Goal: Task Accomplishment & Management: Use online tool/utility

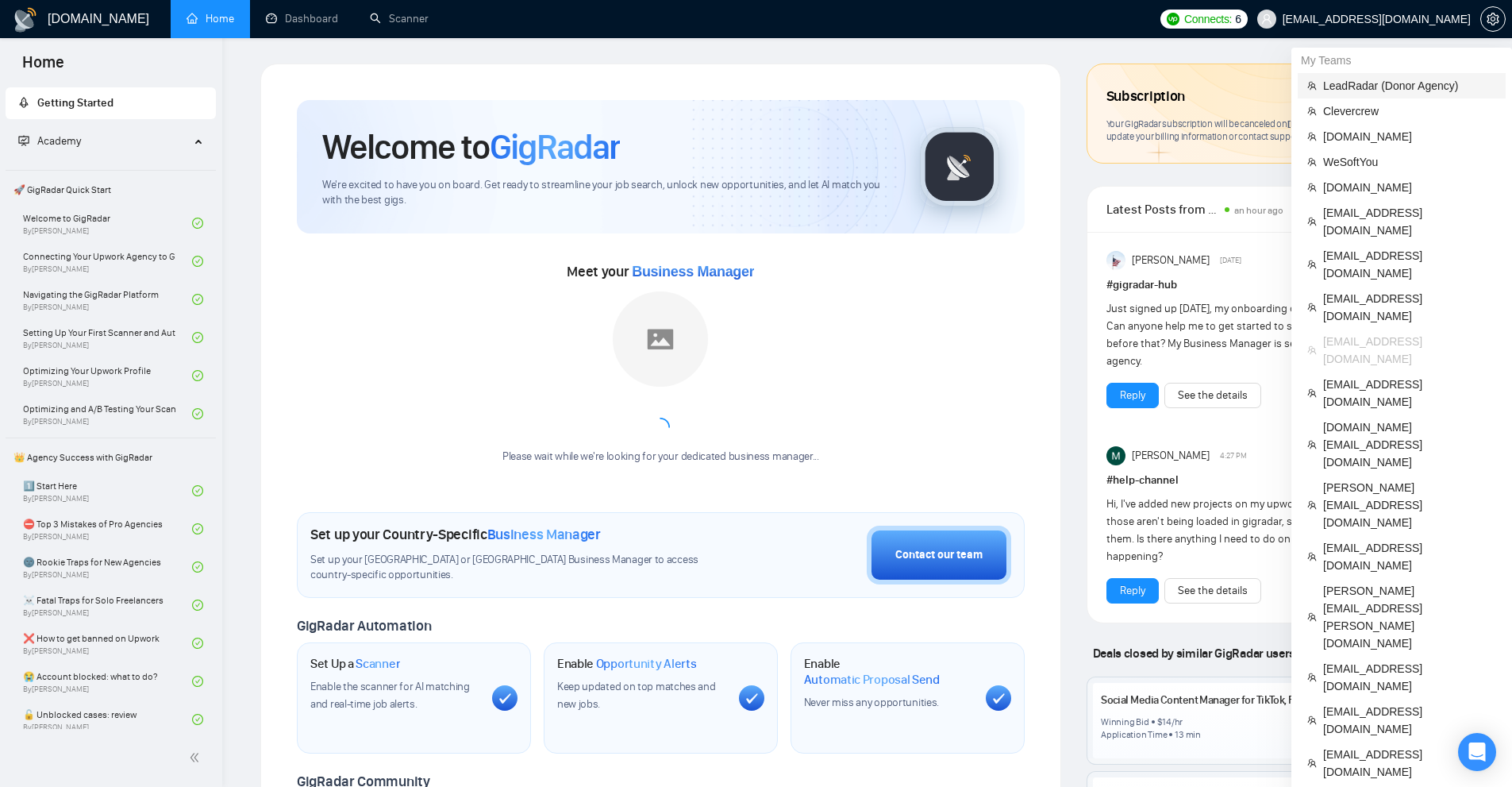
click at [1373, 92] on span "LeadRadar (Donor Agency)" at bounding box center [1409, 86] width 173 height 17
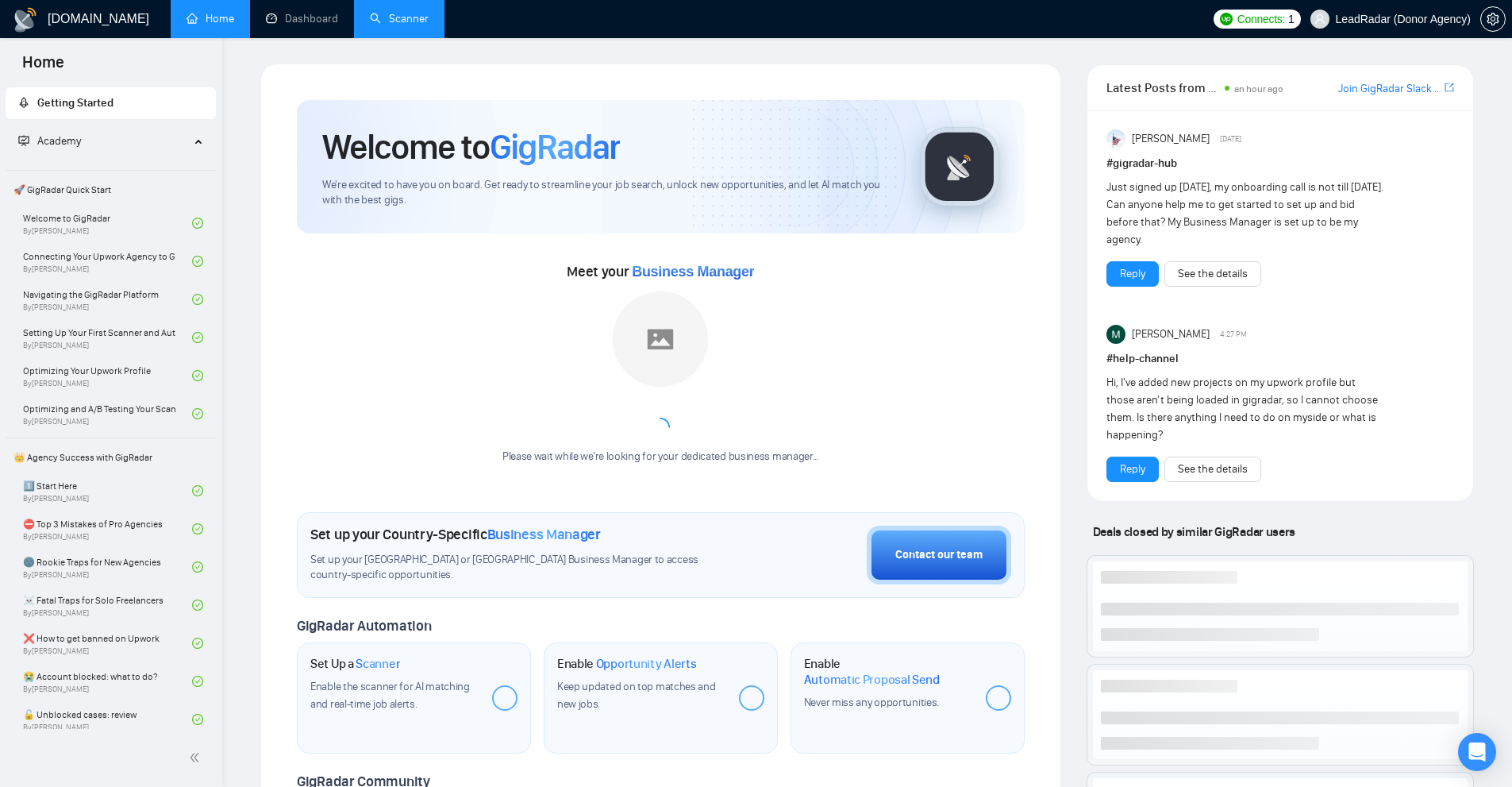
click at [385, 24] on link "Scanner" at bounding box center [399, 18] width 59 height 14
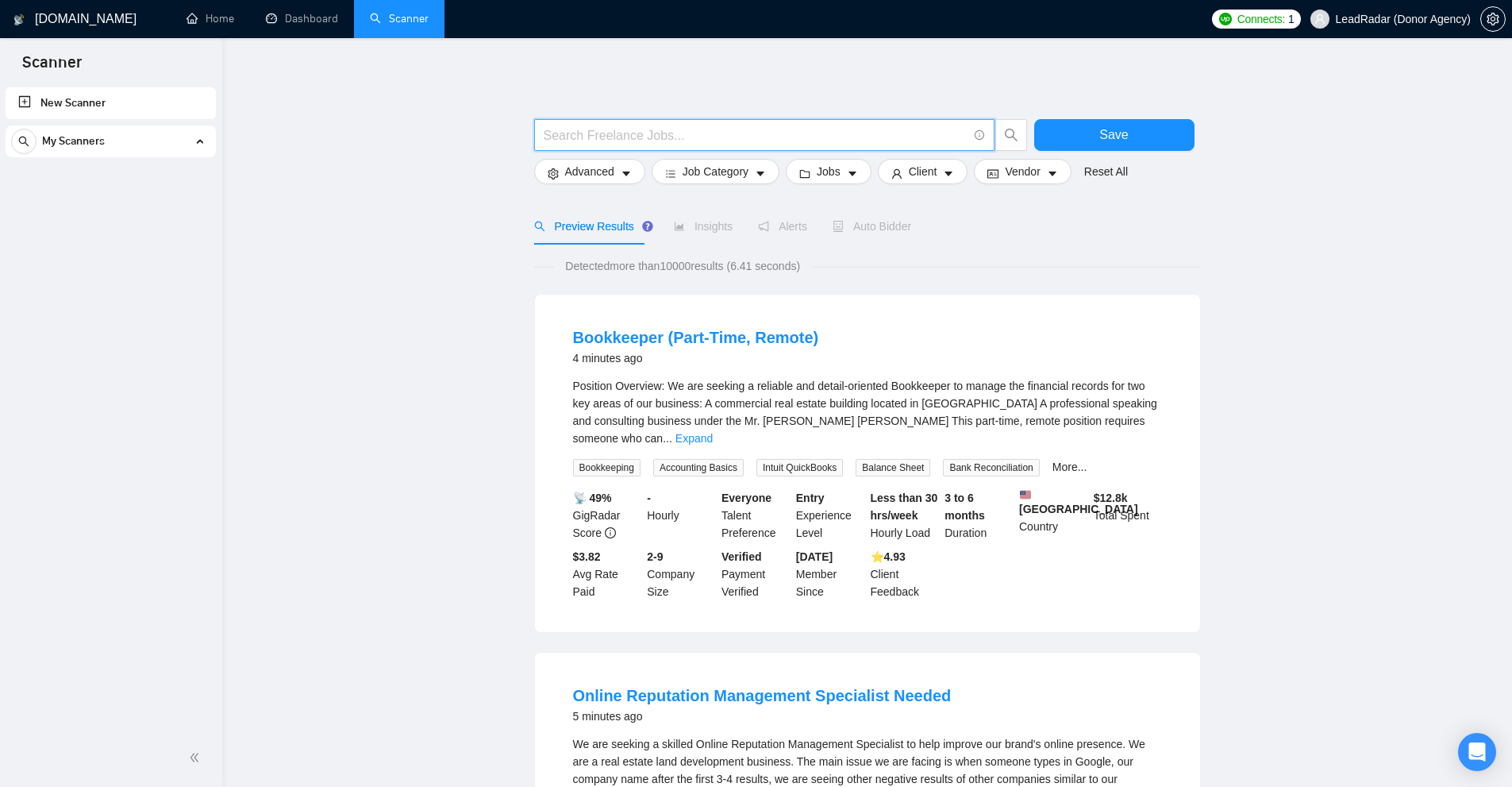
click at [585, 132] on input "text" at bounding box center [755, 135] width 424 height 20
paste input "Loom"
type input "Loom"
click at [204, 145] on div "My Scanners" at bounding box center [111, 141] width 199 height 32
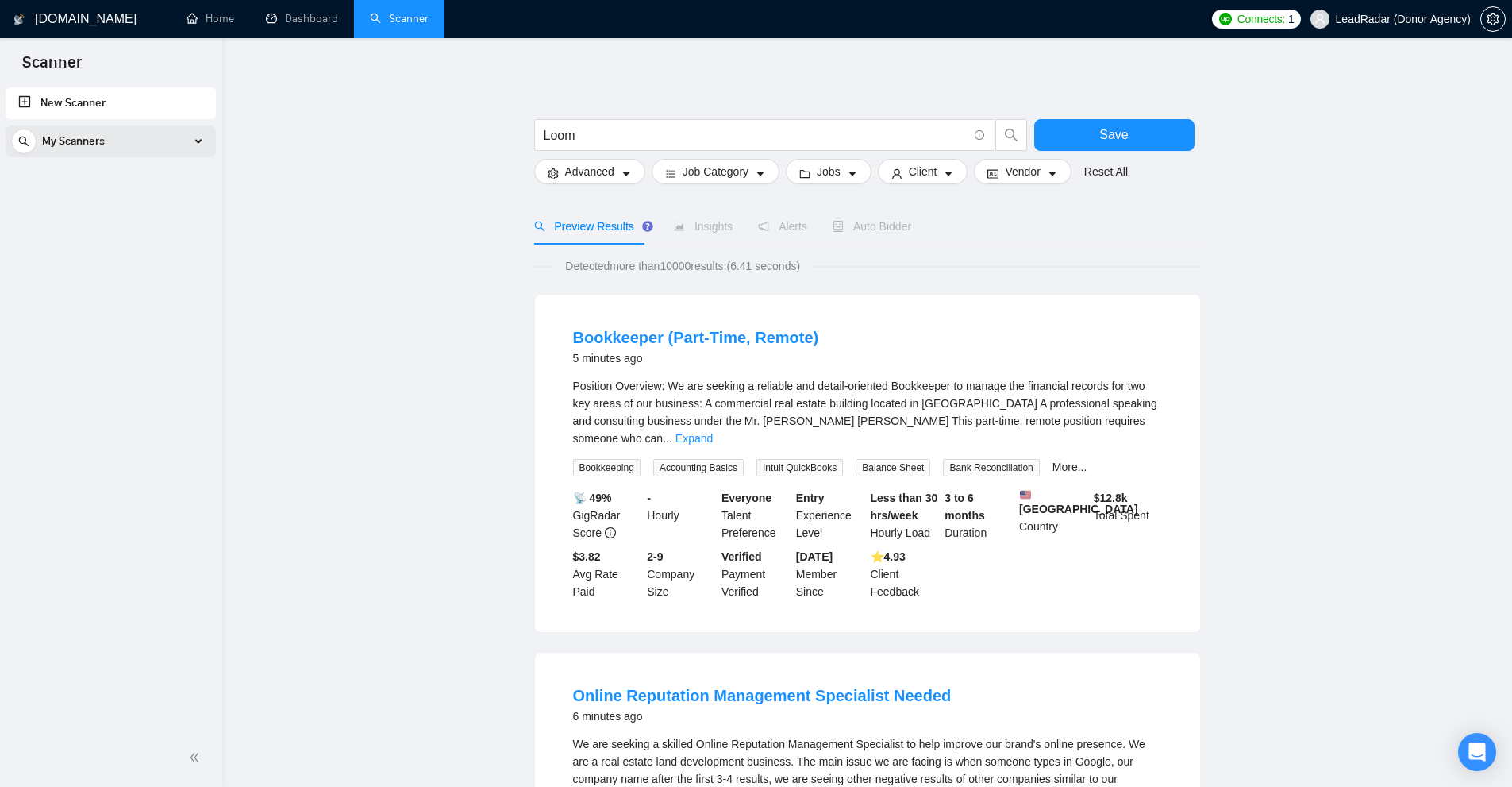
click at [204, 145] on div "My Scanners" at bounding box center [111, 141] width 199 height 32
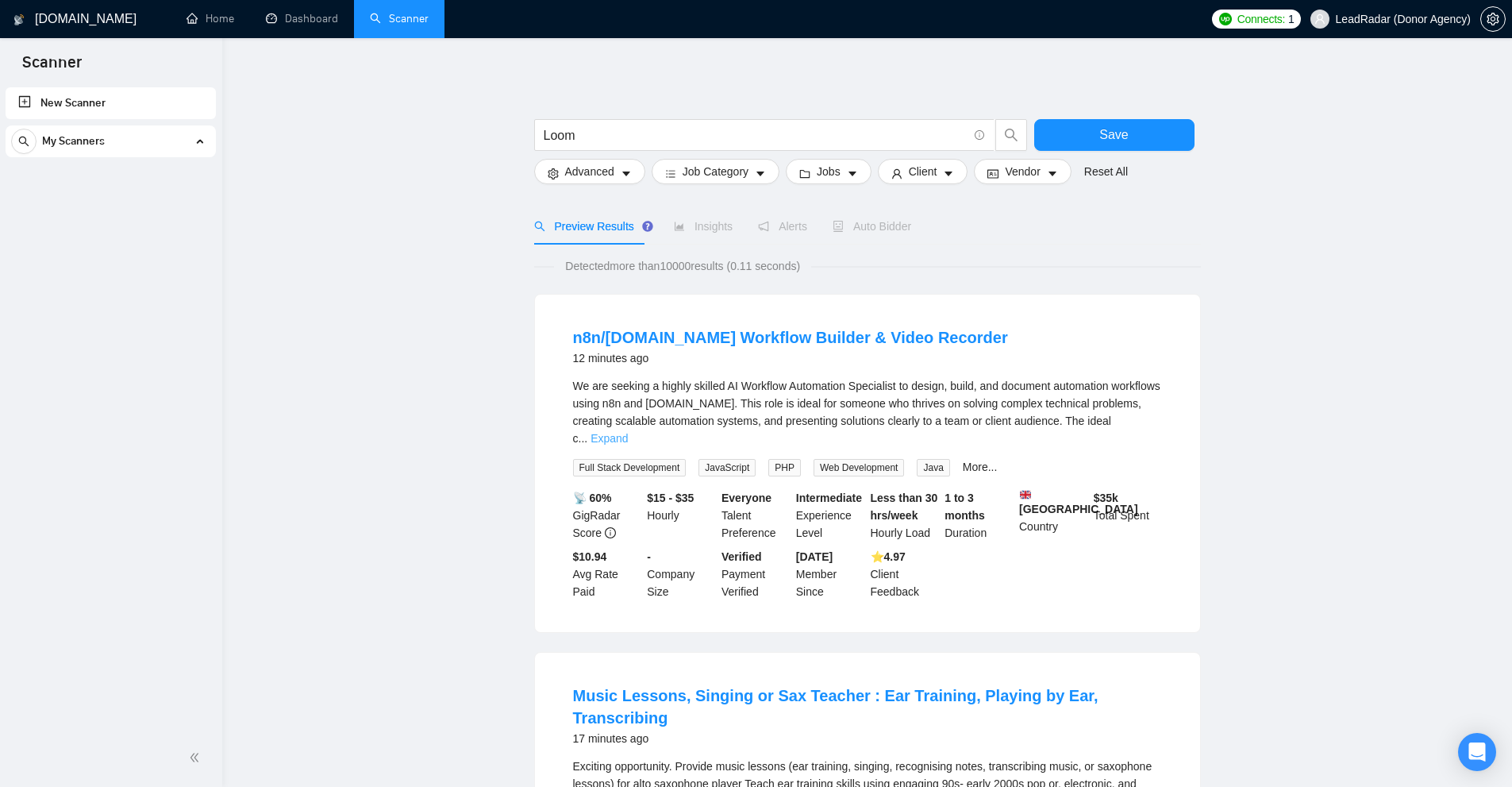
click at [628, 432] on link "Expand" at bounding box center [609, 437] width 38 height 13
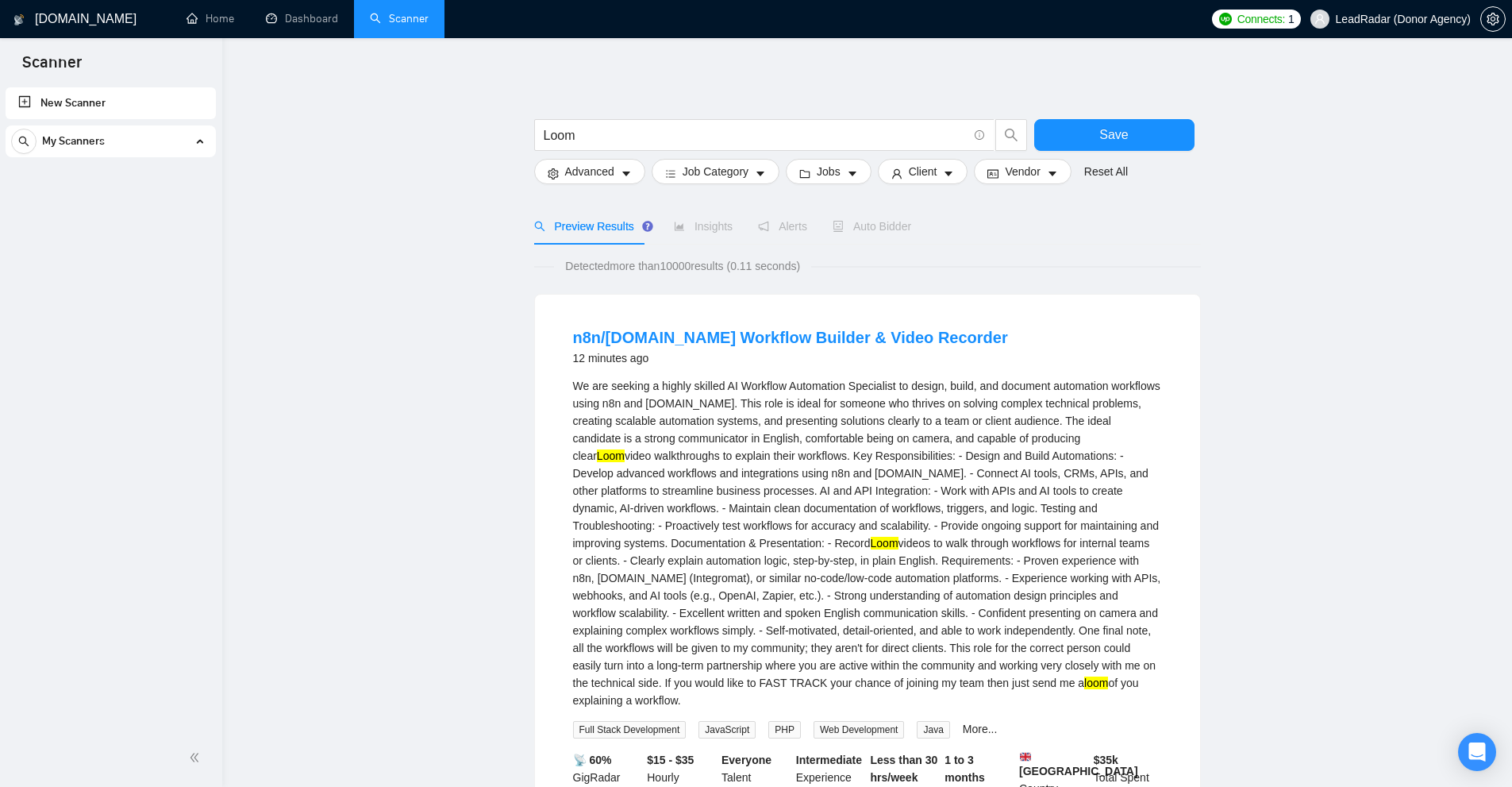
click at [751, 551] on div "We are seeking a highly skilled AI Workflow Automation Specialist to design, bu…" at bounding box center [868, 543] width 589 height 332
drag, startPoint x: 751, startPoint y: 551, endPoint x: 778, endPoint y: 547, distance: 27.3
click at [778, 547] on div "We are seeking a highly skilled AI Workflow Automation Specialist to design, bu…" at bounding box center [868, 543] width 589 height 332
copy div "Record Loom"
click at [625, 449] on mark "Loom" at bounding box center [610, 455] width 28 height 13
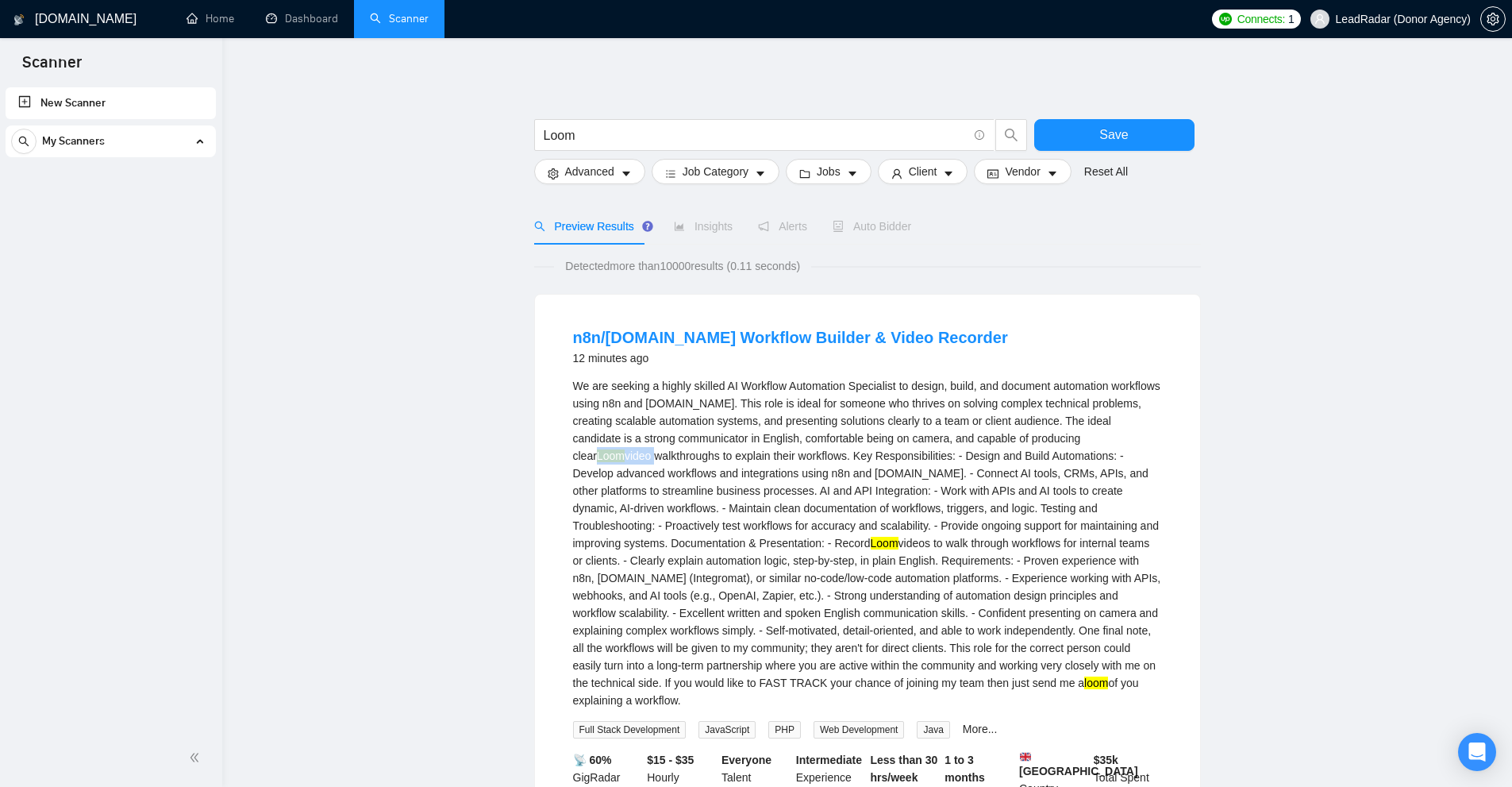
drag, startPoint x: 1073, startPoint y: 438, endPoint x: 1094, endPoint y: 442, distance: 21.4
click at [1094, 442] on div "We are seeking a highly skilled AI Workflow Automation Specialist to design, bu…" at bounding box center [868, 543] width 589 height 332
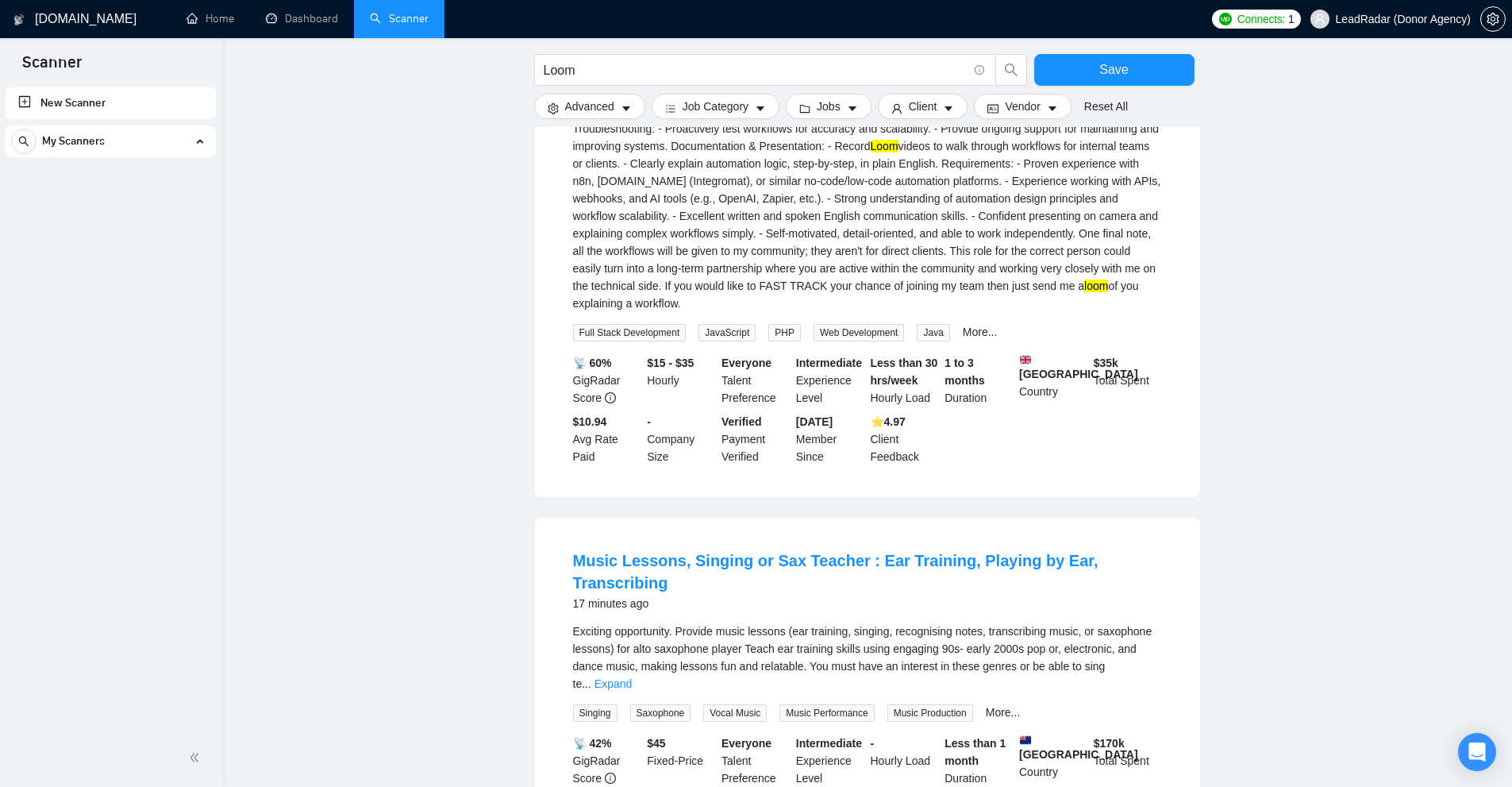
scroll to position [635, 0]
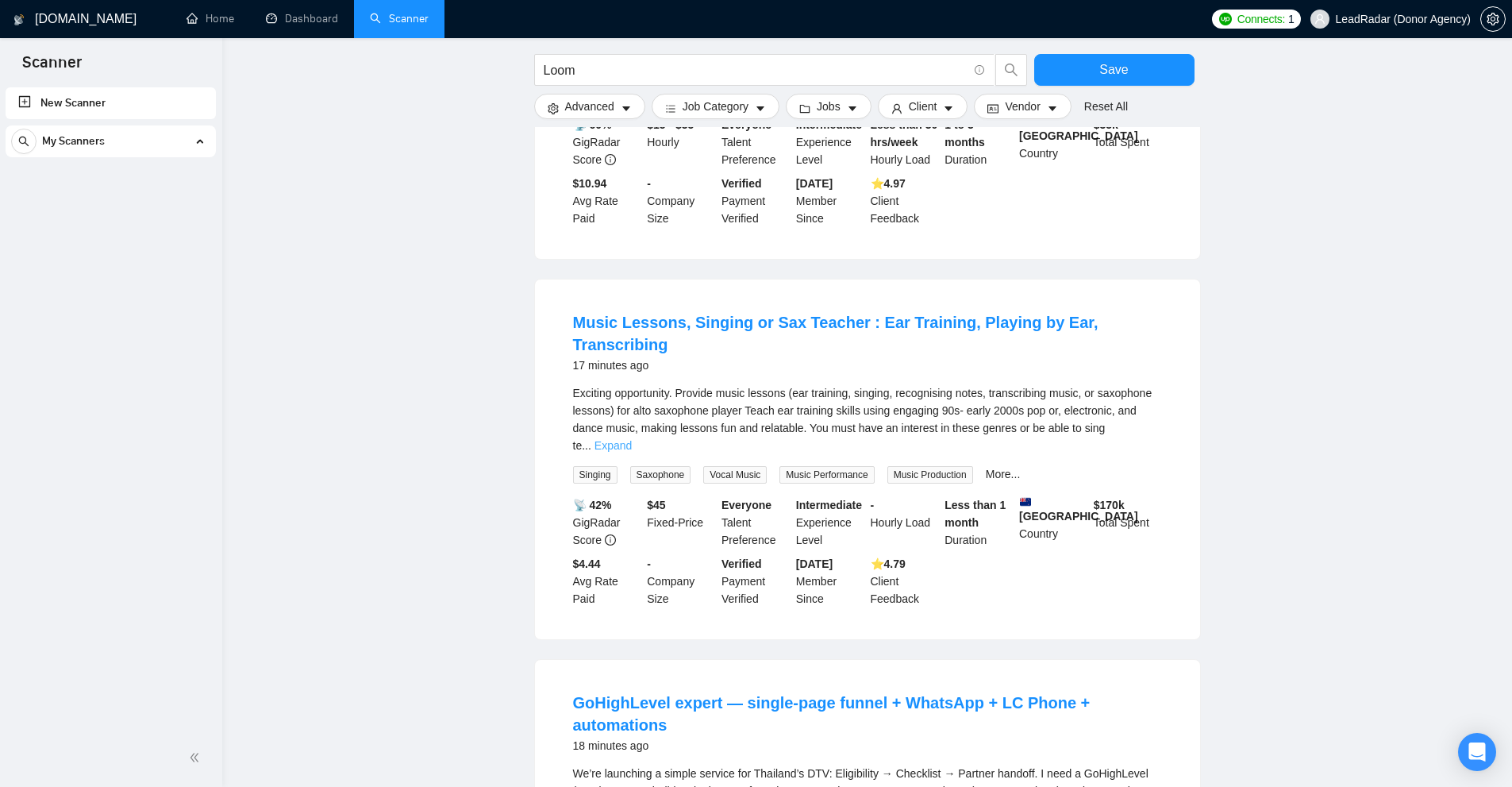
click at [631, 439] on link "Expand" at bounding box center [613, 445] width 38 height 13
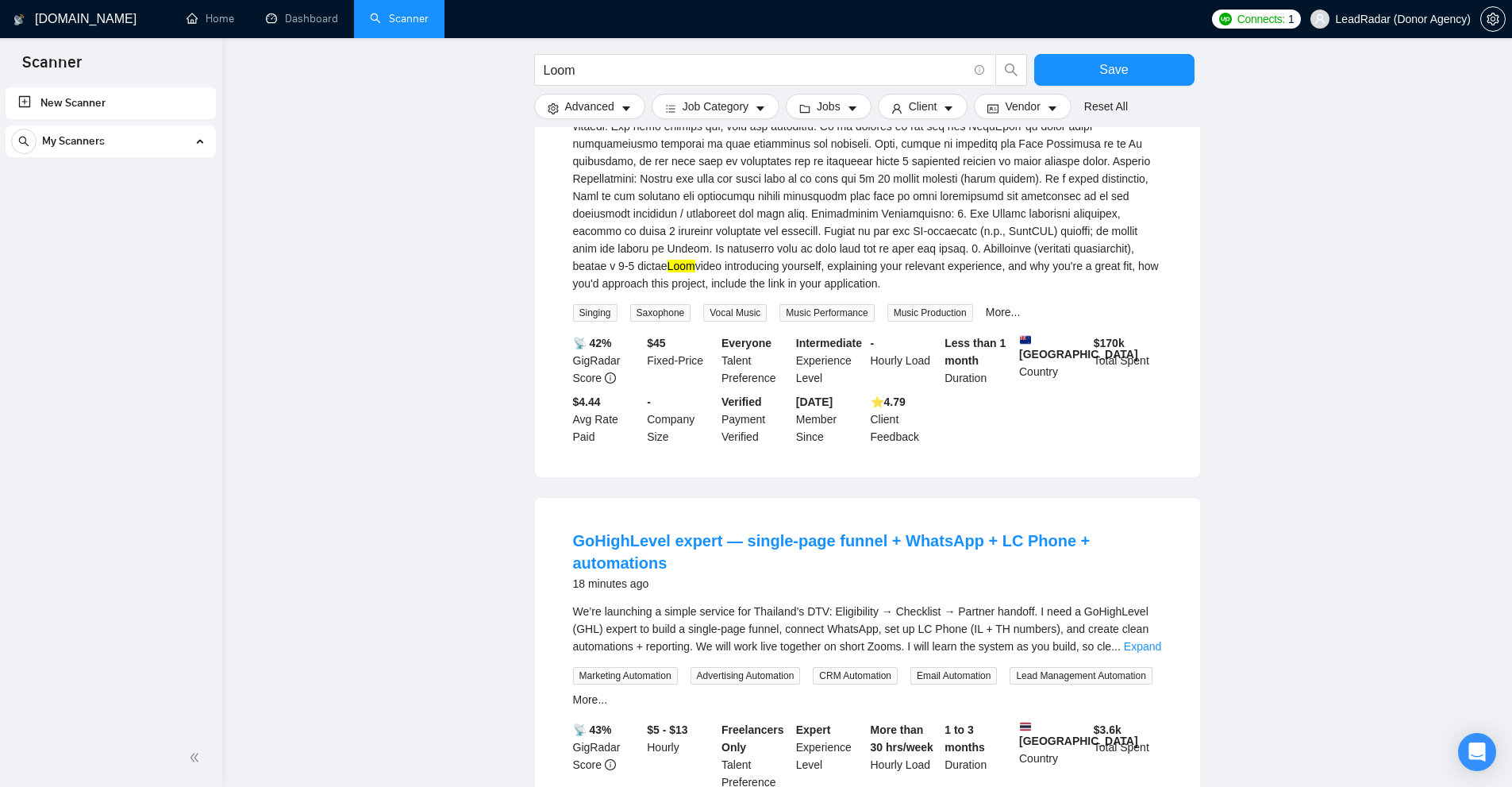
scroll to position [1270, 0]
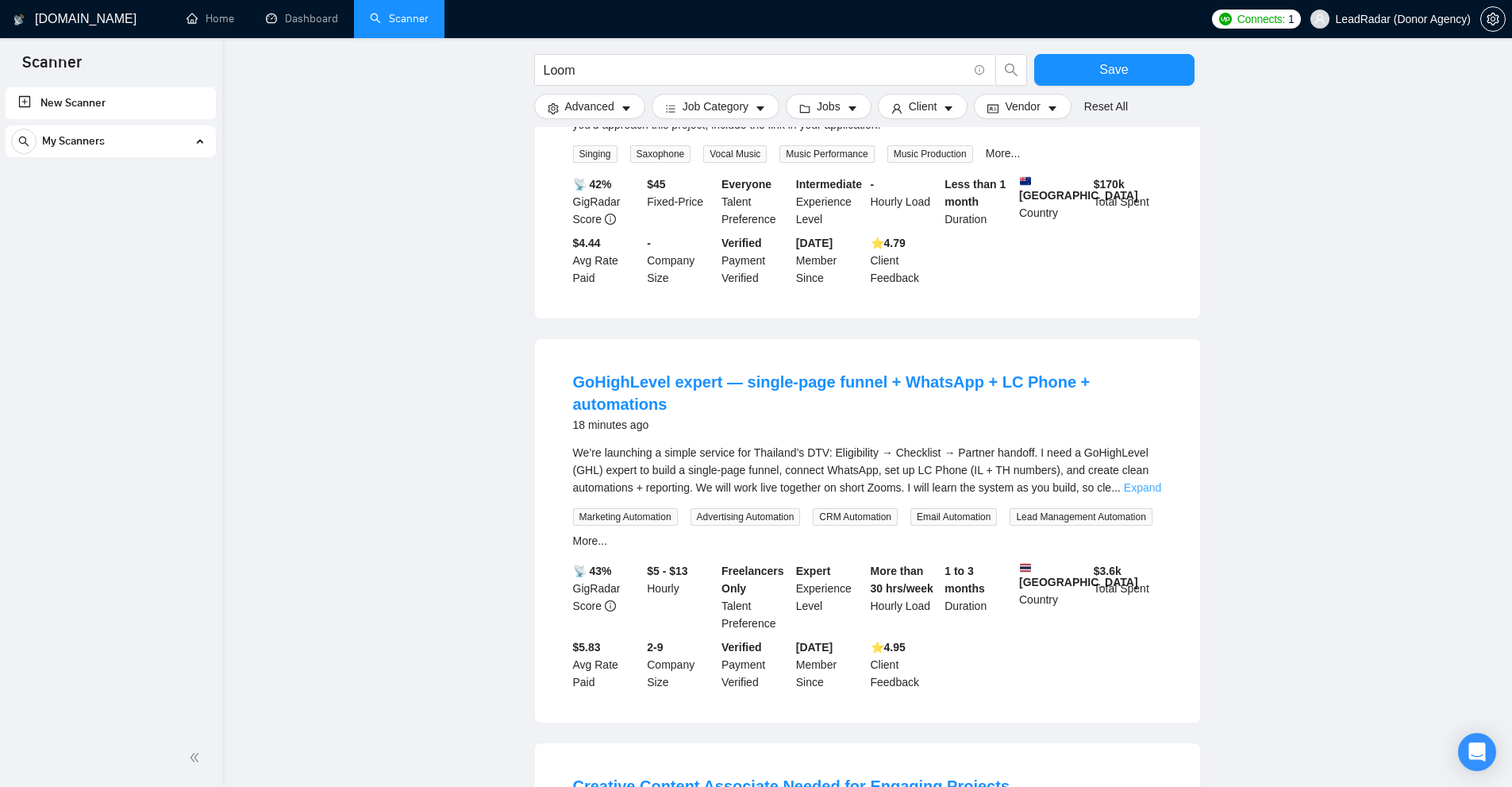
click at [1141, 481] on link "Expand" at bounding box center [1142, 487] width 38 height 13
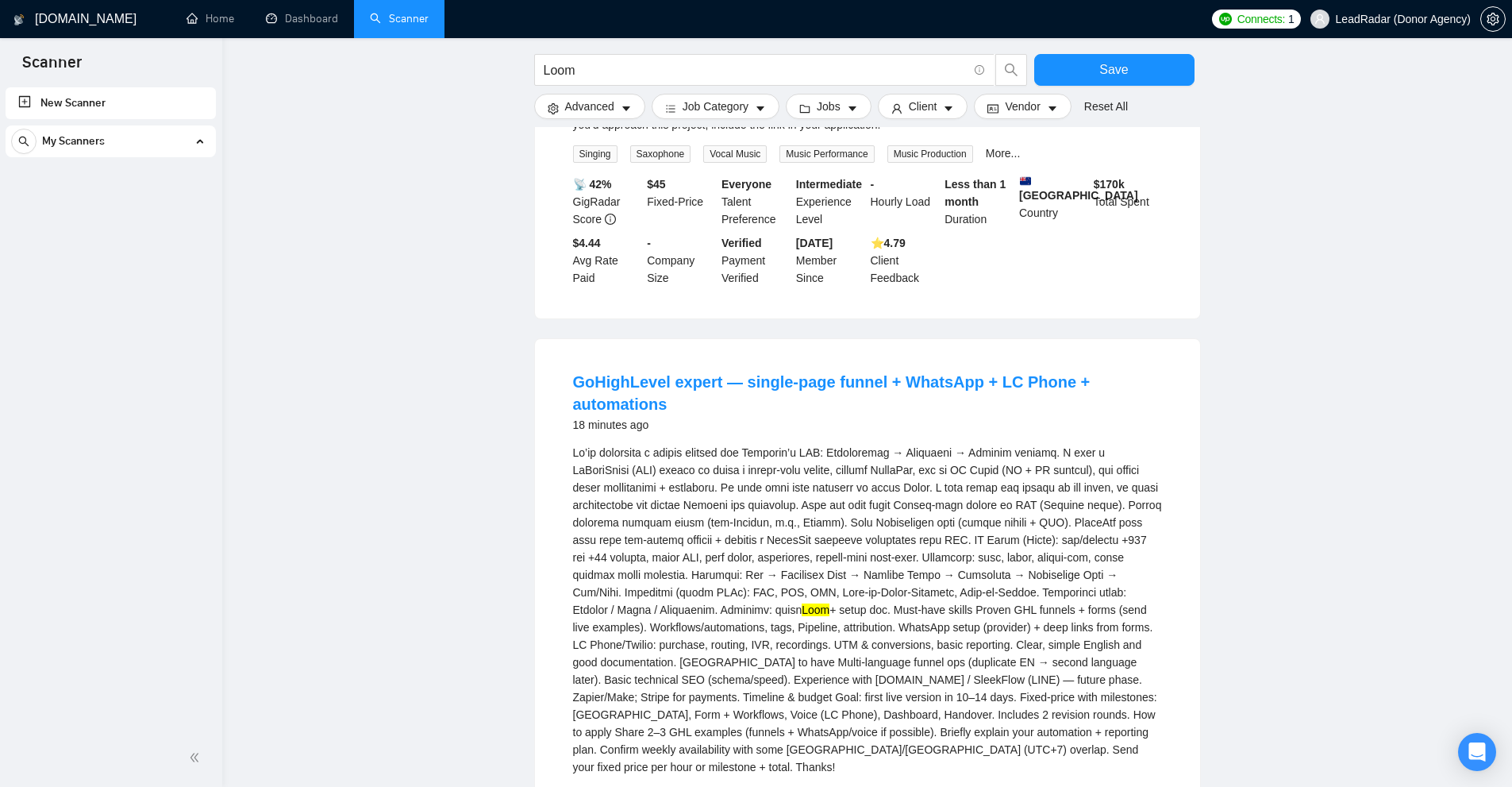
click at [691, 589] on div "Loom + setup doc. Must-have skills Proven GHL funnels + forms (send live exampl…" at bounding box center [868, 610] width 589 height 332
drag, startPoint x: 691, startPoint y: 589, endPoint x: 715, endPoint y: 587, distance: 24.1
click at [715, 587] on div "Loom + setup doc. Must-have skills Proven GHL funnels + forms (send live exampl…" at bounding box center [868, 610] width 589 height 332
copy div "short Loom"
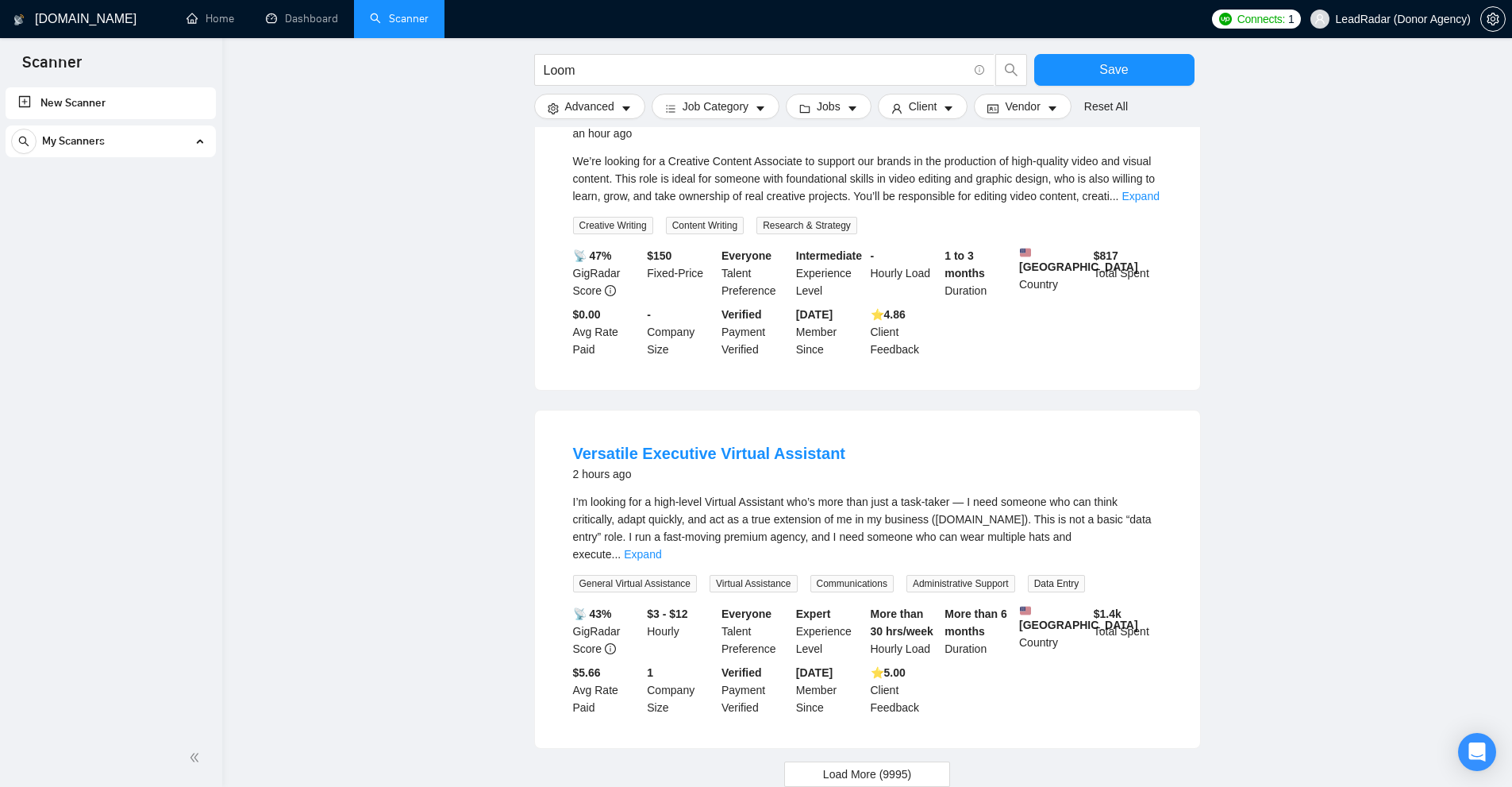
scroll to position [1826, 0]
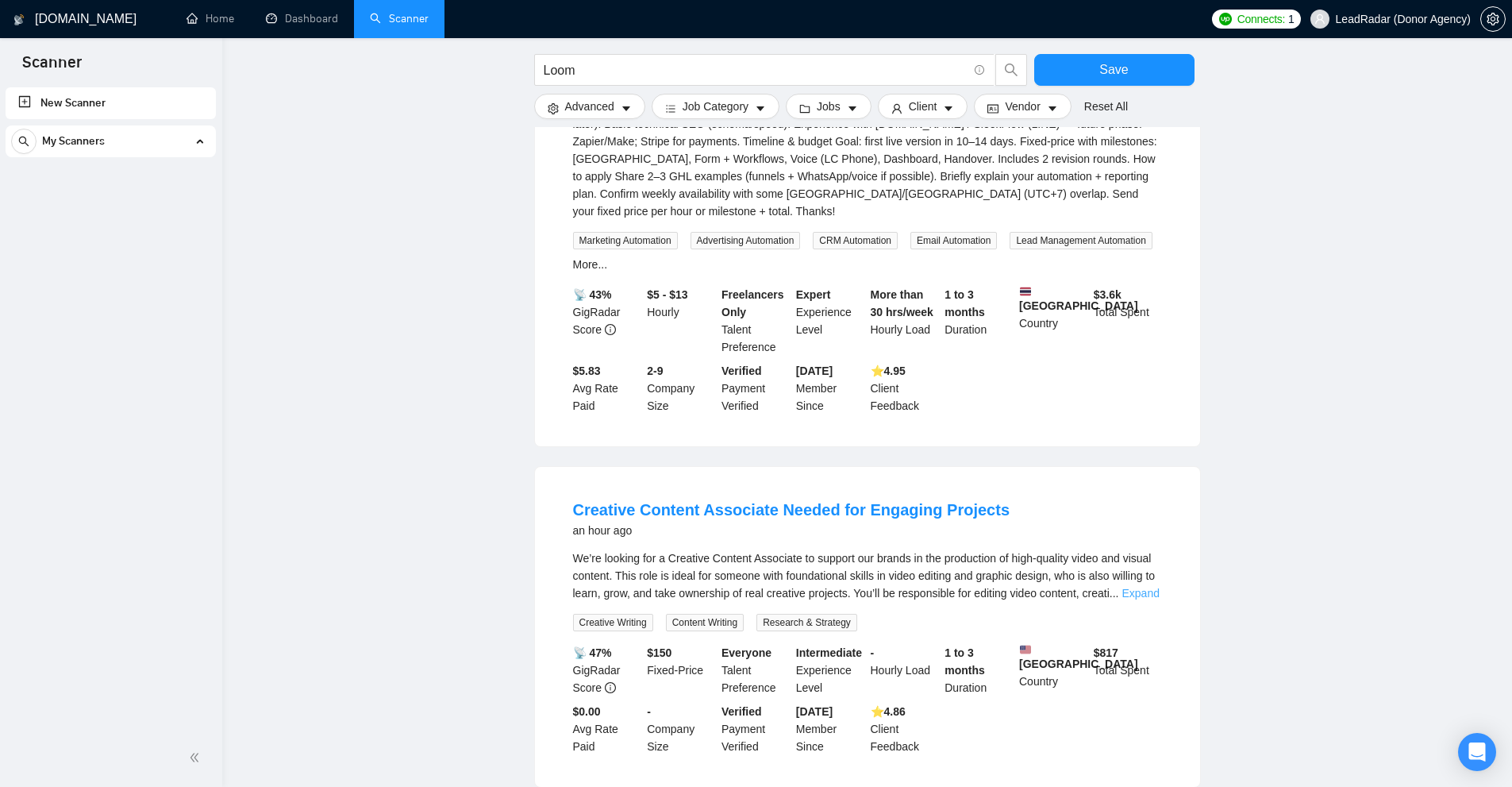
click at [1134, 586] on link "Expand" at bounding box center [1140, 592] width 38 height 13
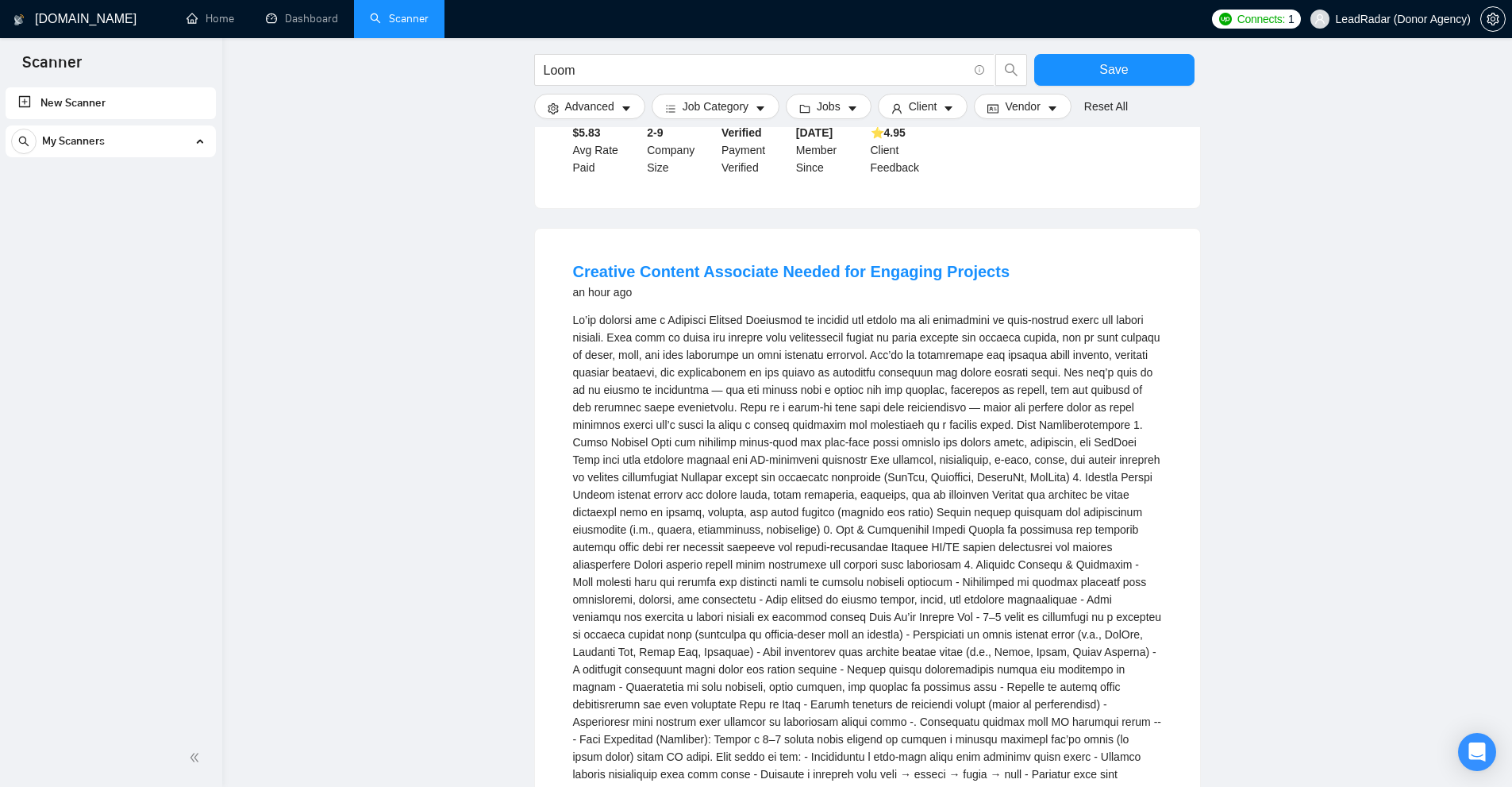
scroll to position [2302, 0]
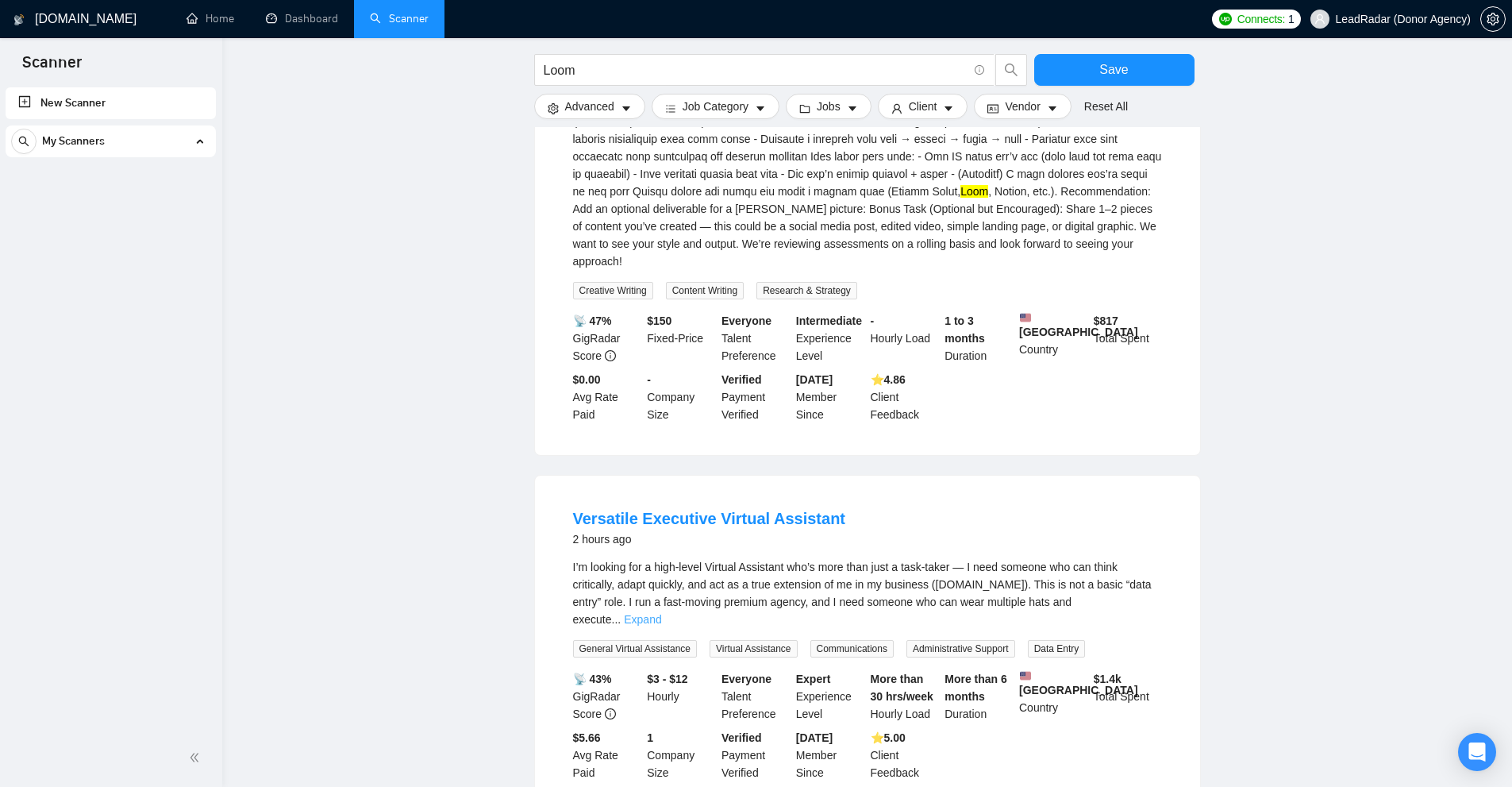
click at [661, 613] on link "Expand" at bounding box center [642, 619] width 38 height 13
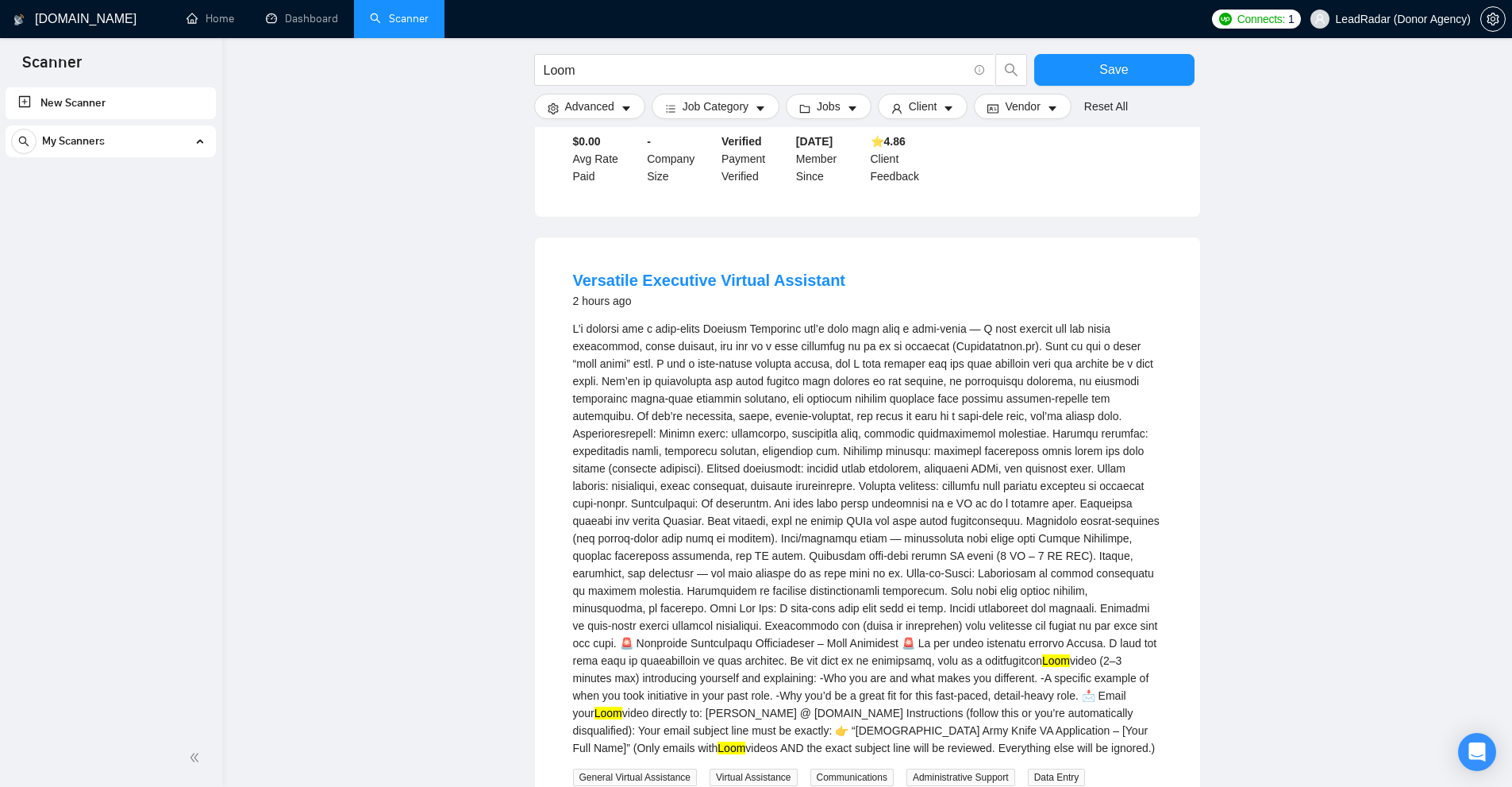
scroll to position [3017, 0]
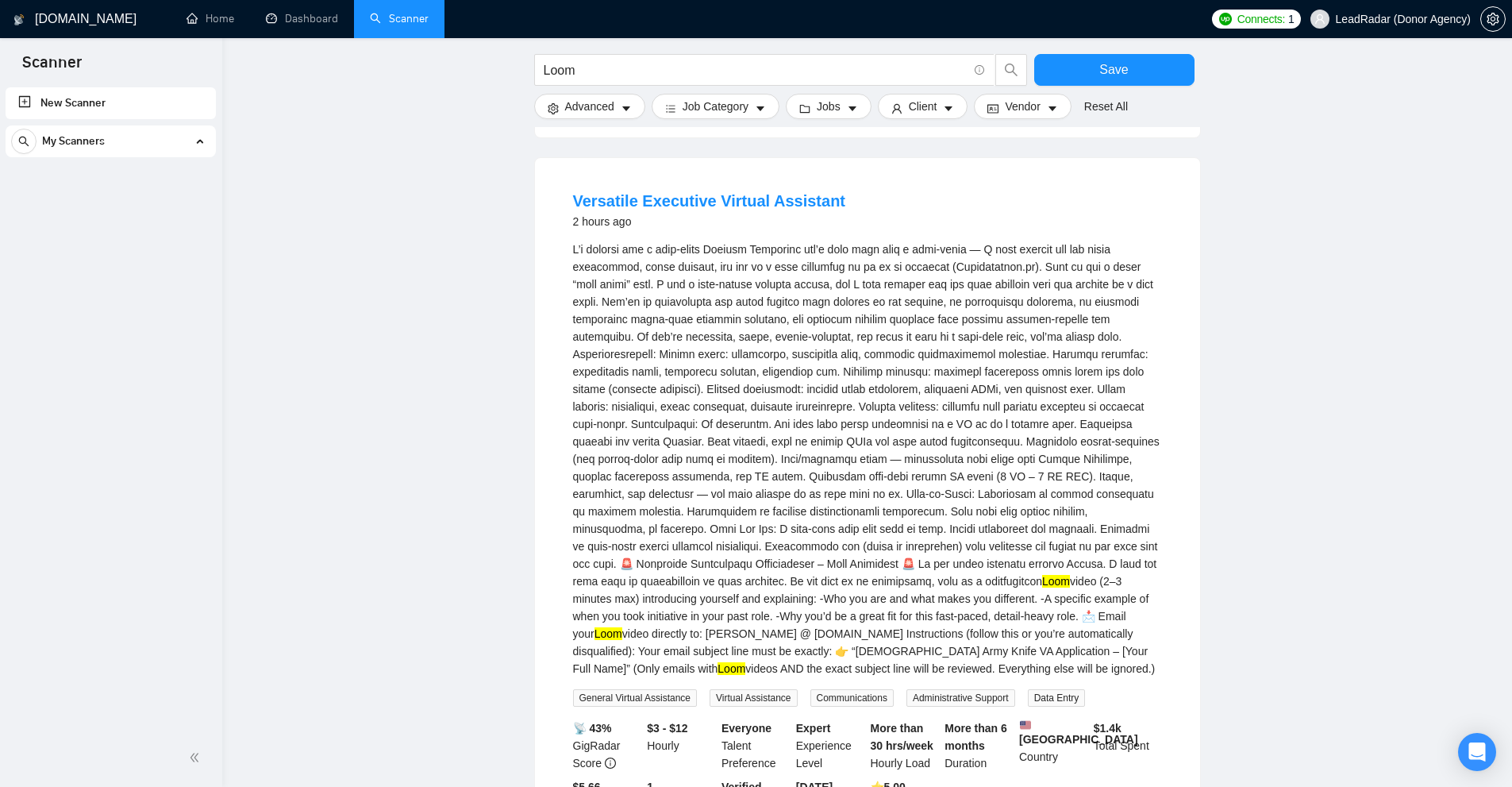
click at [1042, 575] on mark "Loom" at bounding box center [1055, 580] width 28 height 13
drag, startPoint x: 770, startPoint y: 536, endPoint x: 746, endPoint y: 537, distance: 24.0
click at [746, 537] on div "Loom video (2–3 minutes max) introducing yourself and explaining: -Who you are …" at bounding box center [868, 459] width 589 height 436
click at [849, 576] on div "Loom video (2–3 minutes max) introducing yourself and explaining: -Who you are …" at bounding box center [868, 459] width 589 height 436
drag, startPoint x: 849, startPoint y: 576, endPoint x: 885, endPoint y: 574, distance: 36.1
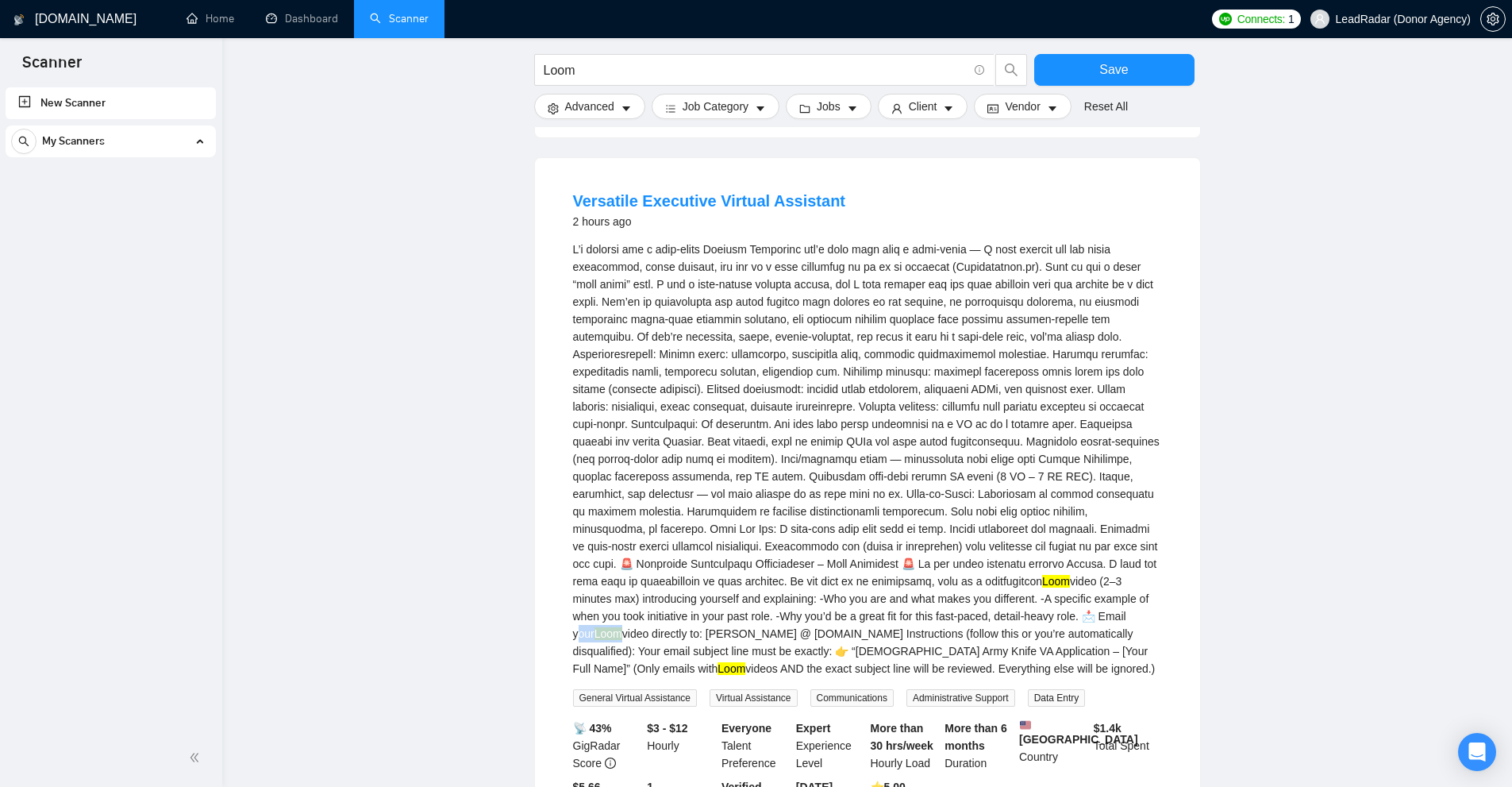
click at [885, 574] on div "Loom video (2–3 minutes max) introducing yourself and explaining: -Who you are …" at bounding box center [868, 459] width 589 height 436
click at [828, 571] on div "Loom video (2–3 minutes max) introducing yourself and explaining: -Who you are …" at bounding box center [868, 459] width 589 height 436
drag, startPoint x: 828, startPoint y: 571, endPoint x: 873, endPoint y: 573, distance: 45.0
click at [873, 573] on div "Loom video (2–3 minutes max) introducing yourself and explaining: -Who you are …" at bounding box center [868, 459] width 589 height 436
click at [897, 582] on div "Loom video (2–3 minutes max) introducing yourself and explaining: -Who you are …" at bounding box center [868, 459] width 589 height 436
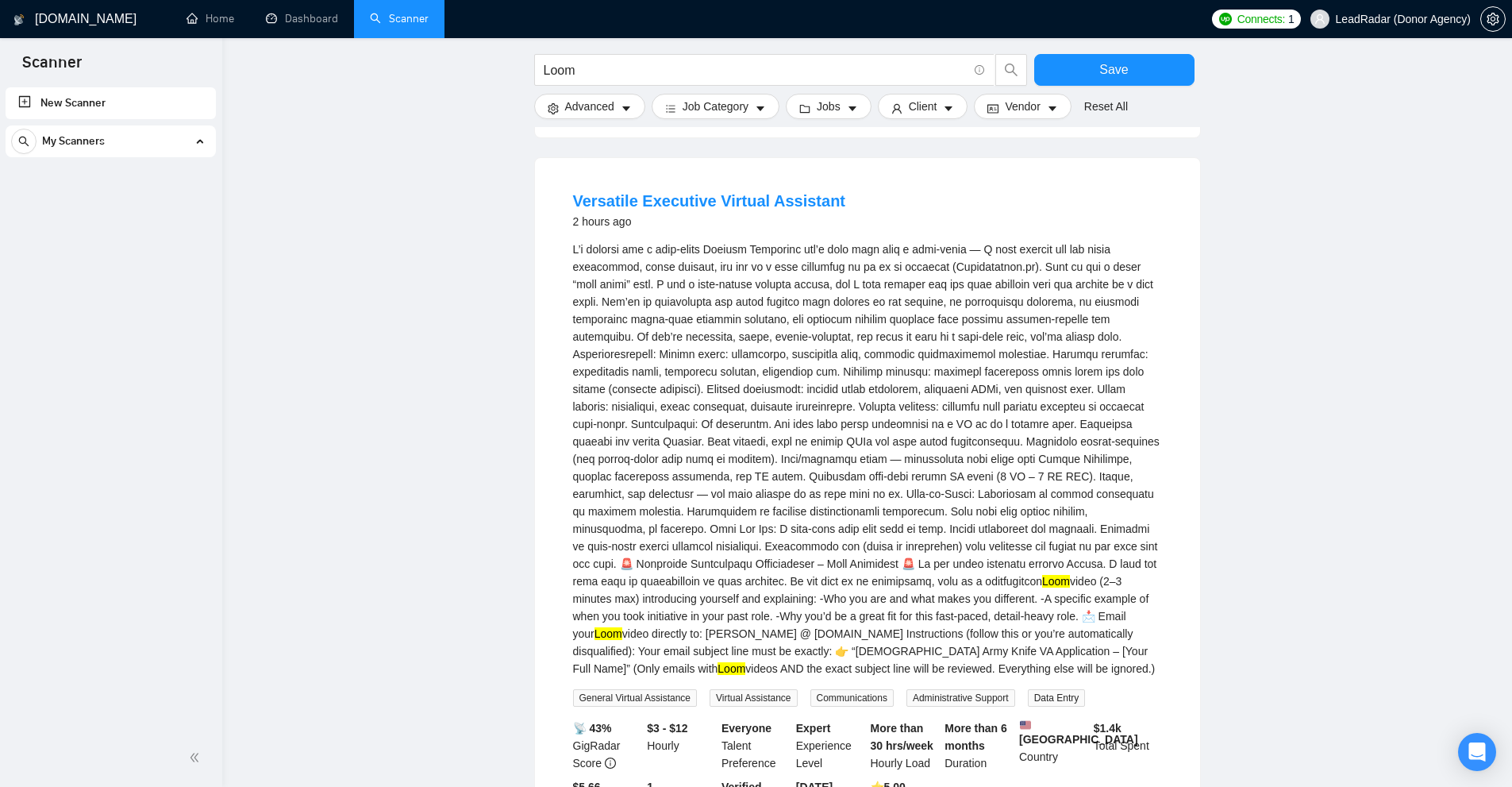
scroll to position [3218, 0]
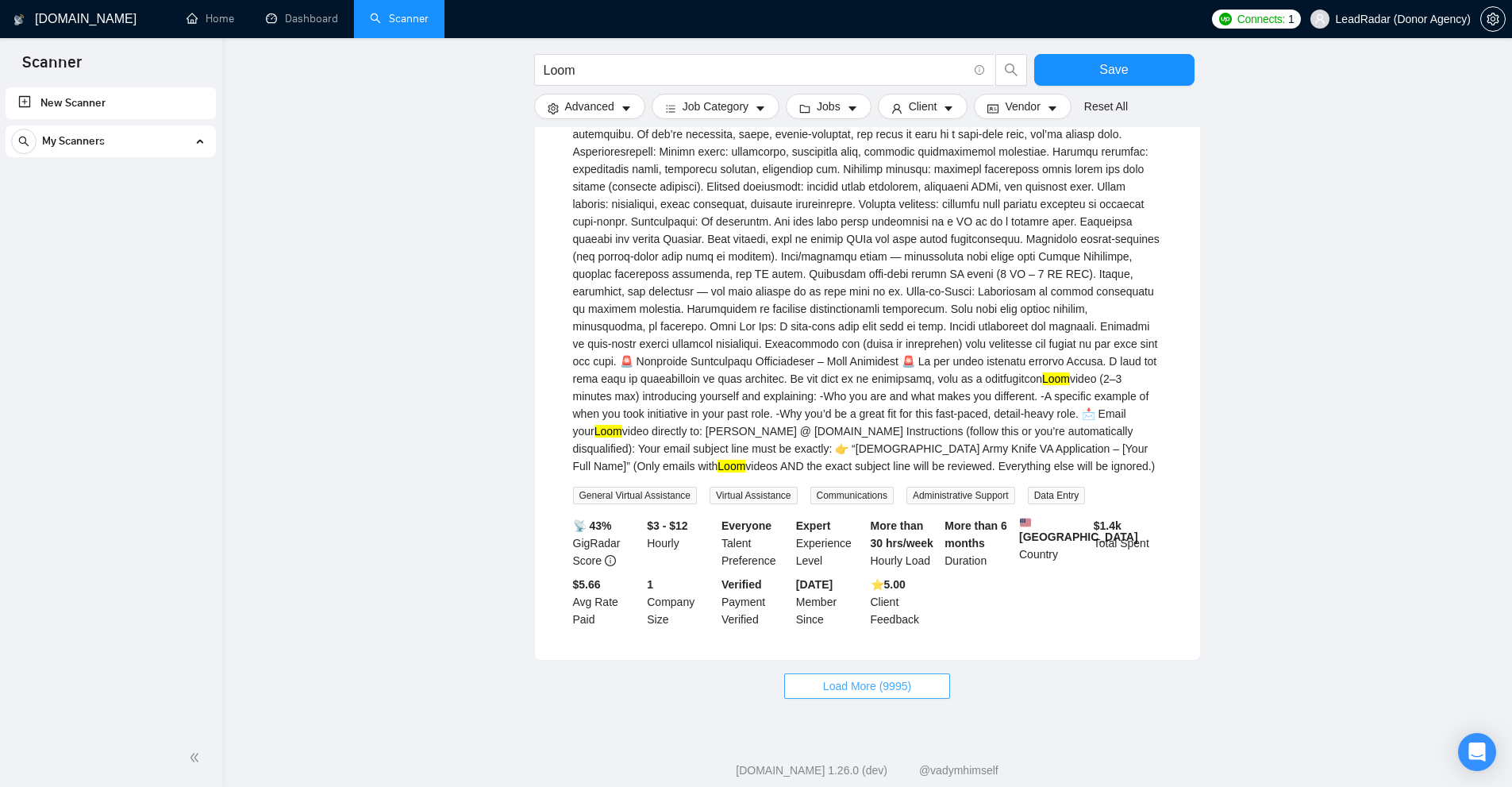
click at [863, 677] on span "Load More (9995)" at bounding box center [866, 686] width 88 height 17
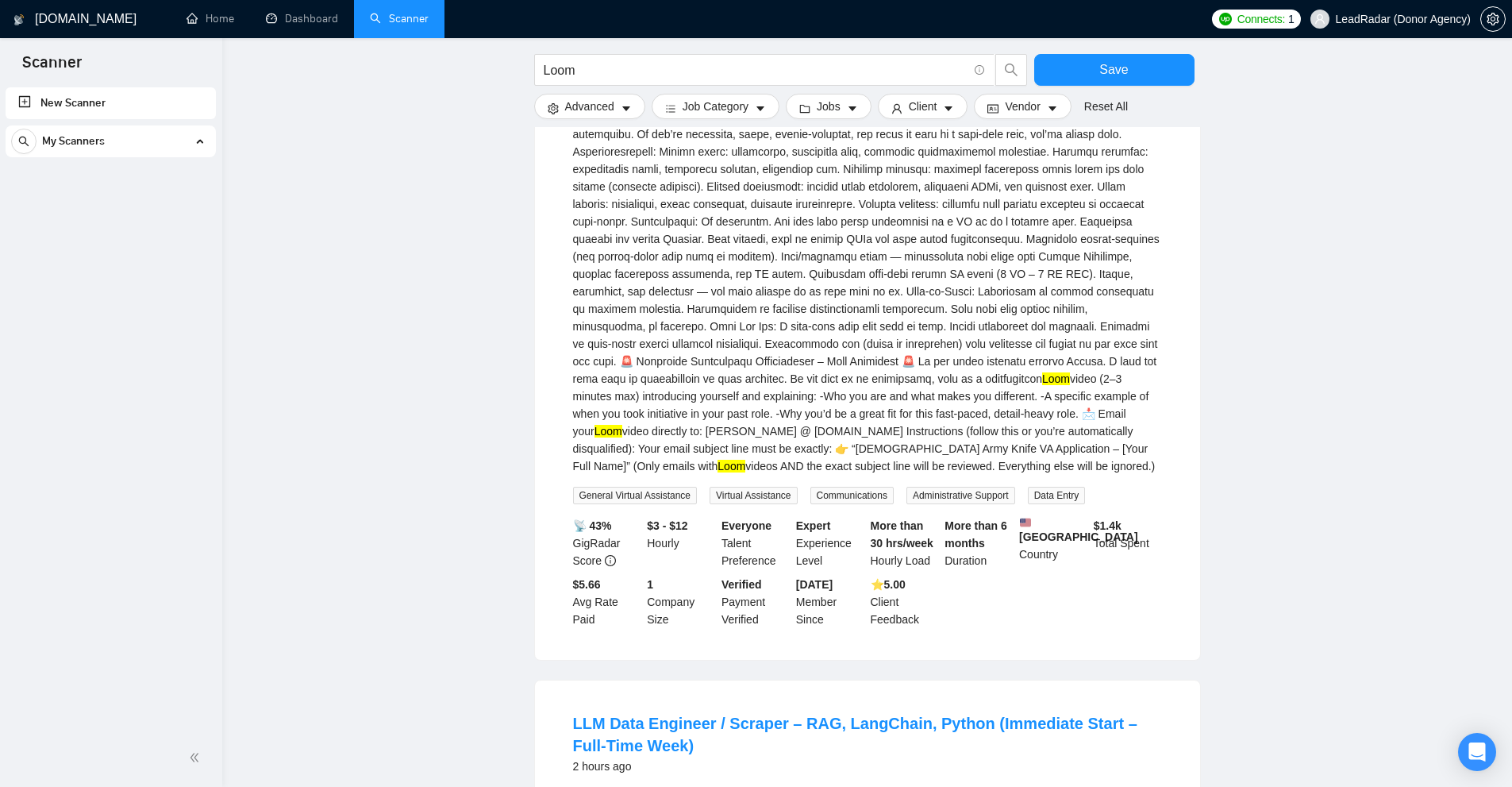
scroll to position [3696, 0]
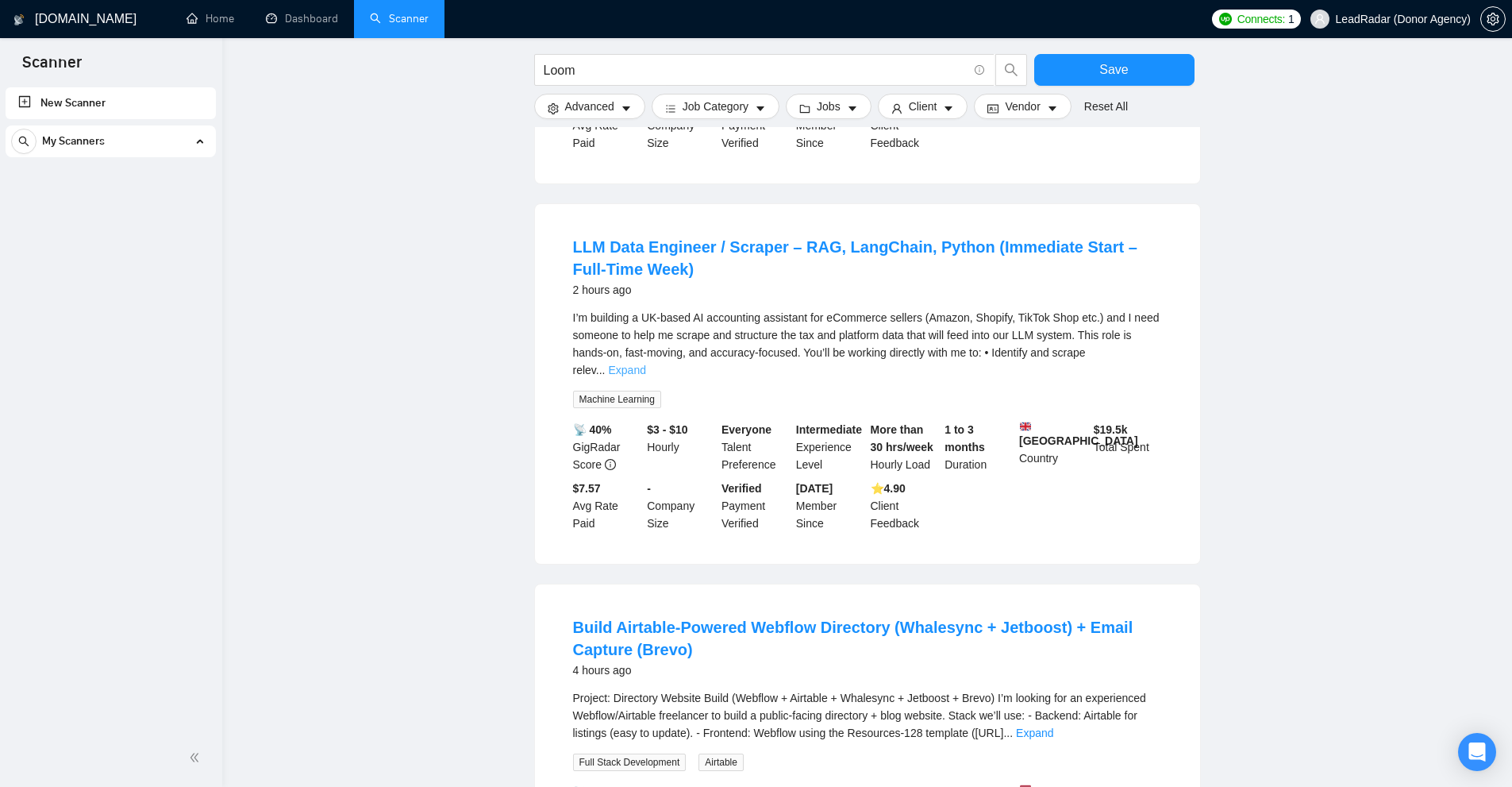
click at [645, 363] on link "Expand" at bounding box center [627, 369] width 38 height 13
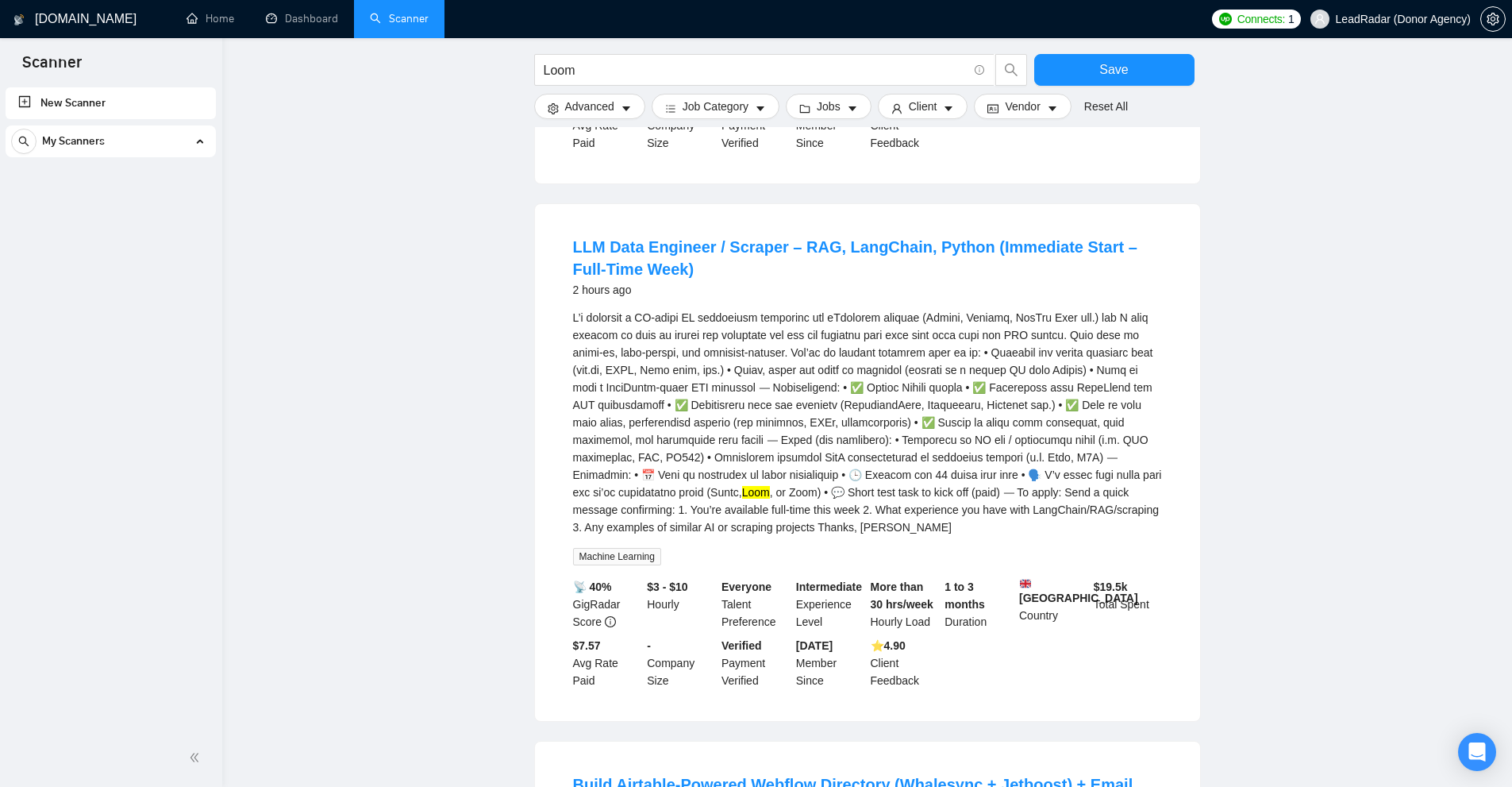
scroll to position [4092, 0]
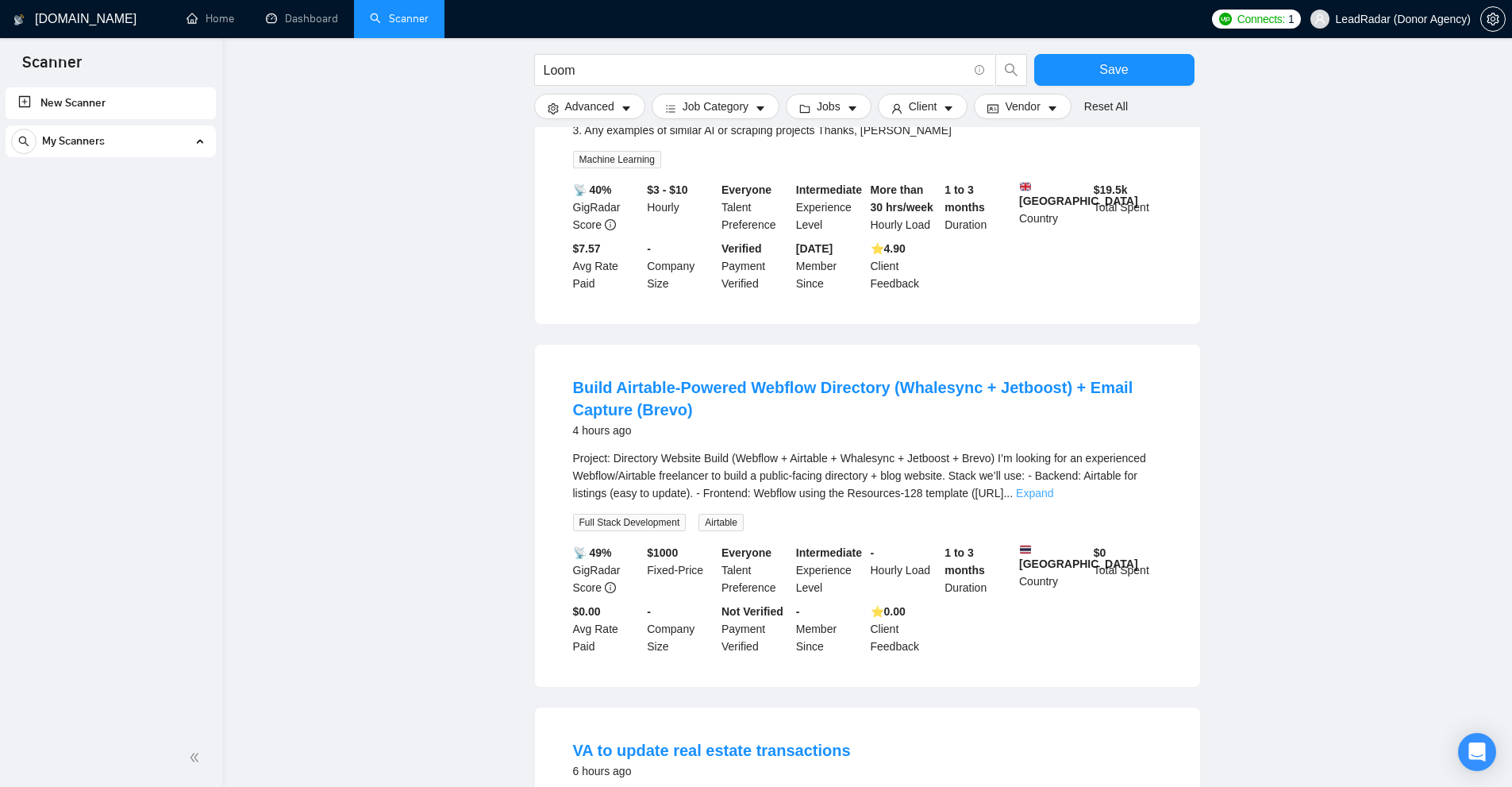
click at [1053, 487] on link "Expand" at bounding box center [1034, 492] width 38 height 13
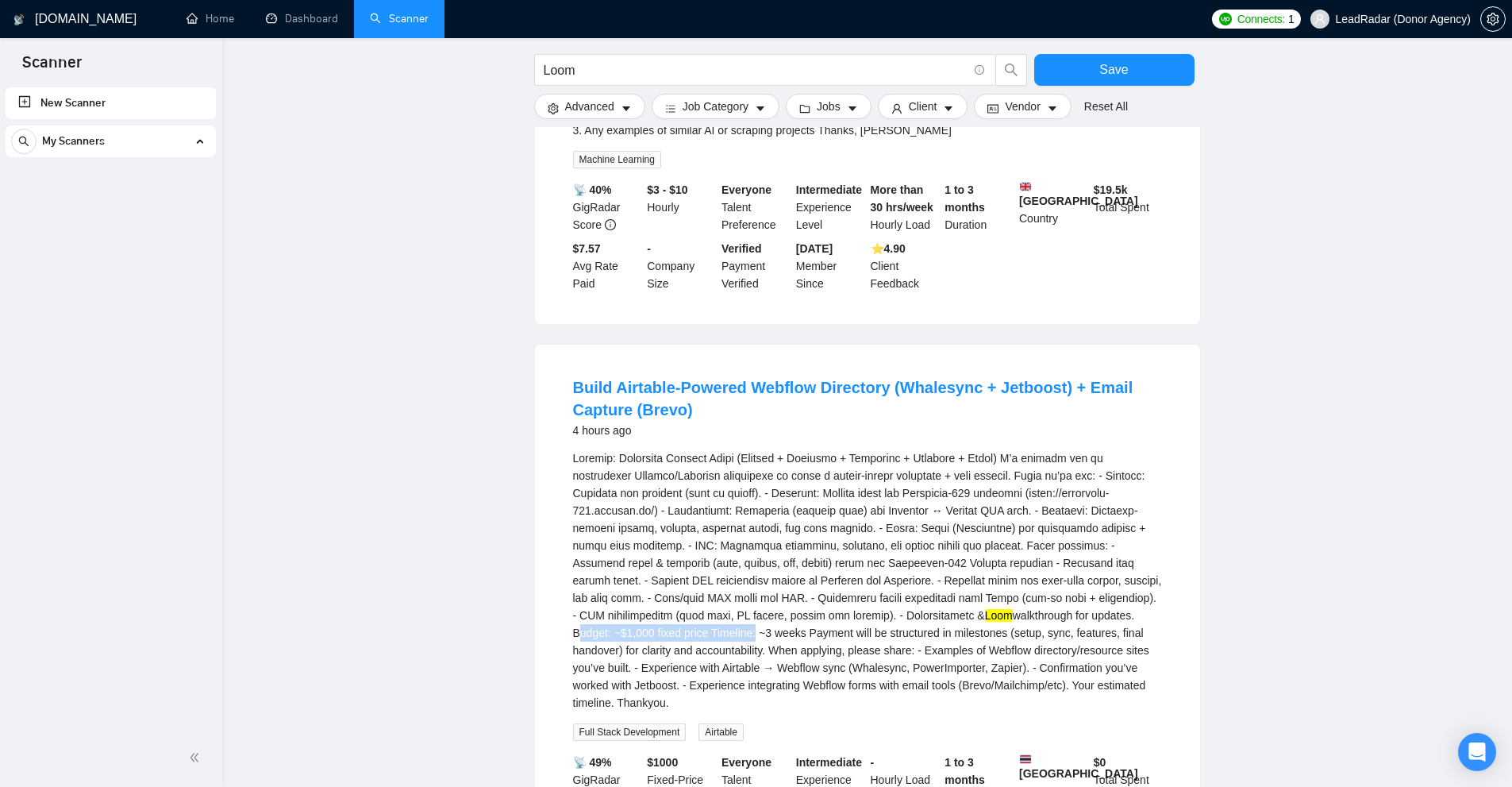
drag, startPoint x: 968, startPoint y: 591, endPoint x: 1150, endPoint y: 587, distance: 182.0
click at [1150, 587] on div "Loom walkthrough for updates. Budget: ~$1,000 fixed price Timeline: ~3 weeks Pa…" at bounding box center [868, 579] width 589 height 262
click at [919, 604] on div "Loom walkthrough for updates. Budget: ~$1,000 fixed price Timeline: ~3 weeks Pa…" at bounding box center [868, 579] width 589 height 262
click at [985, 608] on mark "Loom" at bounding box center [998, 614] width 28 height 13
drag, startPoint x: 826, startPoint y: 596, endPoint x: 854, endPoint y: 596, distance: 28.0
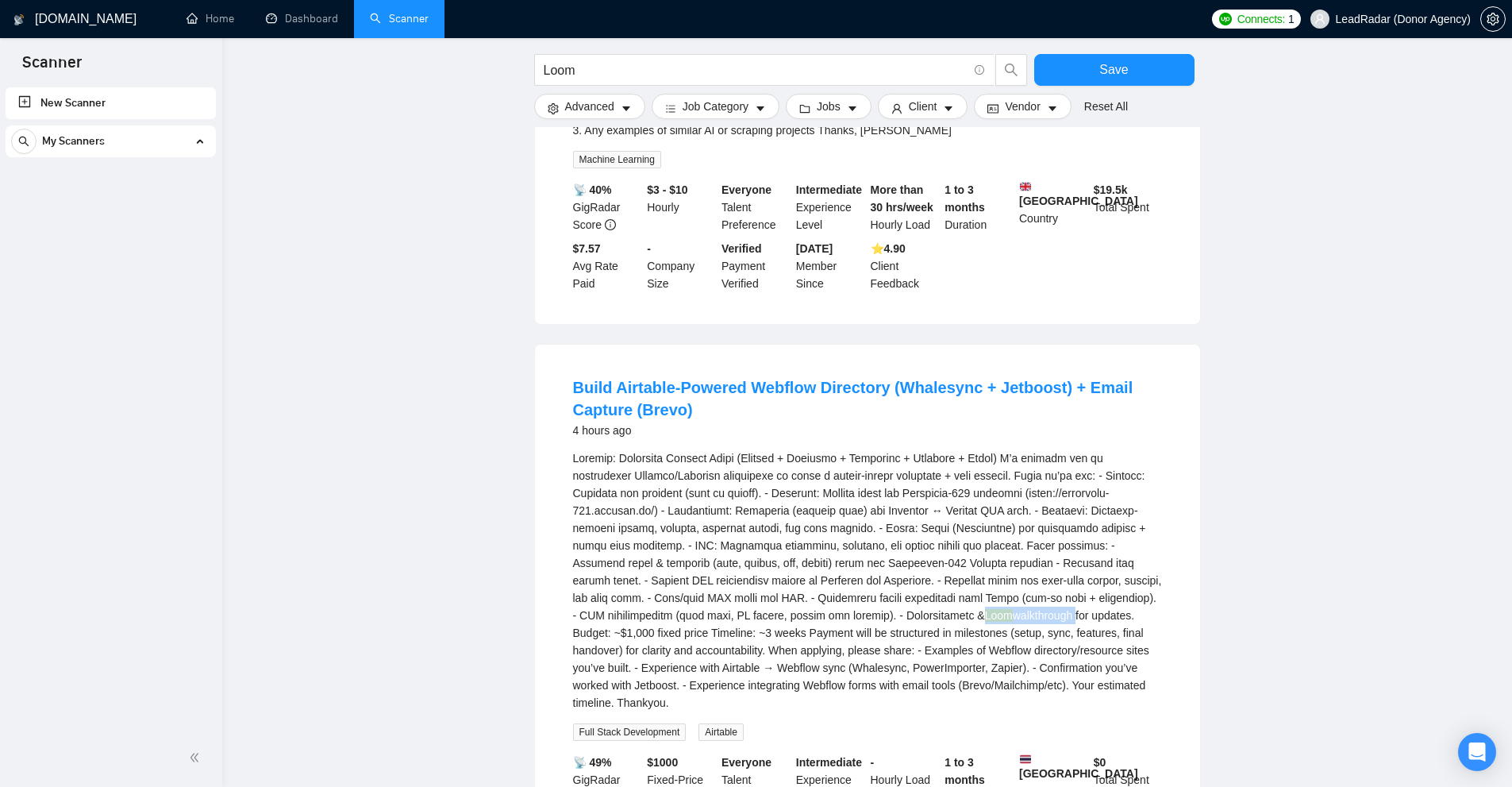
click at [854, 596] on div "Loom walkthrough for updates. Budget: ~$1,000 fixed price Timeline: ~3 weeks Pa…" at bounding box center [868, 579] width 589 height 262
copy div "Loom walkthrough"
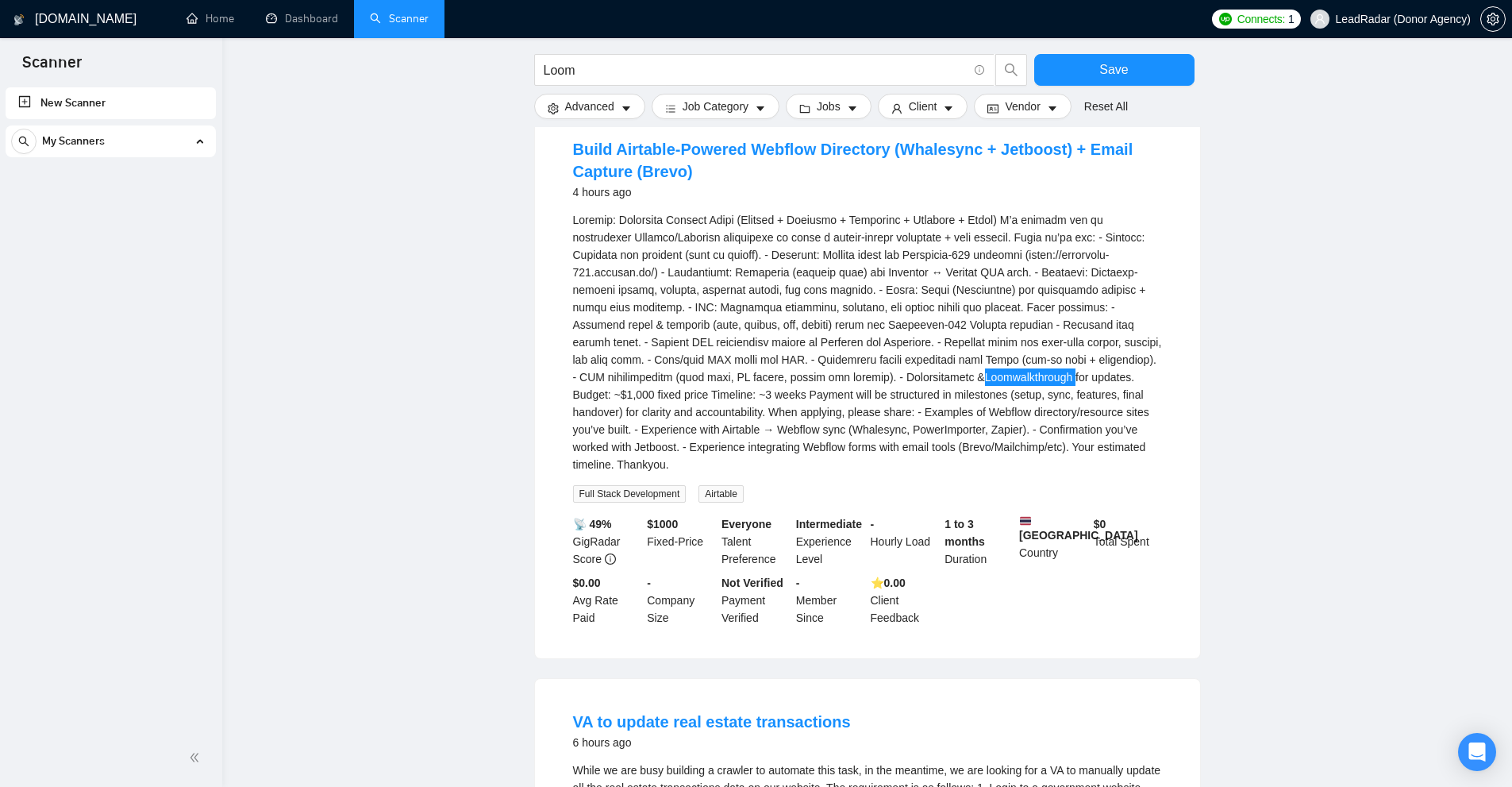
scroll to position [4806, 0]
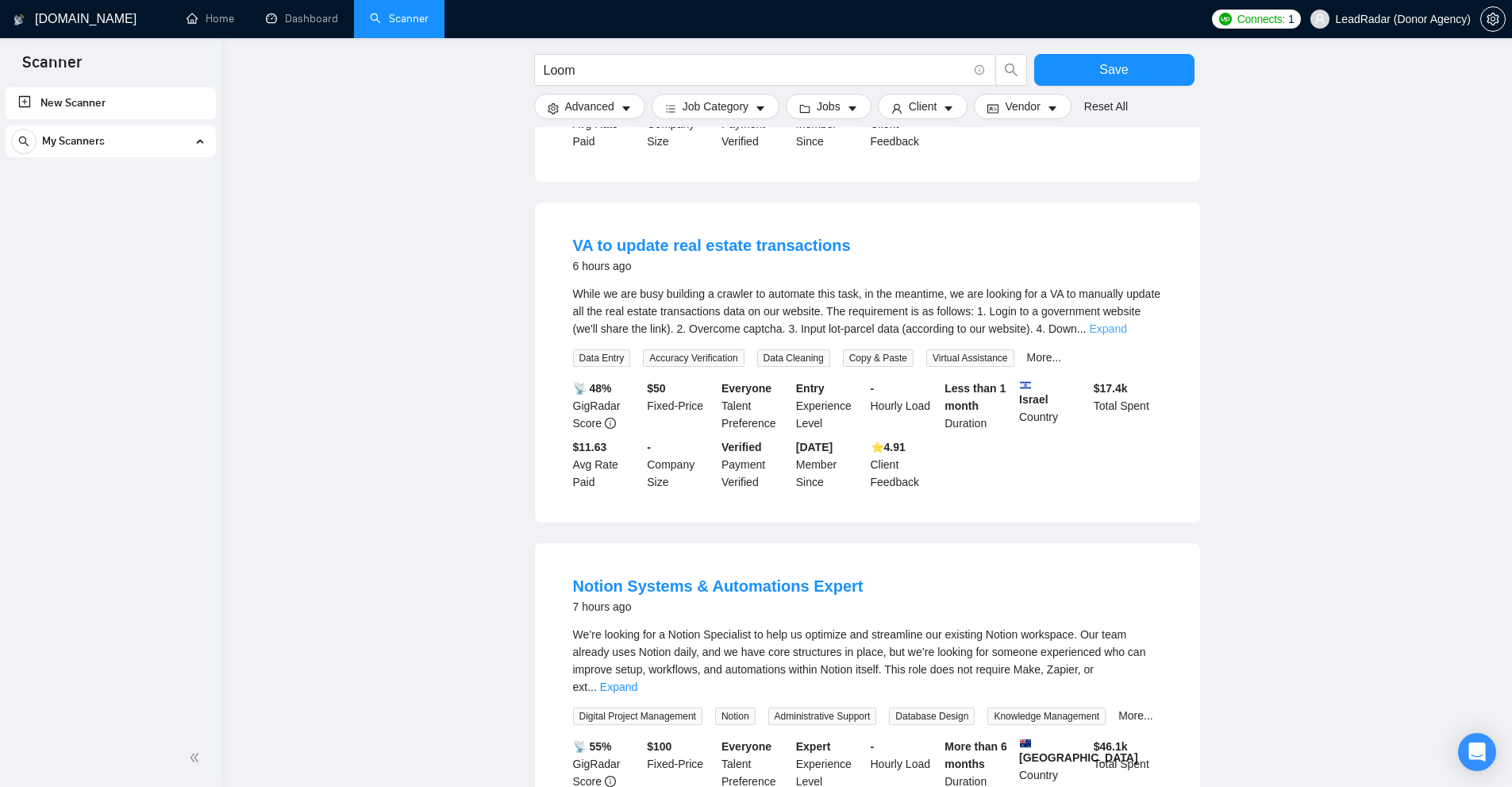
click at [1126, 323] on link "Expand" at bounding box center [1107, 328] width 38 height 13
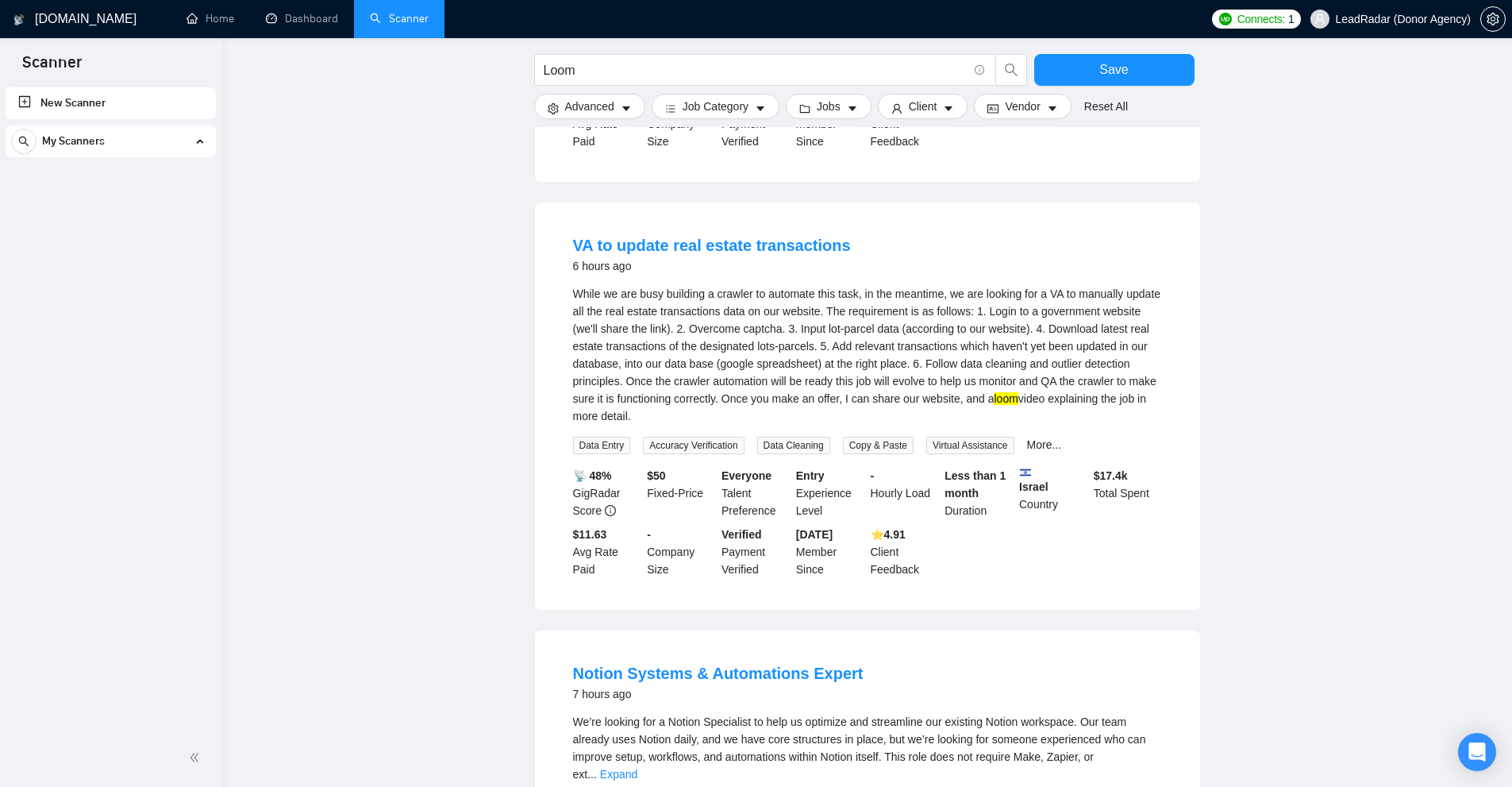
click at [1018, 392] on mark "loom" at bounding box center [1005, 398] width 24 height 13
drag, startPoint x: 1095, startPoint y: 357, endPoint x: 596, endPoint y: 378, distance: 499.4
click at [596, 378] on div "While we are busy building a crawler to automate this task, in the meantime, we…" at bounding box center [868, 354] width 589 height 140
copy div "loom video explaining"
click at [1018, 392] on mark "loom" at bounding box center [1005, 398] width 24 height 13
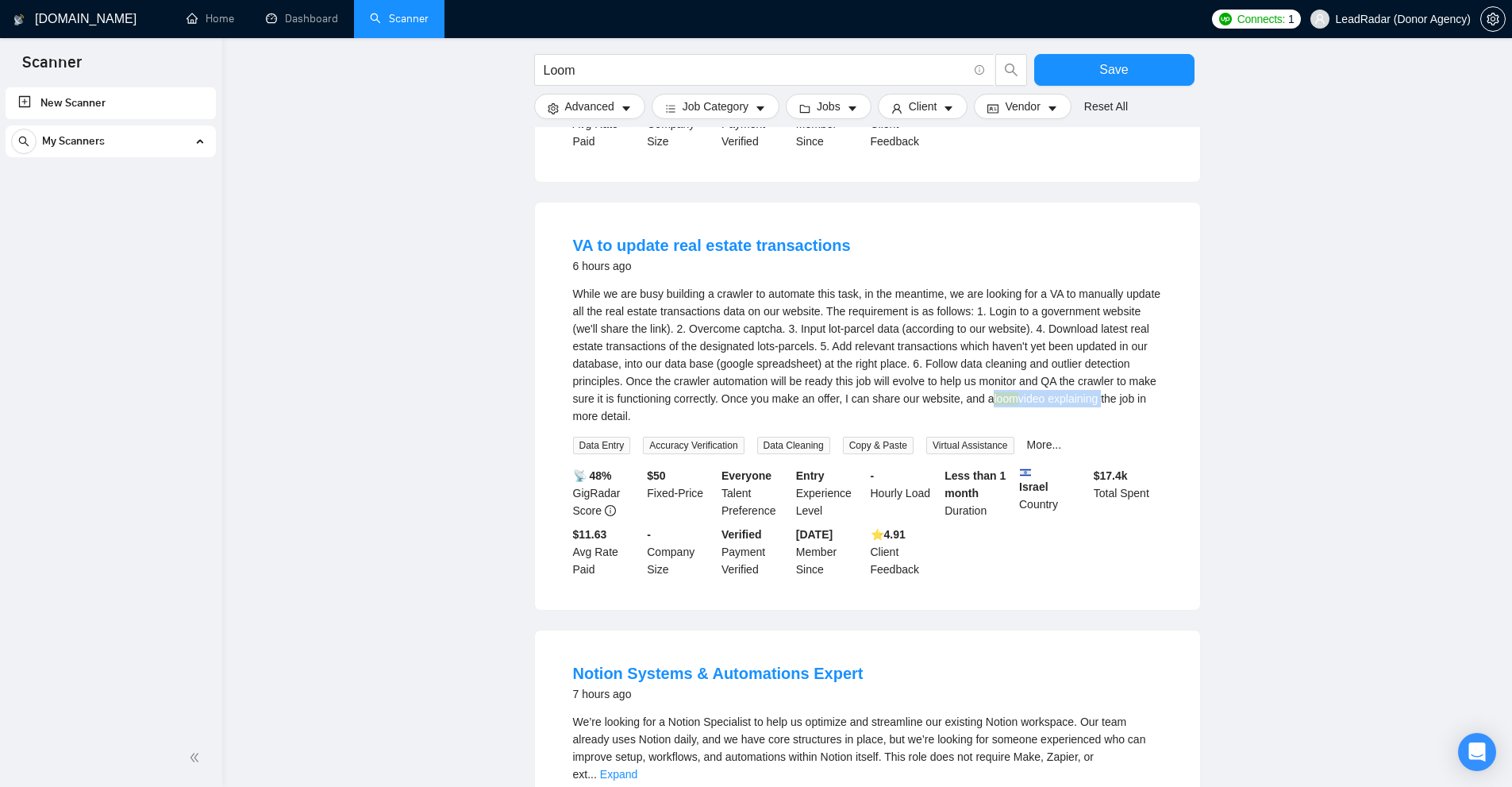
drag, startPoint x: 1088, startPoint y: 359, endPoint x: 613, endPoint y: 377, distance: 475.3
click at [613, 377] on div "While we are busy building a crawler to automate this task, in the meantime, we…" at bounding box center [868, 354] width 589 height 140
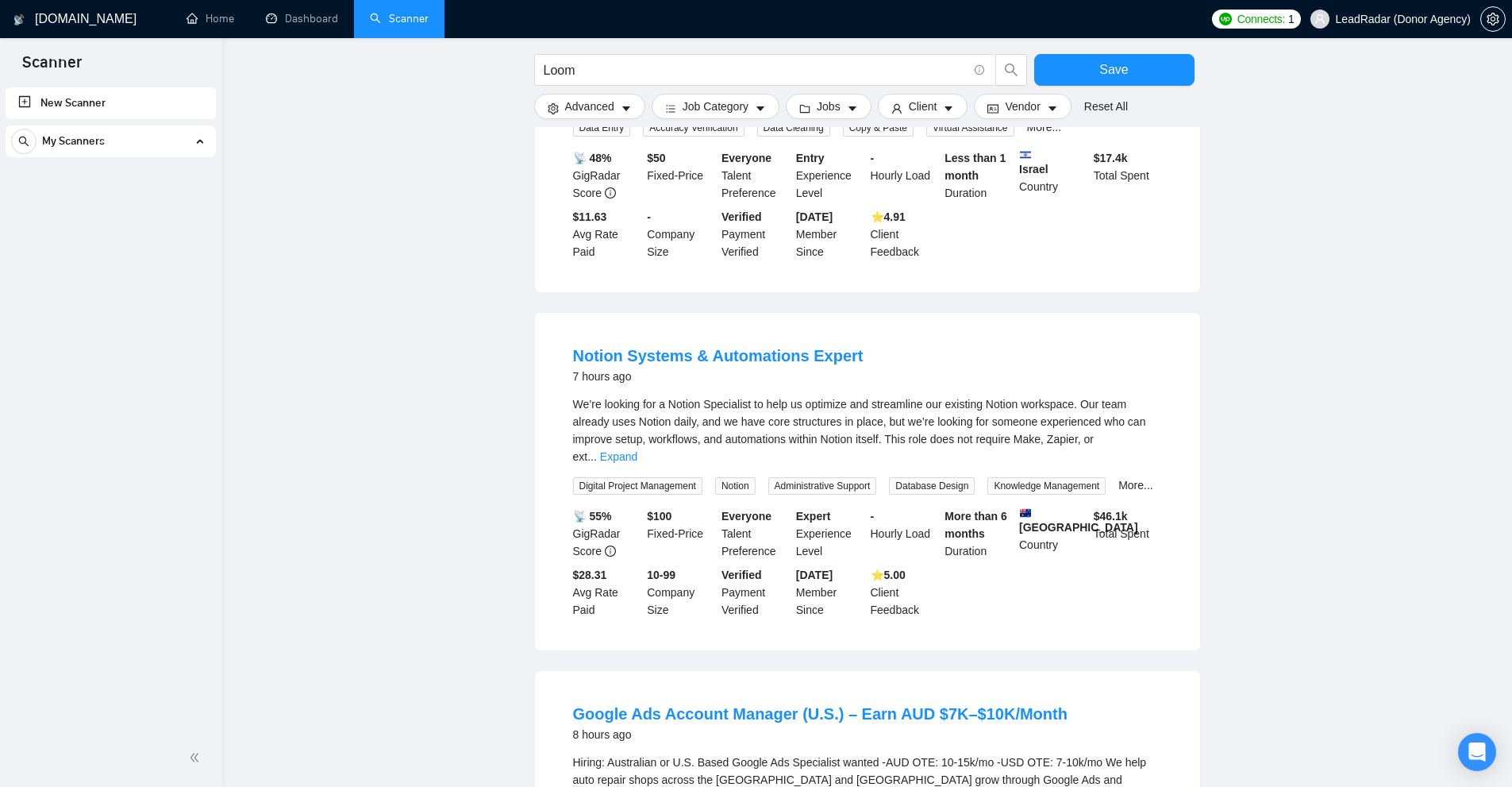
click at [1166, 395] on li "Notion Systems & Automations Expert 7 hours ago We’re looking for a Notion Spec…" at bounding box center [867, 482] width 627 height 299
click at [637, 450] on link "Expand" at bounding box center [618, 456] width 38 height 13
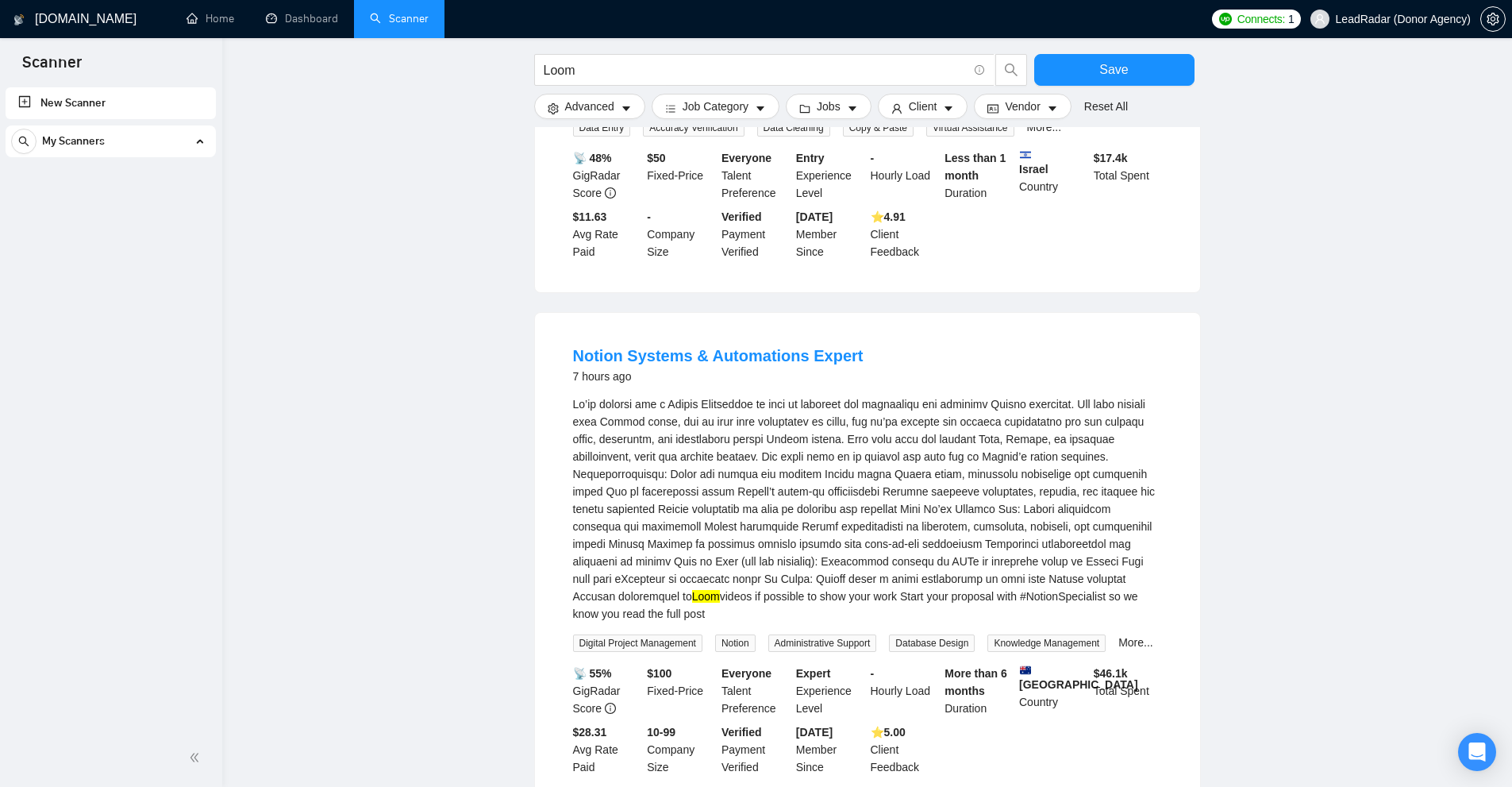
scroll to position [5584, 0]
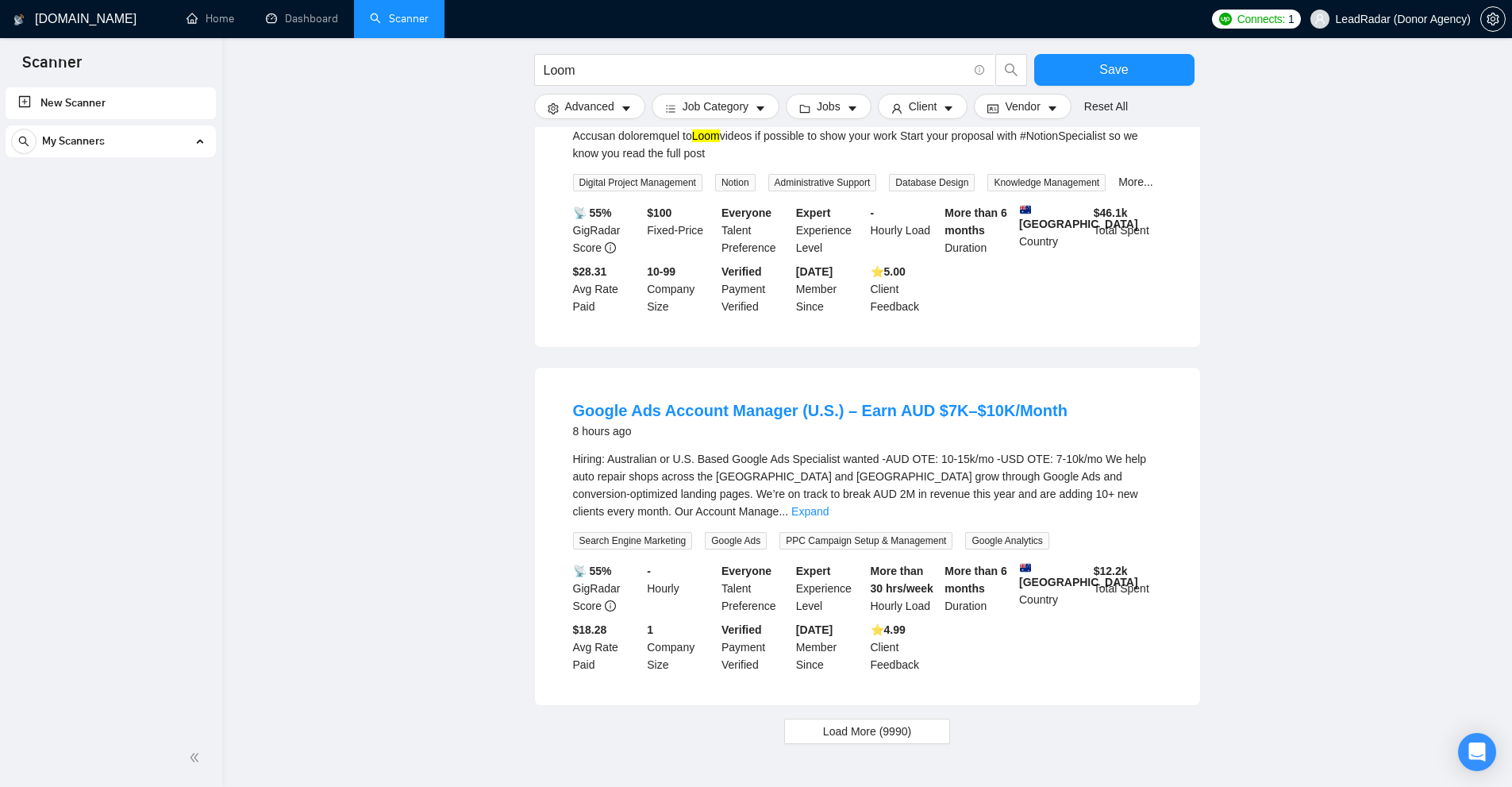
click at [1152, 450] on div "Hiring: Australian or U.S. Based Google Ads Specialist wanted -AUD OTE: 10-15k/…" at bounding box center [868, 485] width 589 height 70
click at [828, 505] on link "Expand" at bounding box center [810, 511] width 38 height 13
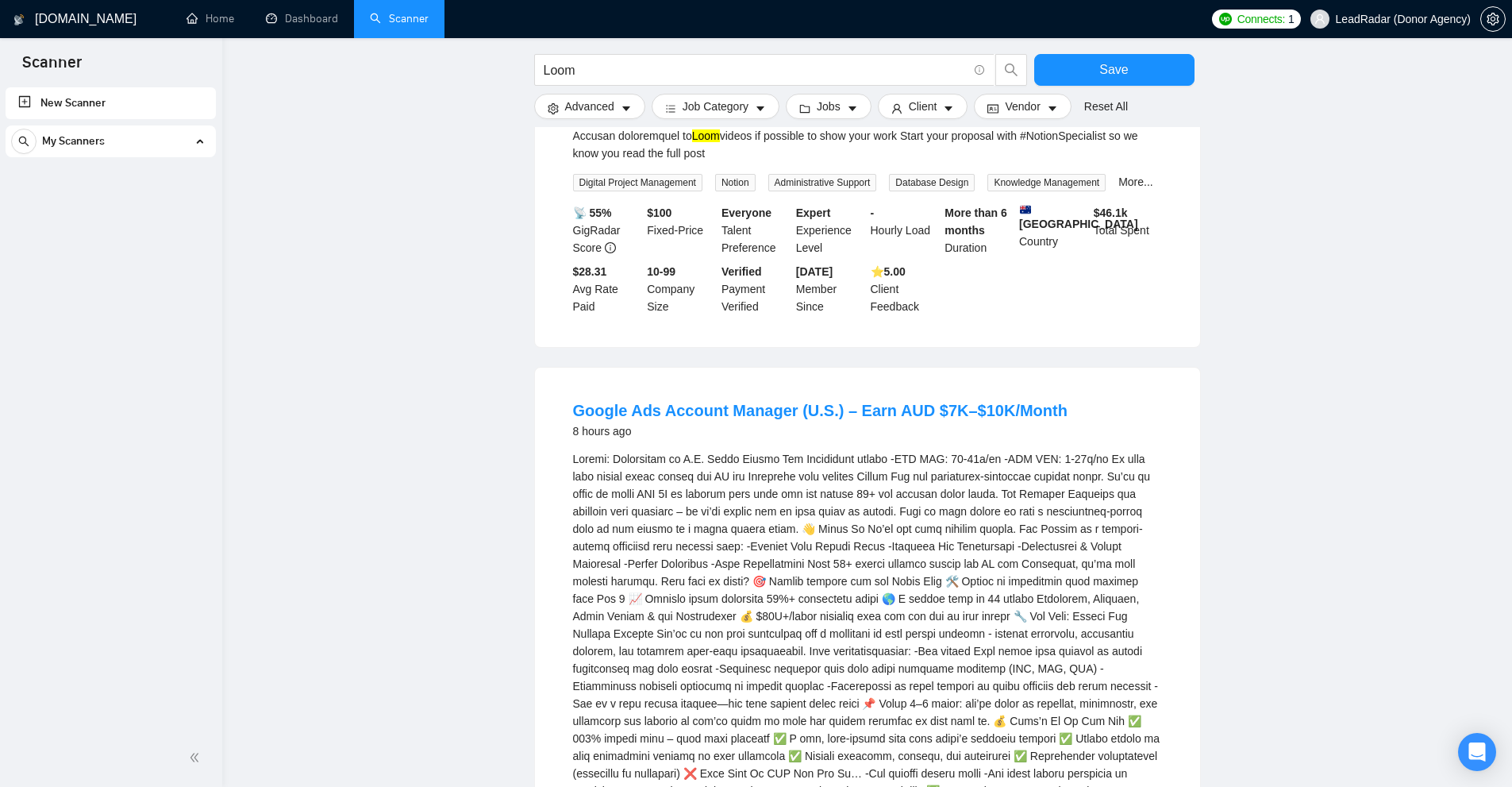
scroll to position [5902, 0]
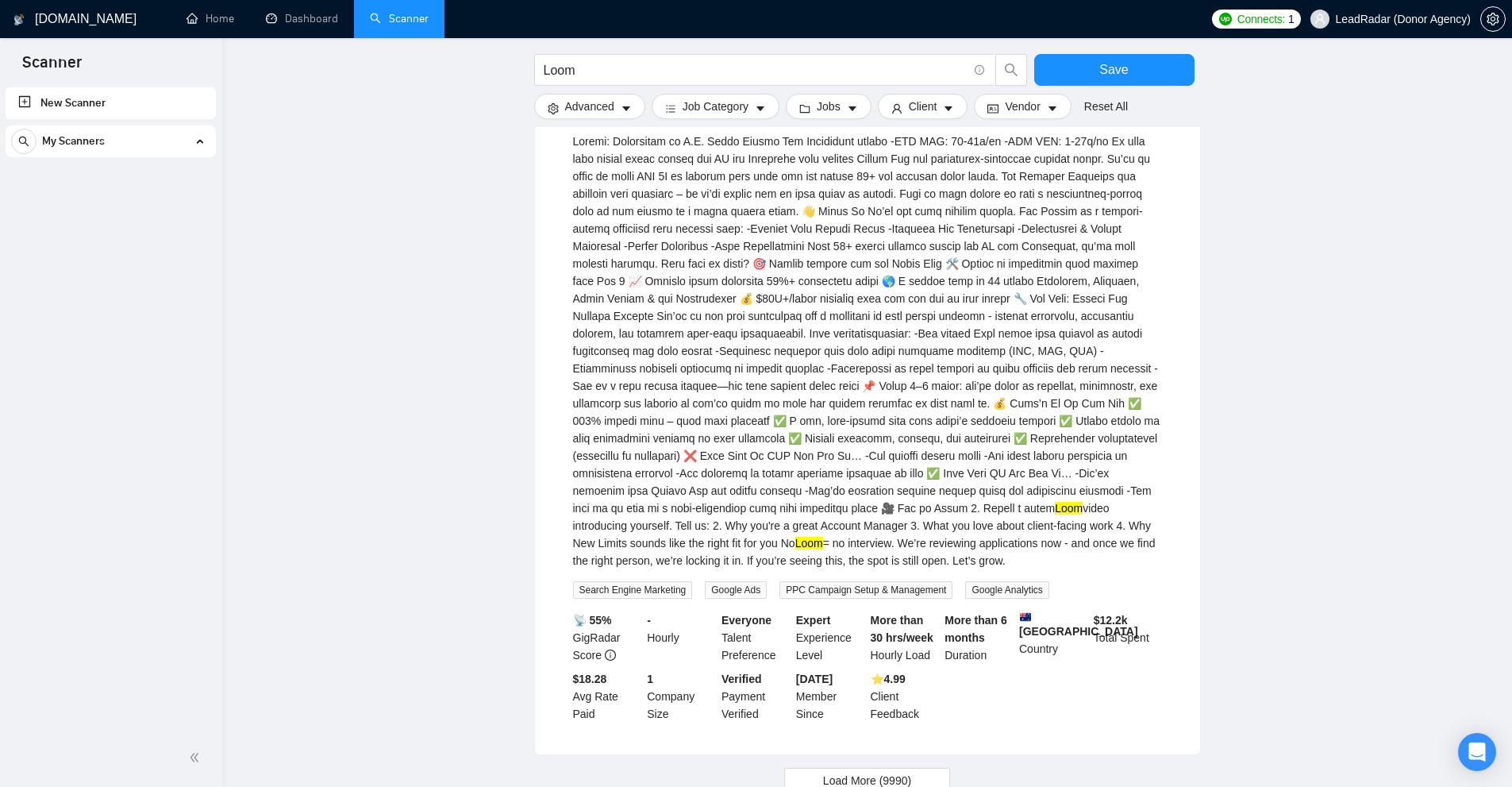
click at [823, 537] on mark "Loom" at bounding box center [809, 543] width 28 height 13
drag, startPoint x: 1103, startPoint y: 464, endPoint x: 1081, endPoint y: 464, distance: 22.0
click at [1081, 464] on div "Loom video introducing yourself. Tell us: 2. Why you're a great Account Manager…" at bounding box center [868, 351] width 589 height 436
click at [1081, 466] on div "Loom video introducing yourself. Tell us: 2. Why you're a great Account Manager…" at bounding box center [868, 351] width 589 height 436
drag, startPoint x: 1081, startPoint y: 466, endPoint x: 609, endPoint y: 483, distance: 472.3
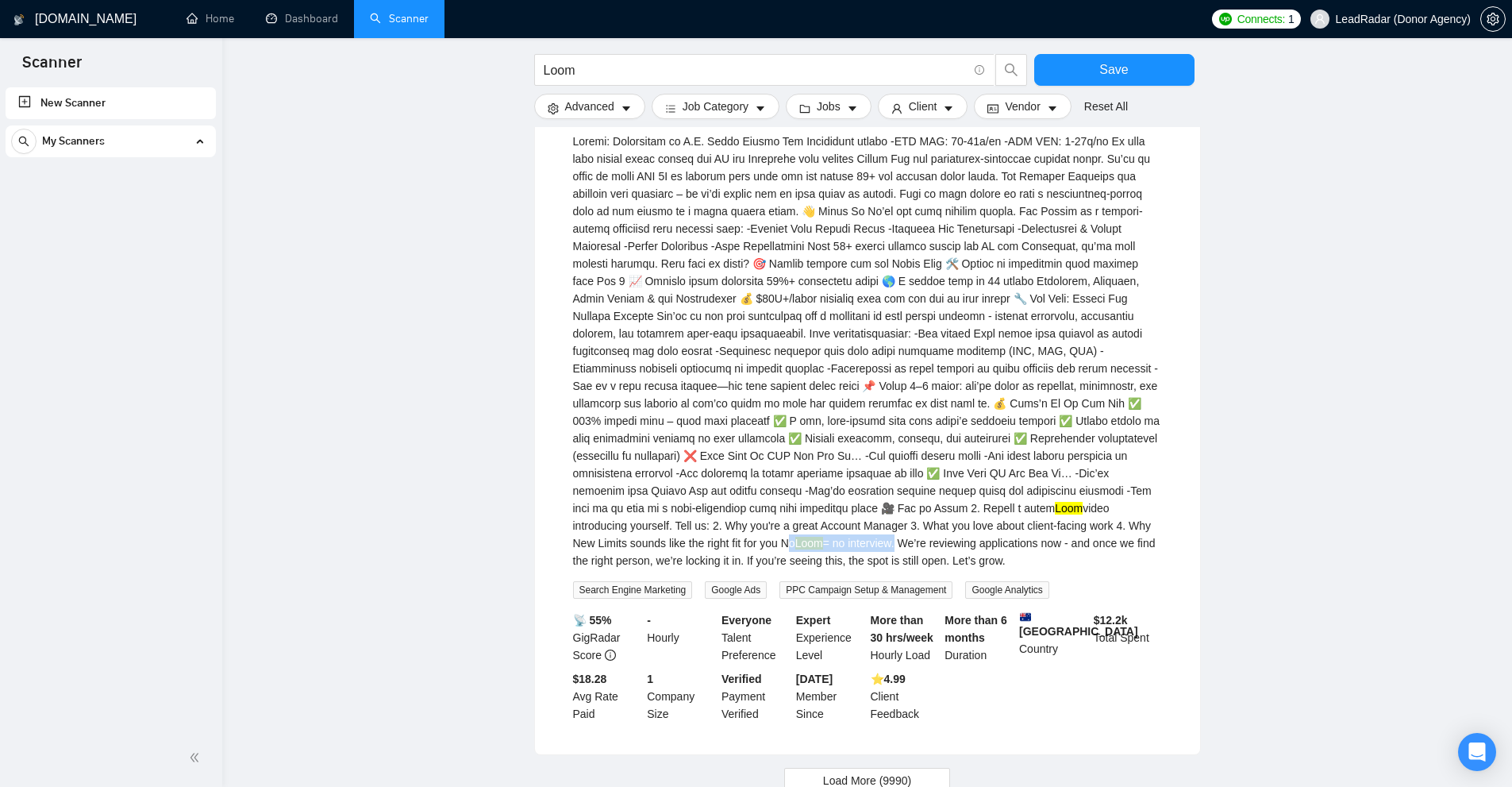
click at [609, 483] on div "Loom video introducing yourself. Tell us: 2. Why you're a great Account Manager…" at bounding box center [868, 351] width 589 height 436
click at [872, 768] on button "Load More (9990)" at bounding box center [867, 780] width 166 height 25
click at [759, 441] on div "Loom video introducing yourself. Tell us: 2. Why you're a great Account Manager…" at bounding box center [868, 351] width 589 height 436
drag, startPoint x: 759, startPoint y: 441, endPoint x: 806, endPoint y: 441, distance: 47.0
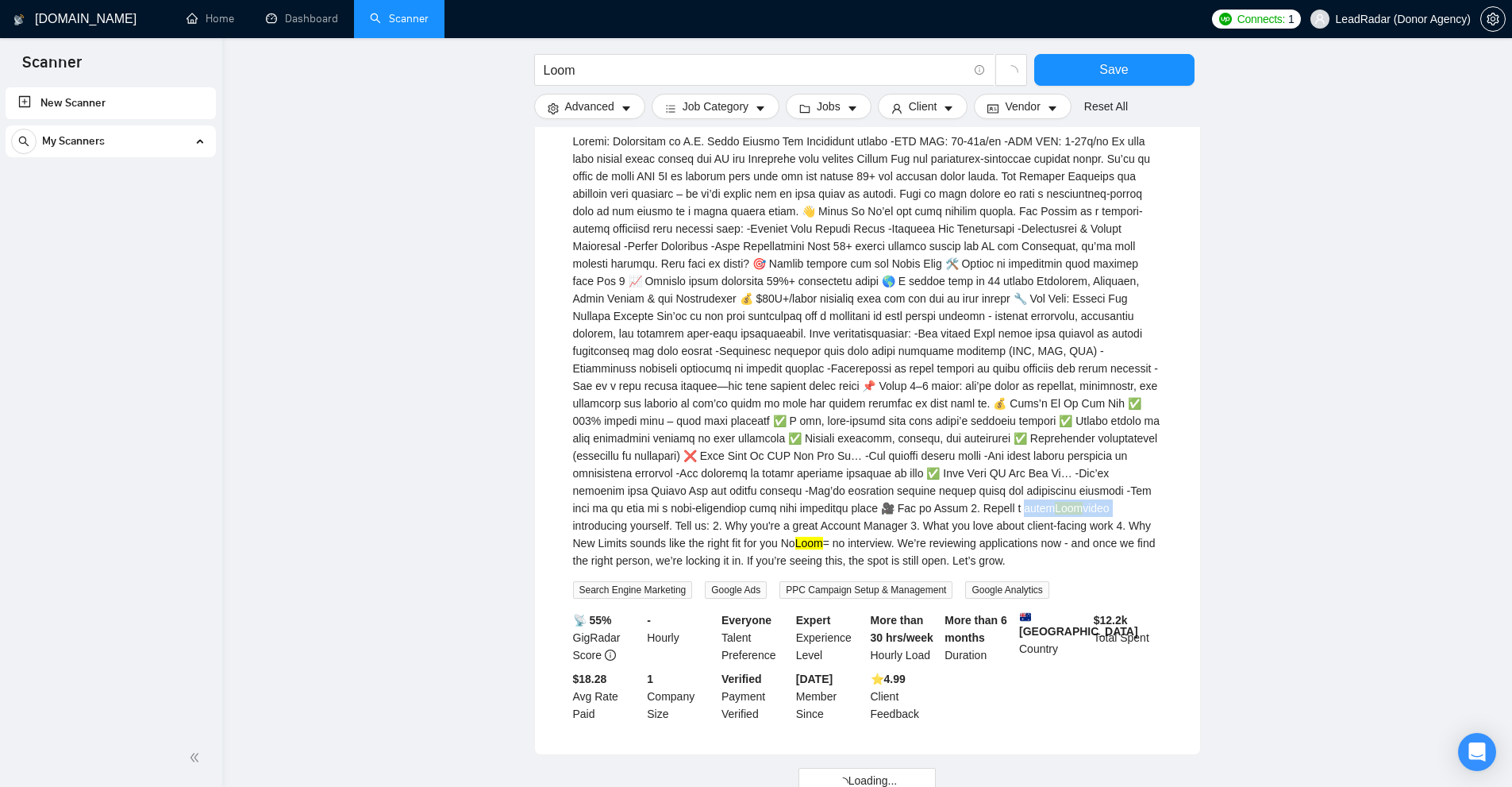
click at [806, 441] on div "Loom video introducing yourself. Tell us: 2. Why you're a great Account Manager…" at bounding box center [868, 351] width 589 height 436
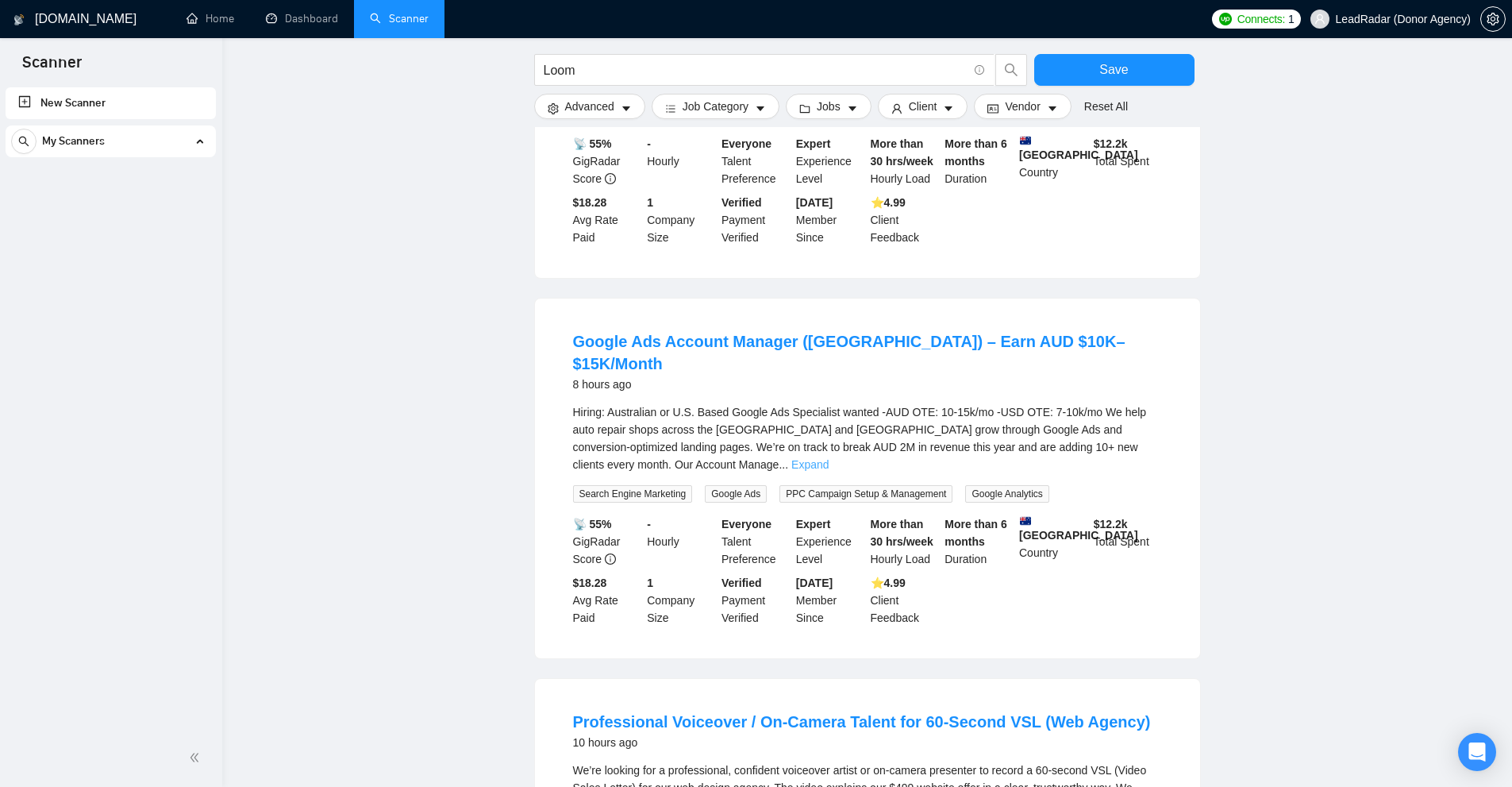
click at [828, 458] on link "Expand" at bounding box center [810, 464] width 38 height 13
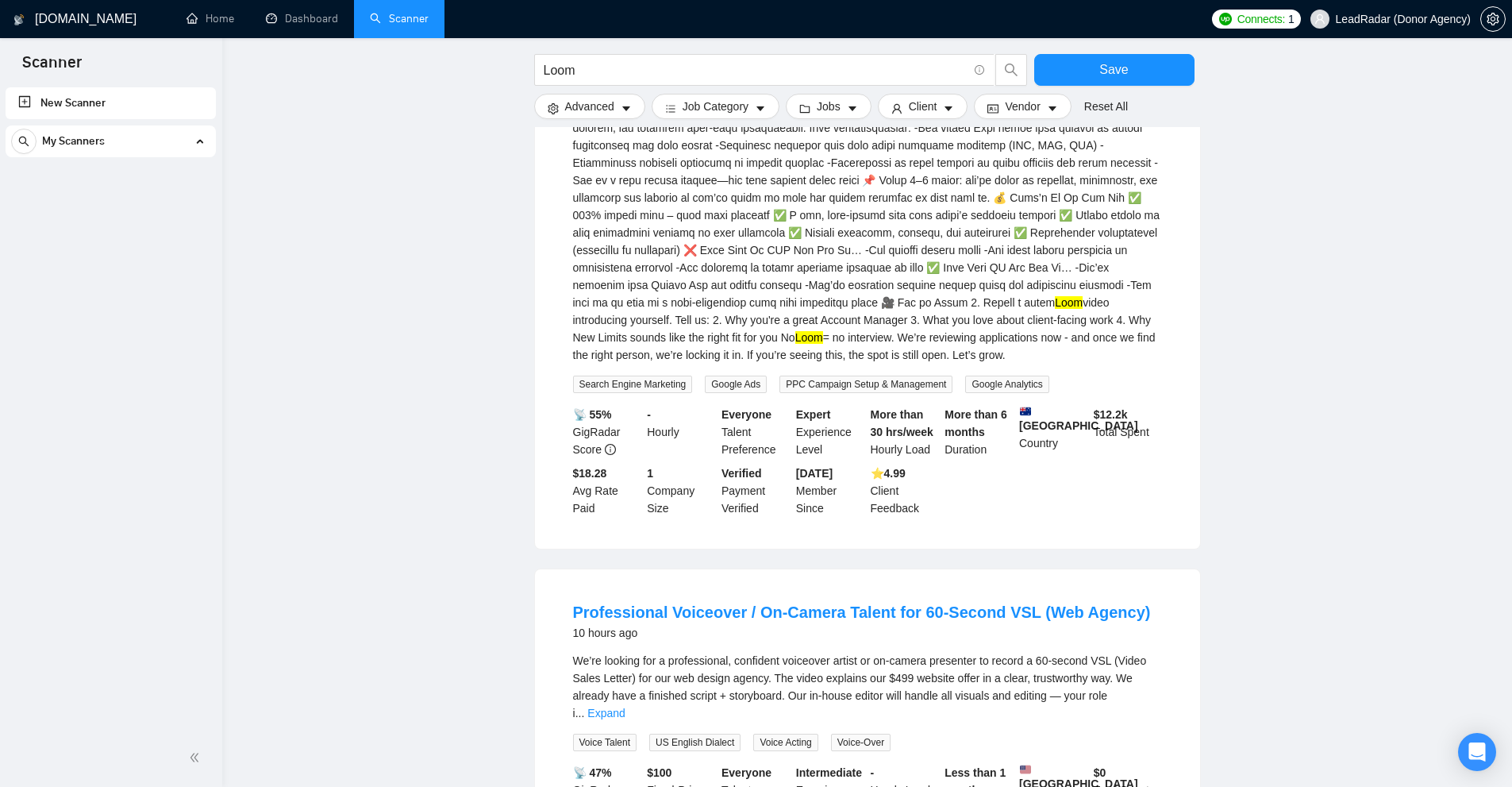
scroll to position [7251, 0]
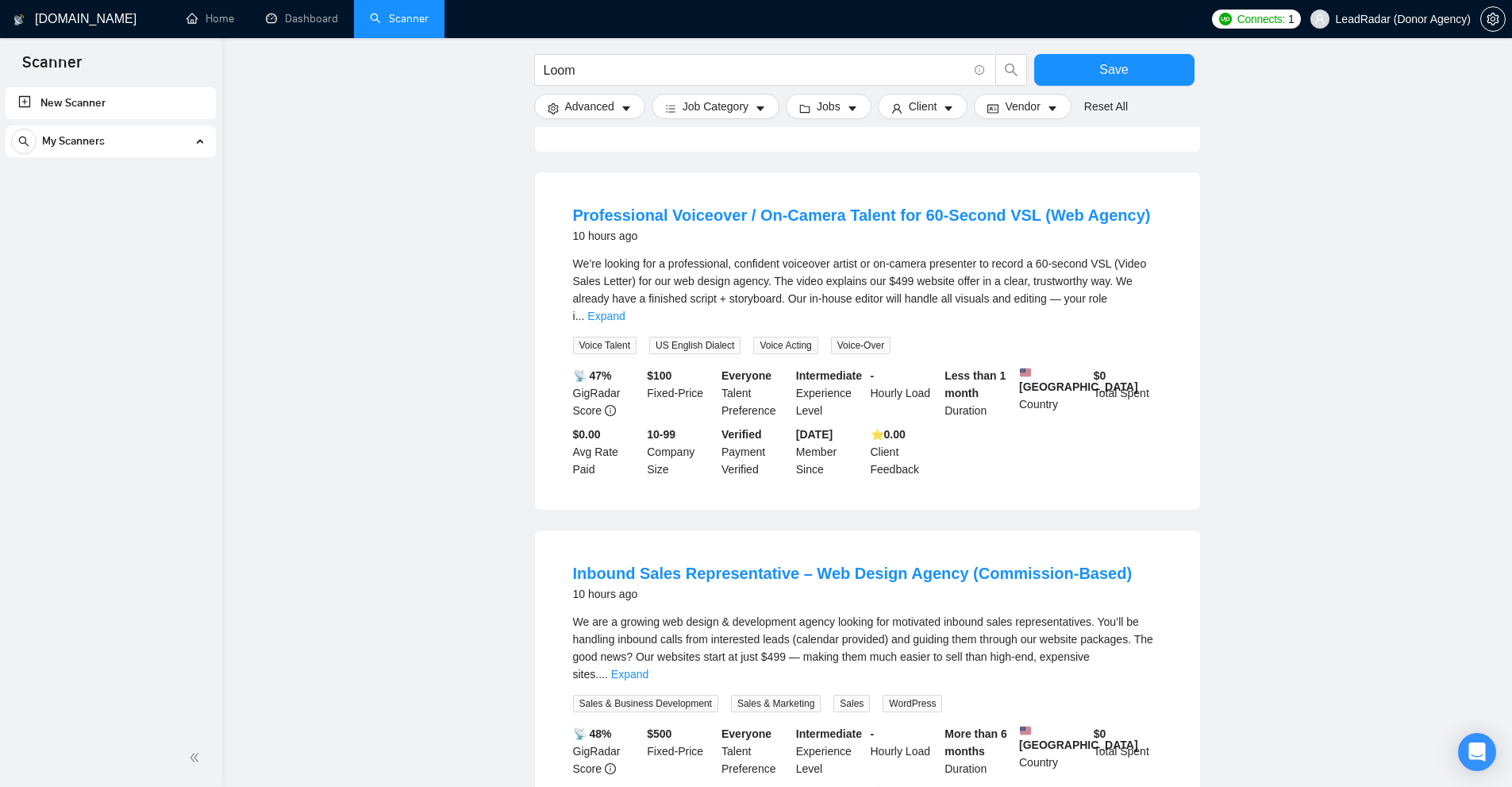
click at [1147, 255] on div "We’re looking for a professional, confident voiceover artist or on-camera prese…" at bounding box center [868, 290] width 589 height 70
click at [625, 310] on link "Expand" at bounding box center [605, 316] width 38 height 13
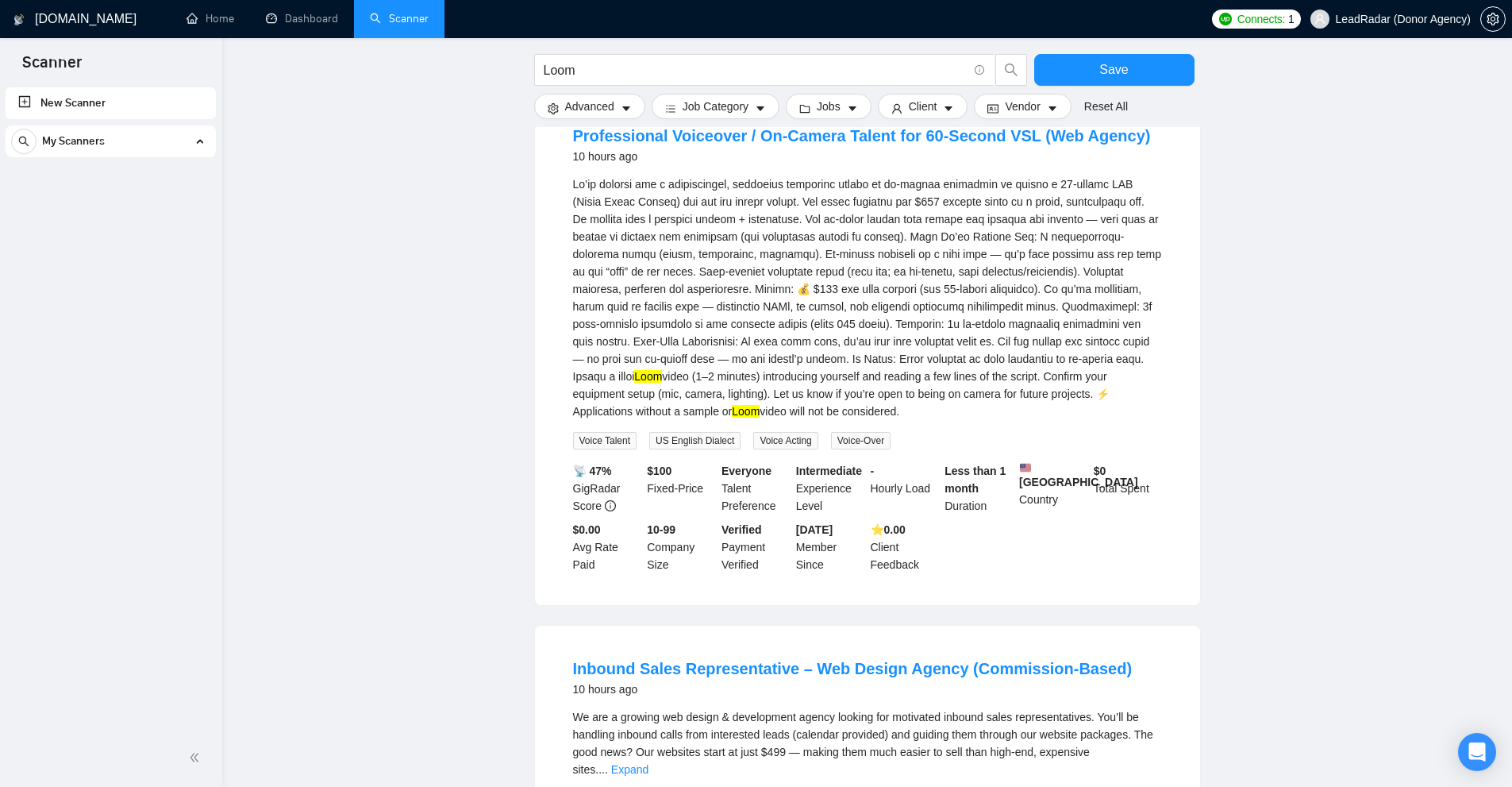
scroll to position [7727, 0]
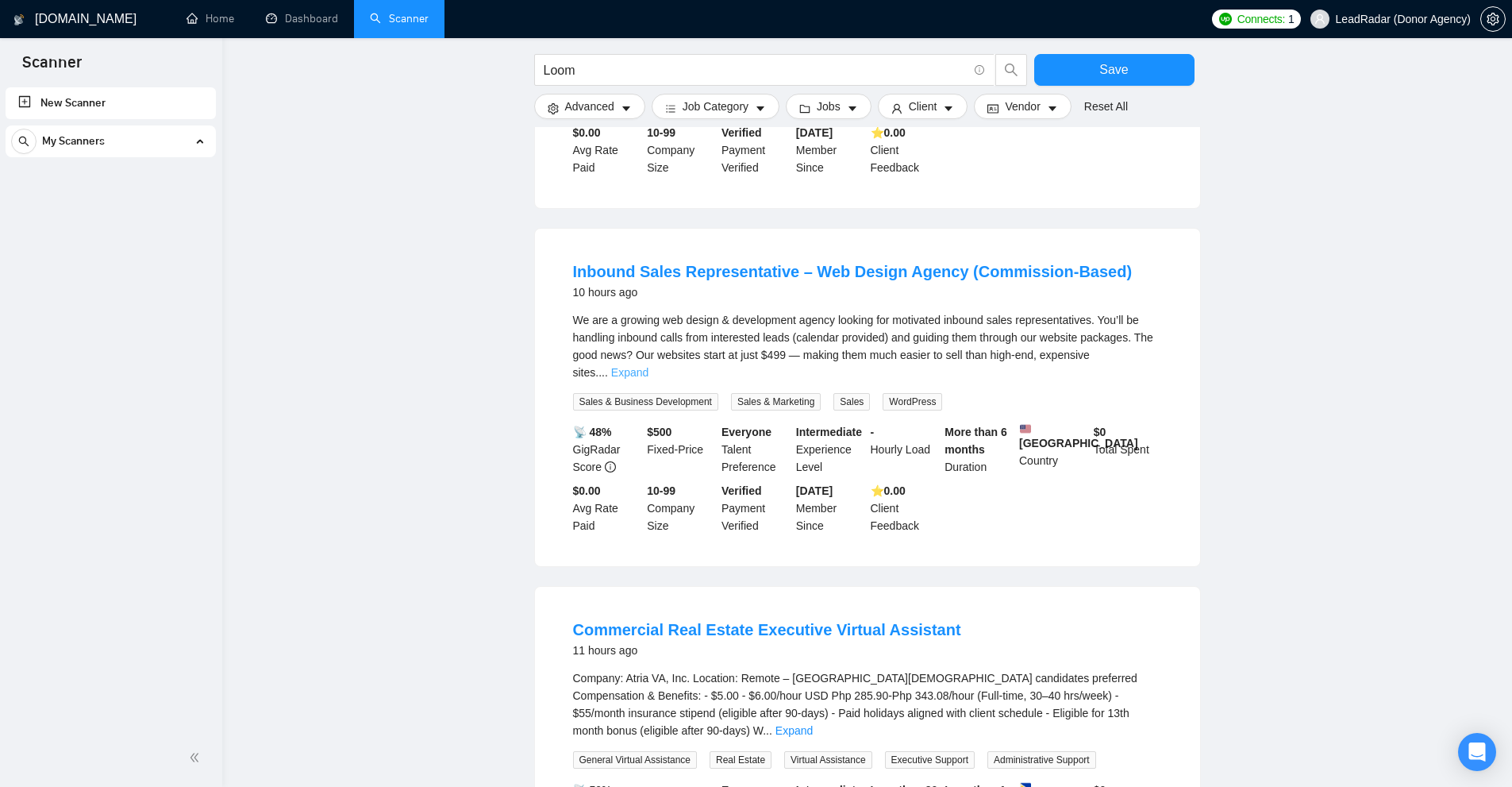
click at [649, 366] on link "Expand" at bounding box center [630, 372] width 38 height 13
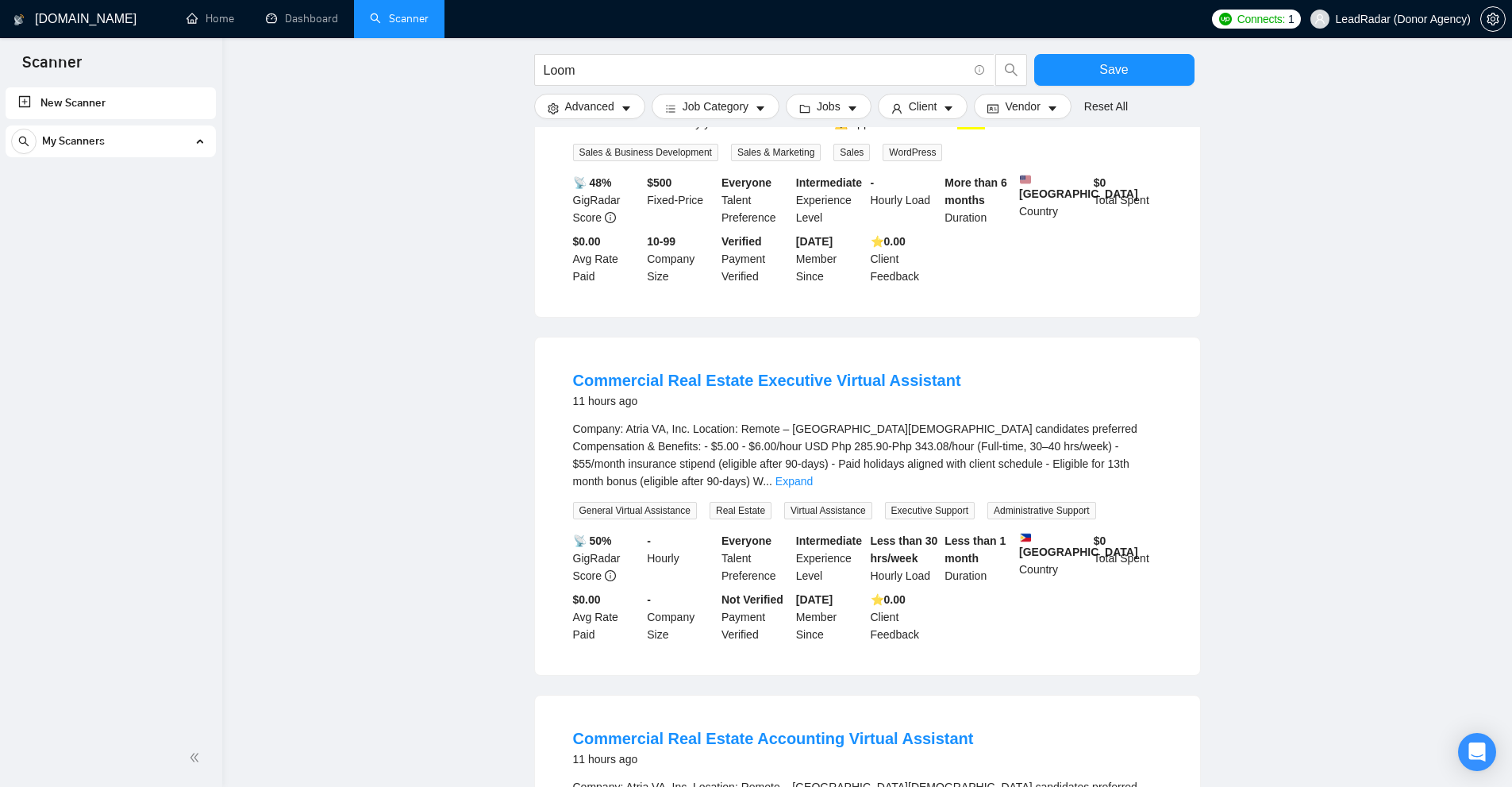
scroll to position [8362, 0]
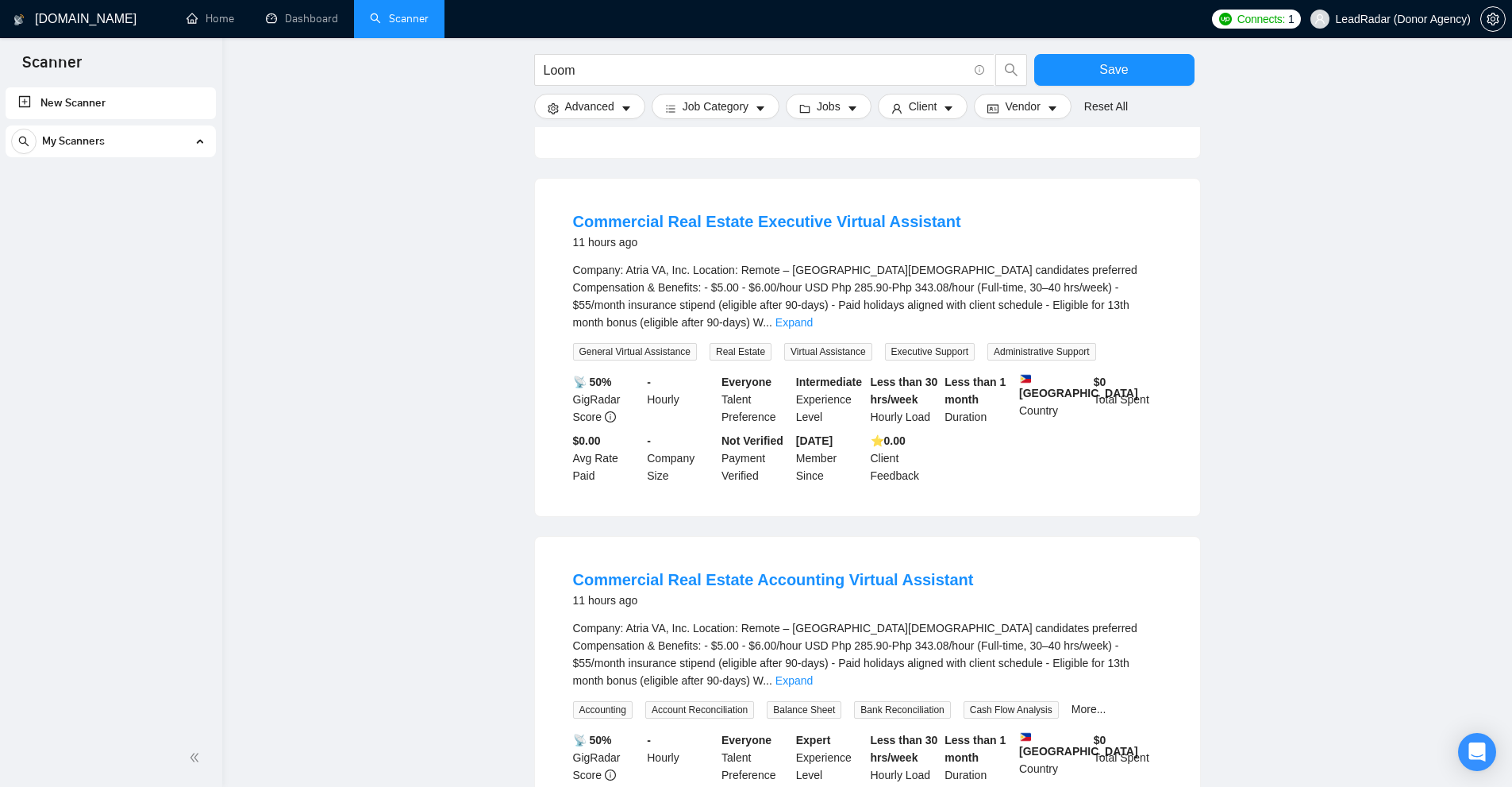
click at [1152, 261] on div "Company: Atria VA, Inc. Location: Remote – [GEOGRAPHIC_DATA][DEMOGRAPHIC_DATA] …" at bounding box center [868, 310] width 589 height 99
click at [813, 316] on link "Expand" at bounding box center [794, 322] width 38 height 13
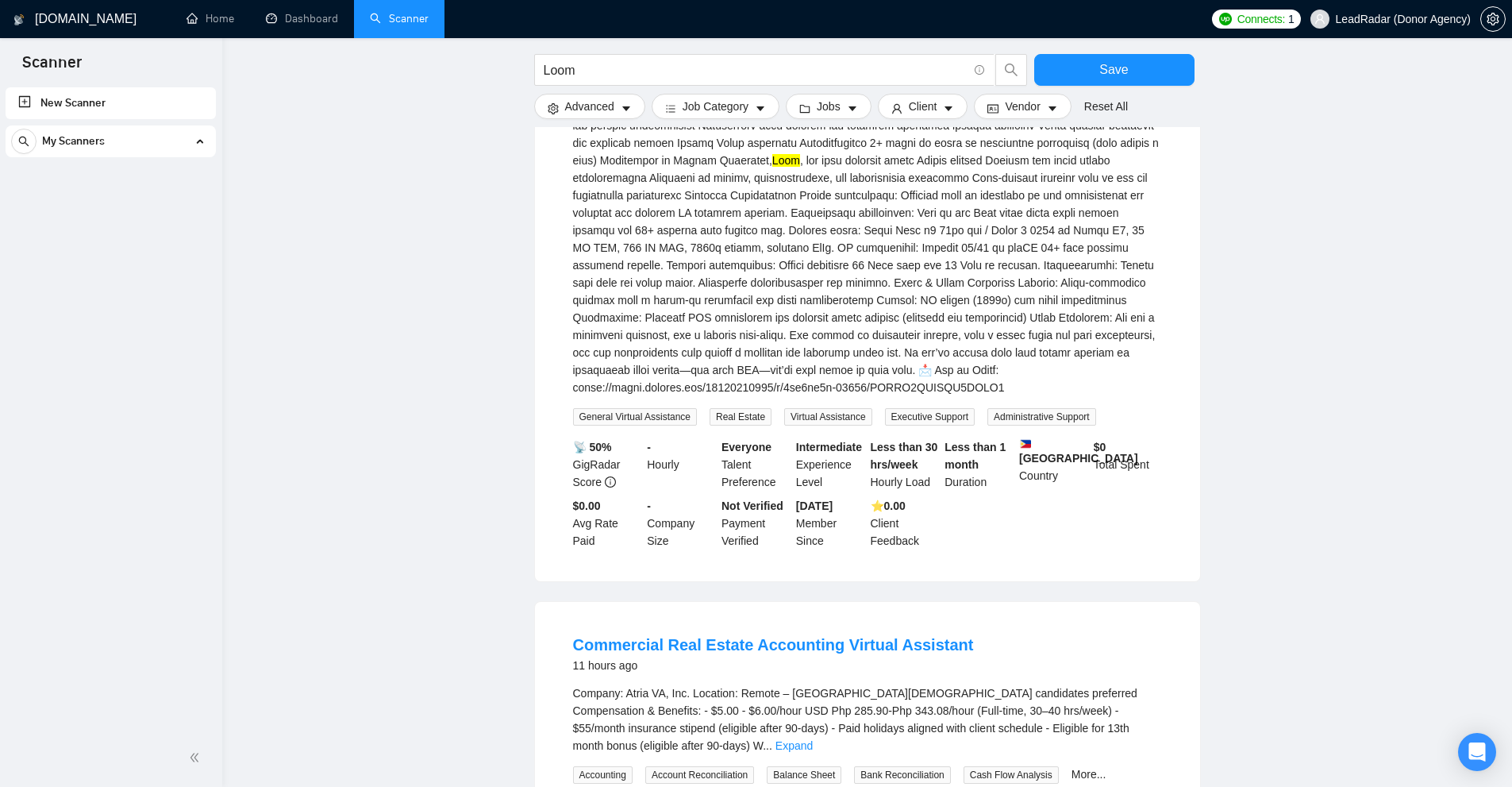
scroll to position [9047, 0]
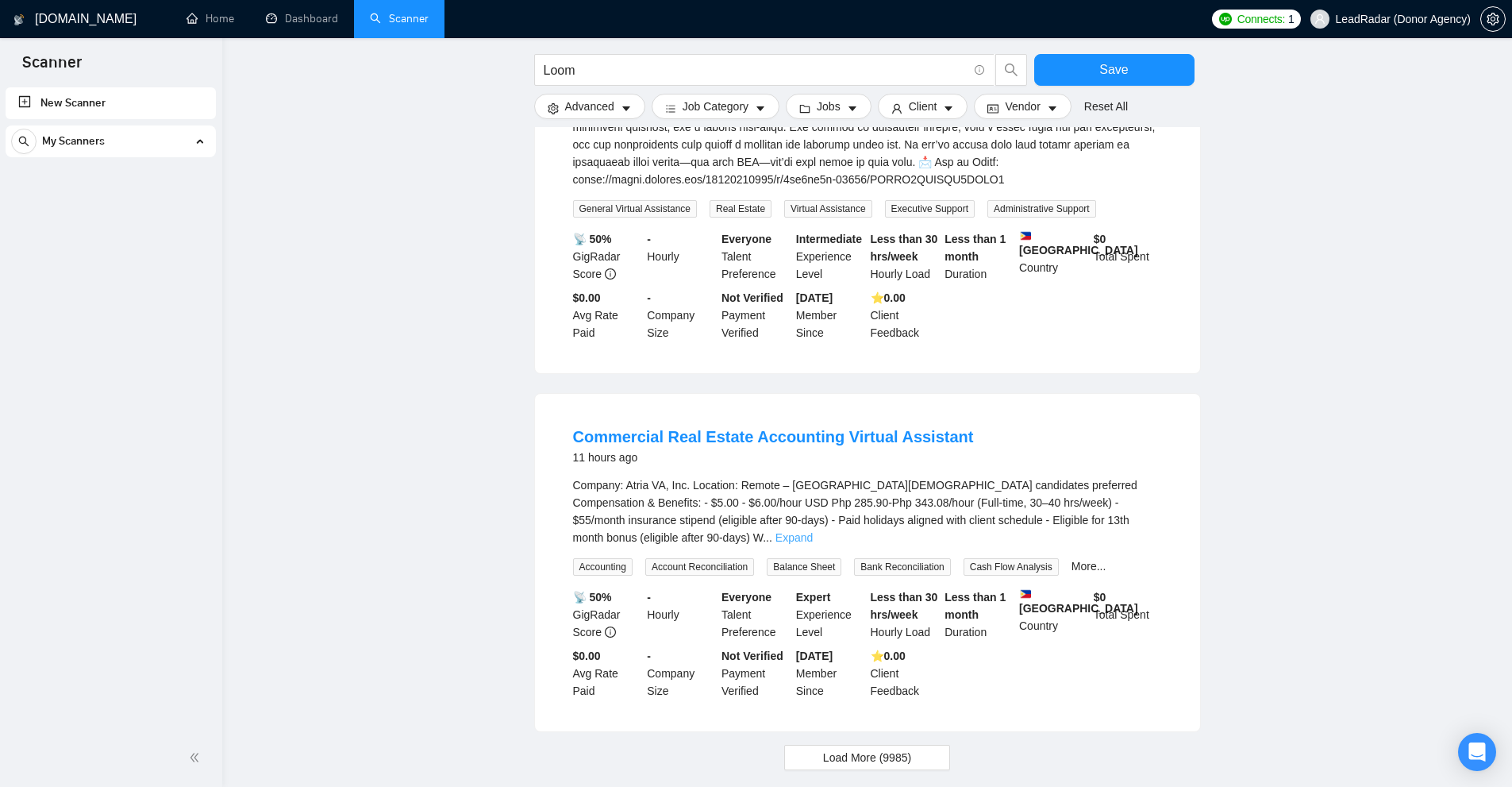
click at [813, 531] on link "Expand" at bounding box center [794, 537] width 38 height 13
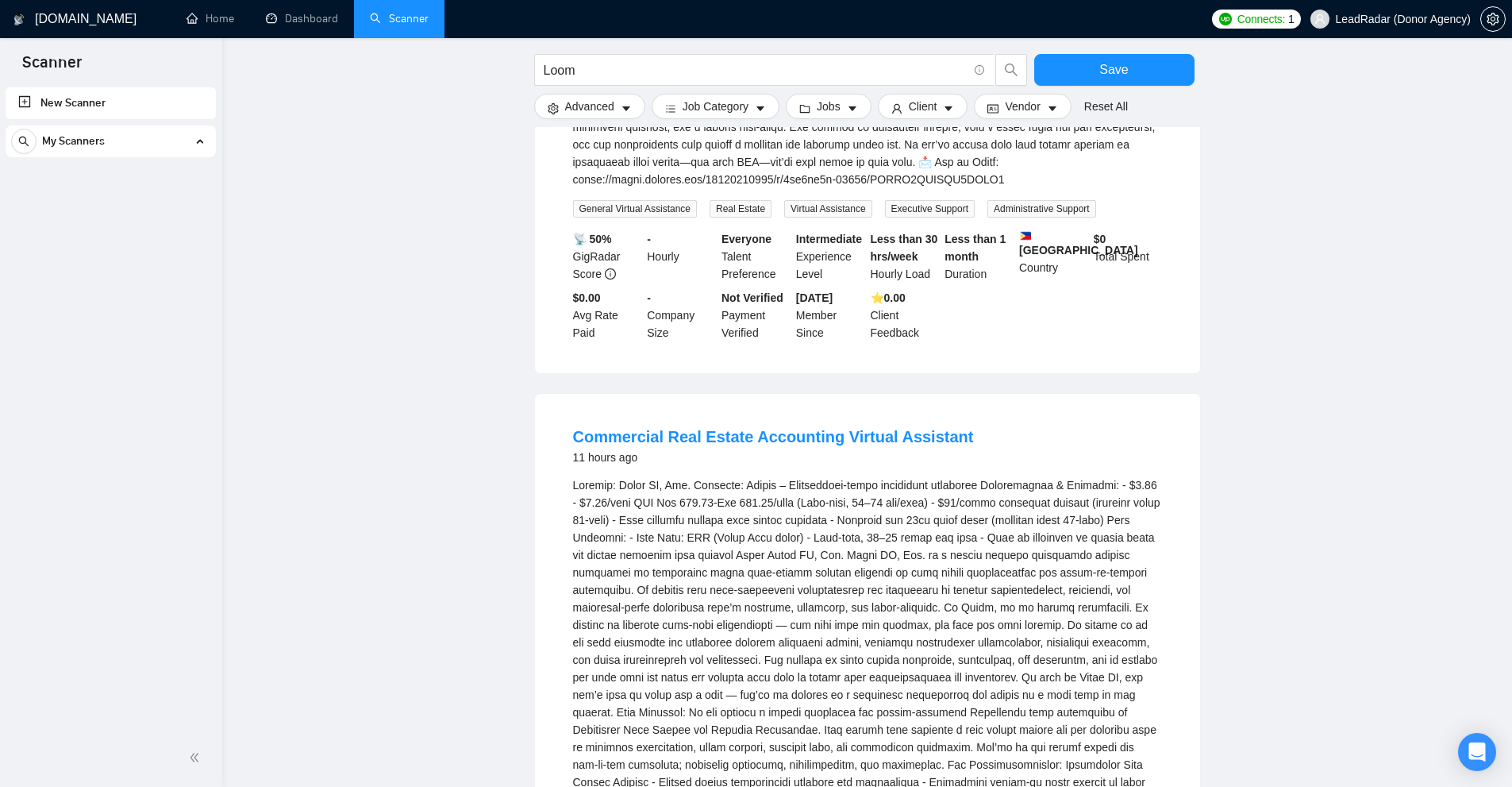
scroll to position [9364, 0]
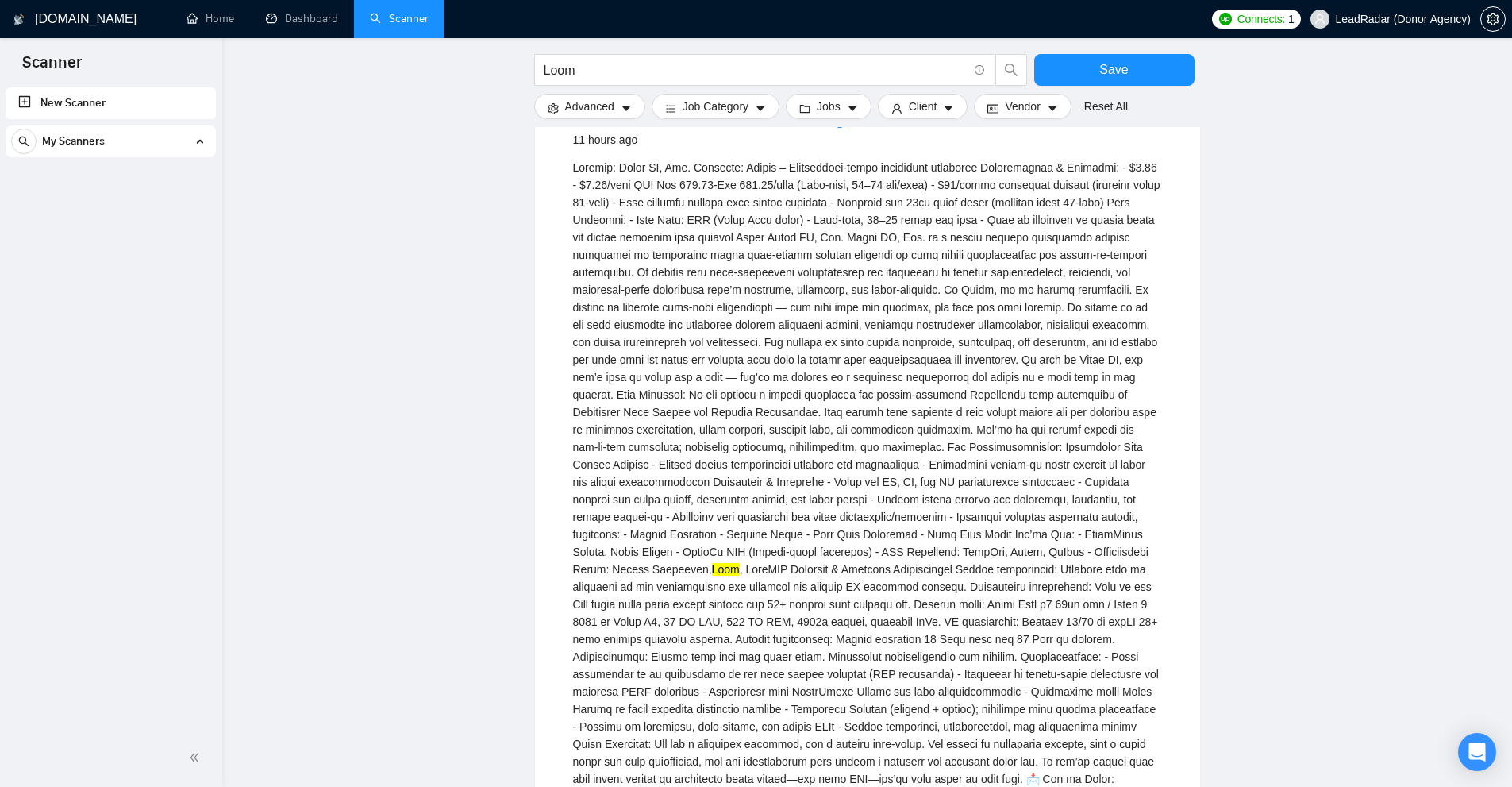
click at [740, 563] on mark "Loom" at bounding box center [725, 569] width 28 height 13
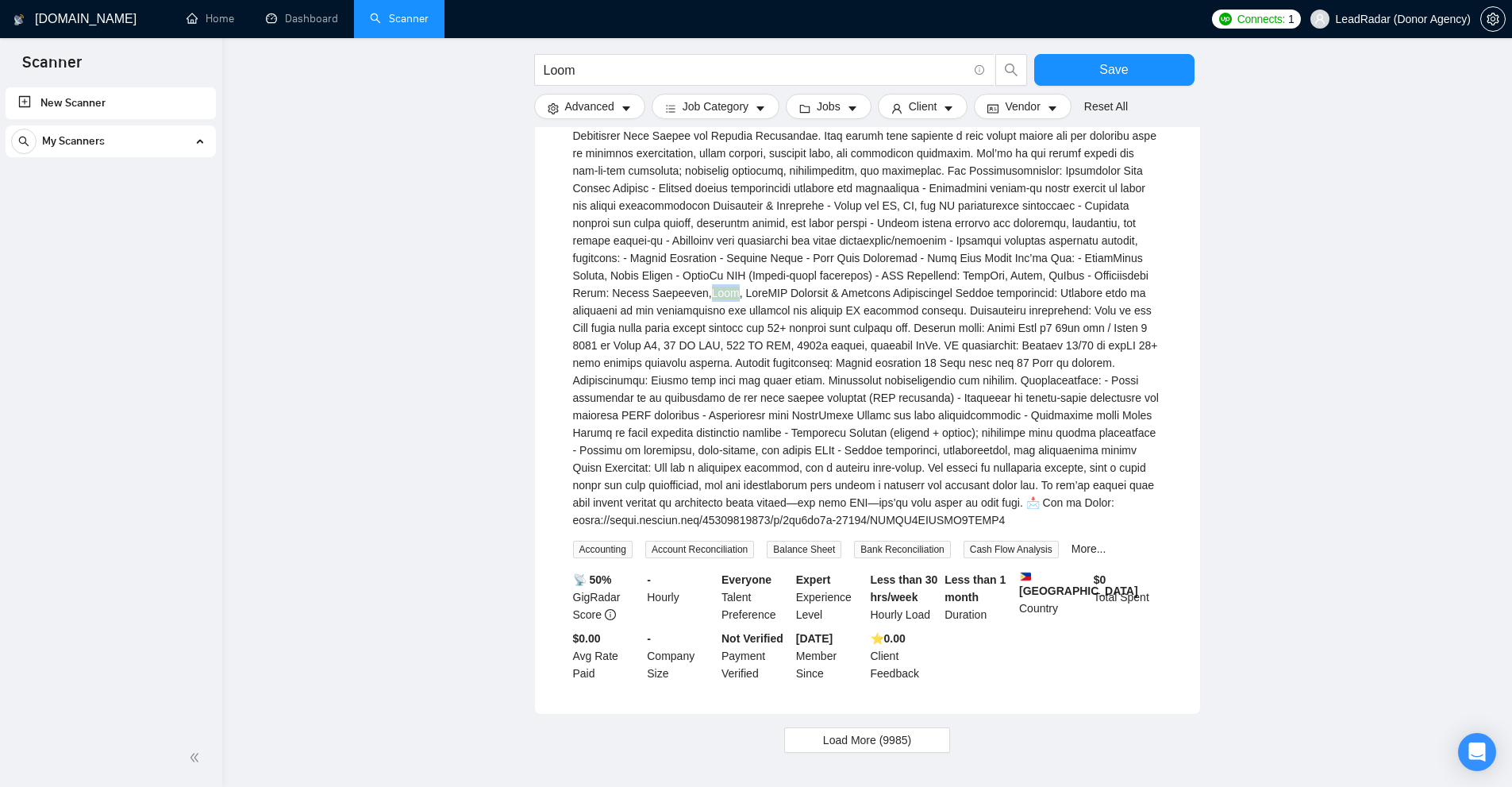
click at [74, 93] on link "New Scanner" at bounding box center [111, 102] width 185 height 32
click at [572, 109] on span "Advanced" at bounding box center [589, 106] width 49 height 17
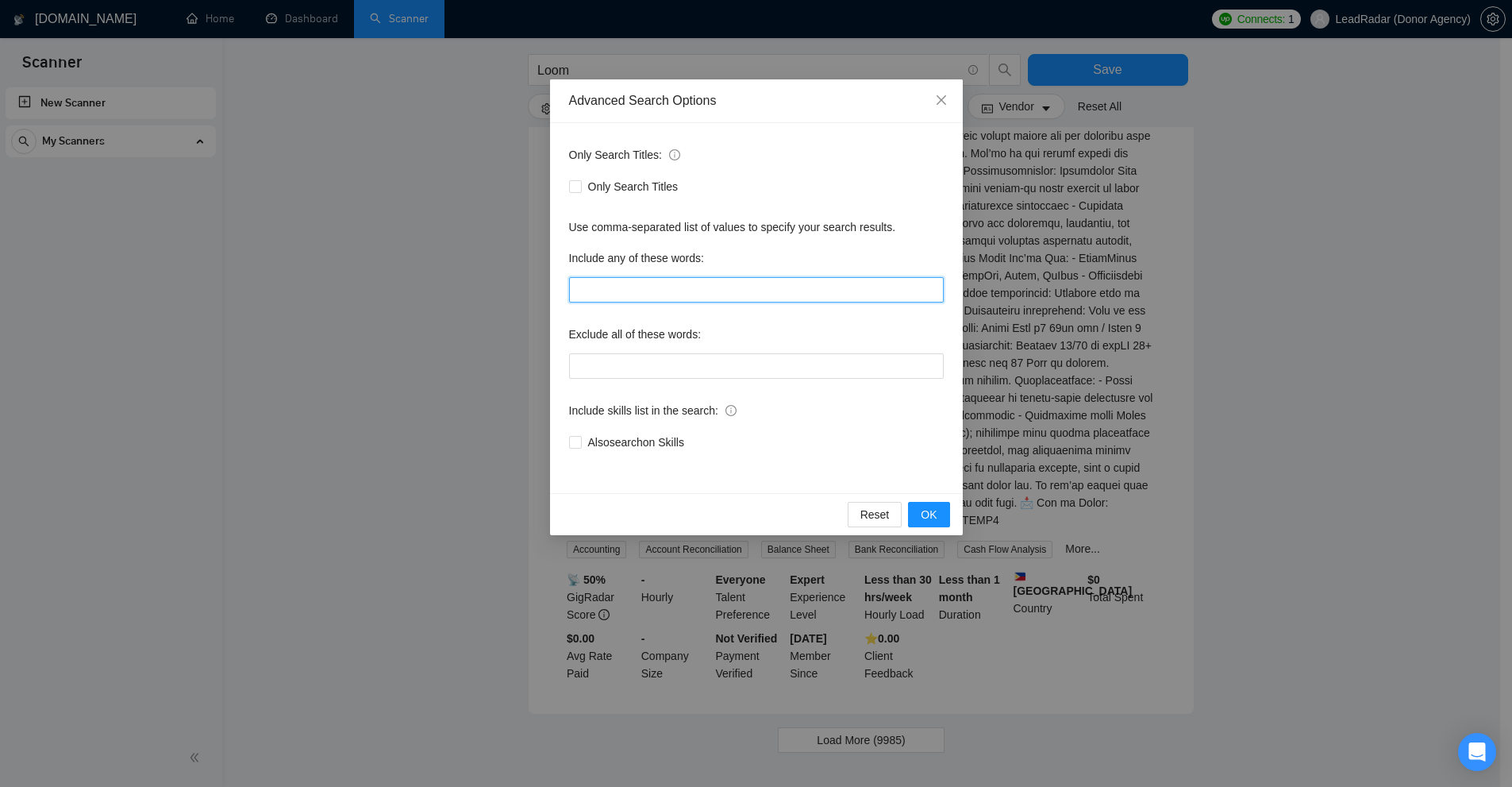
click at [626, 288] on input "text" at bounding box center [756, 290] width 375 height 25
paste input ""adult only", "(adult only)", (NSFW*), "adult content", (gambling*), (casino*)"
type input ""adult only", "(adult only)", (NSFW*), "adult content", (gambling*), (casino*)"
click at [936, 521] on span "OK" at bounding box center [929, 515] width 15 height 17
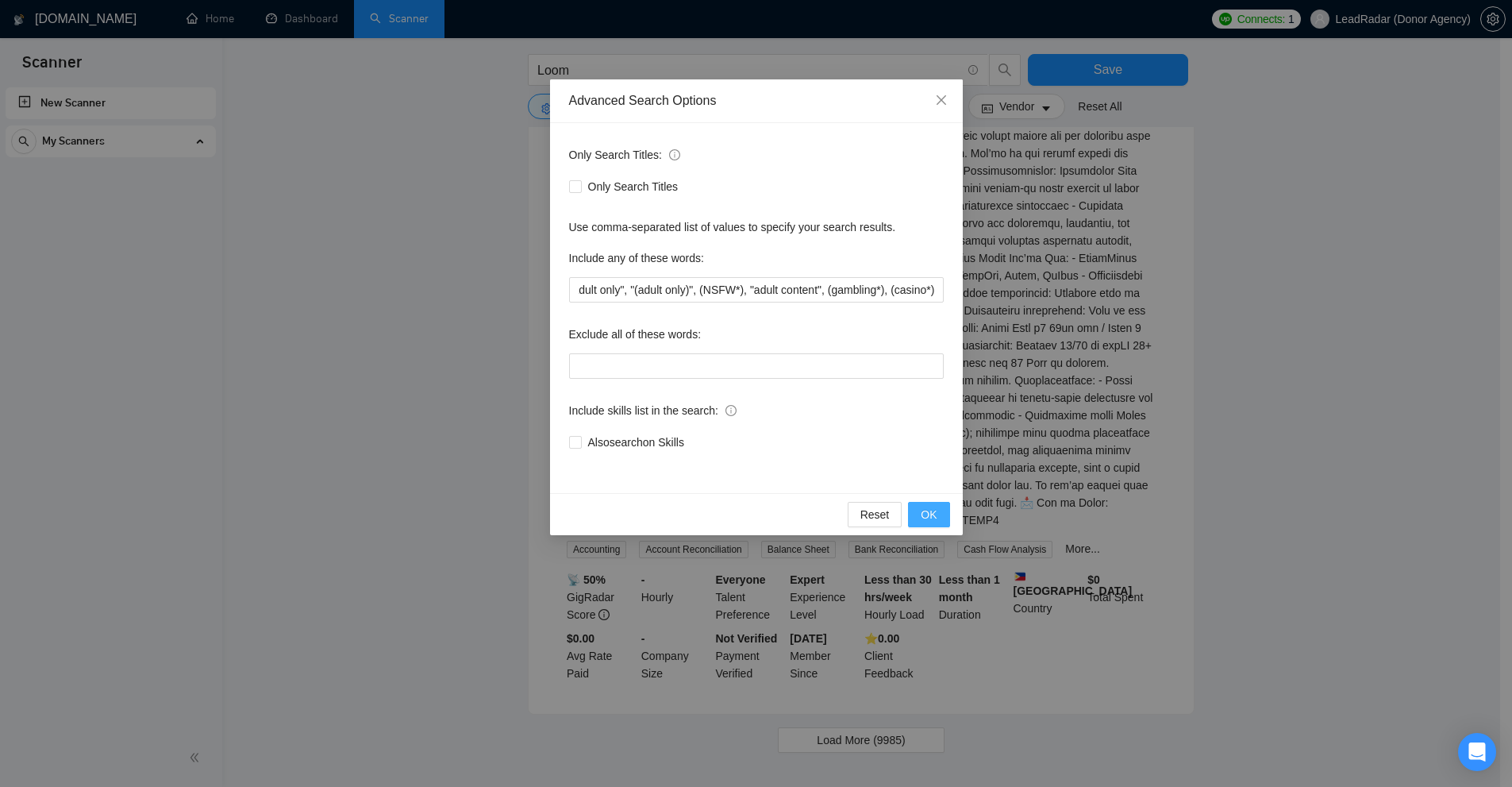
scroll to position [0, 0]
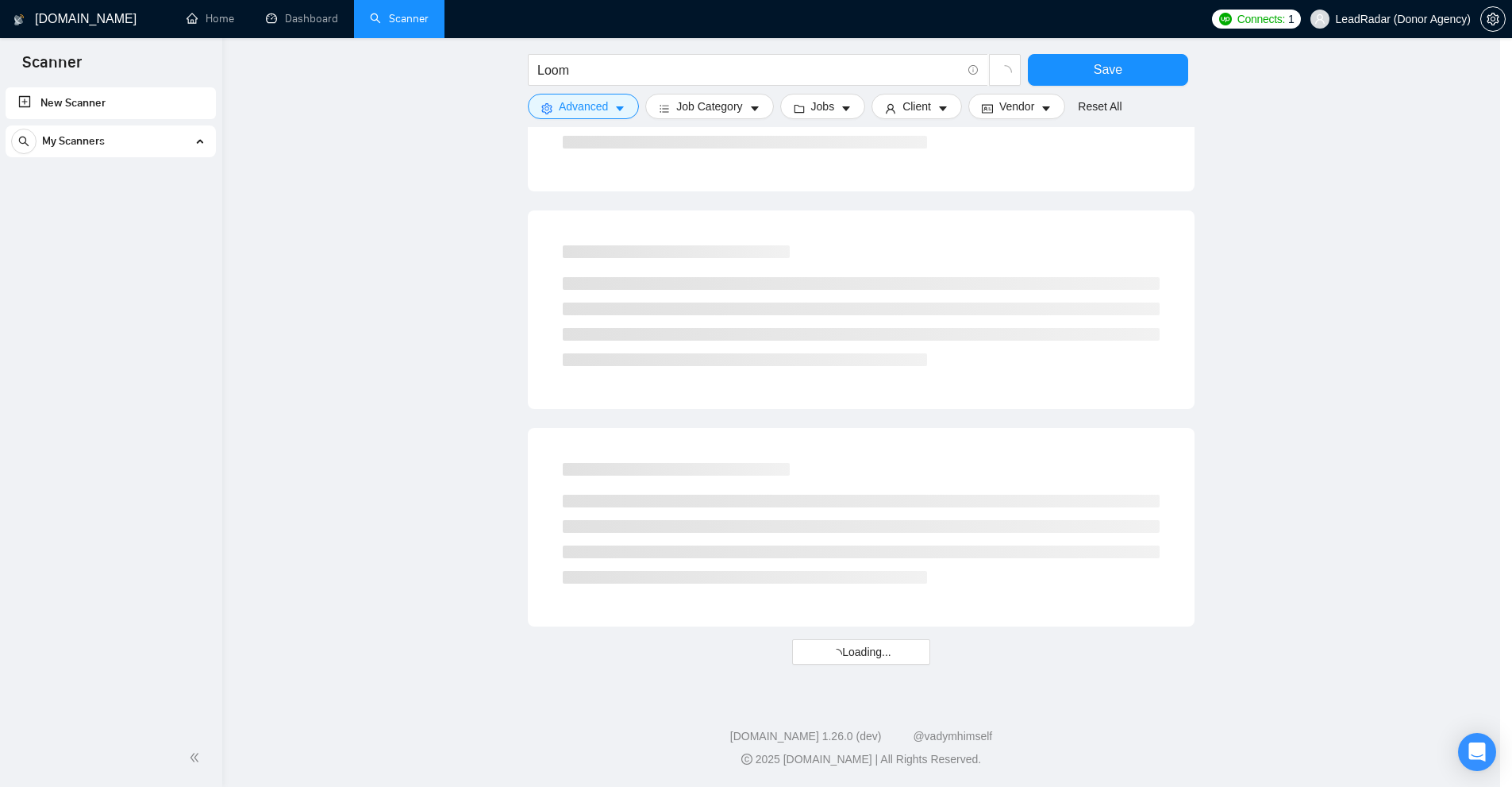
click at [1178, 348] on div at bounding box center [861, 305] width 635 height 158
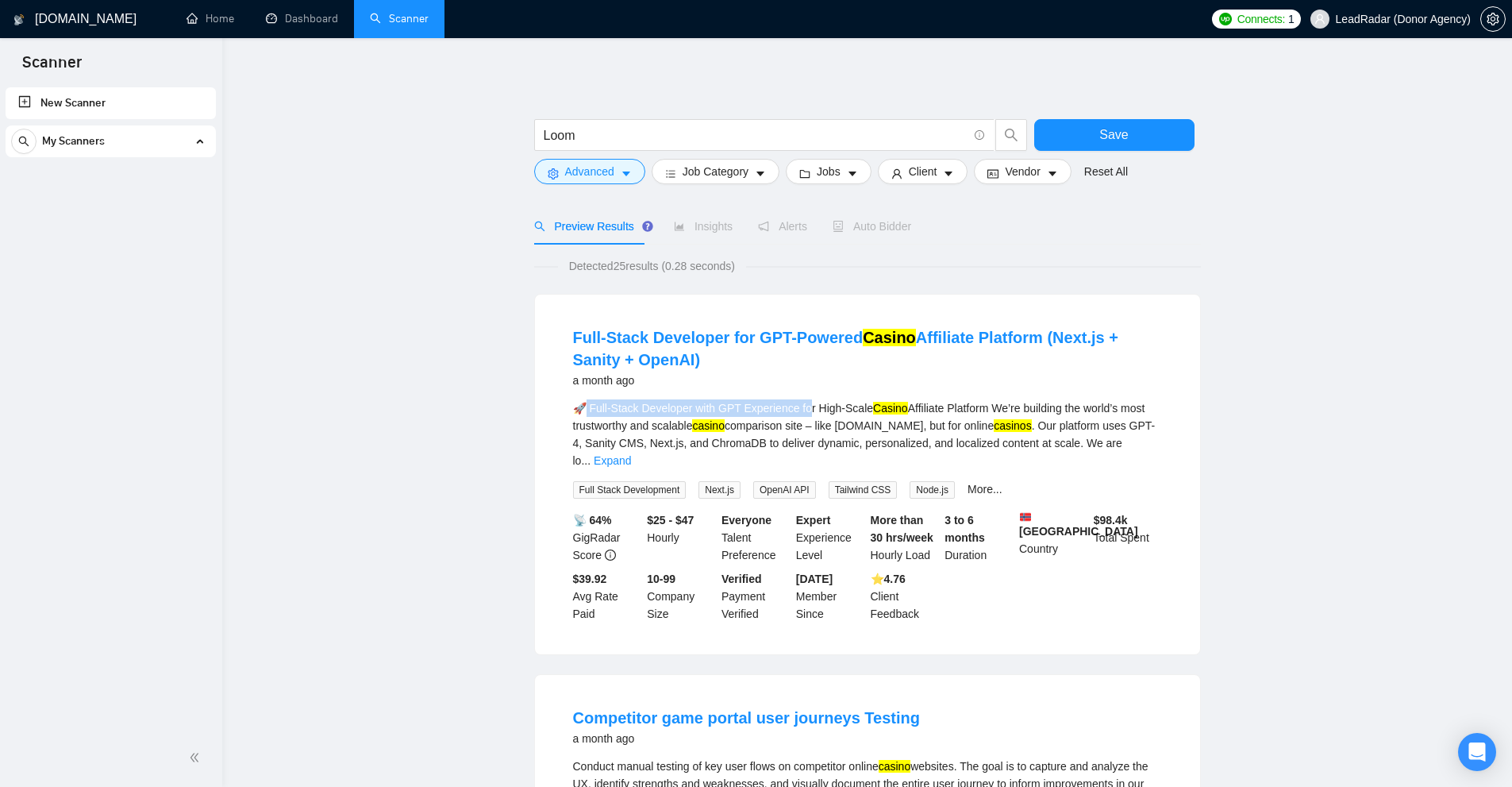
drag, startPoint x: 589, startPoint y: 409, endPoint x: 816, endPoint y: 408, distance: 227.0
click at [814, 408] on div "🚀 Full-Stack Developer with GPT Experience for High-Scale Casino Affiliate Plat…" at bounding box center [868, 434] width 589 height 70
click at [1140, 452] on div "🚀 Full-Stack Developer with GPT Experience for High-Scale Casino Affiliate Plat…" at bounding box center [868, 434] width 589 height 70
click at [631, 454] on link "Expand" at bounding box center [612, 460] width 38 height 13
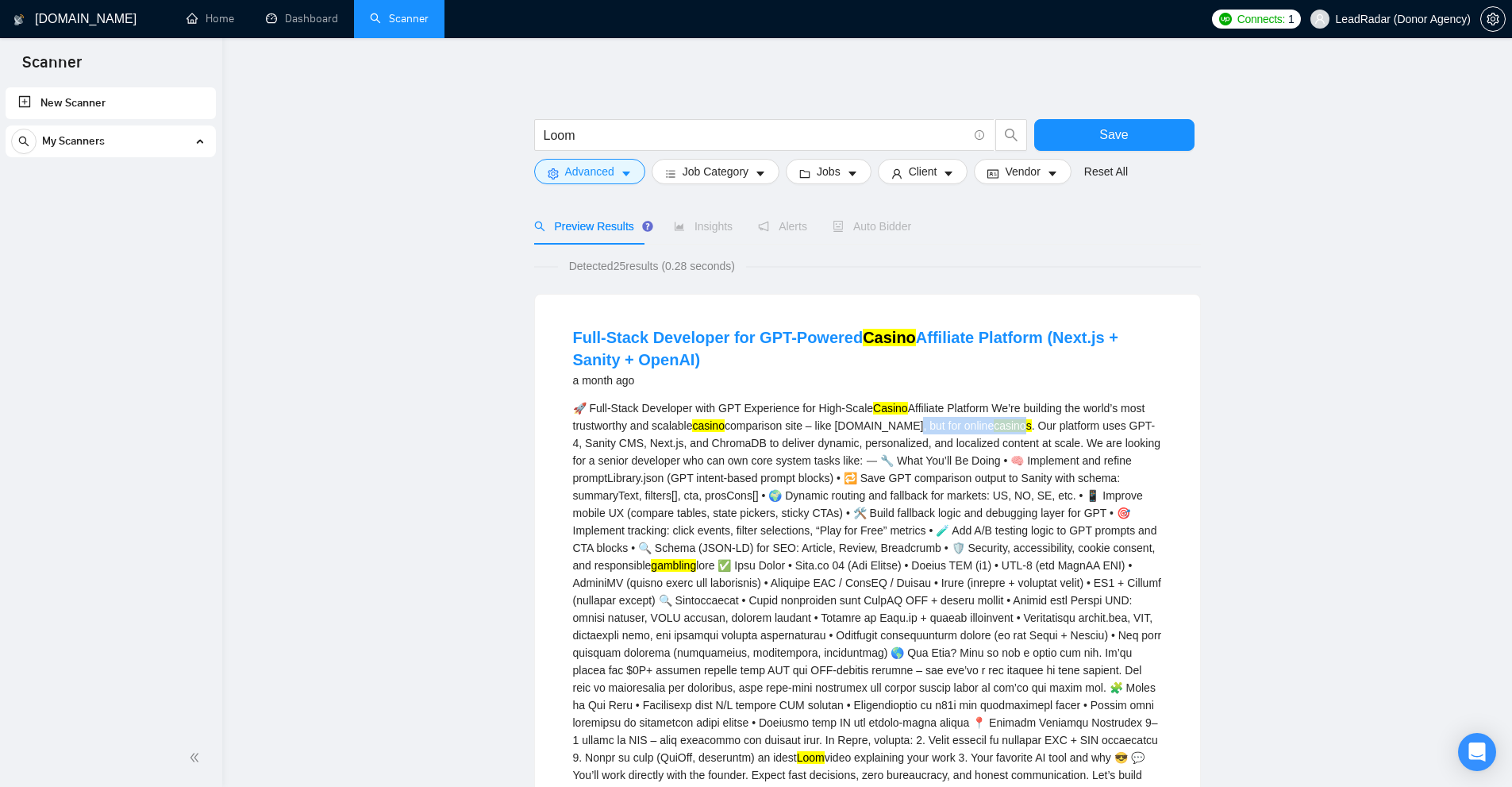
drag, startPoint x: 904, startPoint y: 423, endPoint x: 1000, endPoint y: 424, distance: 96.0
click at [1000, 424] on div "🚀 Full-Stack Developer with GPT Experience for High-Scale Casino Affiliate Plat…" at bounding box center [868, 600] width 589 height 402
click at [1019, 429] on div "🚀 Full-Stack Developer with GPT Experience for High-Scale Casino Affiliate Plat…" at bounding box center [868, 600] width 589 height 402
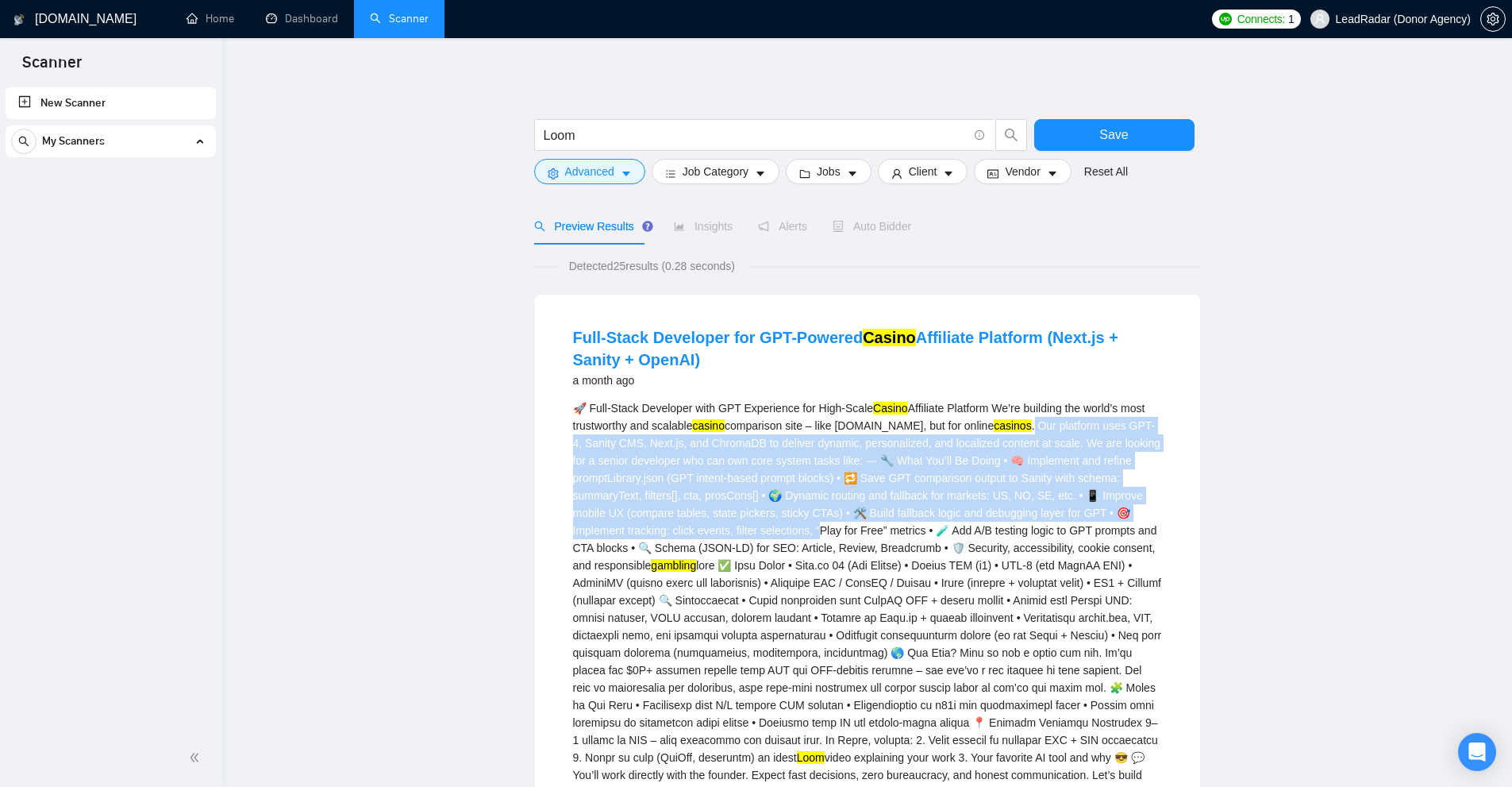
drag, startPoint x: 1010, startPoint y: 424, endPoint x: 819, endPoint y: 527, distance: 217.0
click at [819, 527] on div "🚀 Full-Stack Developer with GPT Experience for High-Scale Casino Affiliate Plat…" at bounding box center [868, 600] width 589 height 402
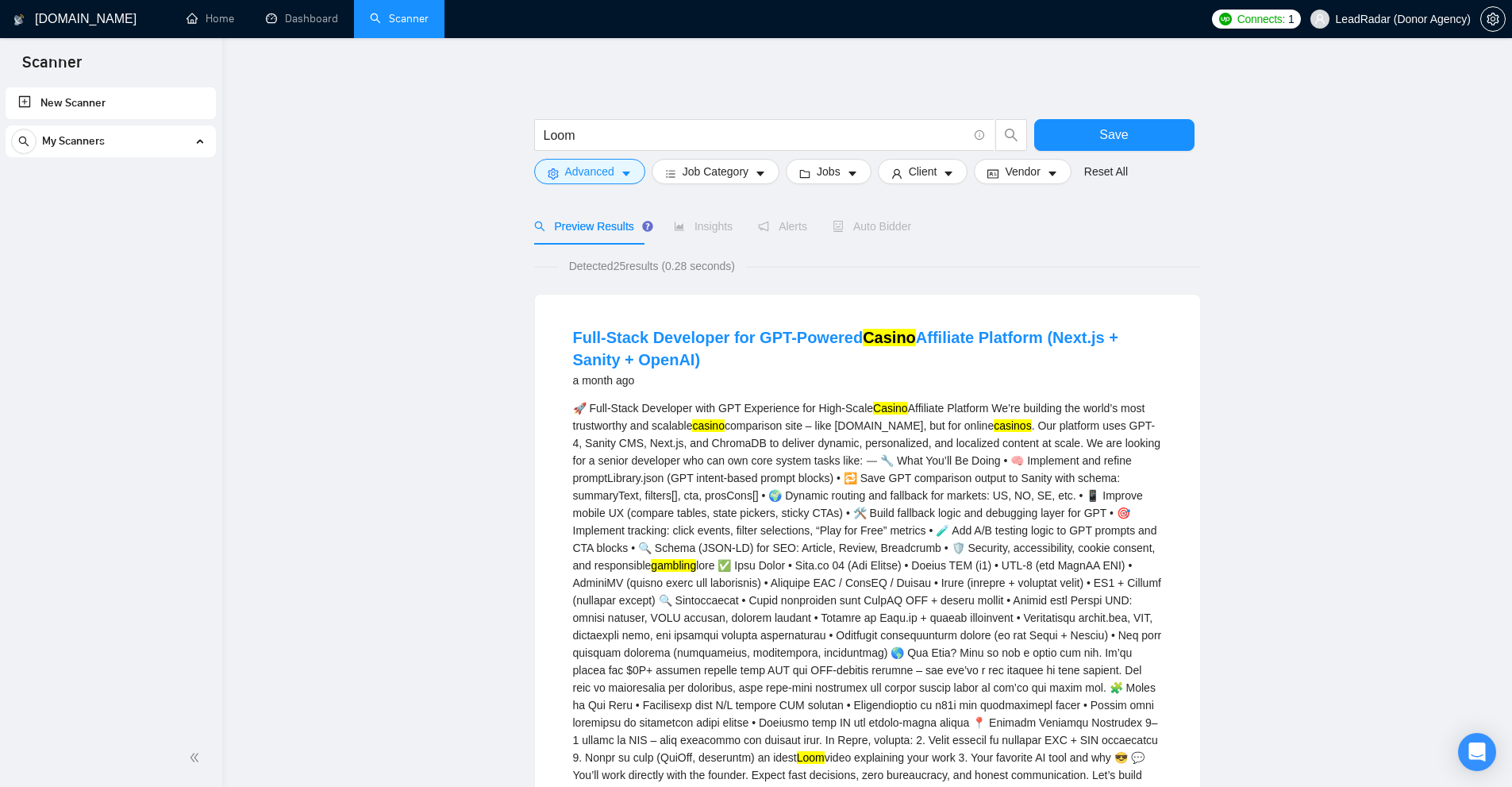
click at [855, 525] on div "🚀 Full-Stack Developer with GPT Experience for High-Scale Casino Affiliate Plat…" at bounding box center [868, 600] width 589 height 402
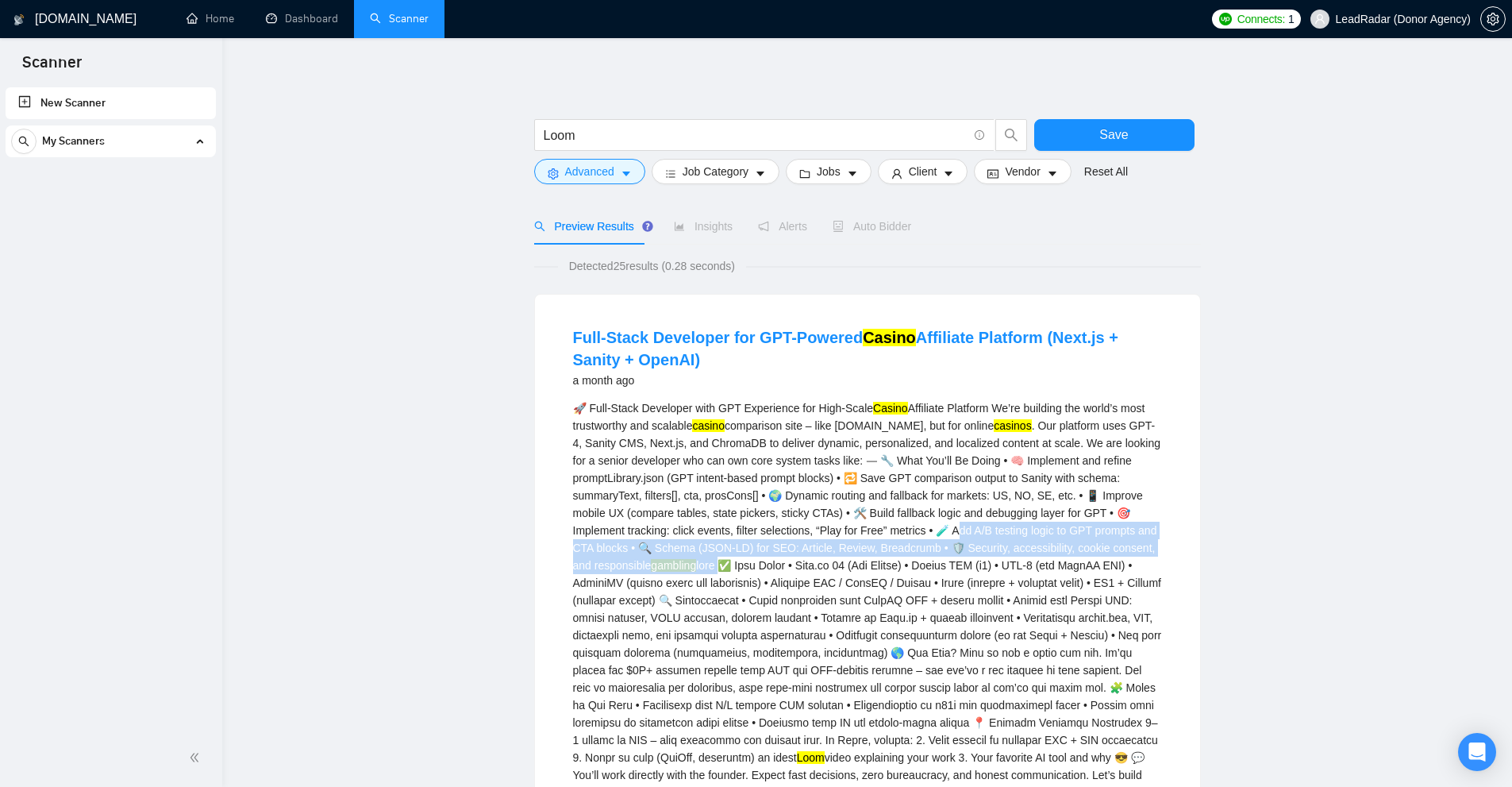
drag, startPoint x: 1011, startPoint y: 529, endPoint x: 702, endPoint y: 568, distance: 311.5
click at [702, 568] on div "🚀 Full-Stack Developer with GPT Experience for High-Scale Casino Affiliate Plat…" at bounding box center [868, 600] width 589 height 402
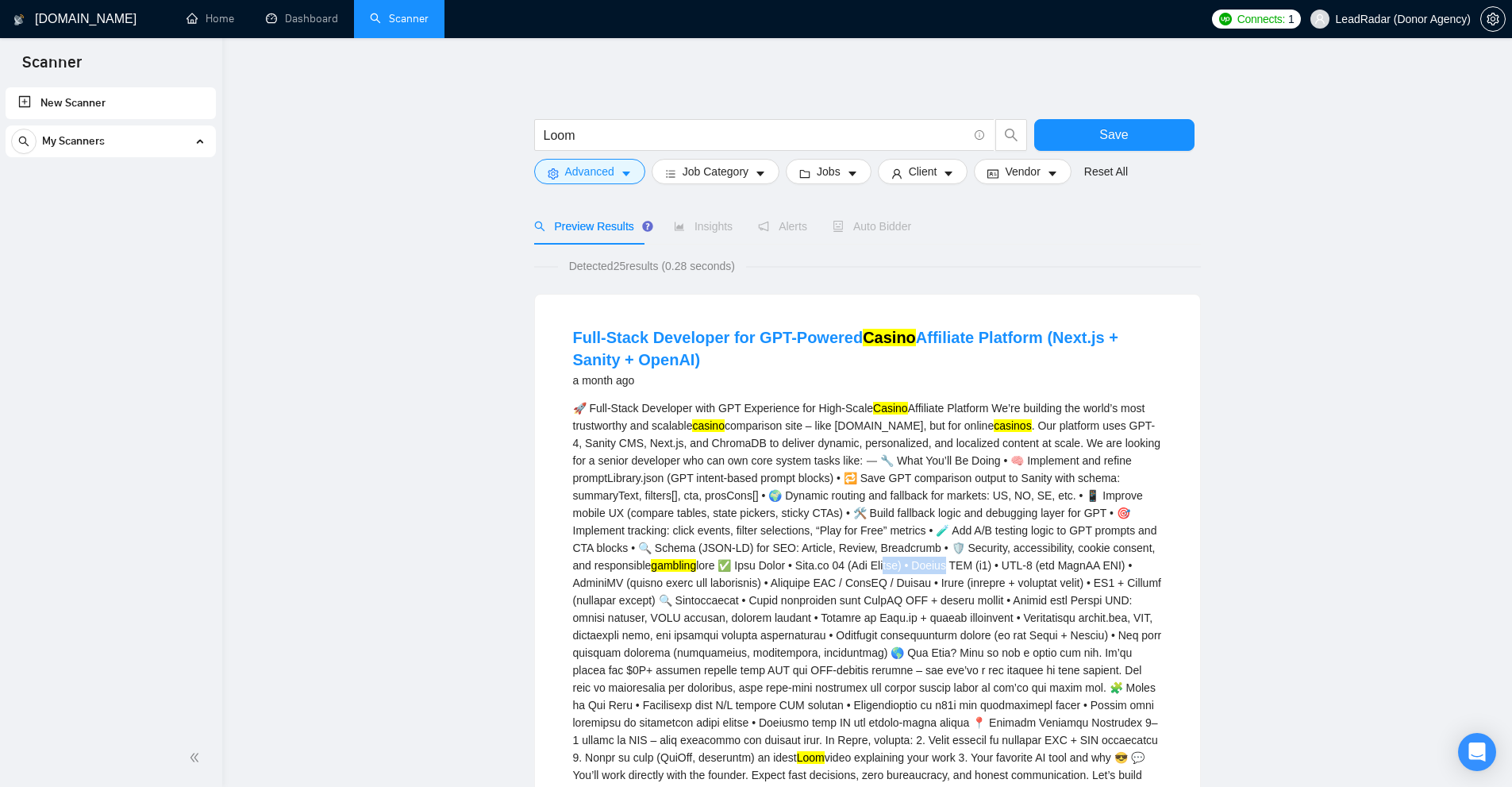
drag, startPoint x: 930, startPoint y: 571, endPoint x: 876, endPoint y: 574, distance: 54.1
click at [876, 574] on div "🚀 Full-Stack Developer with GPT Experience for High-Scale Casino Affiliate Plat…" at bounding box center [868, 600] width 589 height 402
drag, startPoint x: 602, startPoint y: 135, endPoint x: 446, endPoint y: 137, distance: 156.0
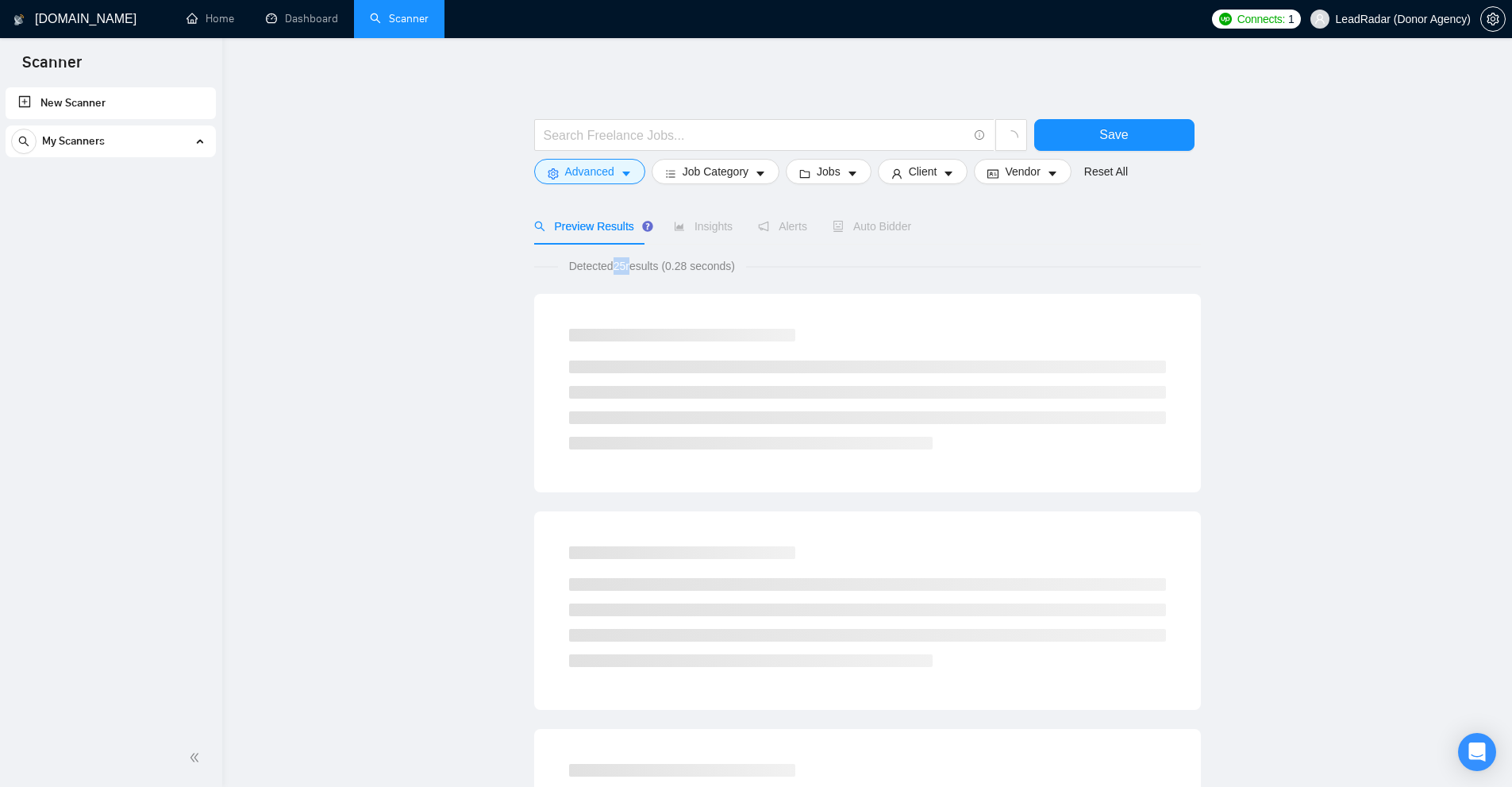
drag, startPoint x: 612, startPoint y: 267, endPoint x: 632, endPoint y: 266, distance: 20.0
click at [632, 266] on span "Detected 25 results (0.28 seconds)" at bounding box center [652, 266] width 188 height 17
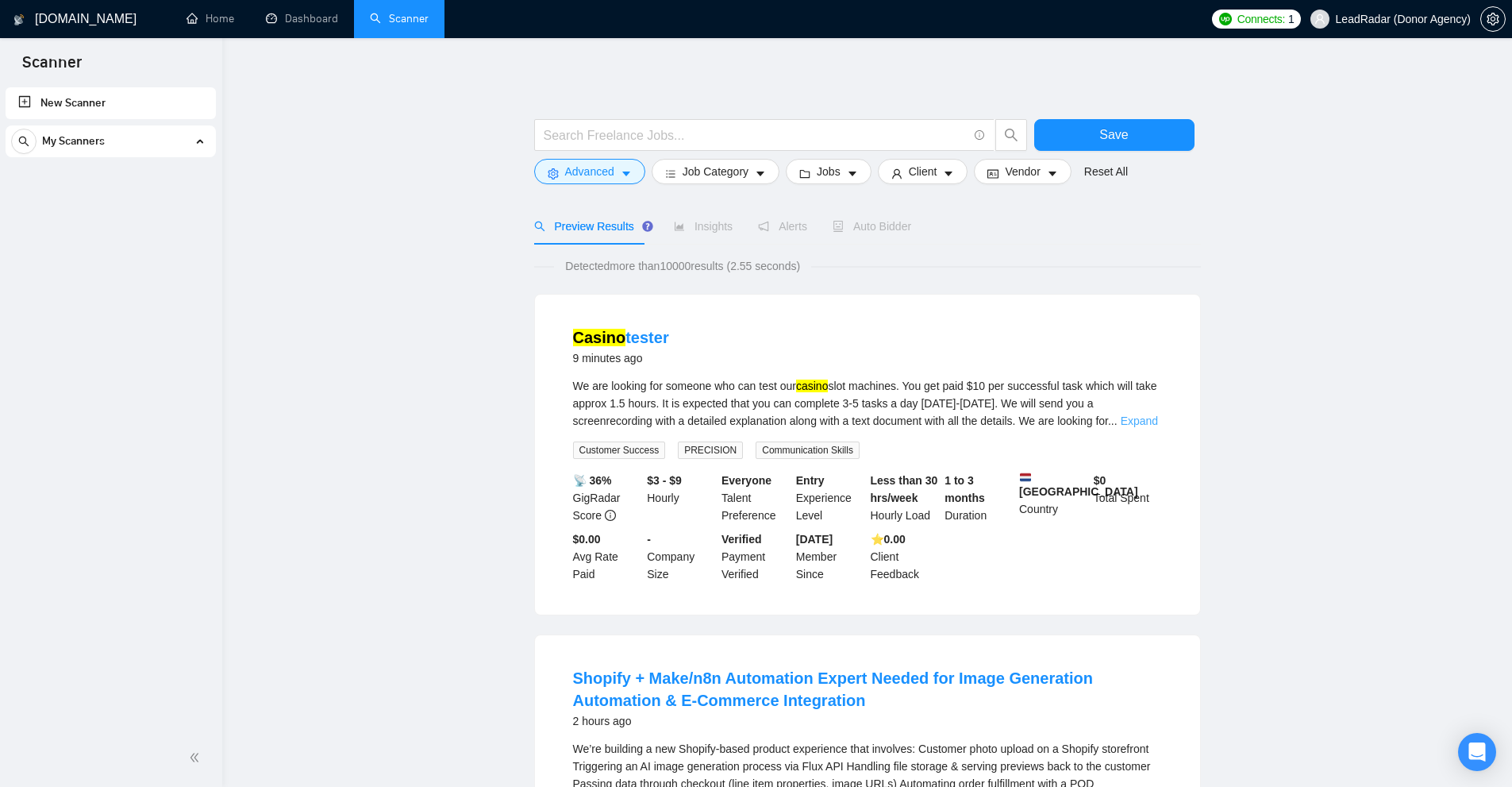
click at [1146, 421] on link "Expand" at bounding box center [1139, 420] width 38 height 13
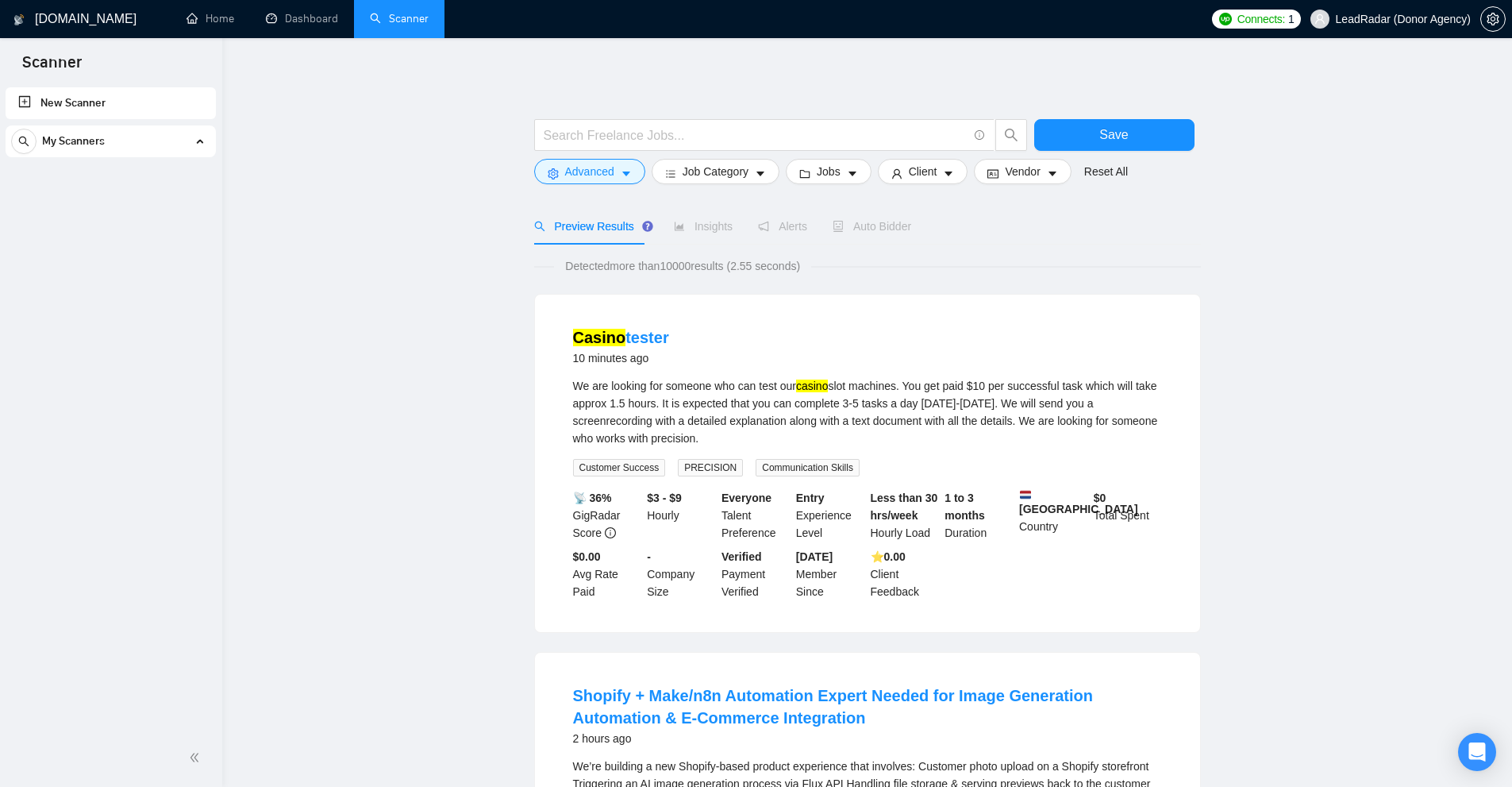
click at [870, 383] on div "We are looking for someone who can test our casino slot machines. You get paid …" at bounding box center [868, 411] width 589 height 70
drag, startPoint x: 870, startPoint y: 383, endPoint x: 845, endPoint y: 383, distance: 25.0
click at [845, 383] on div "We are looking for someone who can test our casino slot machines. You get paid …" at bounding box center [868, 411] width 589 height 70
copy div "slot machines"
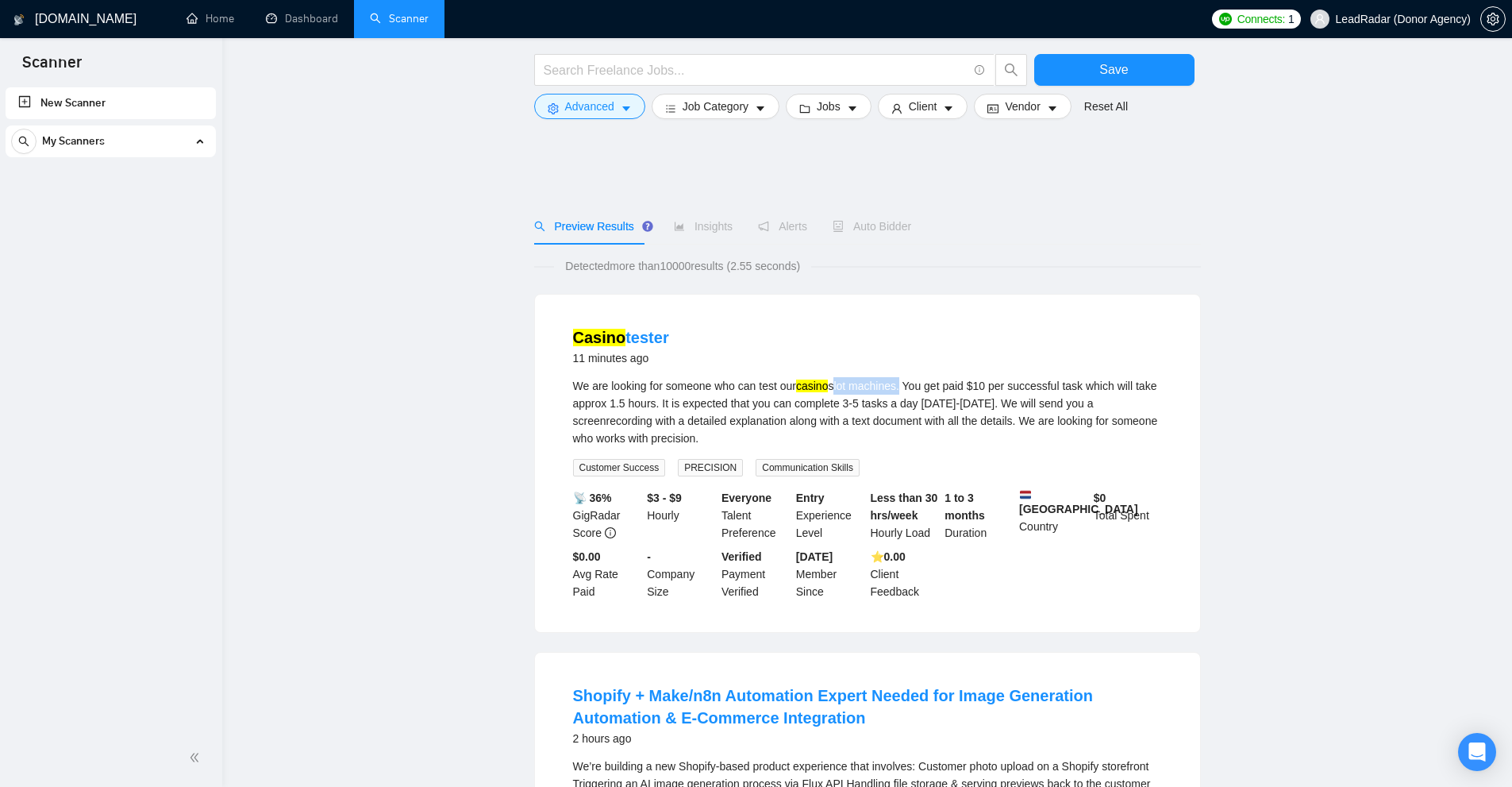
scroll to position [397, 0]
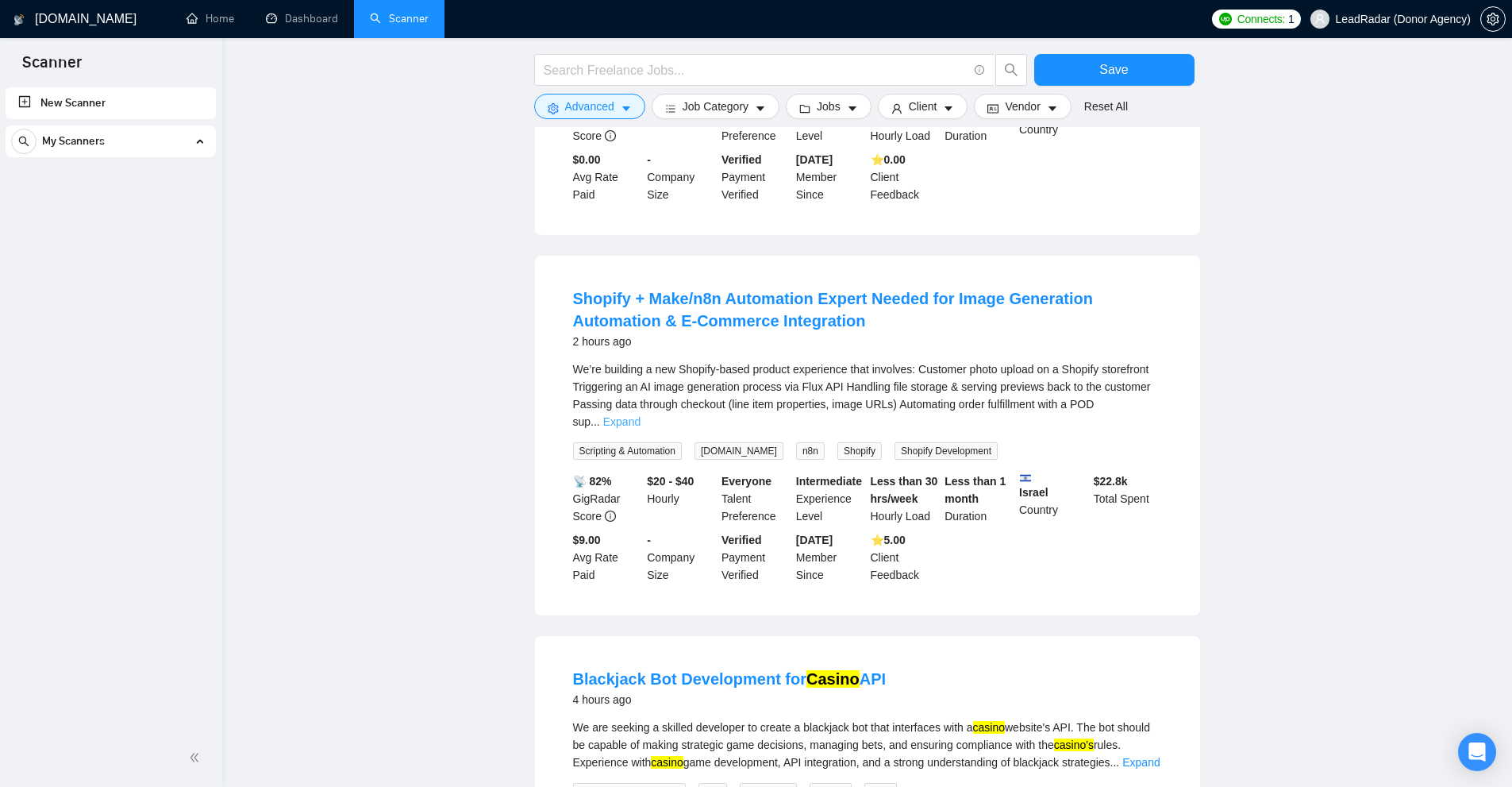
click at [640, 415] on link "Expand" at bounding box center [622, 421] width 38 height 13
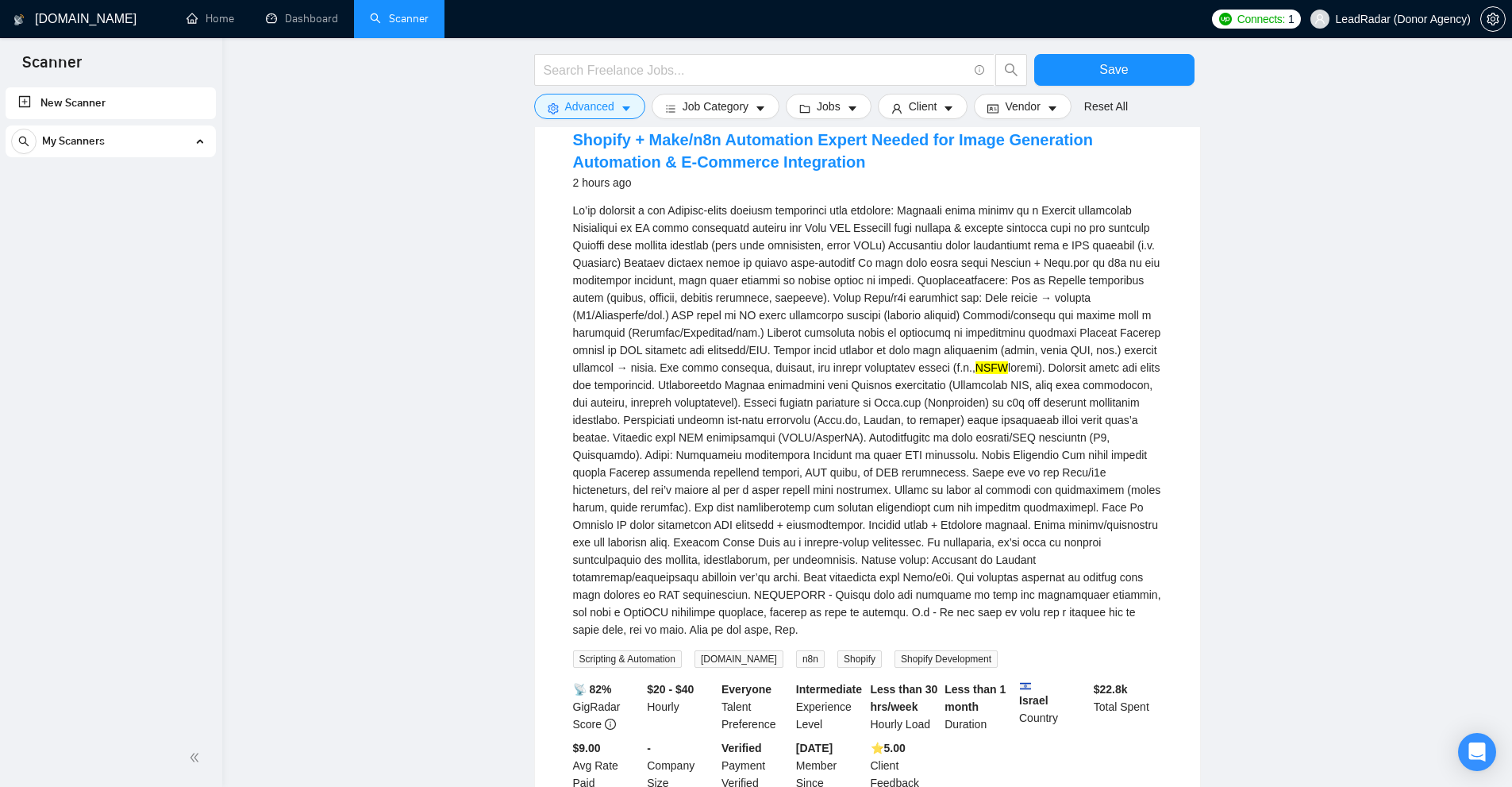
scroll to position [952, 0]
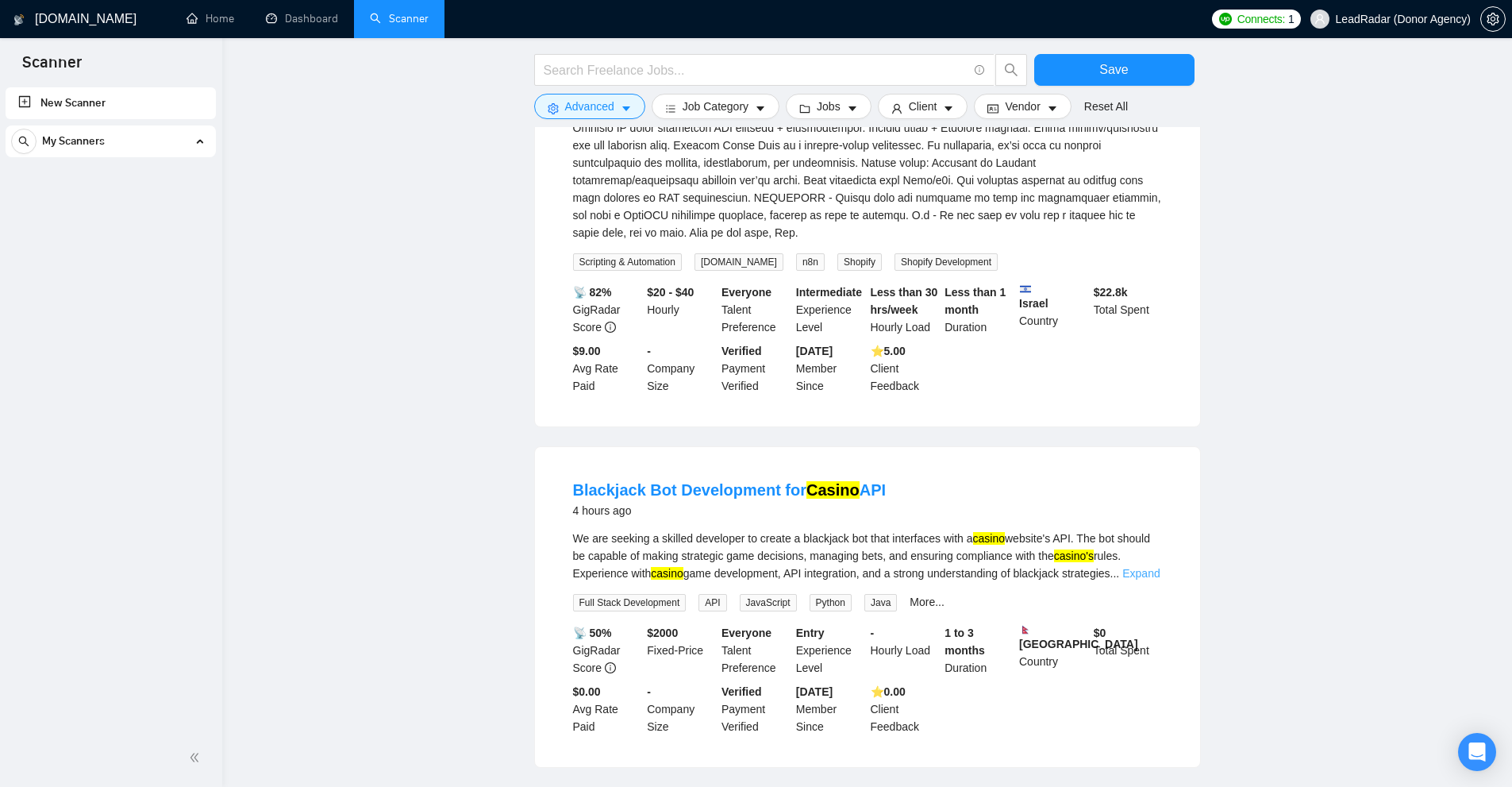
click at [1151, 567] on link "Expand" at bounding box center [1140, 573] width 38 height 13
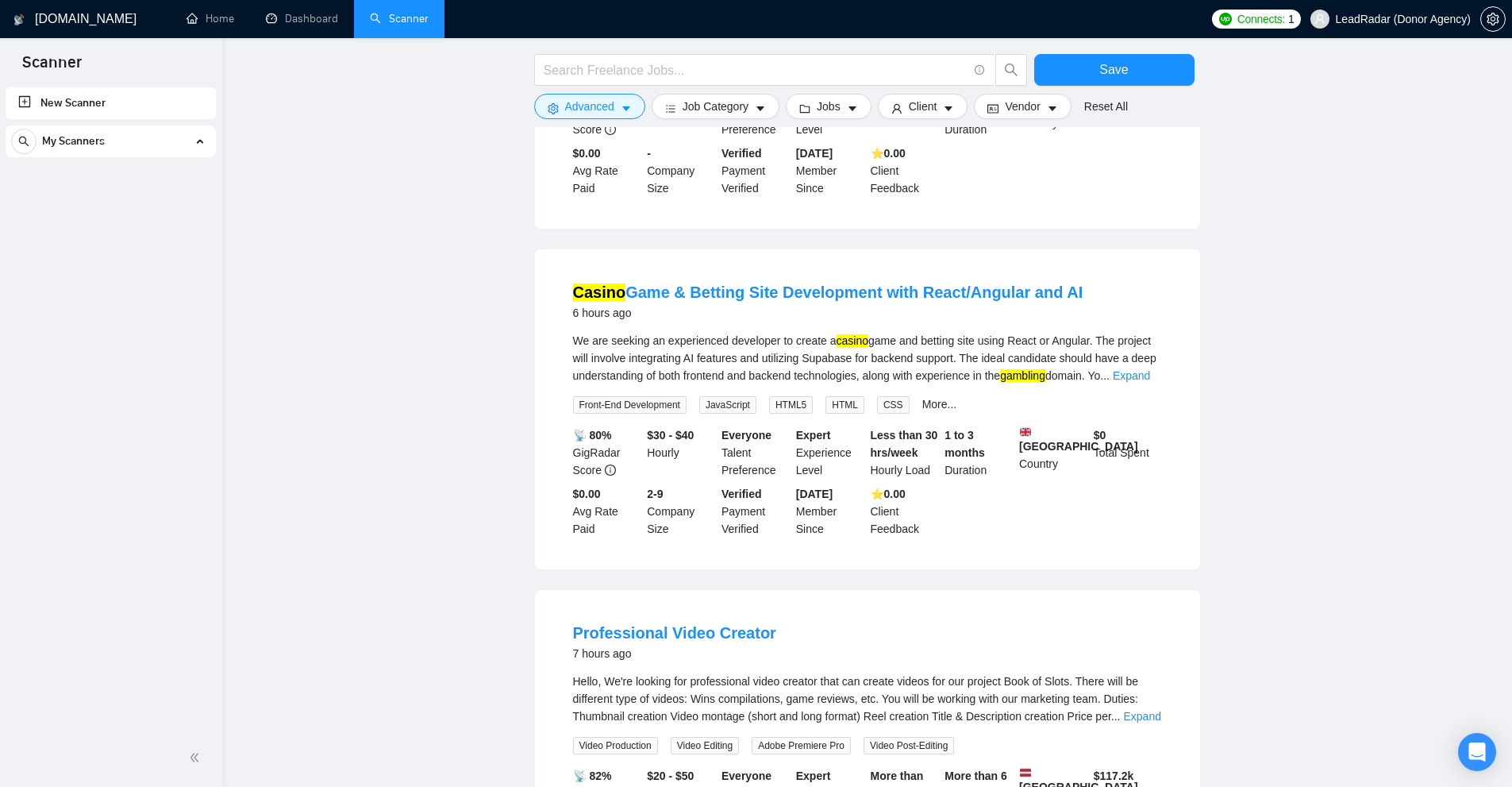
scroll to position [1588, 0]
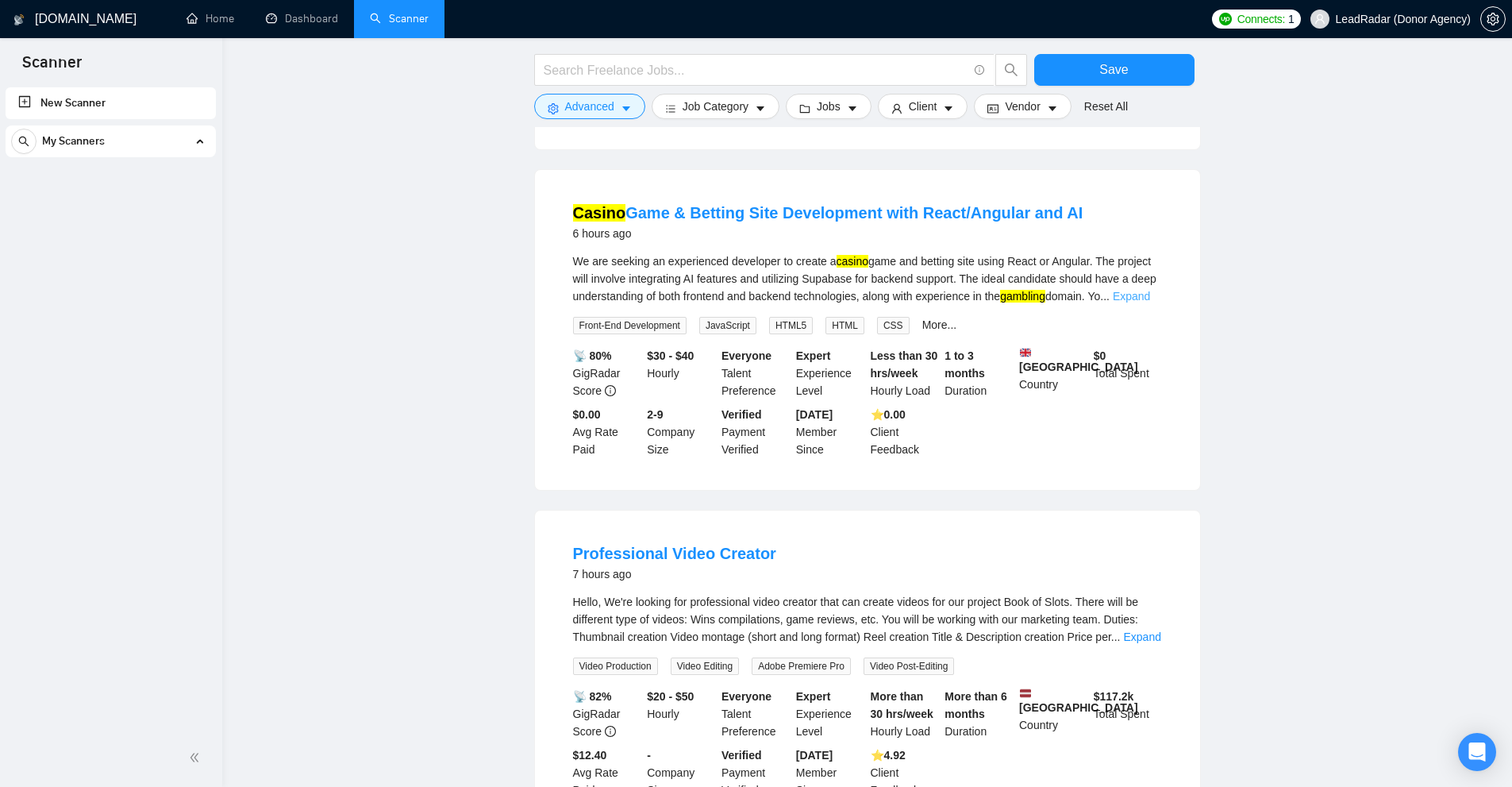
click at [1135, 290] on link "Expand" at bounding box center [1131, 295] width 38 height 13
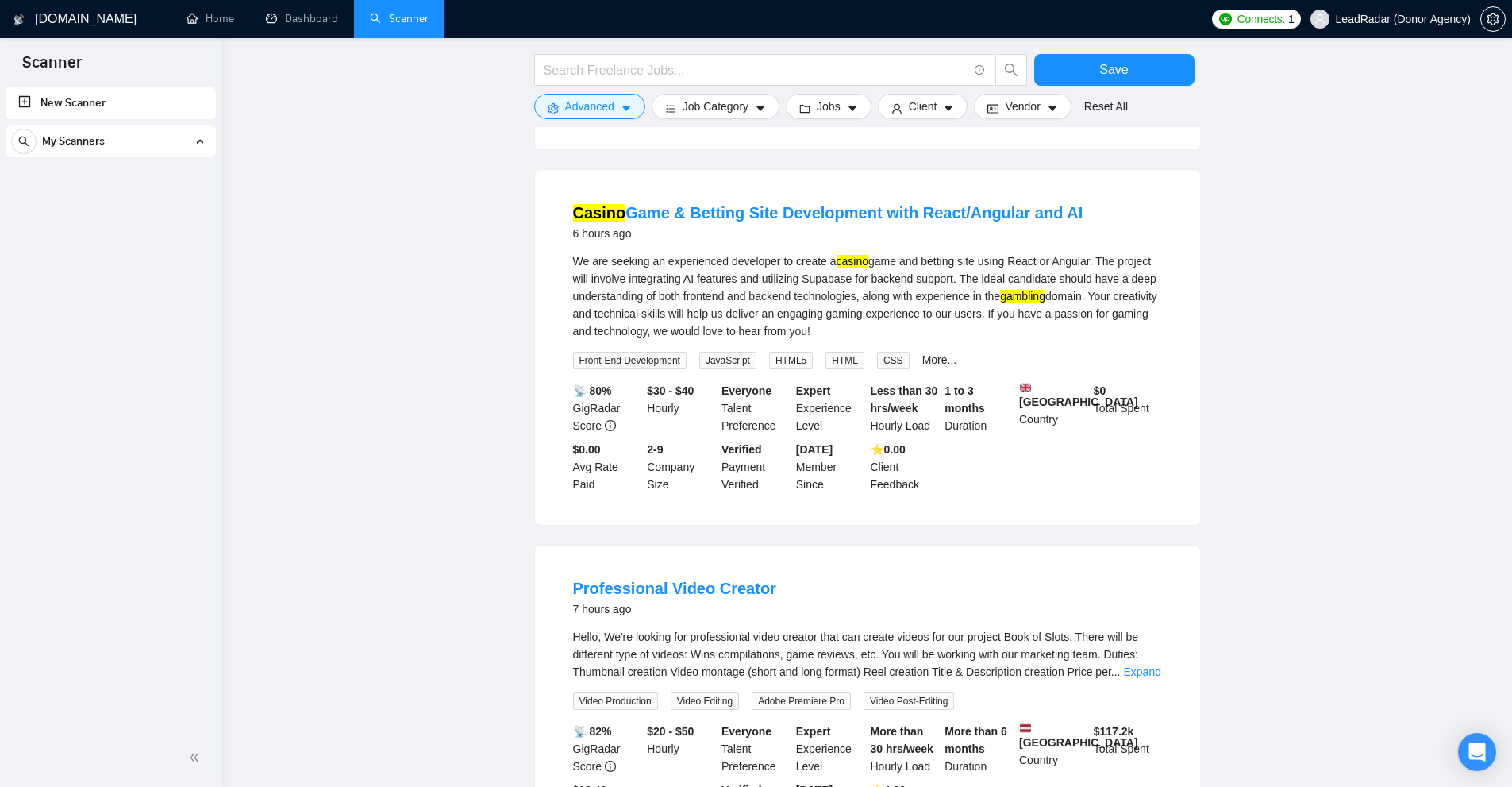
scroll to position [1746, 0]
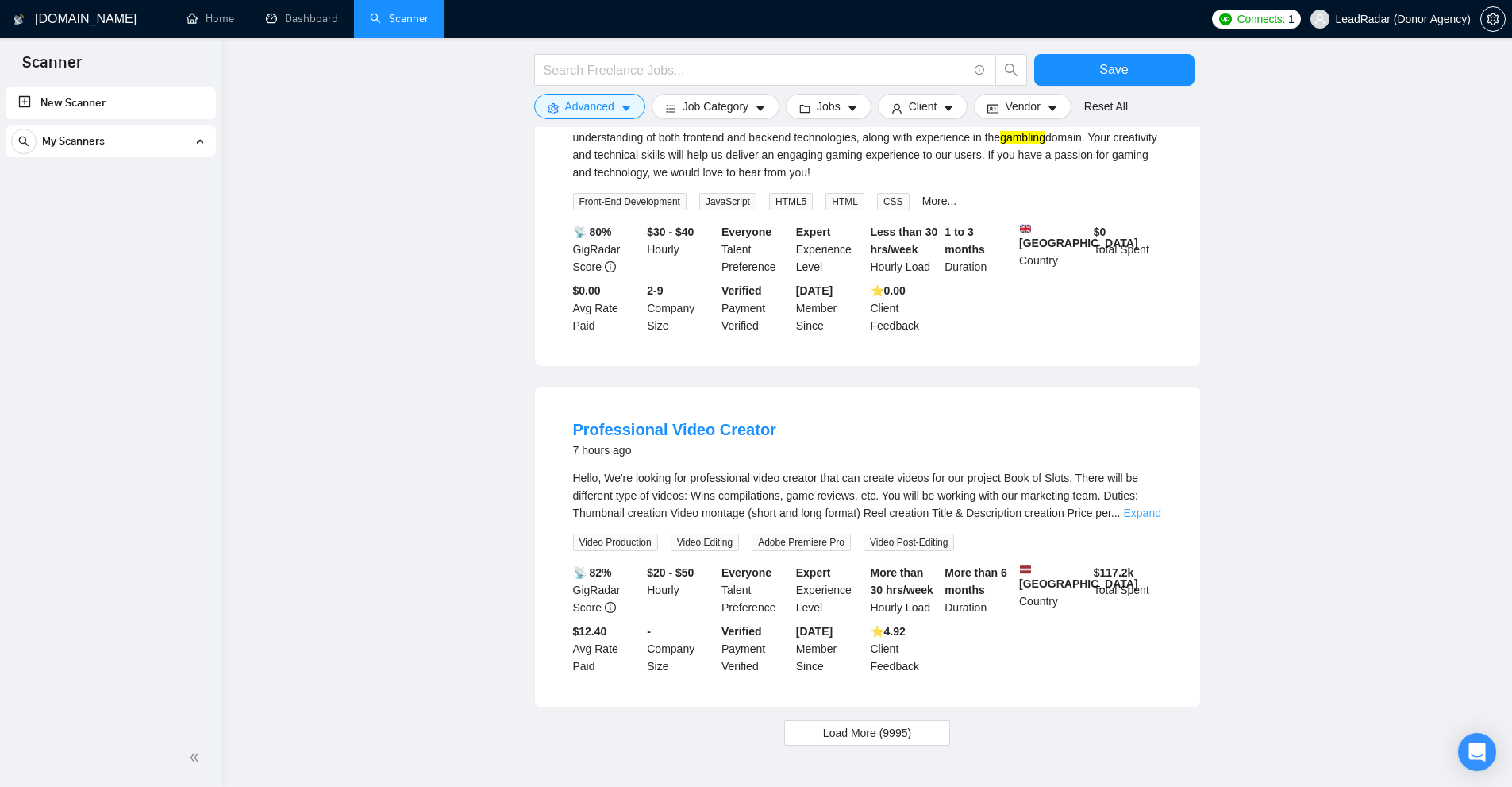
click at [1144, 506] on link "Expand" at bounding box center [1141, 512] width 38 height 13
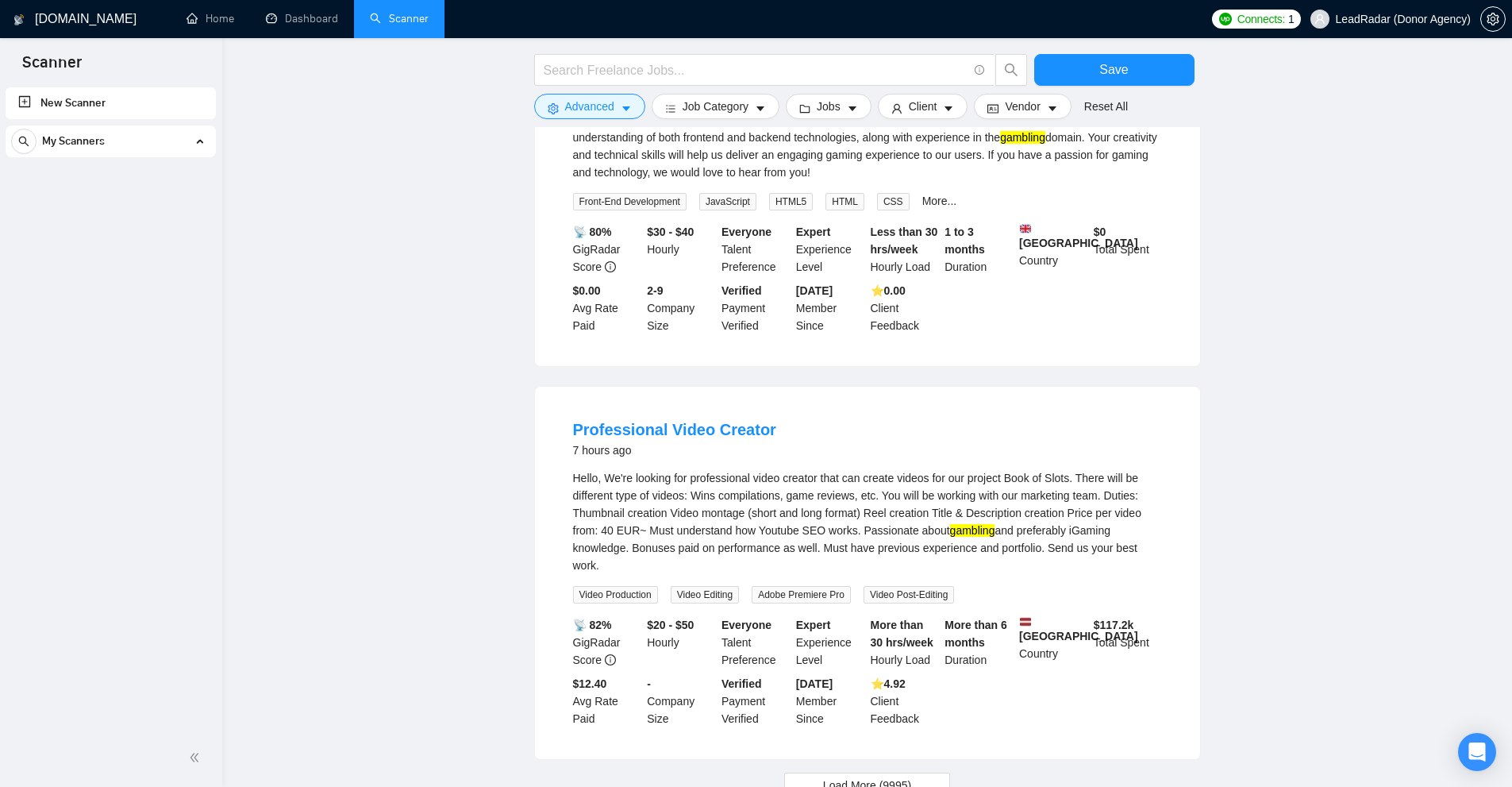
click at [1070, 517] on div "Hello, We're looking for professional video creator that can create videos for …" at bounding box center [868, 521] width 589 height 105
copy div "iGaming"
click at [871, 776] on span "Load More (9995)" at bounding box center [866, 785] width 88 height 17
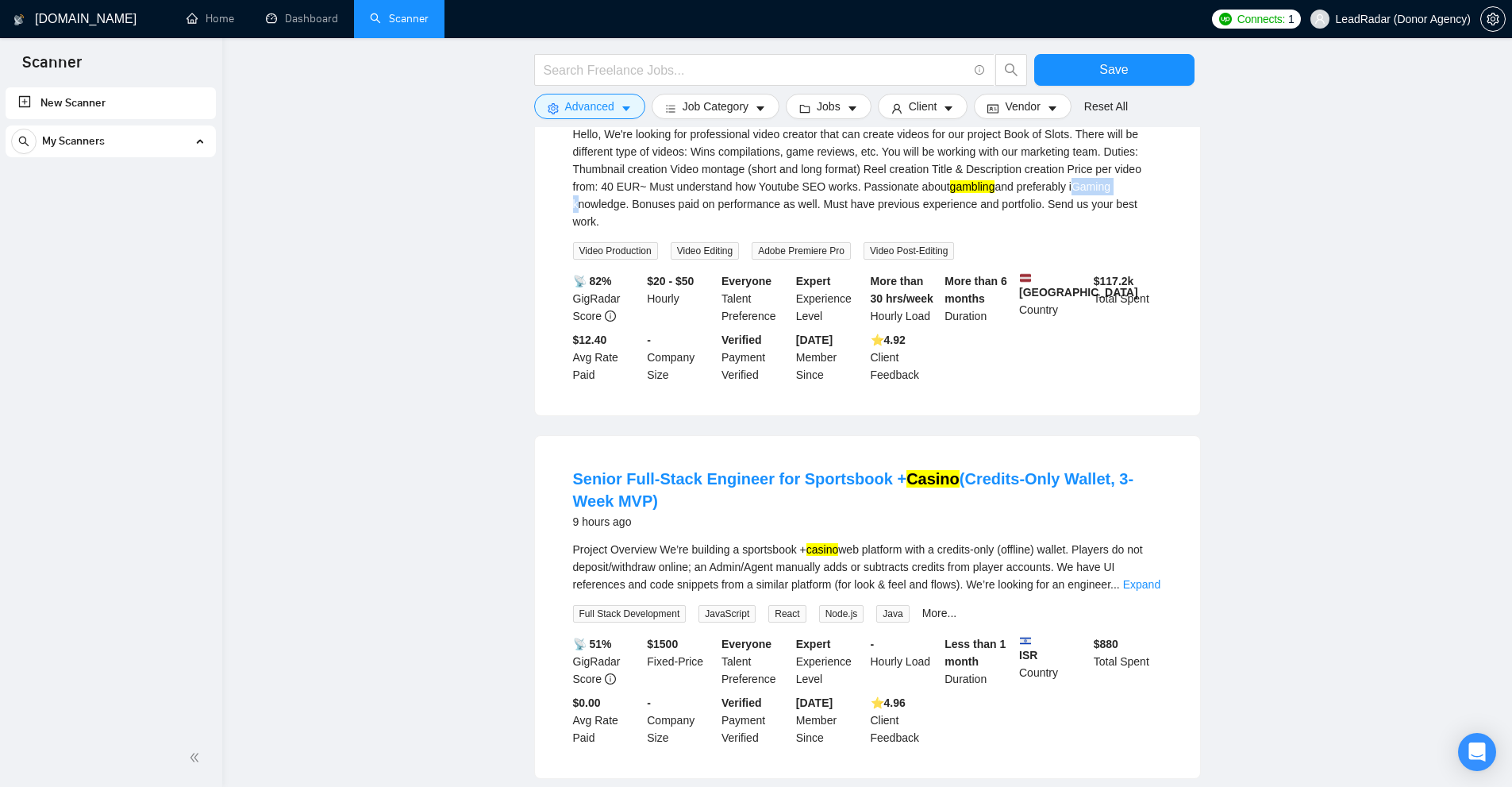
scroll to position [2170, 0]
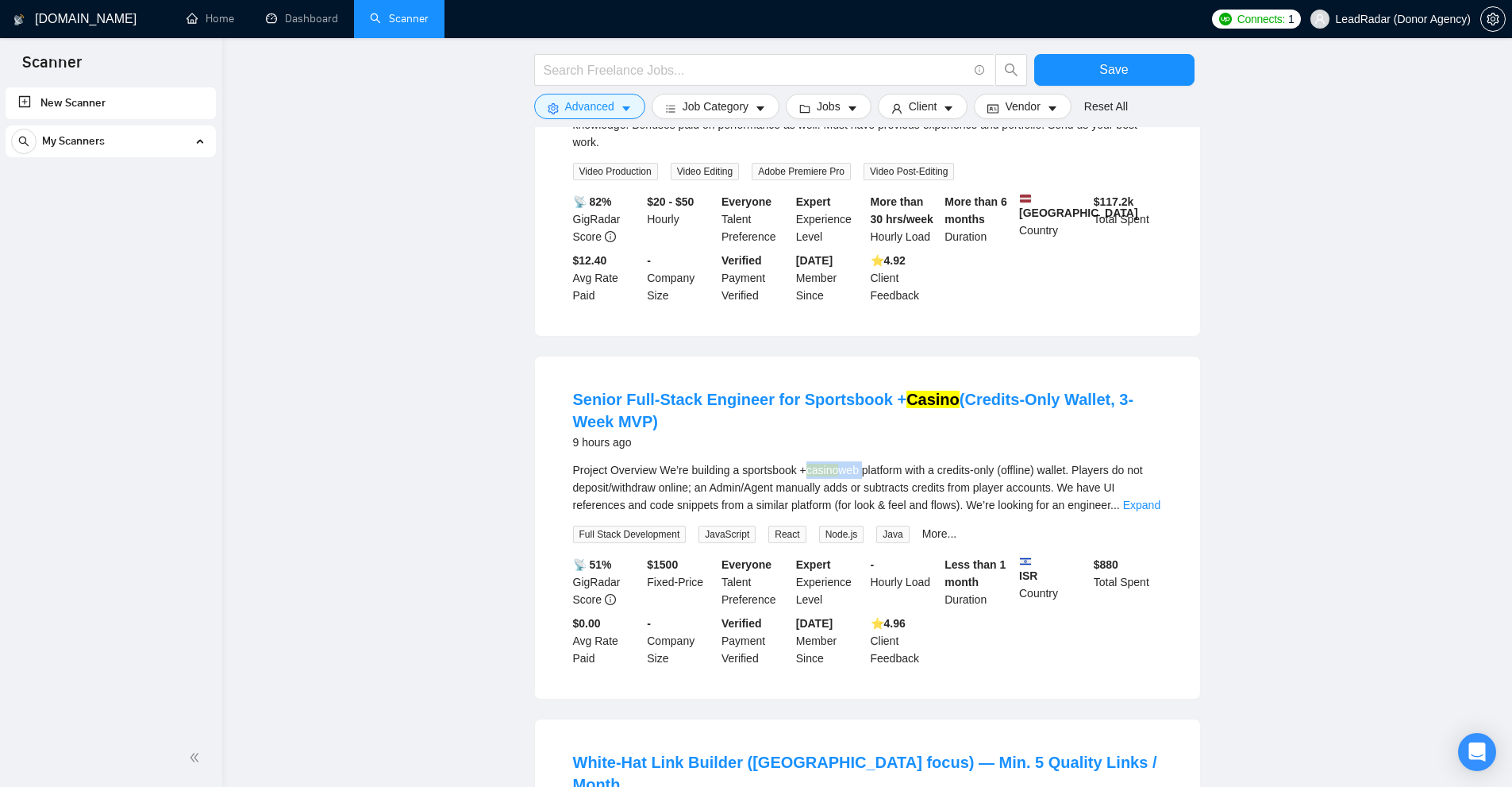
drag, startPoint x: 816, startPoint y: 441, endPoint x: 871, endPoint y: 439, distance: 55.0
click at [868, 462] on div "Project Overview We’re building a sportsbook + casino web platform with a credi…" at bounding box center [868, 488] width 589 height 52
click at [864, 462] on div "Project Overview We’re building a sportsbook + casino web platform with a credi…" at bounding box center [868, 488] width 589 height 52
click at [1134, 498] on link "Expand" at bounding box center [1141, 504] width 38 height 13
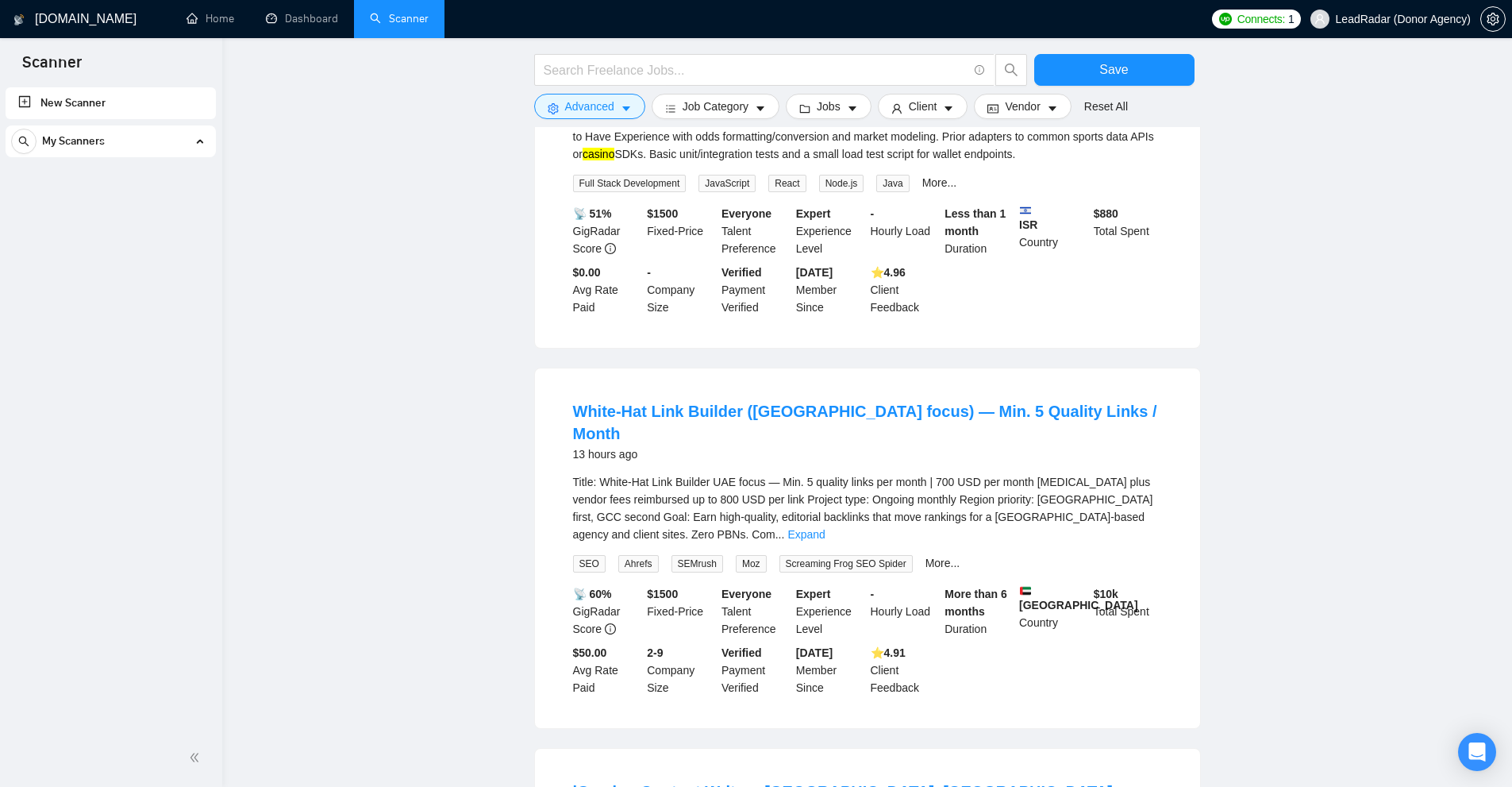
scroll to position [3440, 0]
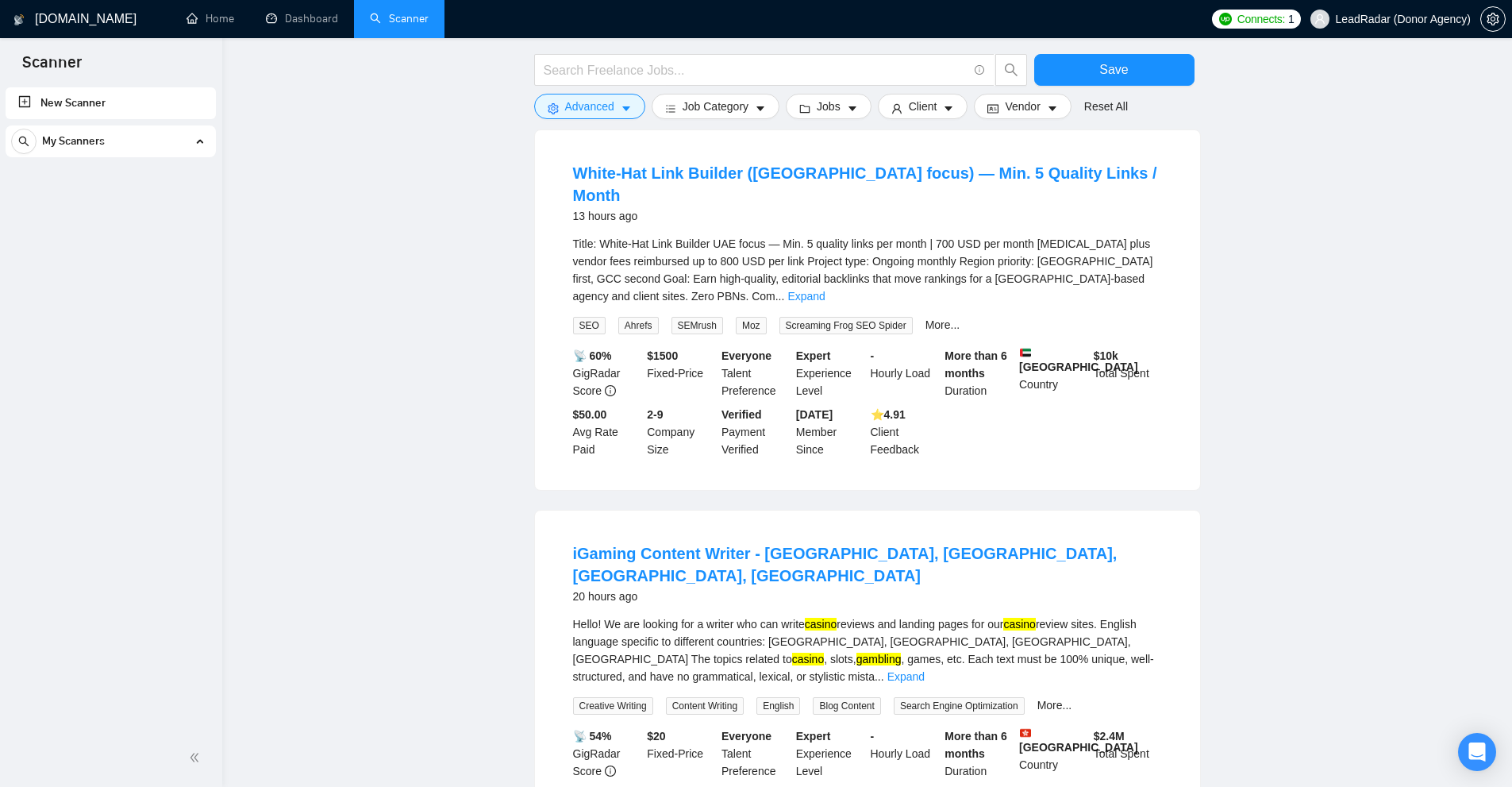
click at [1121, 235] on div "Title: White-Hat Link Builder UAE focus — Min. 5 quality links per month | 700 …" at bounding box center [868, 269] width 589 height 70
click at [825, 290] on link "Expand" at bounding box center [805, 295] width 38 height 13
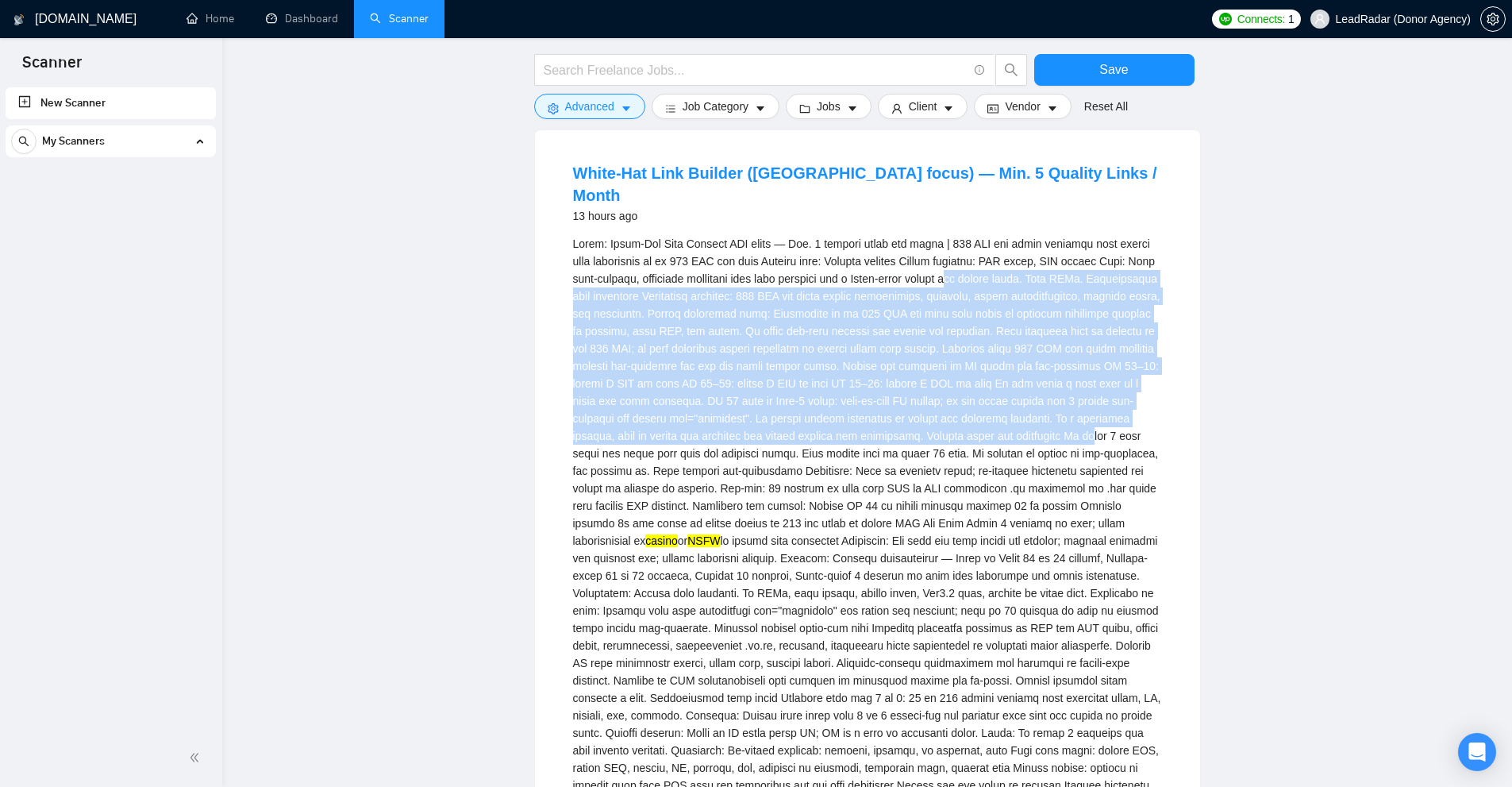
drag, startPoint x: 961, startPoint y: 236, endPoint x: 1096, endPoint y: 389, distance: 204.0
click at [1096, 389] on div "casino or NSFW" at bounding box center [868, 566] width 589 height 663
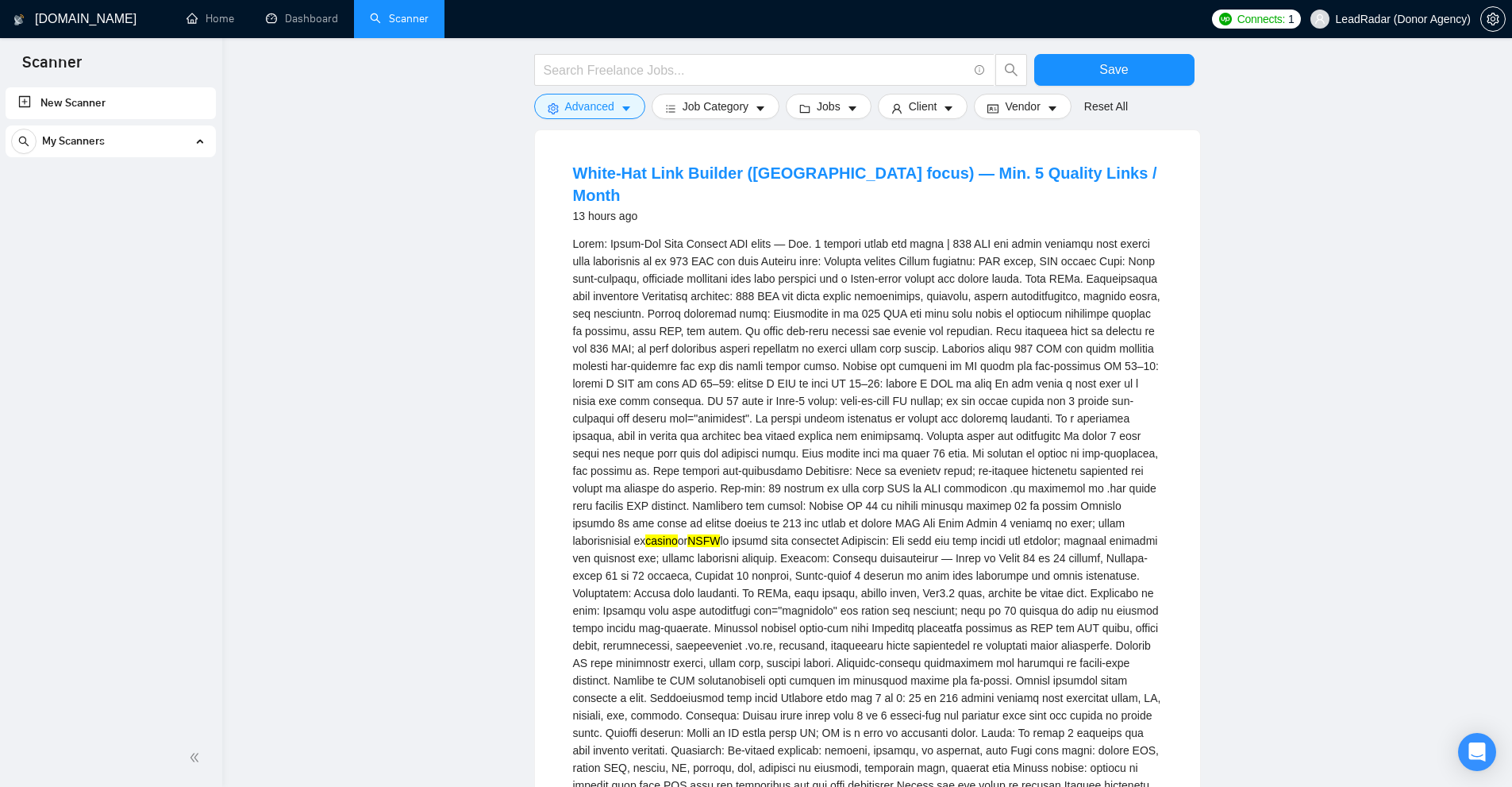
click at [1093, 460] on div "casino or NSFW" at bounding box center [868, 566] width 589 height 663
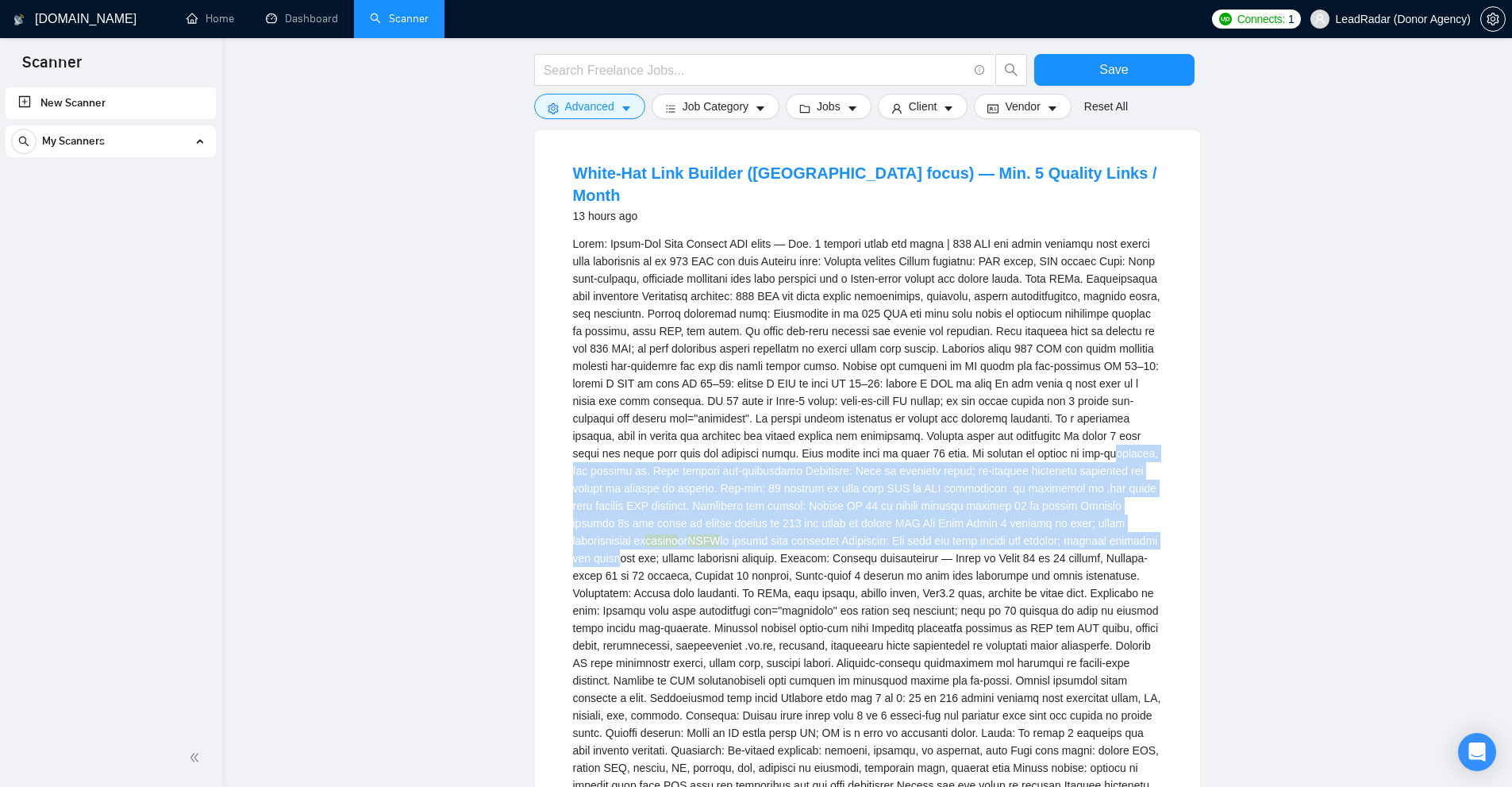
drag, startPoint x: 1097, startPoint y: 480, endPoint x: 1079, endPoint y: 390, distance: 91.8
click at [1079, 390] on div "casino or NSFW" at bounding box center [868, 566] width 589 height 663
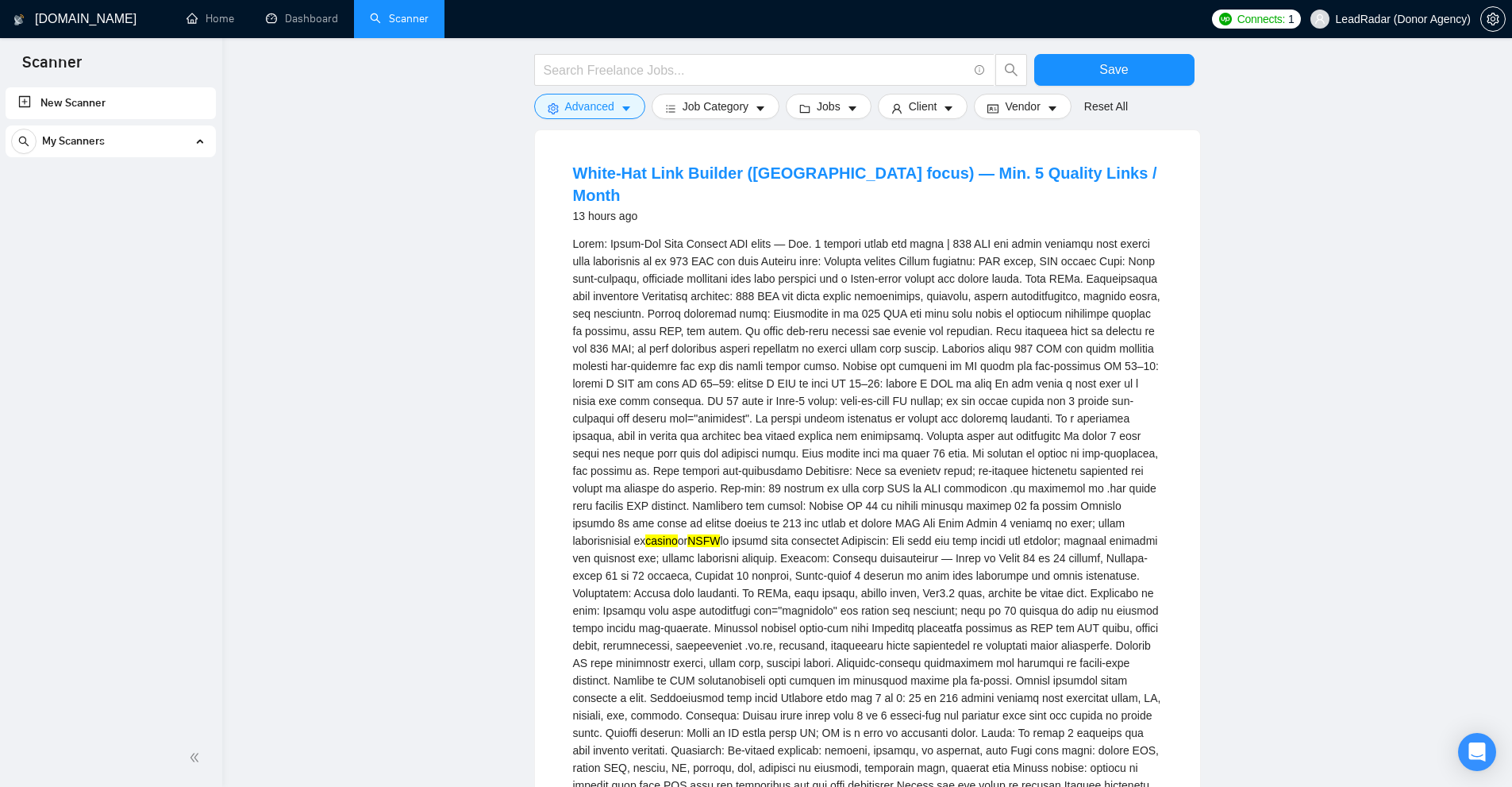
click at [1010, 374] on div "casino or NSFW" at bounding box center [868, 566] width 589 height 663
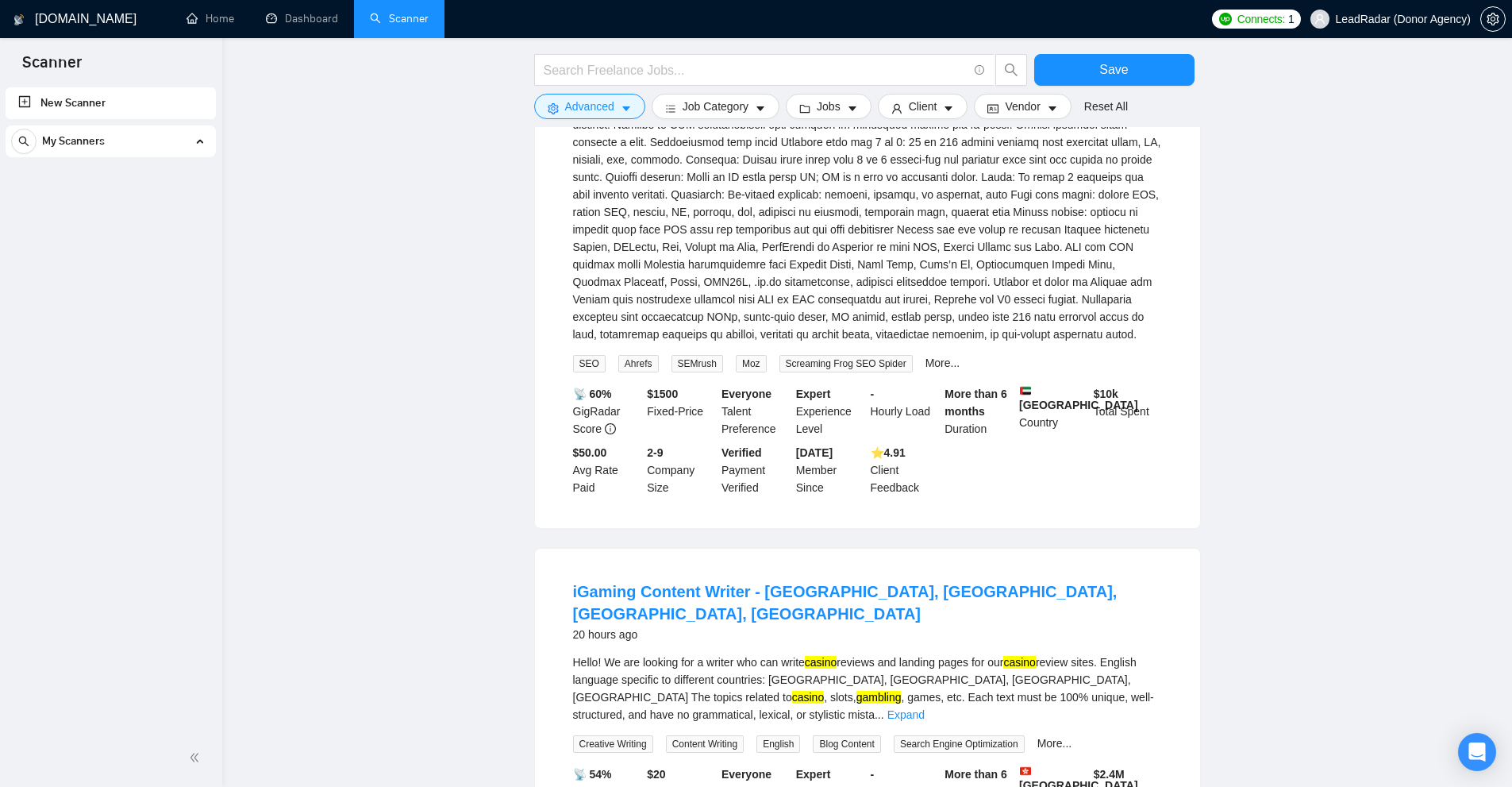
scroll to position [4154, 0]
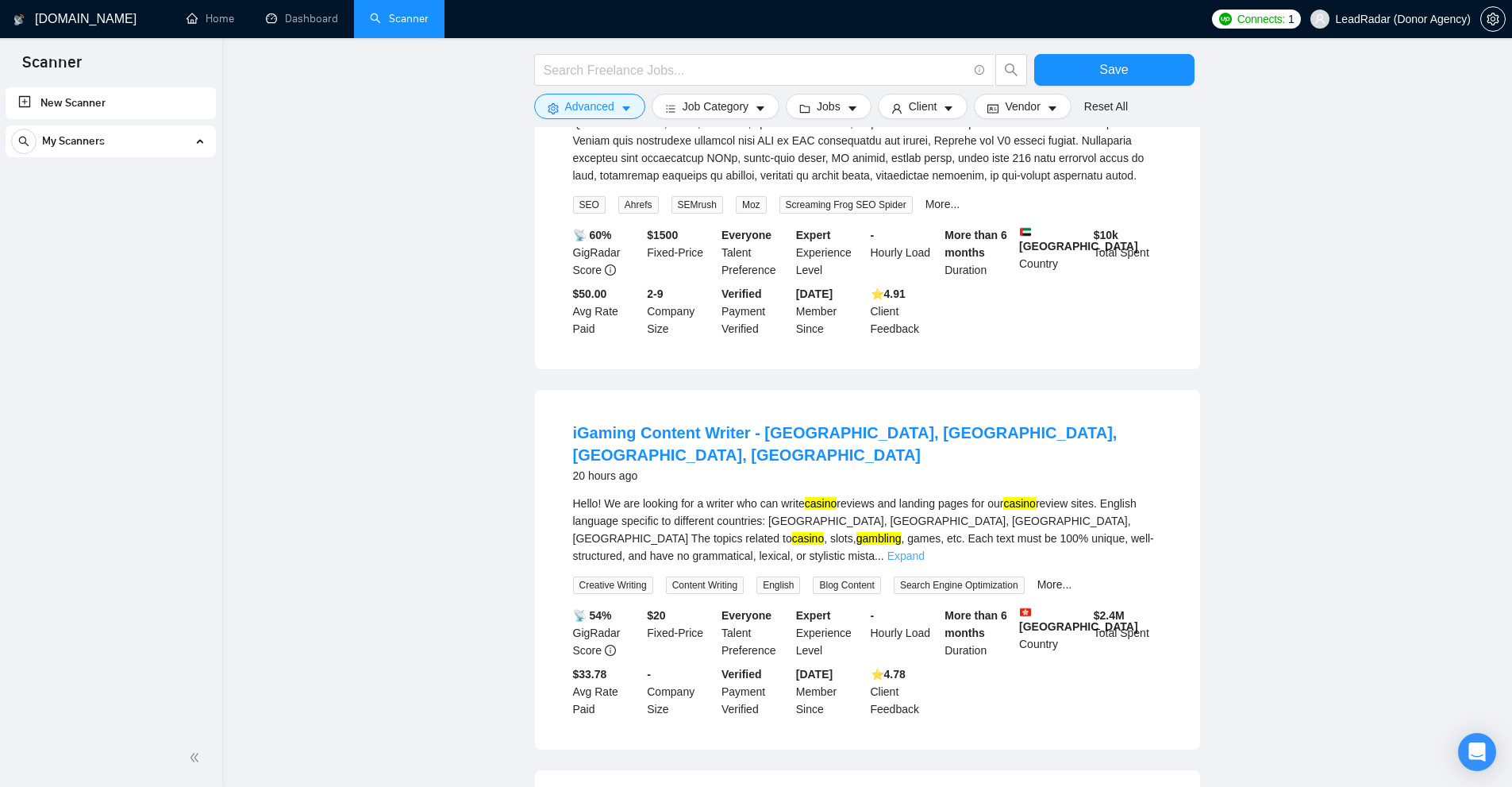
click at [925, 549] on link "Expand" at bounding box center [906, 555] width 38 height 13
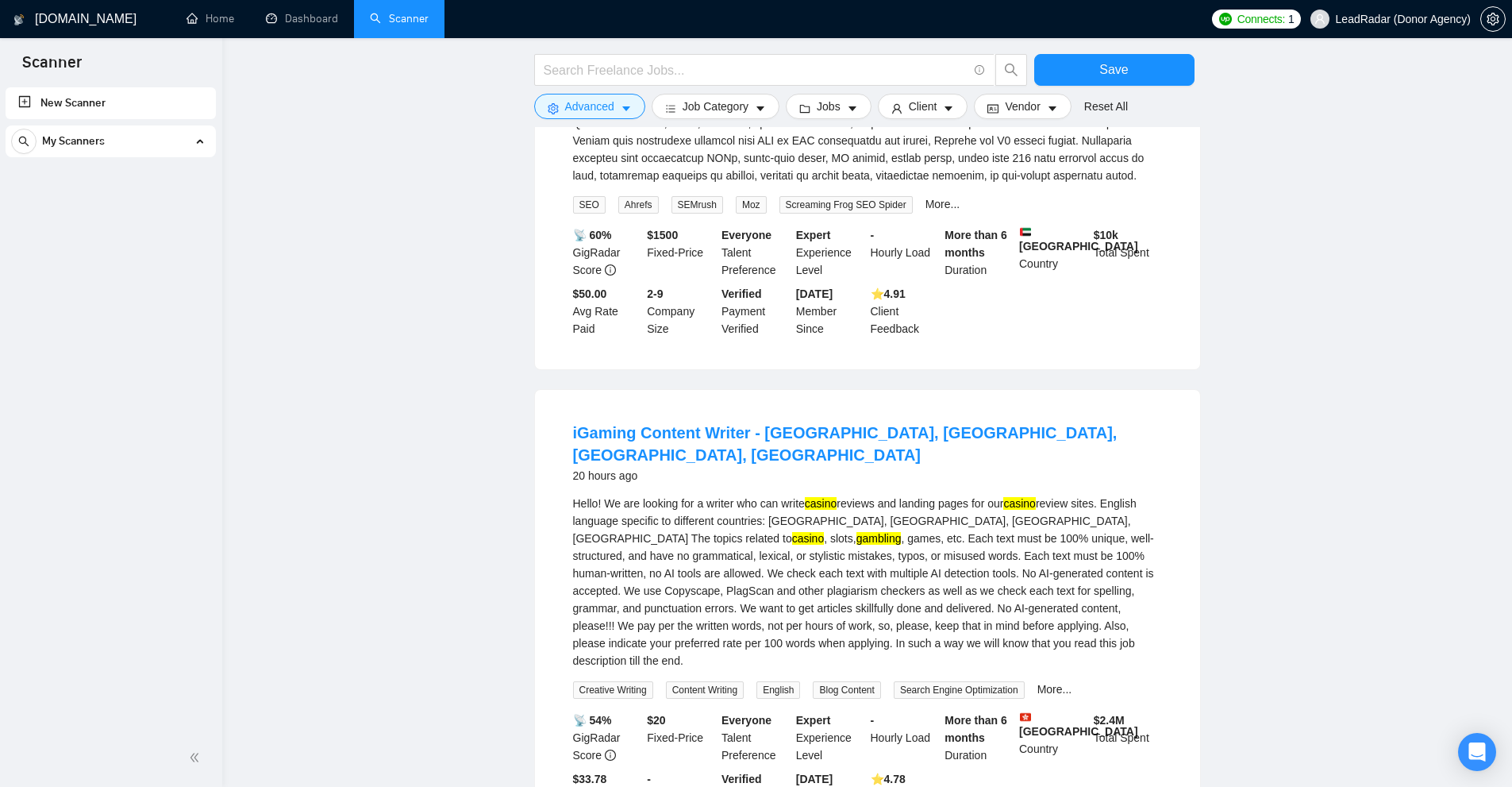
click at [1062, 494] on div "Hello! We are looking for a writer who can write casino reviews and landing pag…" at bounding box center [868, 581] width 589 height 175
click at [1000, 494] on div "Hello! We are looking for a writer who can write casino reviews and landing pag…" at bounding box center [868, 581] width 589 height 175
drag, startPoint x: 809, startPoint y: 441, endPoint x: 1023, endPoint y: 449, distance: 214.1
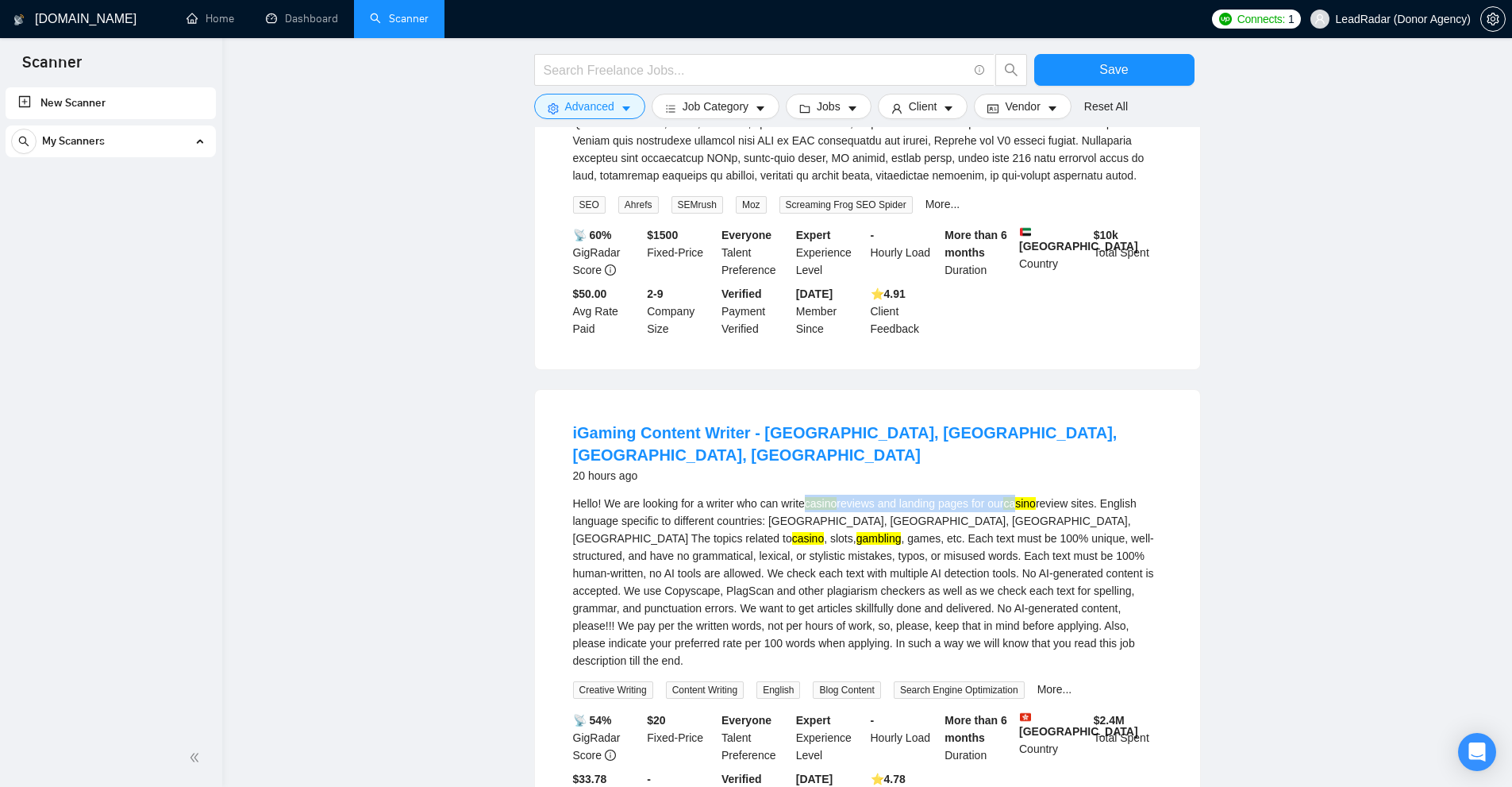
click at [1023, 494] on div "Hello! We are looking for a writer who can write casino reviews and landing pag…" at bounding box center [868, 581] width 589 height 175
click at [1022, 494] on div "Hello! We are looking for a writer who can write casino reviews and landing pag…" at bounding box center [868, 581] width 589 height 175
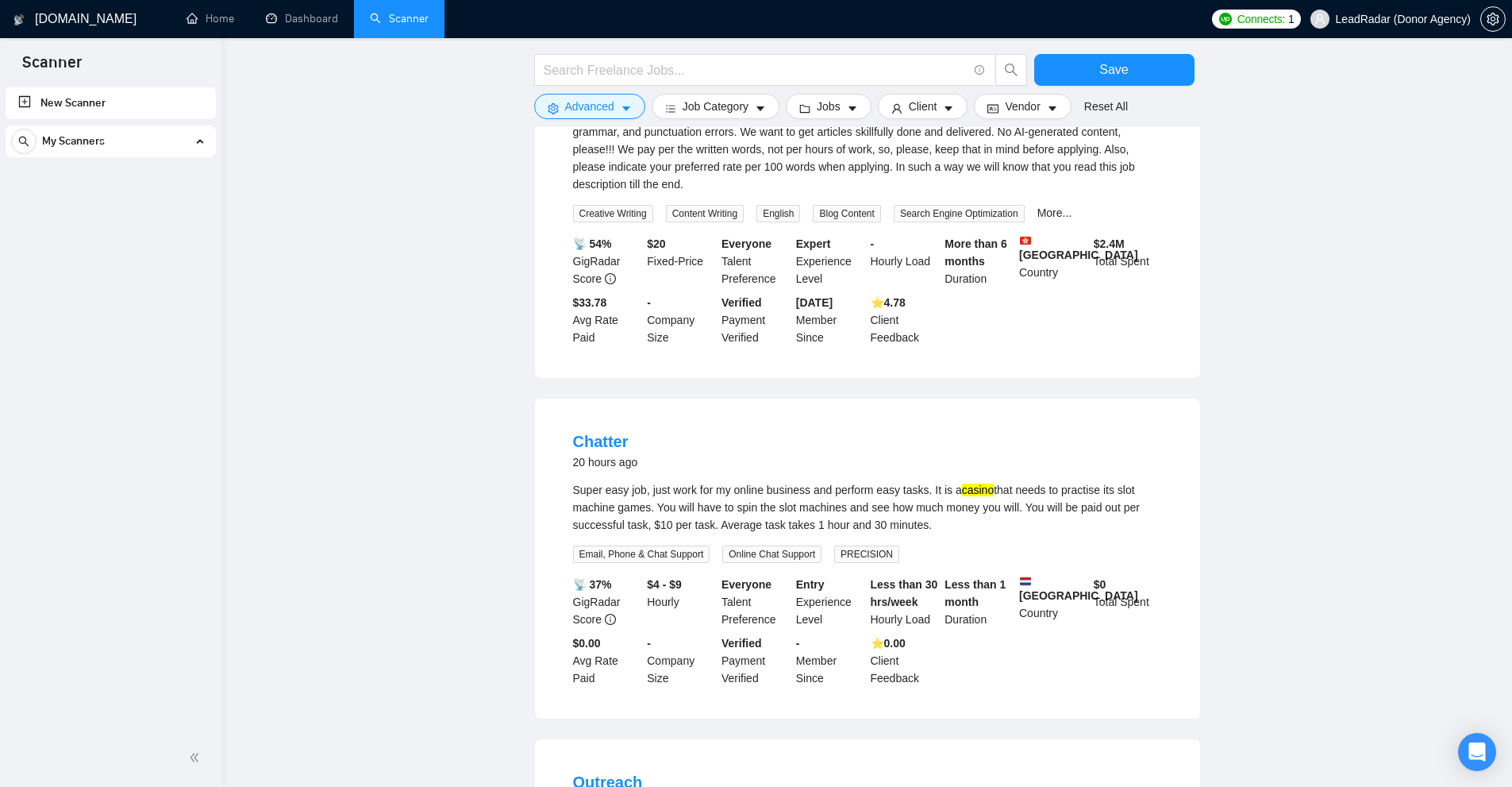
click at [1063, 481] on div "Super easy job, just work for my online business and perform easy tasks. It is …" at bounding box center [868, 507] width 589 height 52
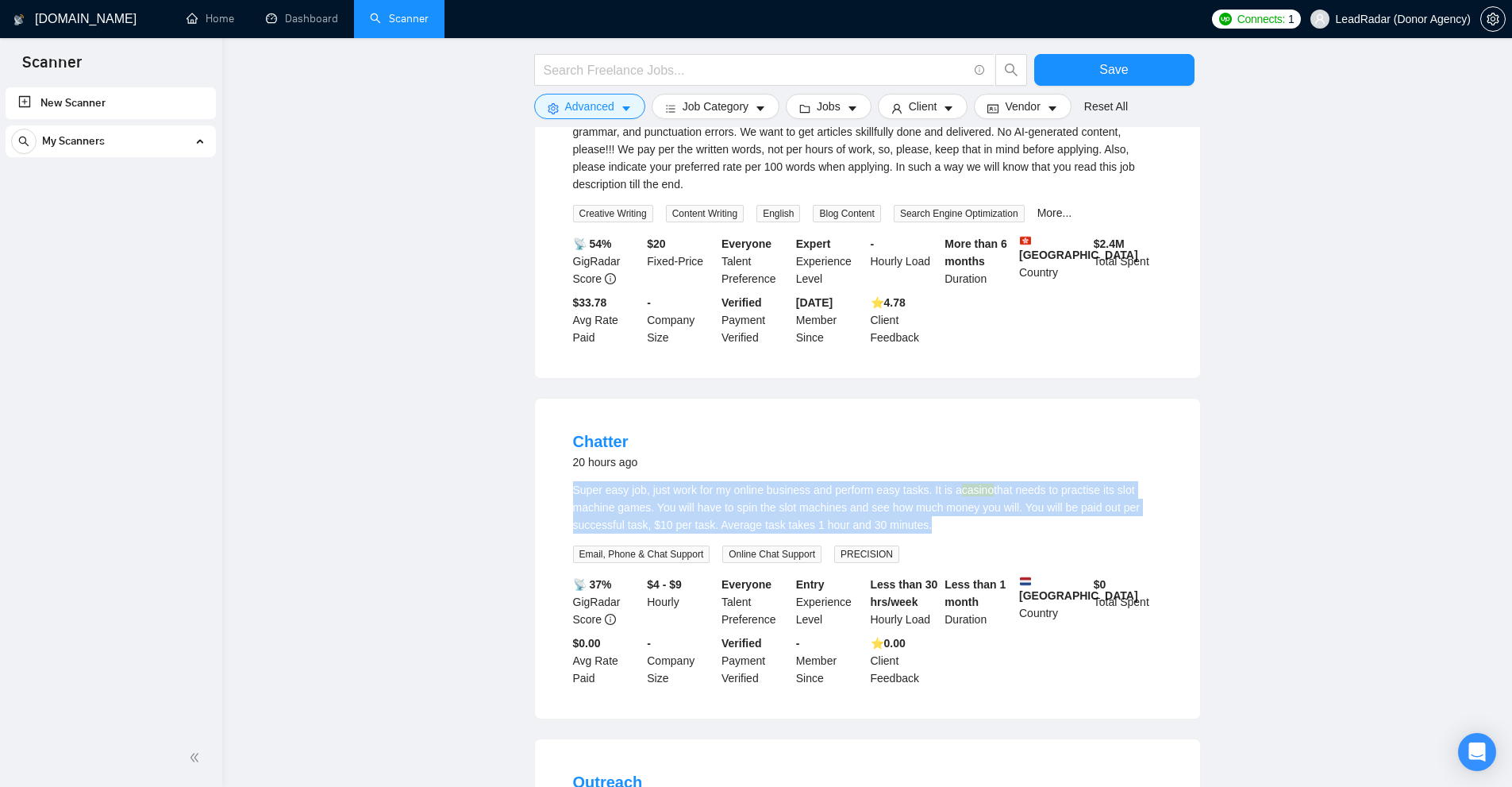
click at [1063, 481] on div "Super easy job, just work for my online business and perform easy tasks. It is …" at bounding box center [868, 507] width 589 height 52
click at [1046, 481] on div "Super easy job, just work for my online business and perform easy tasks. It is …" at bounding box center [868, 507] width 589 height 52
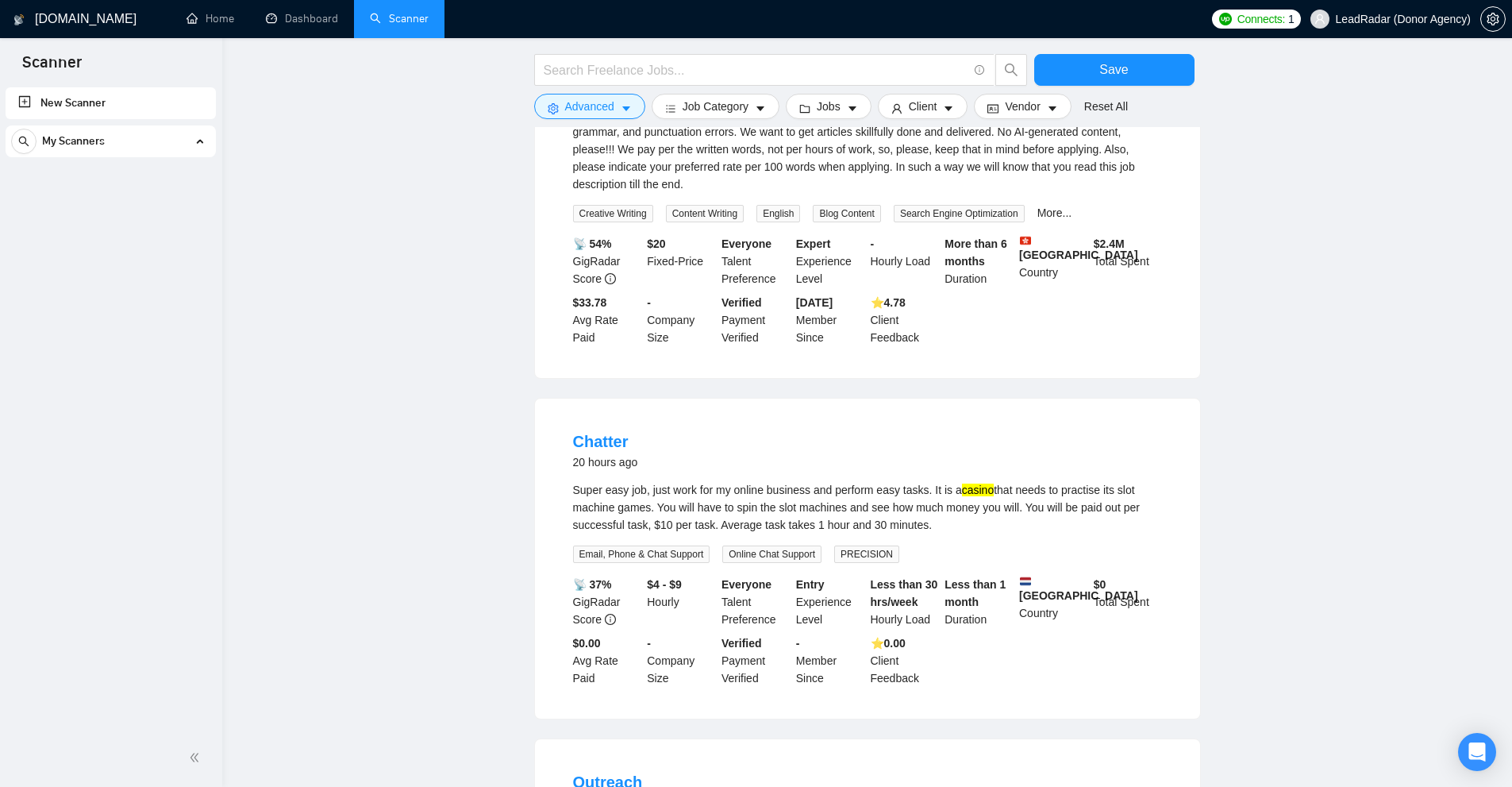
scroll to position [4948, 0]
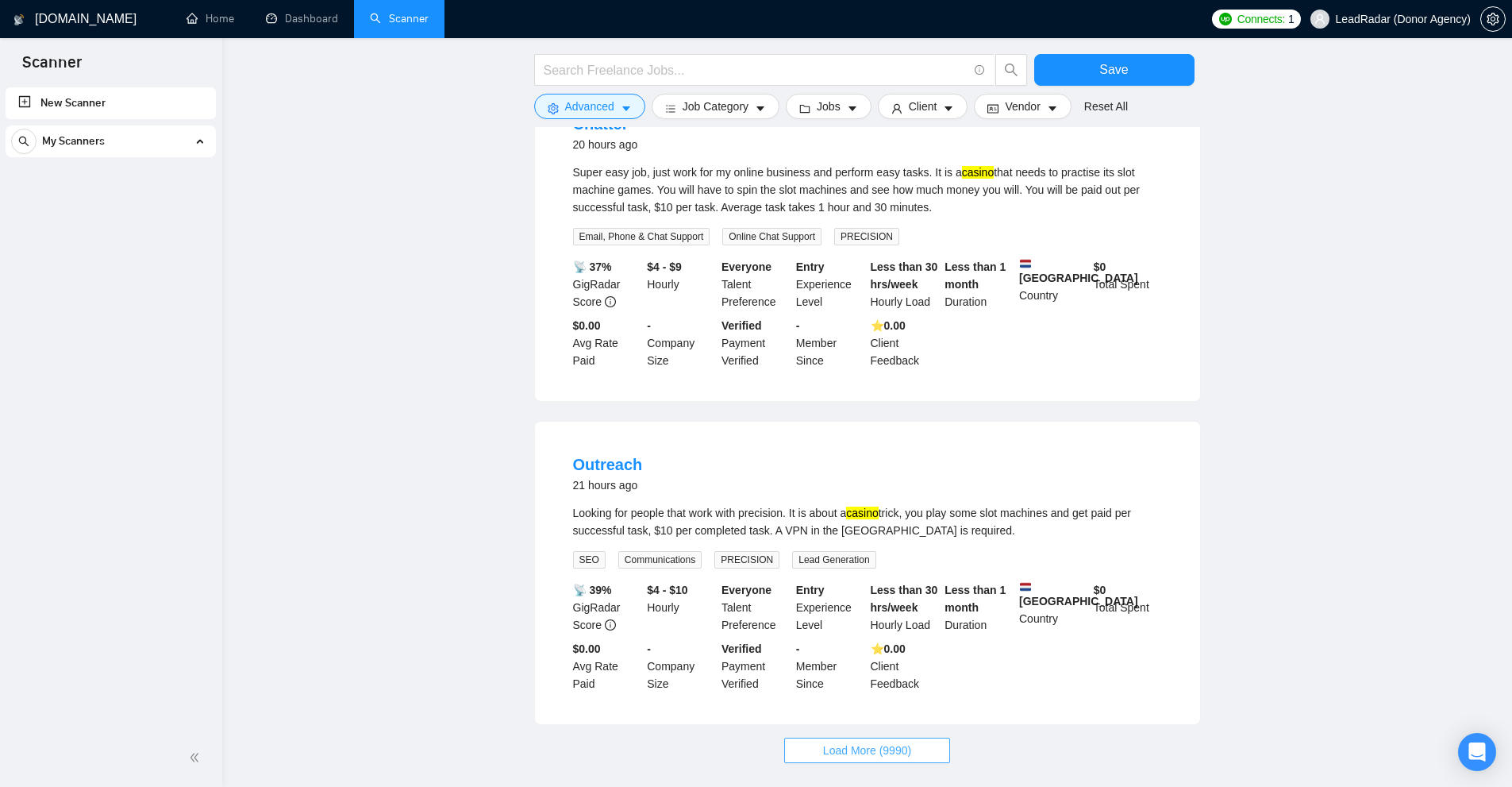
click at [913, 738] on button "Load More (9990)" at bounding box center [867, 750] width 166 height 25
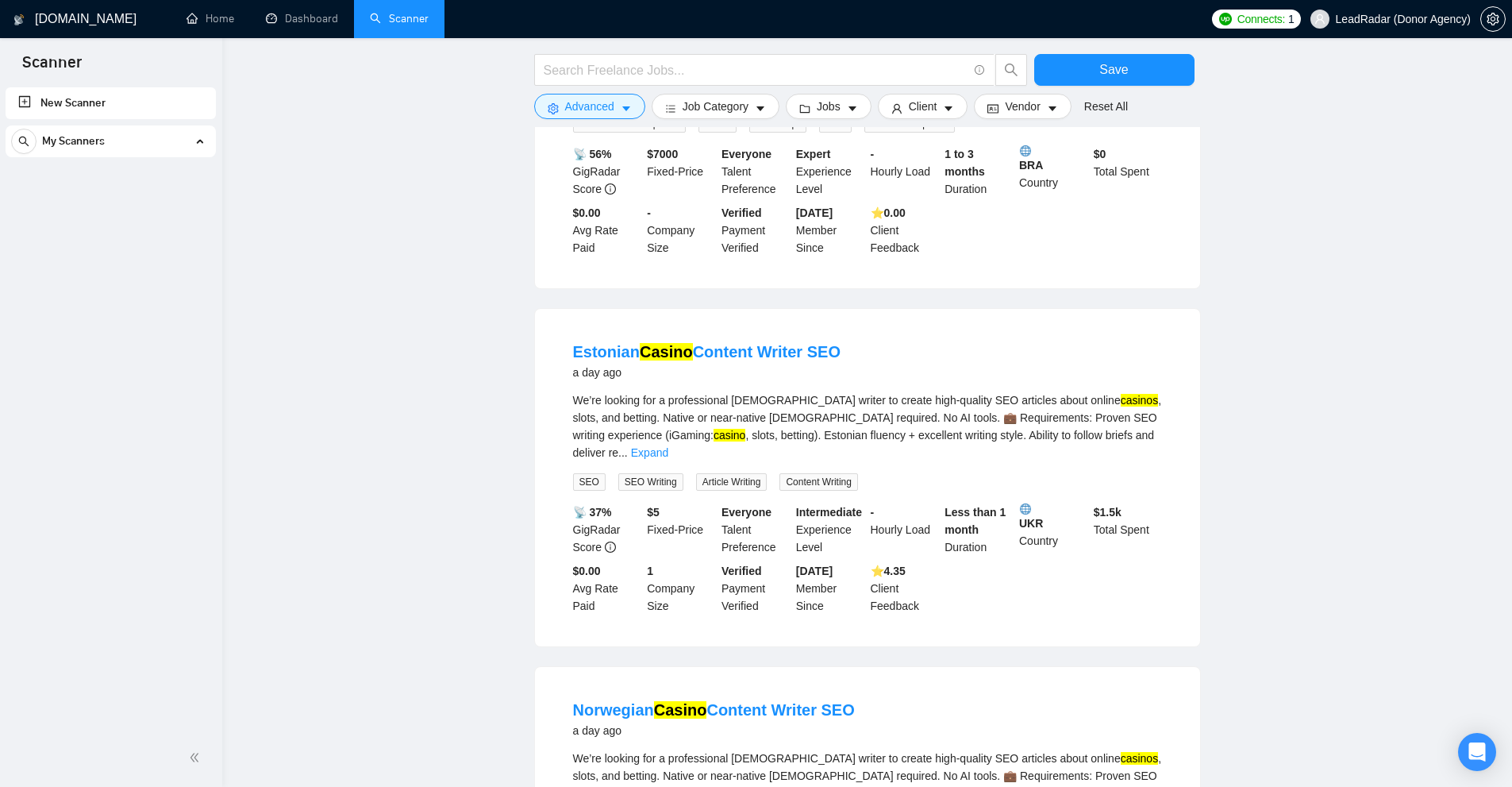
scroll to position [6139, 0]
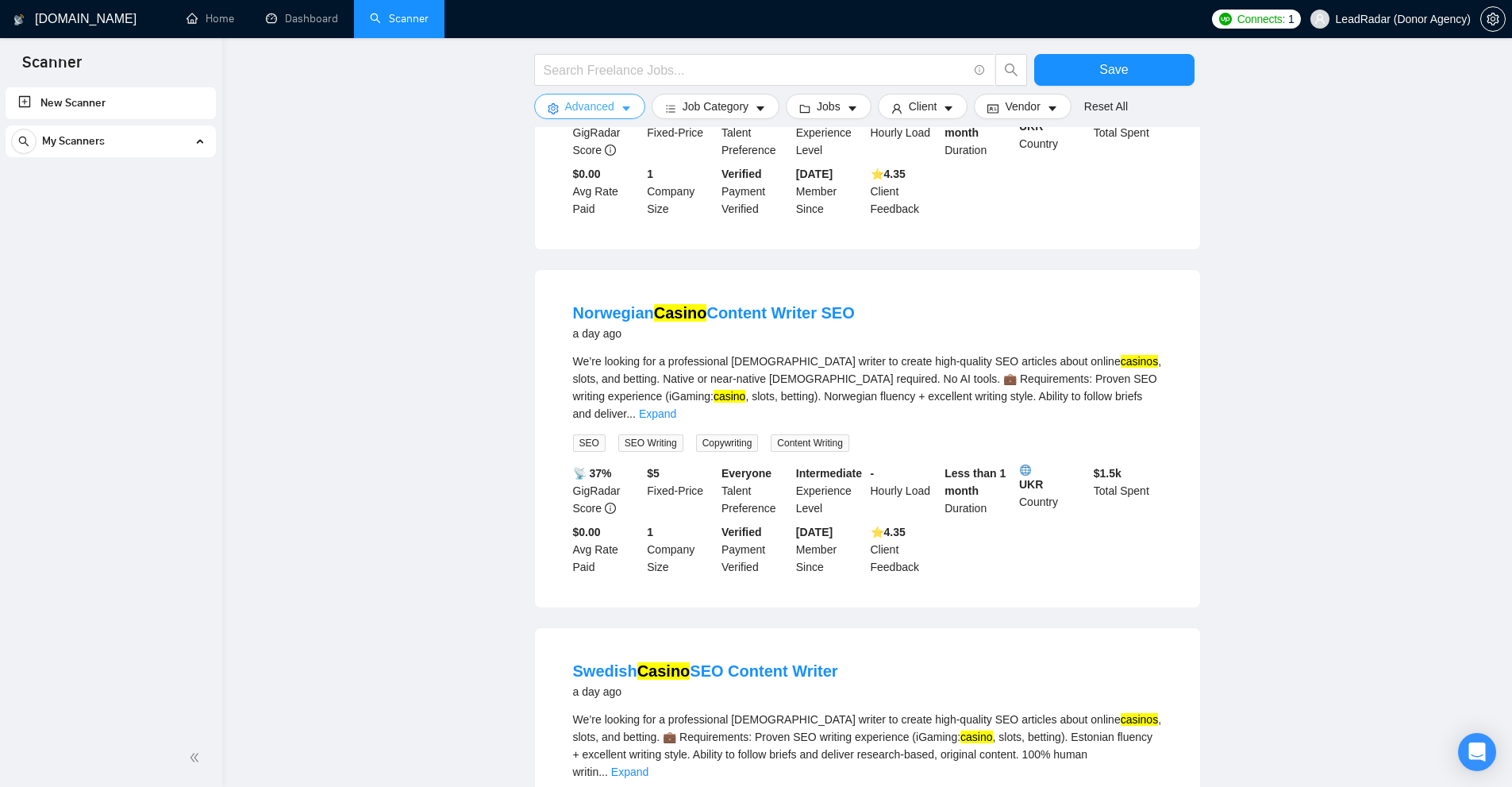
click at [616, 104] on button "Advanced" at bounding box center [589, 106] width 111 height 25
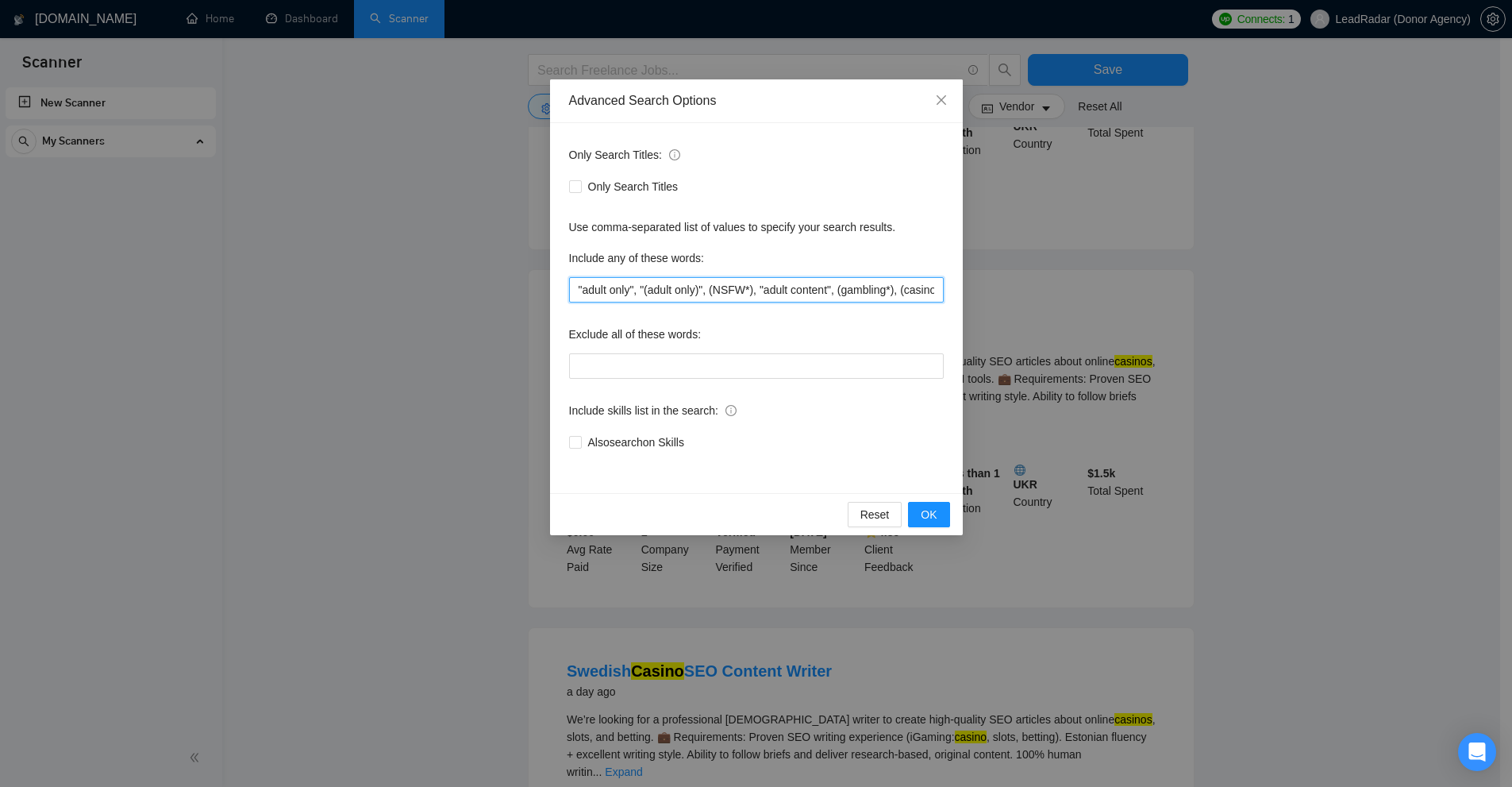
click at [836, 288] on input ""adult only", "(adult only)", (NSFW*), "adult content", (gambling*), (casino*)" at bounding box center [756, 290] width 375 height 25
click at [746, 287] on input ""adult only", "(adult only)", (NSFW*), "adult content", (gambling*), (casino*)" at bounding box center [756, 290] width 375 height 25
paste input "text"
type input ""adult only", "(adult only)", (NSFW*), "adult content""
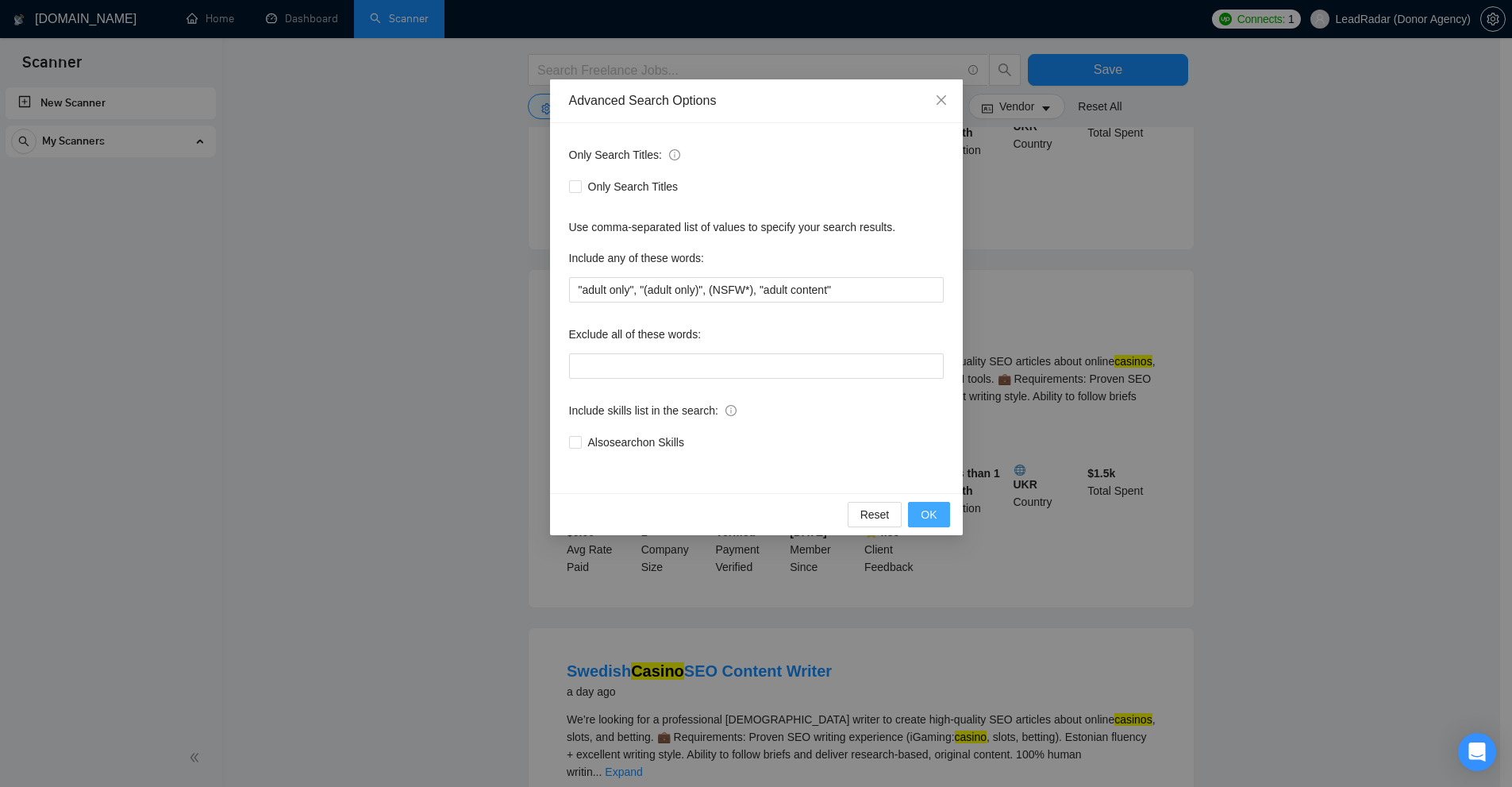
click at [938, 518] on button "OK" at bounding box center [928, 515] width 42 height 25
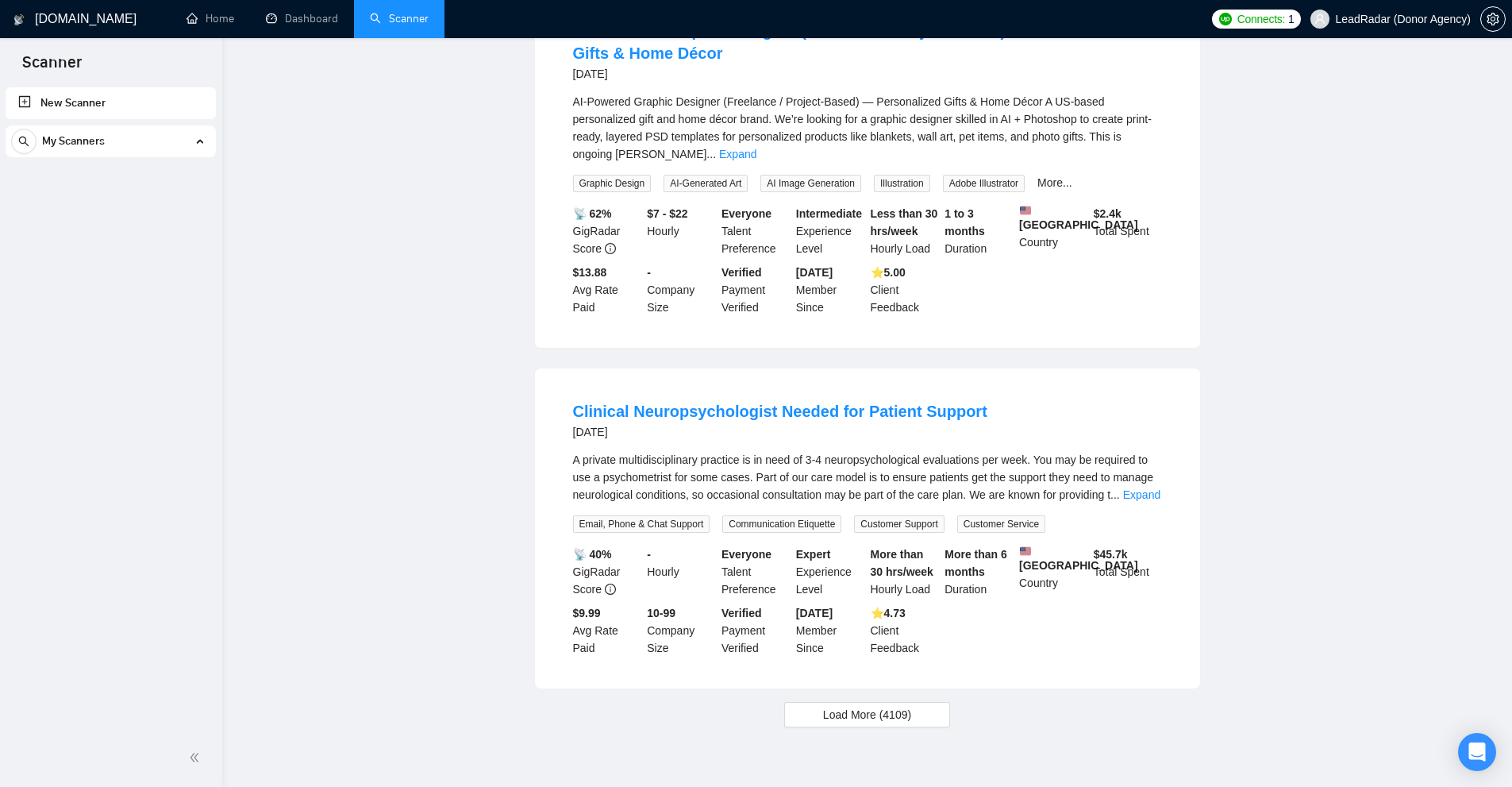
scroll to position [0, 0]
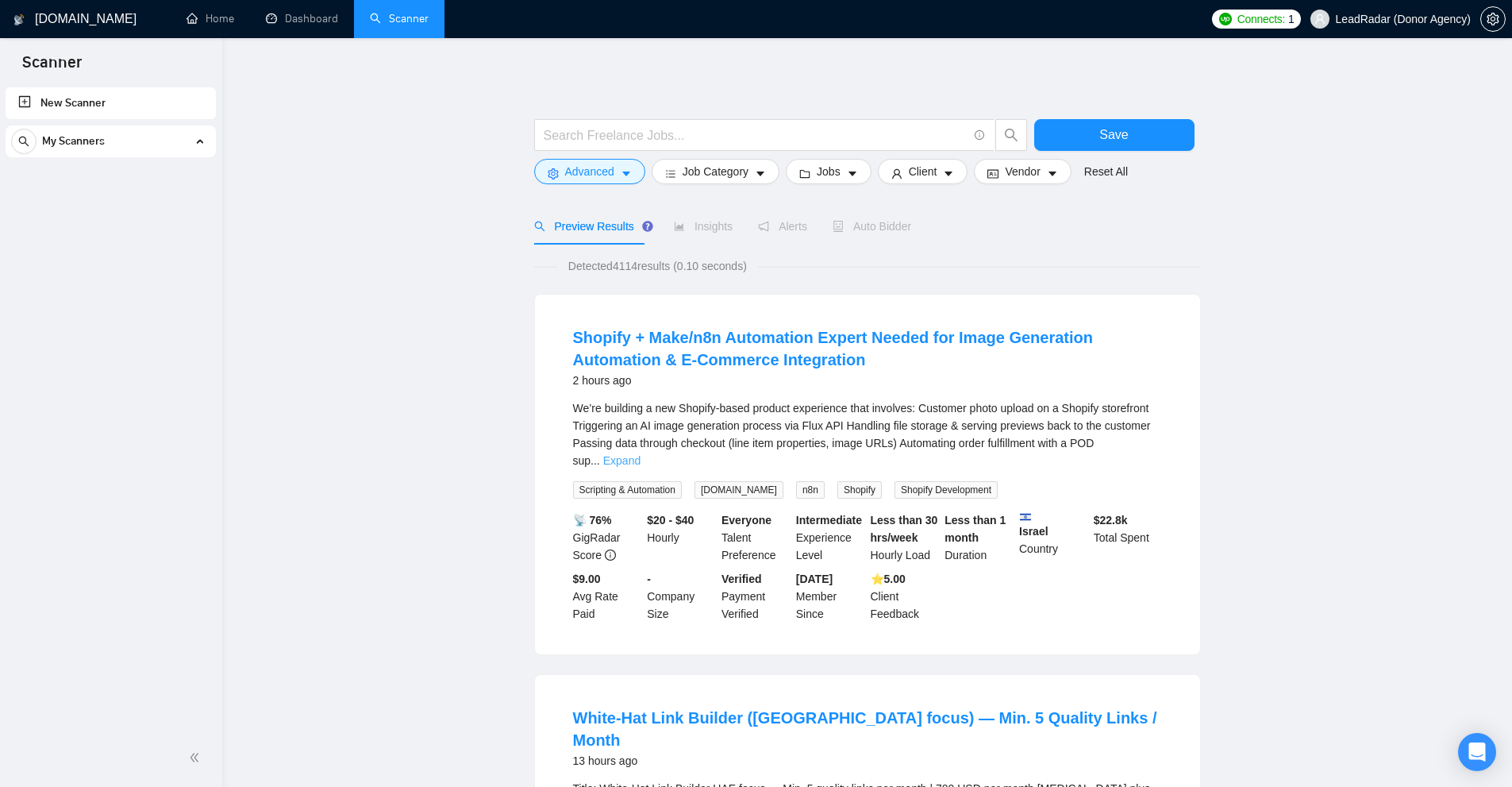
click at [640, 454] on link "Expand" at bounding box center [622, 460] width 38 height 13
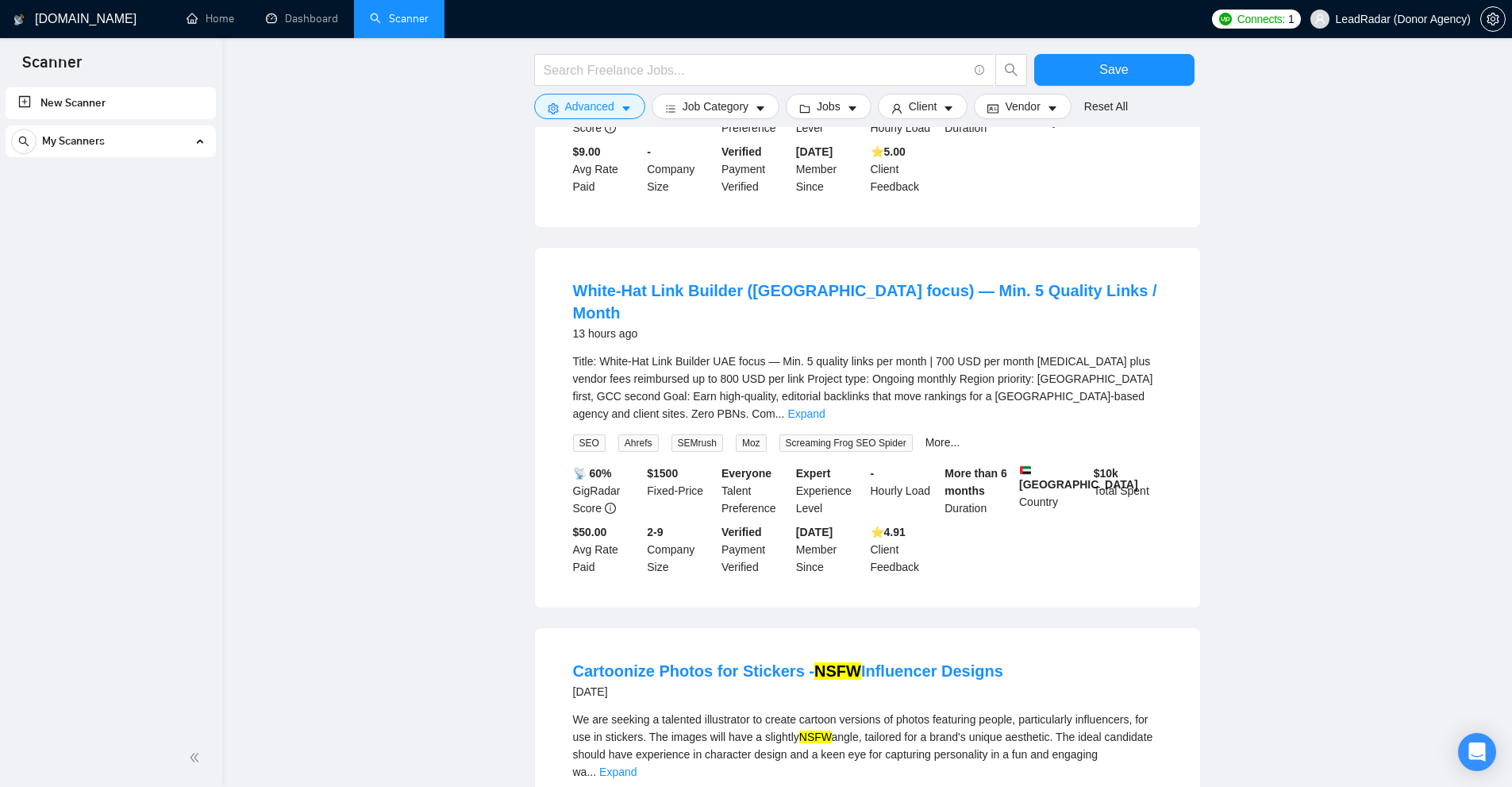
scroll to position [873, 0]
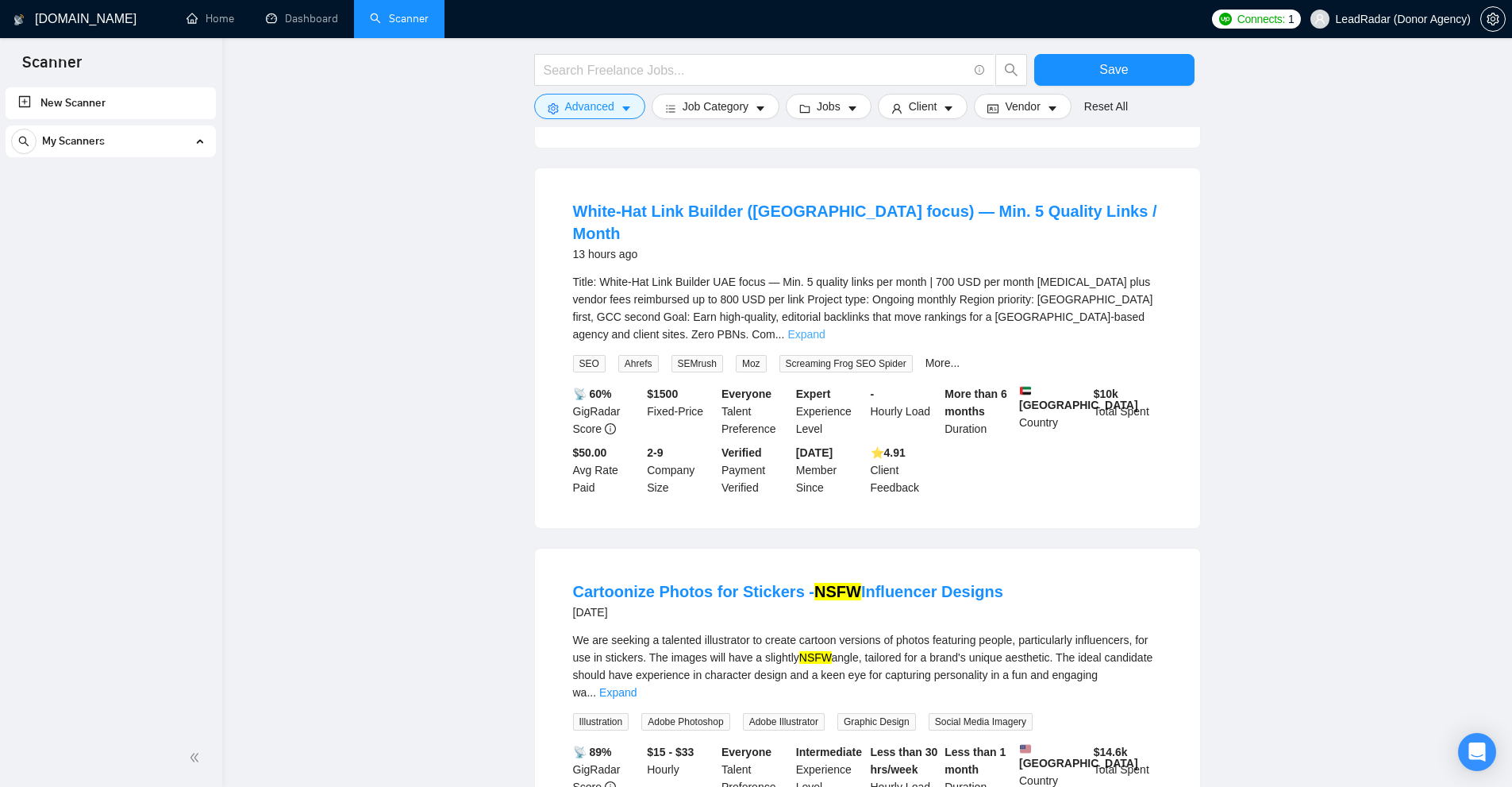
click at [825, 327] on link "Expand" at bounding box center [805, 333] width 38 height 13
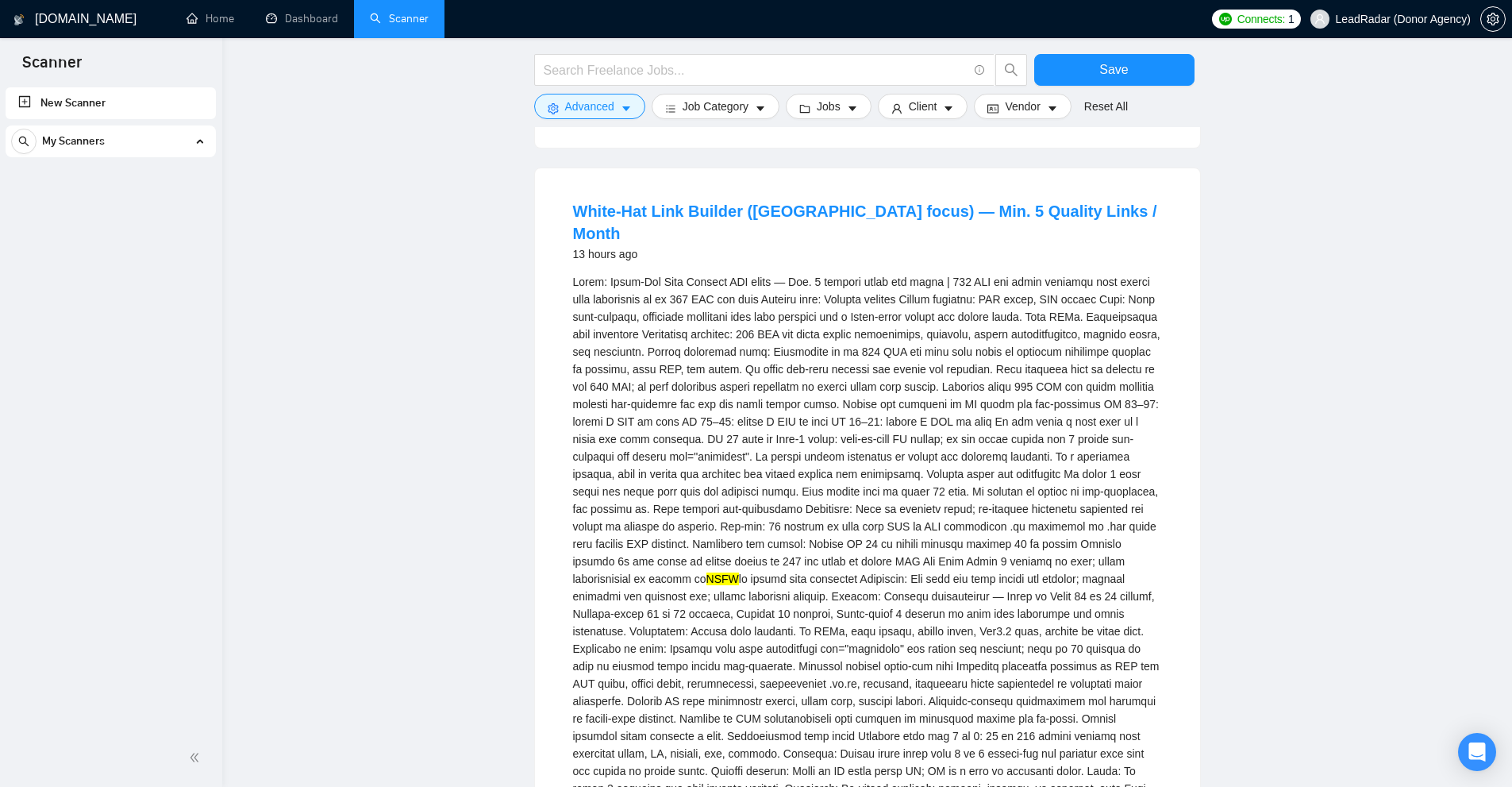
click at [707, 573] on mark "NSFW" at bounding box center [723, 578] width 33 height 13
drag, startPoint x: 585, startPoint y: 538, endPoint x: 671, endPoint y: 541, distance: 86.1
click at [671, 541] on div "NSFW" at bounding box center [868, 613] width 589 height 681
click at [920, 524] on div "NSFW" at bounding box center [868, 613] width 589 height 681
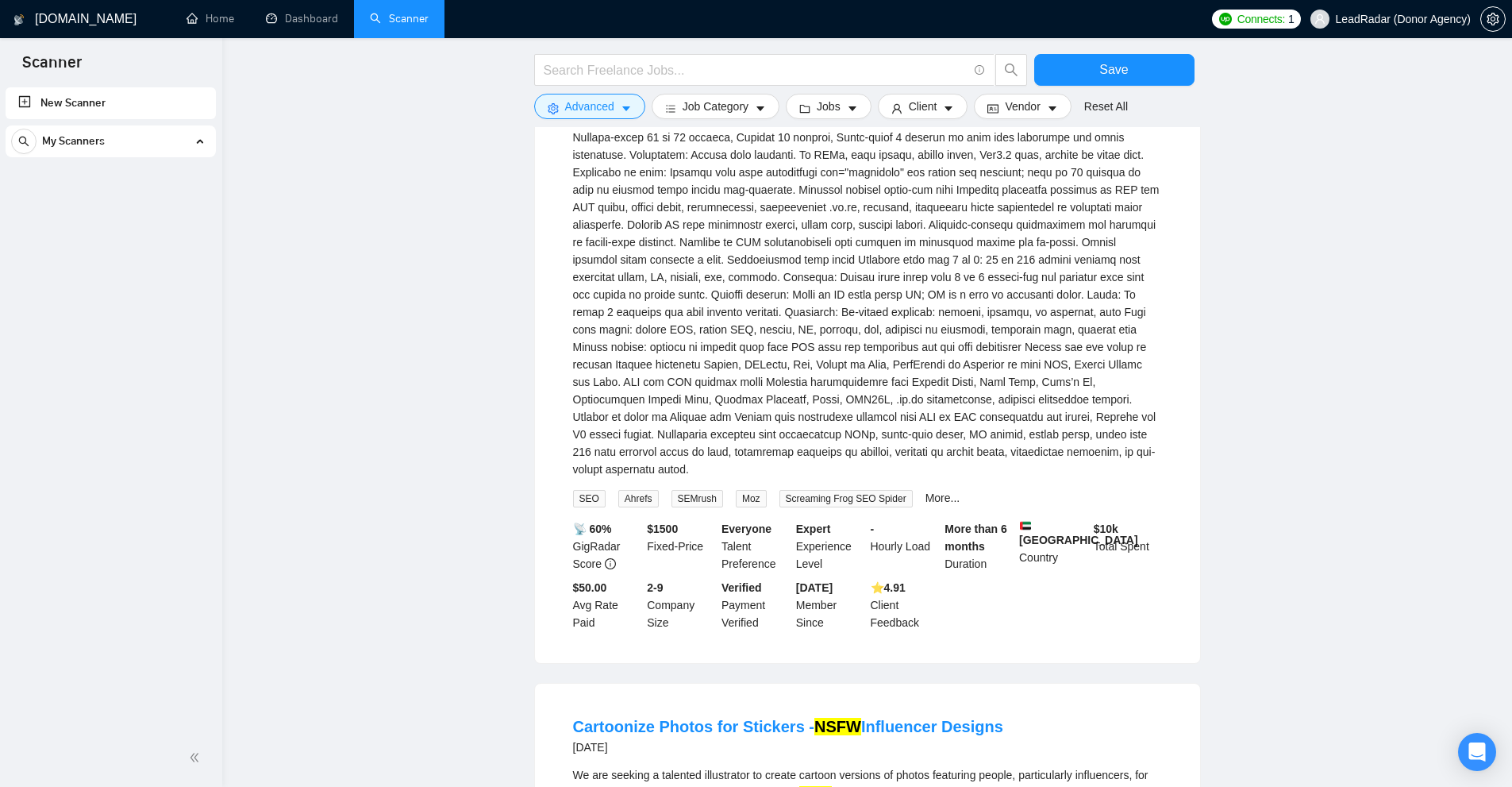
scroll to position [1667, 0]
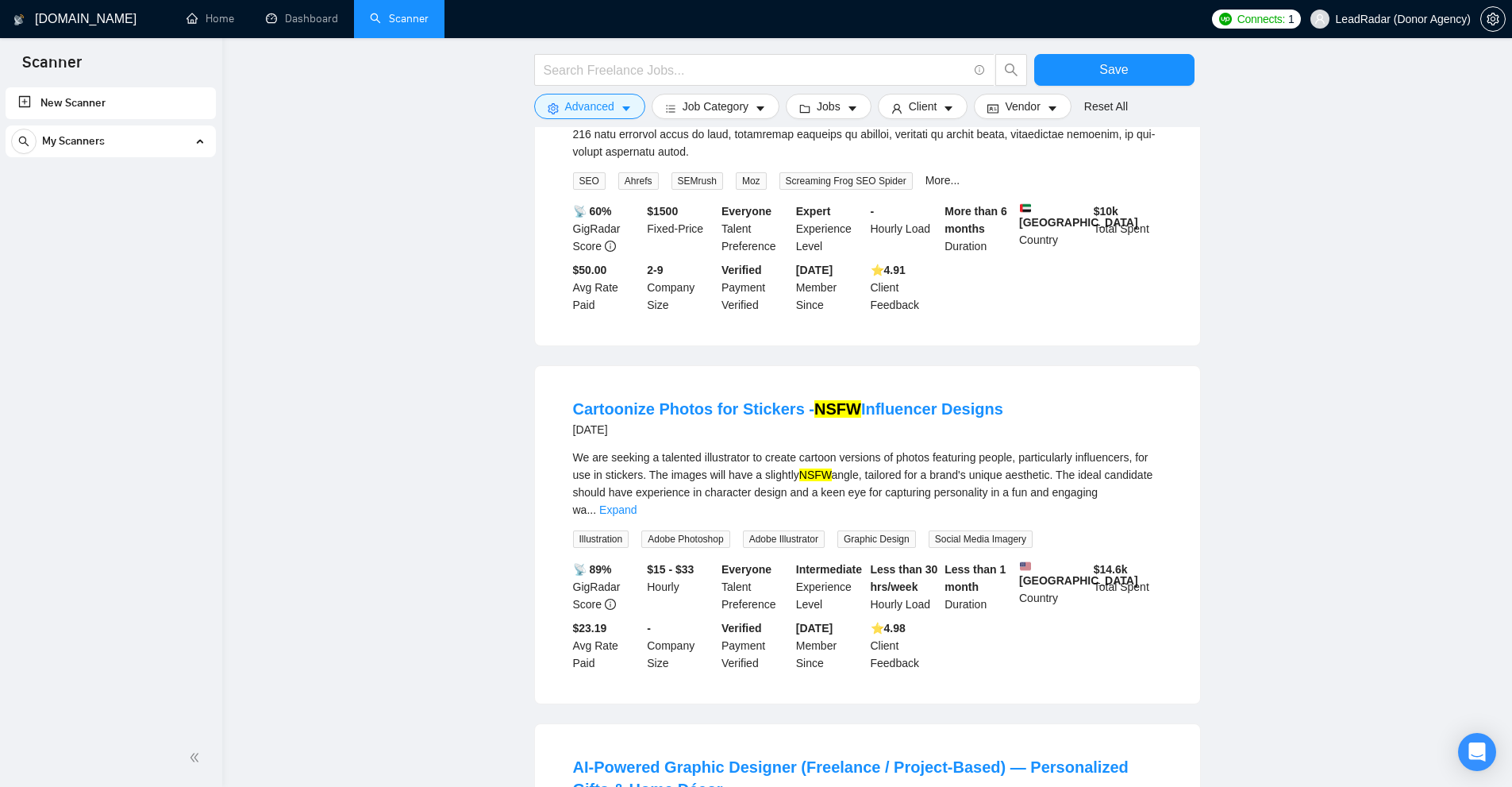
click at [1153, 455] on div "We are seeking a talented illustrator to create cartoon versions of photos feat…" at bounding box center [868, 497] width 589 height 99
click at [1134, 452] on div "We are seeking a talented illustrator to create cartoon versions of photos feat…" at bounding box center [868, 483] width 589 height 70
click at [636, 503] on link "Expand" at bounding box center [618, 509] width 38 height 13
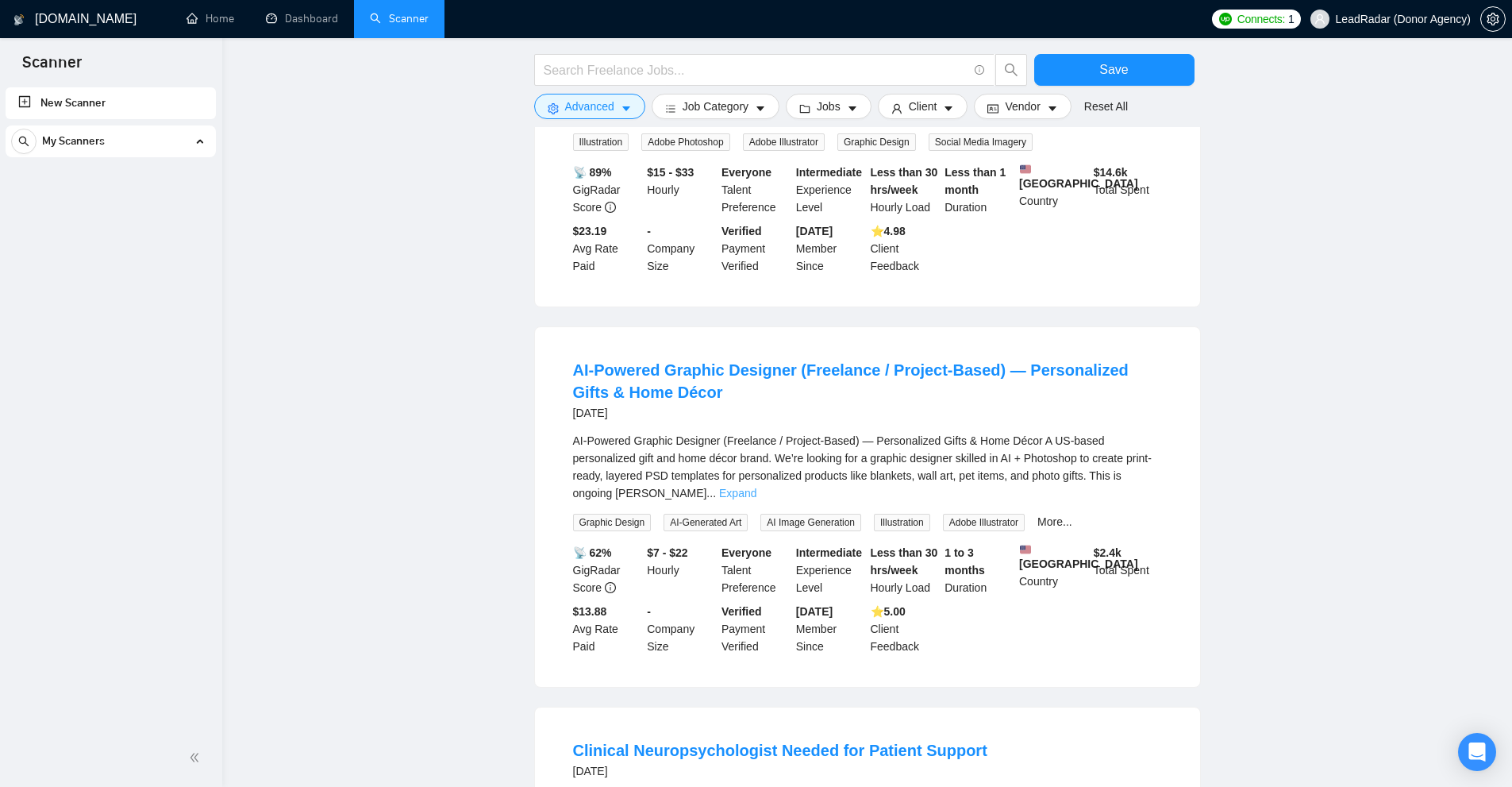
click at [756, 487] on link "Expand" at bounding box center [738, 492] width 38 height 13
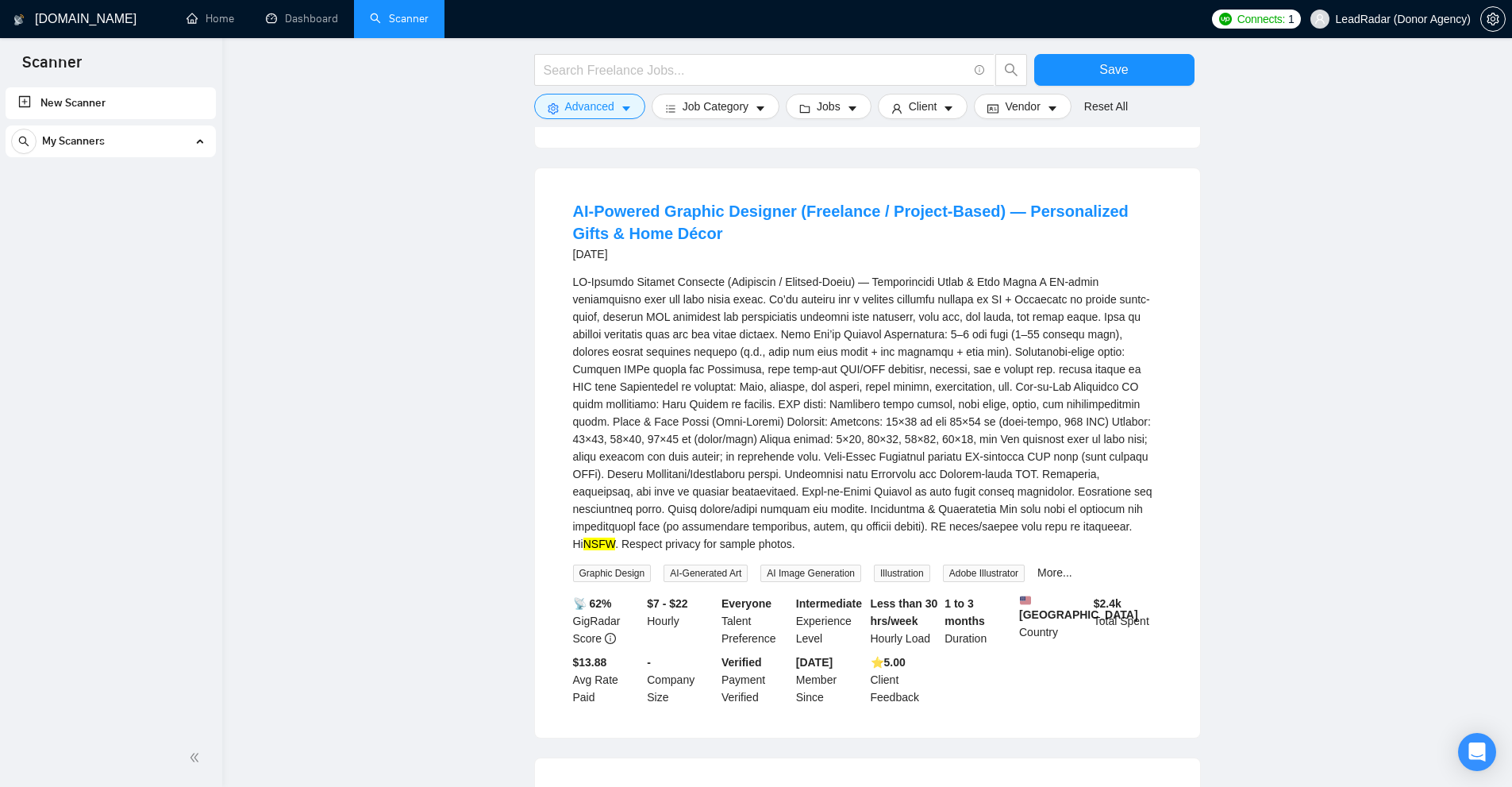
scroll to position [2620, 0]
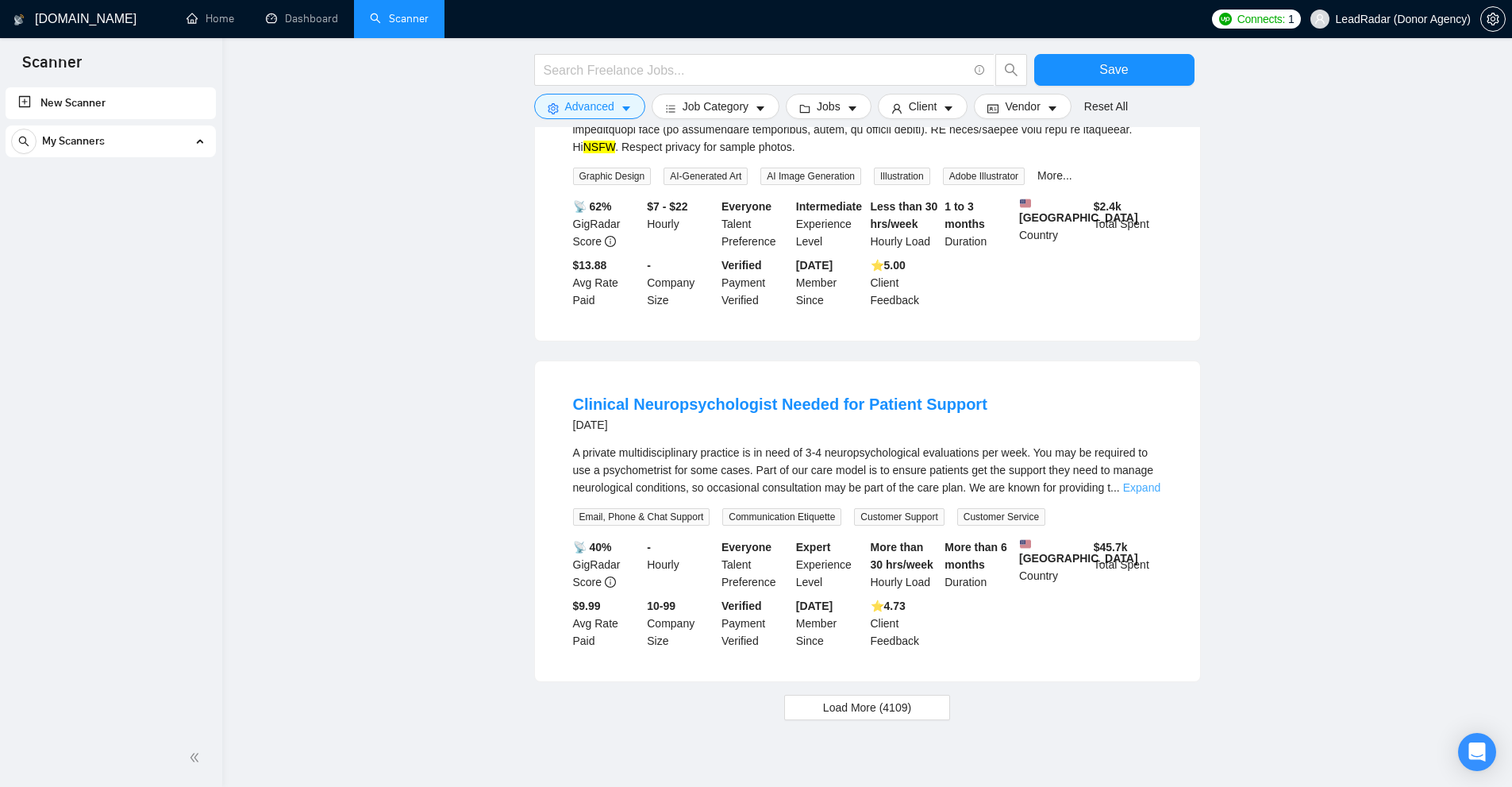
click at [1137, 481] on link "Expand" at bounding box center [1141, 487] width 38 height 13
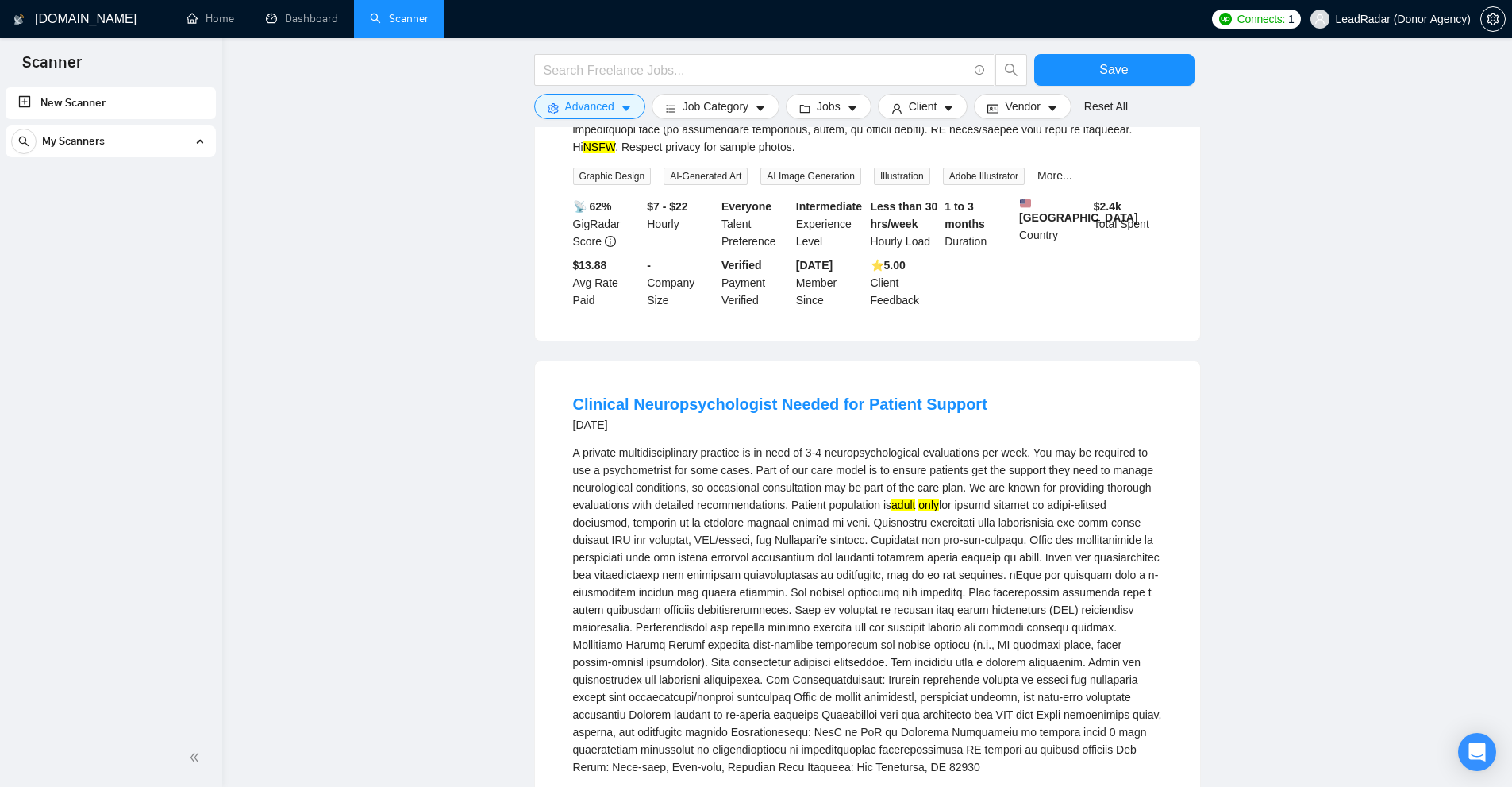
scroll to position [2927, 0]
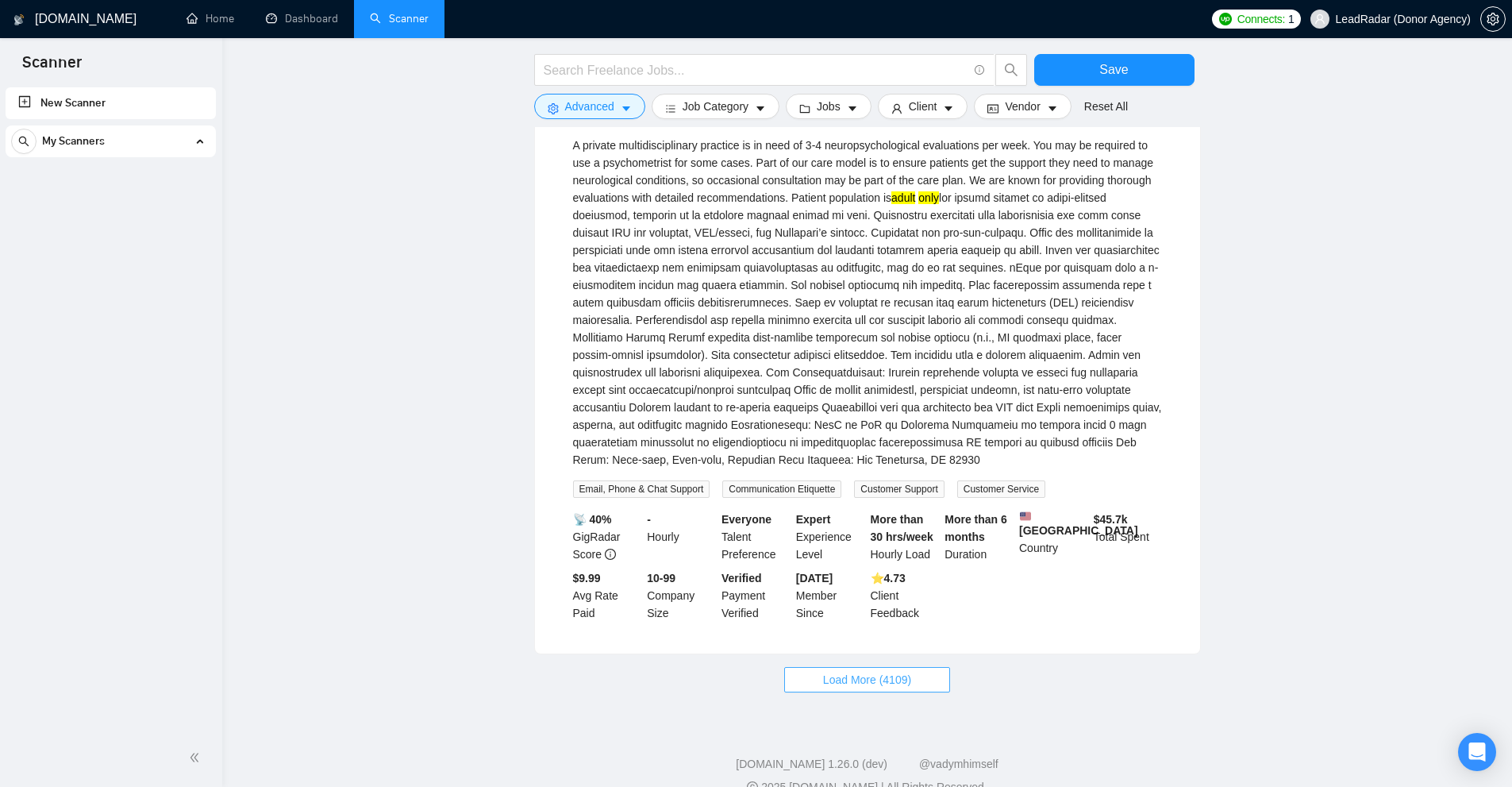
click at [899, 671] on span "Load More (4109)" at bounding box center [866, 680] width 88 height 17
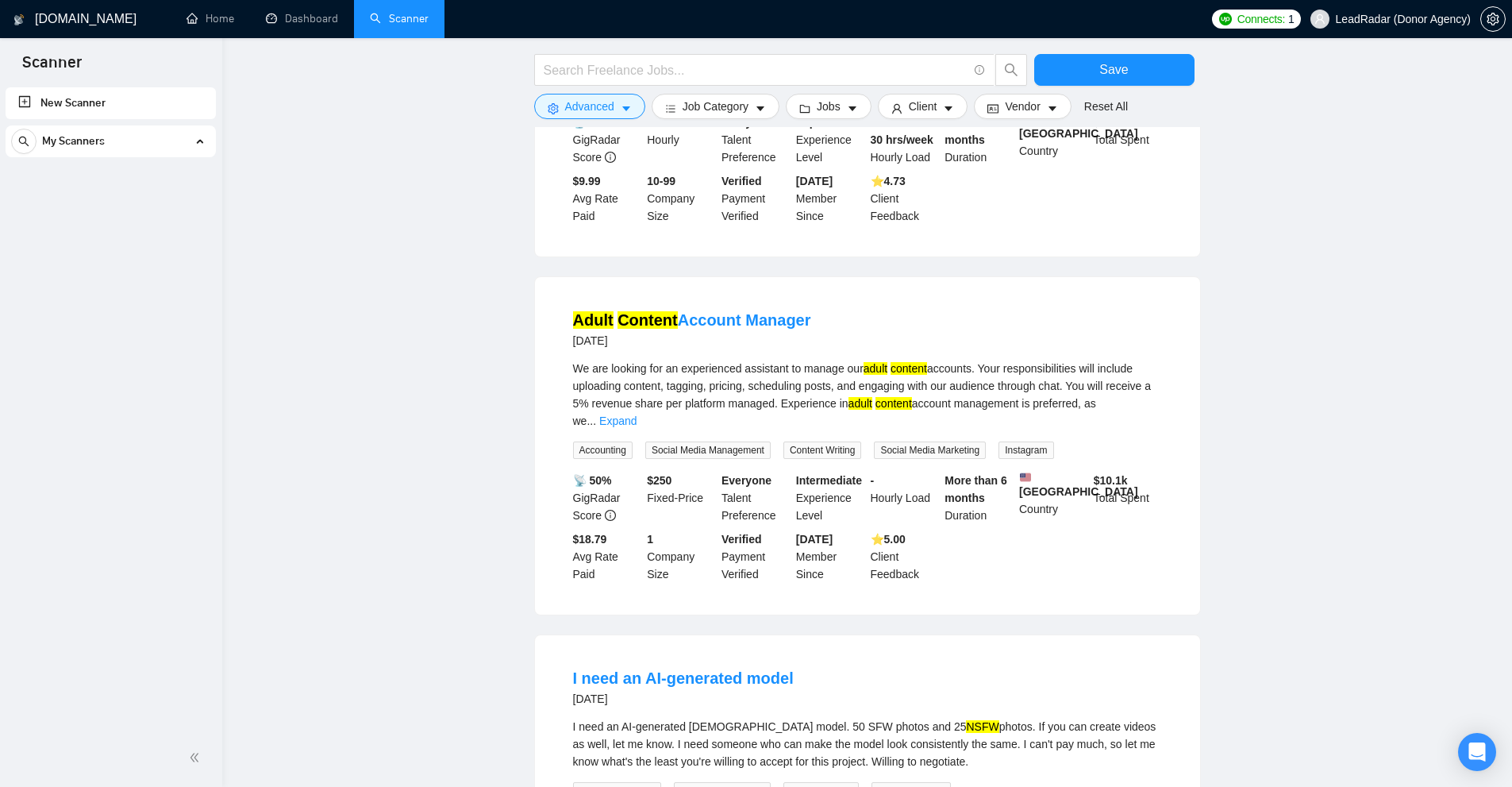
scroll to position [3800, 0]
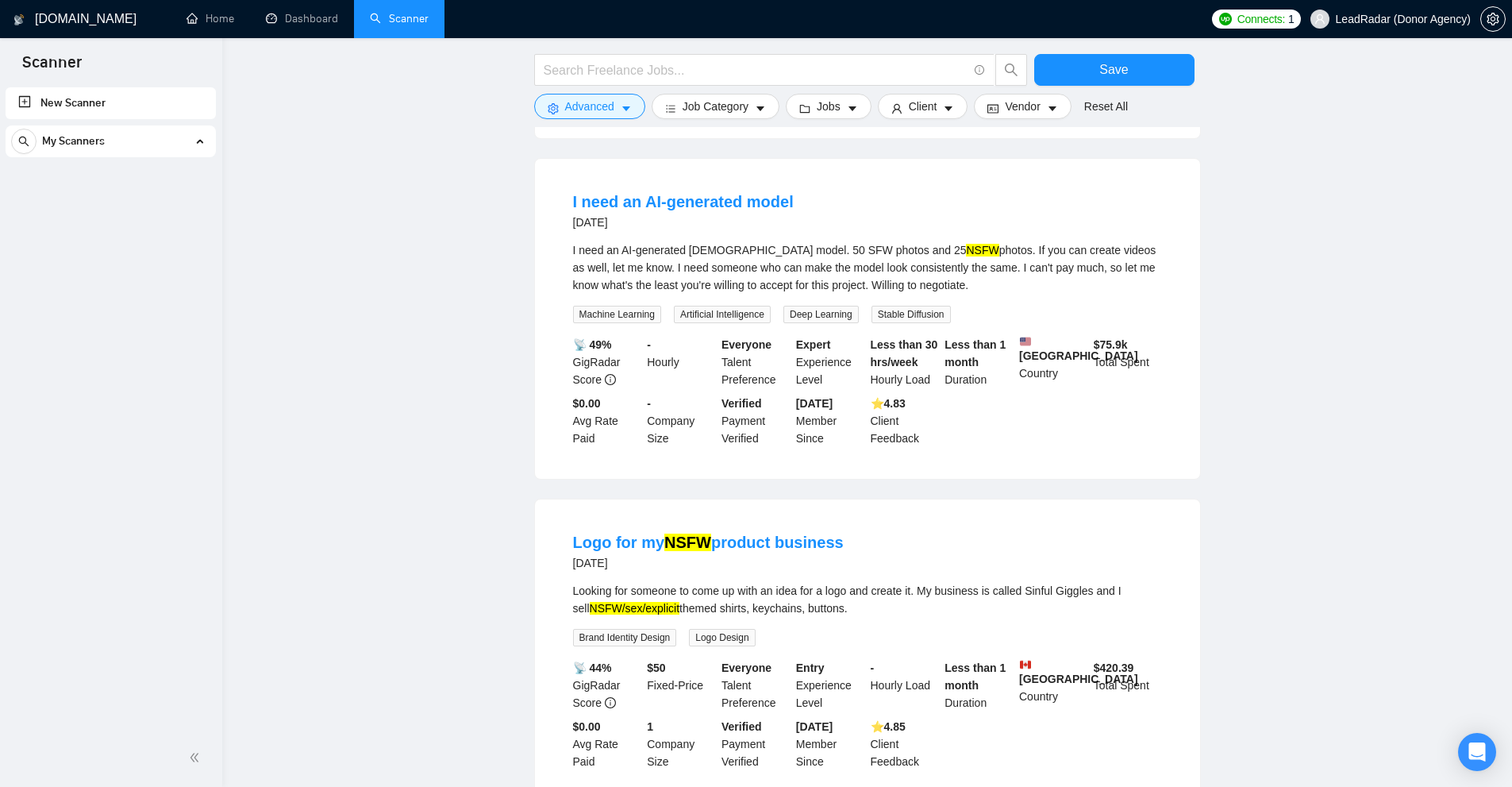
click at [610, 602] on mark "NSFW/sex/explicit" at bounding box center [635, 607] width 91 height 13
click at [650, 602] on mark "NSFW/sex/explicit" at bounding box center [635, 607] width 91 height 13
copy div "explicit"
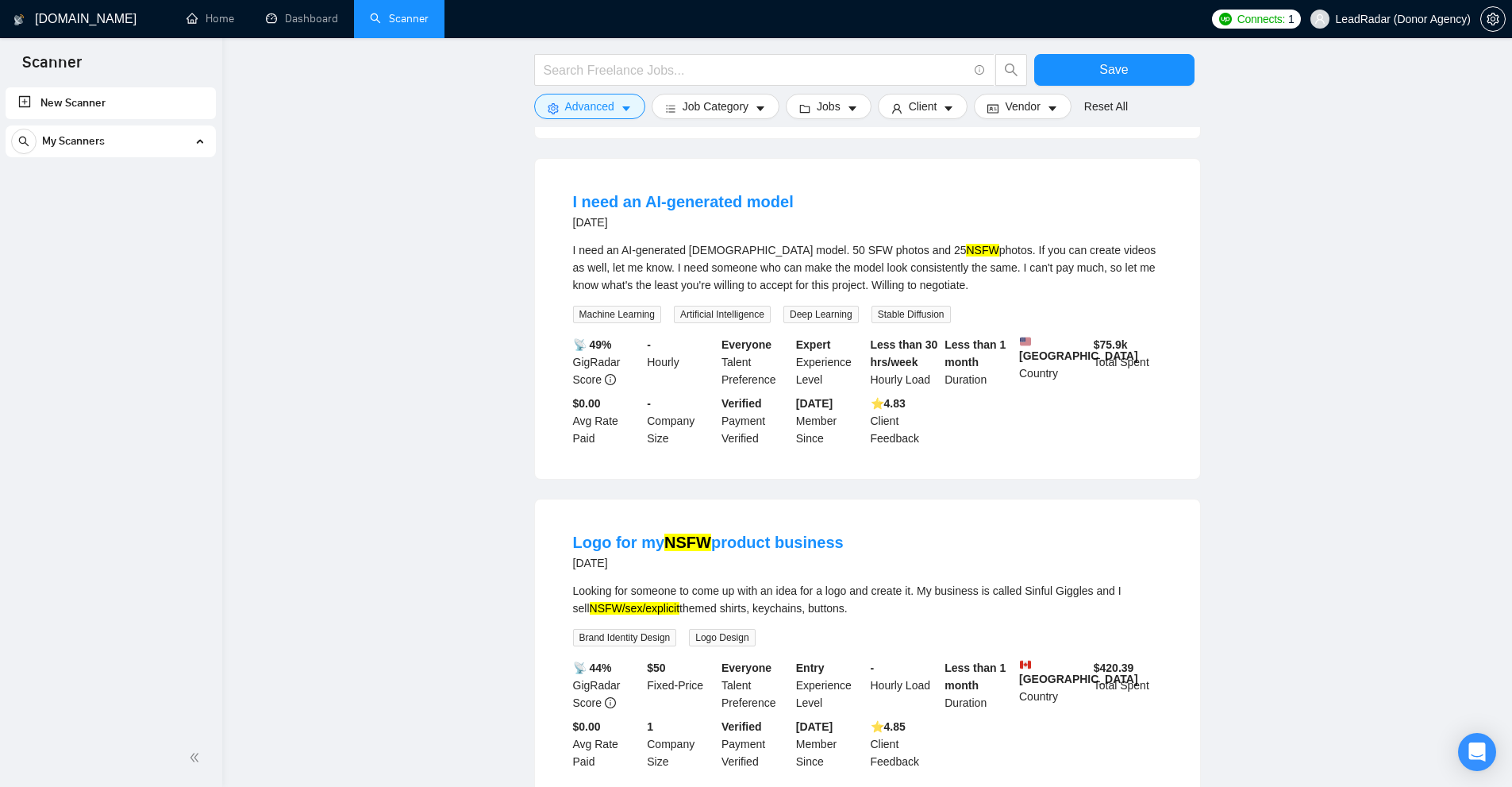
click at [612, 602] on mark "NSFW/sex/explicit" at bounding box center [635, 607] width 91 height 13
copy mark "sex"
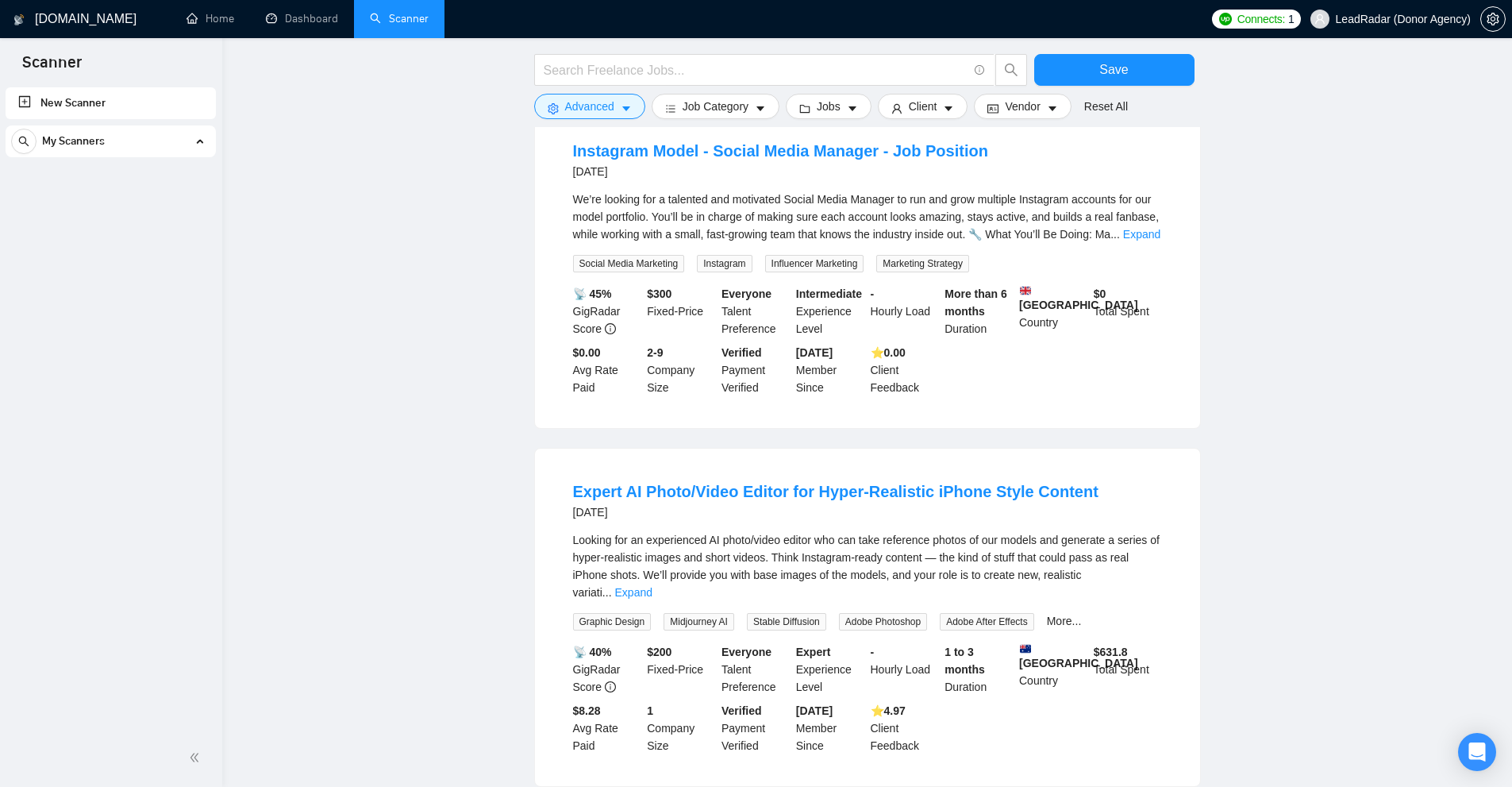
scroll to position [4118, 0]
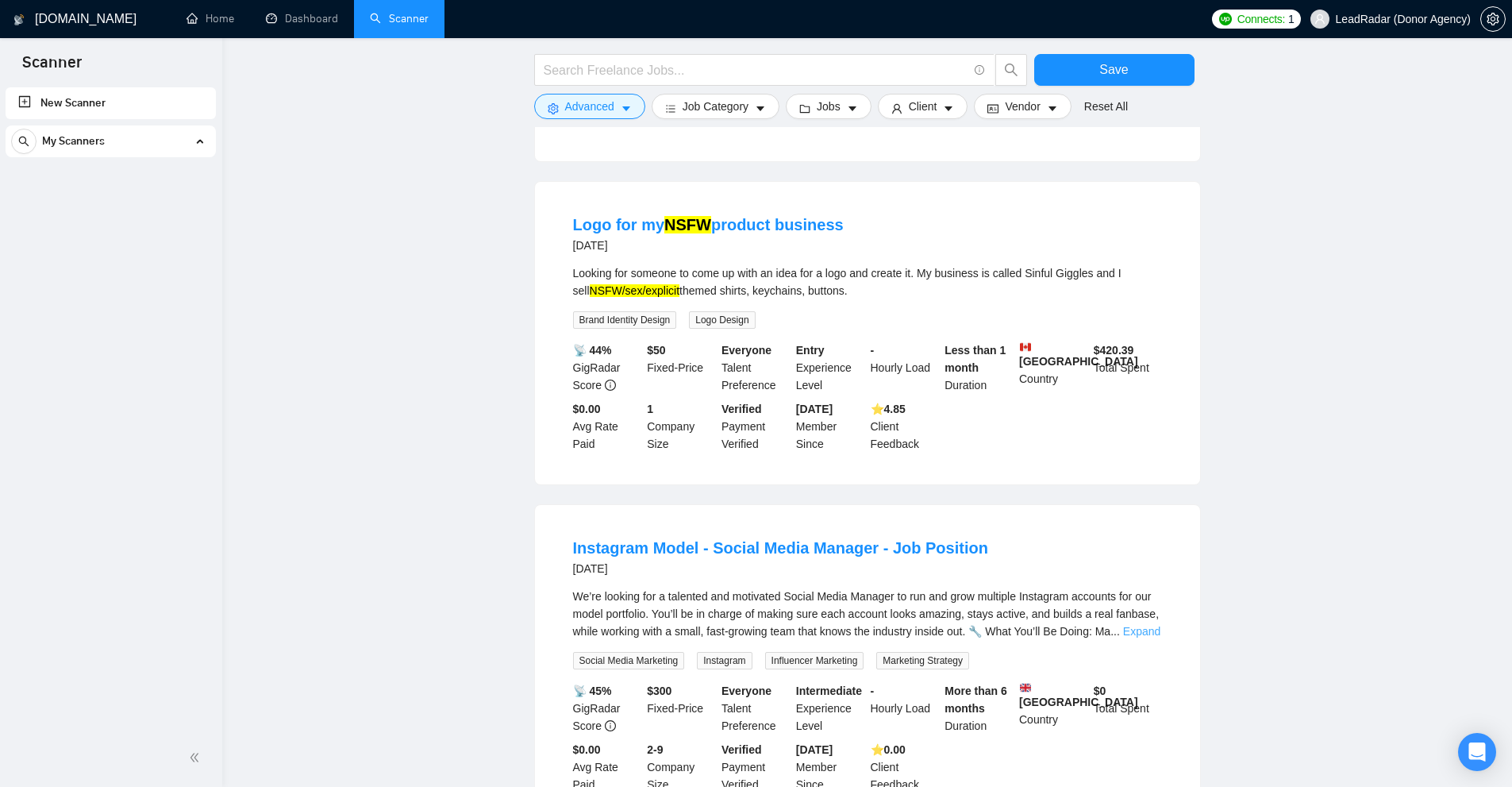
click at [1141, 625] on link "Expand" at bounding box center [1141, 631] width 38 height 13
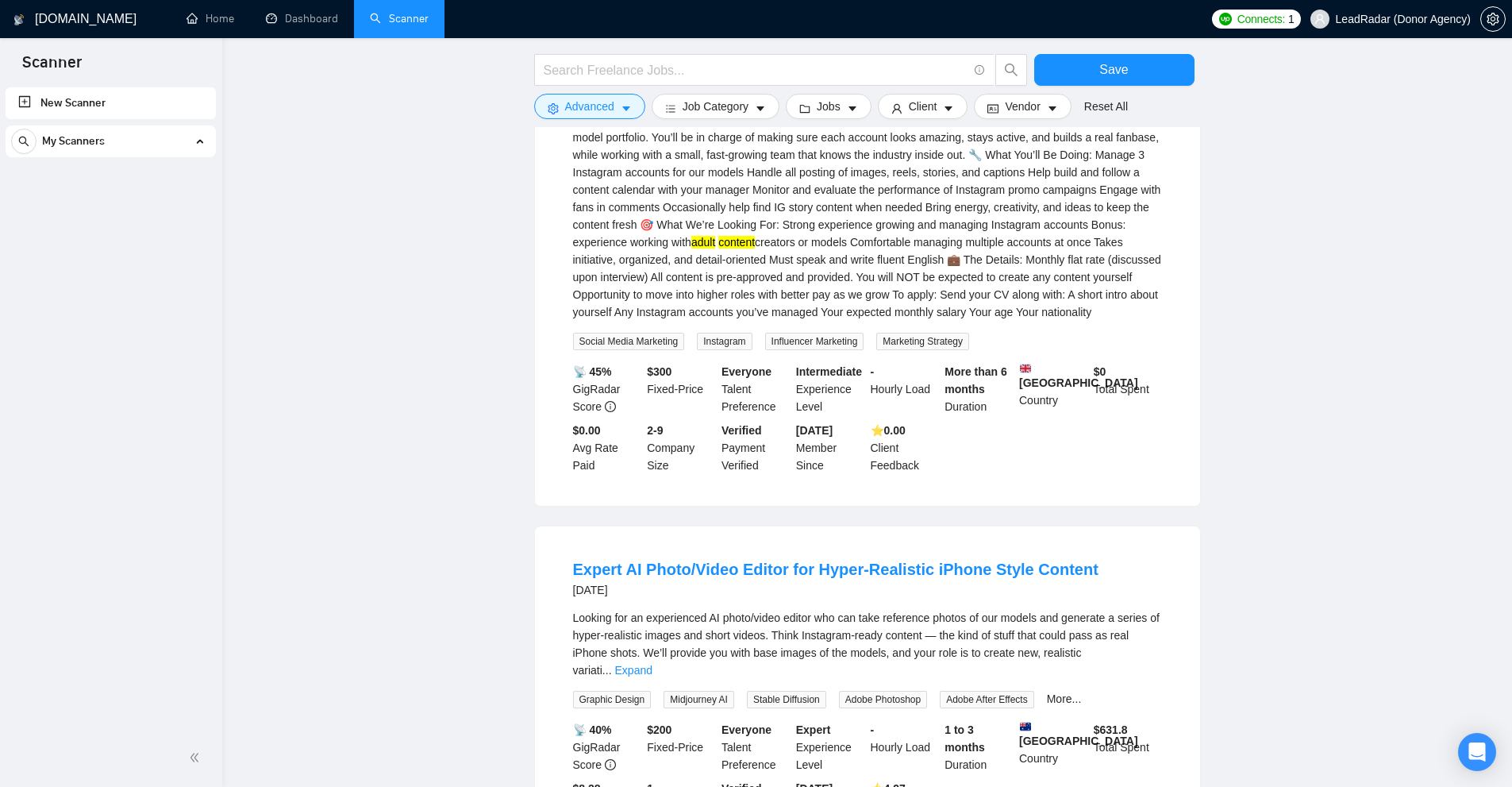
scroll to position [4788, 0]
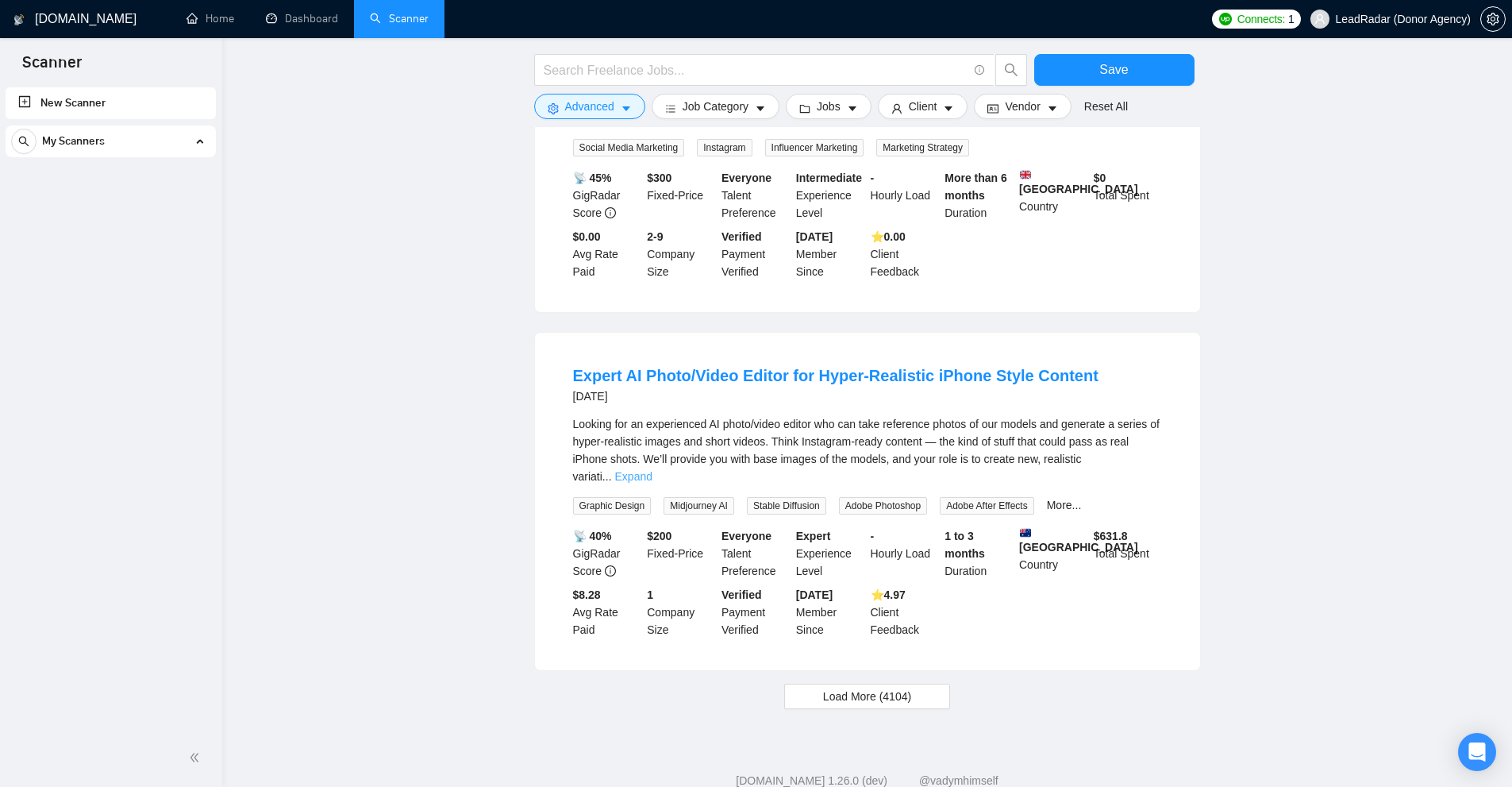
click at [653, 470] on link "Expand" at bounding box center [633, 476] width 38 height 13
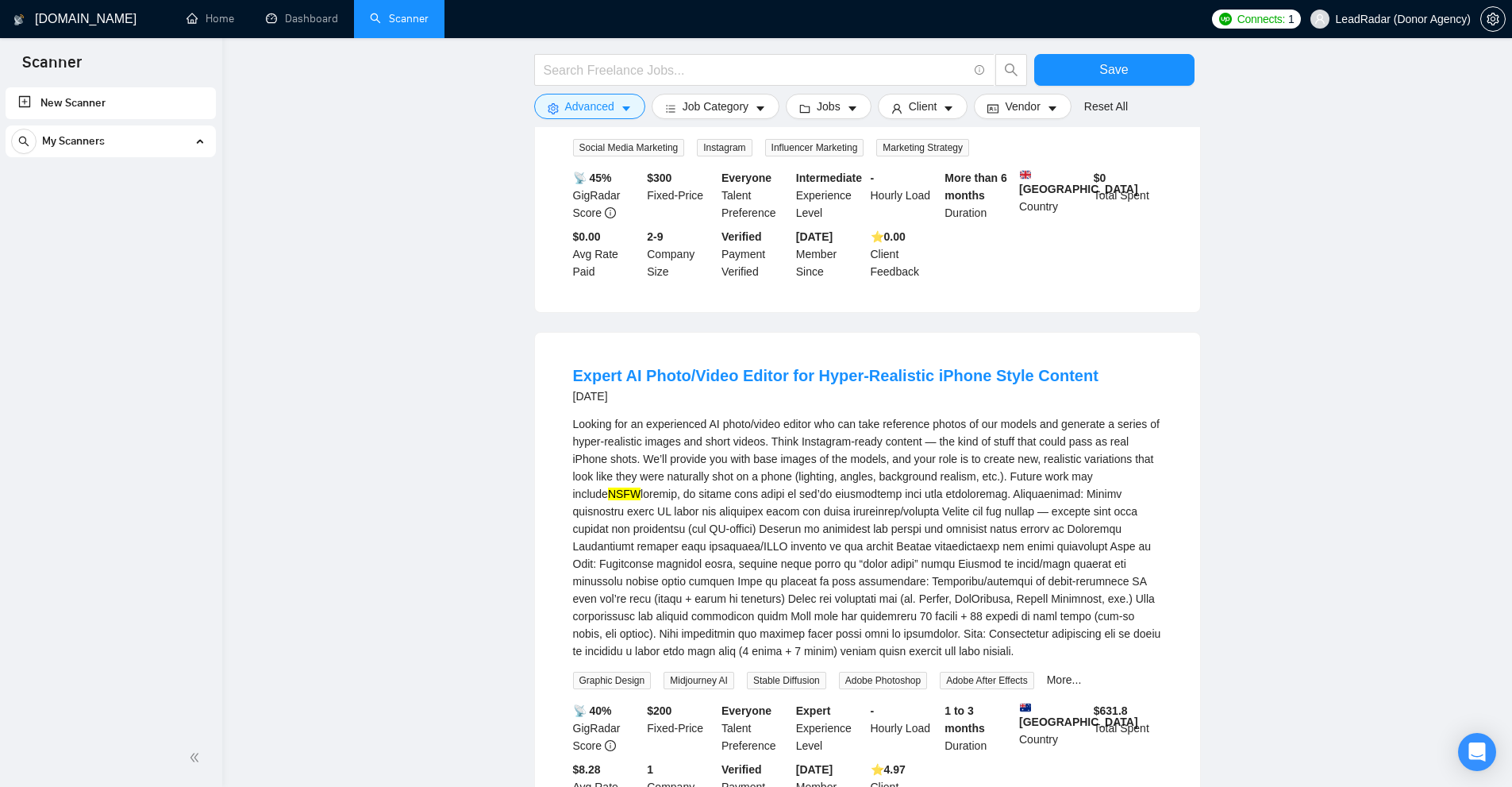
click at [640, 488] on mark "NSFW" at bounding box center [625, 493] width 33 height 13
drag, startPoint x: 1139, startPoint y: 453, endPoint x: 1013, endPoint y: 452, distance: 126.0
click at [1013, 452] on div "Looking for an experienced AI photo/video editor who can take reference photos …" at bounding box center [868, 537] width 589 height 244
click at [1021, 449] on div "Looking for an experienced AI photo/video editor who can take reference photos …" at bounding box center [868, 537] width 589 height 244
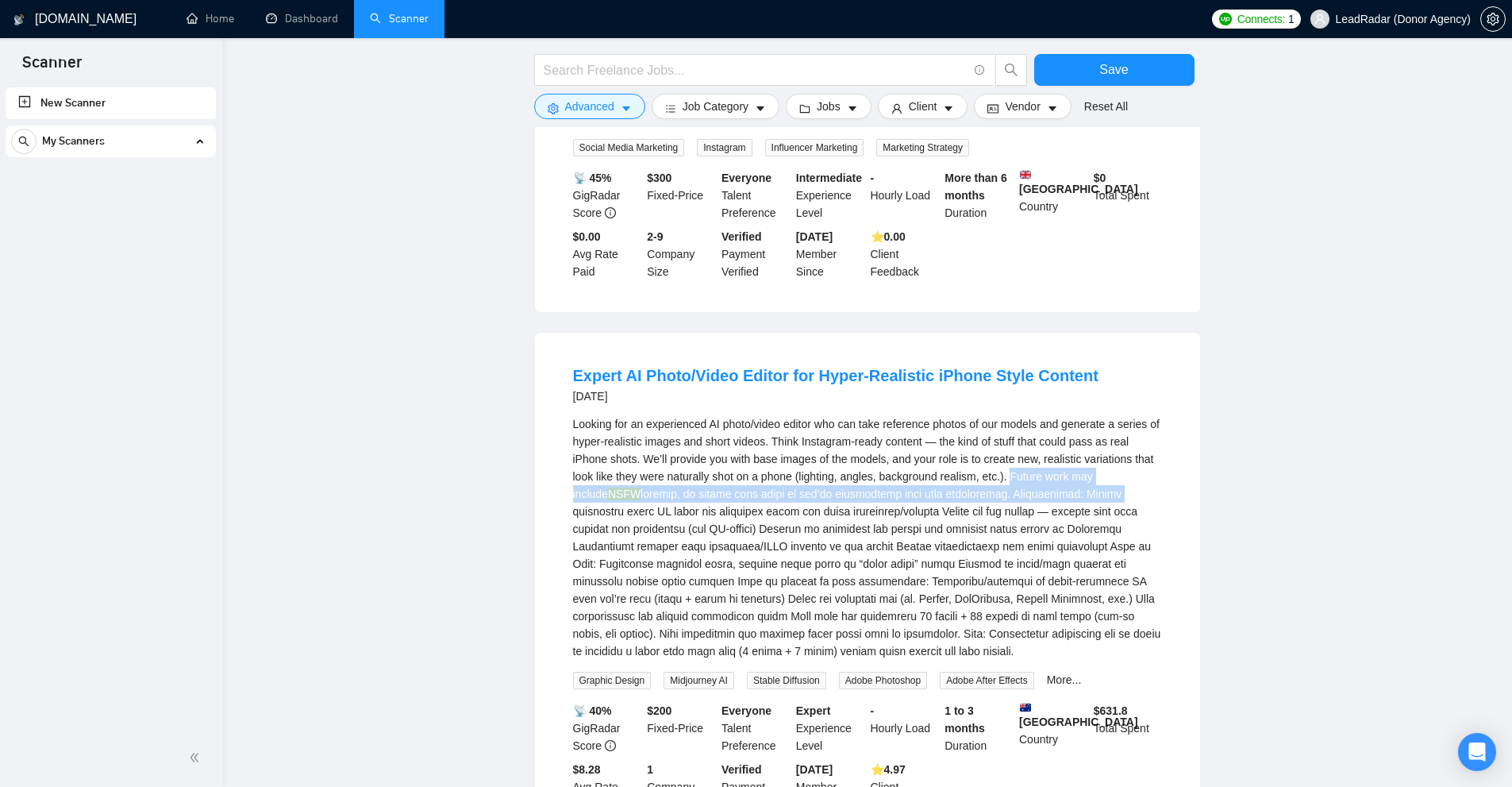
drag, startPoint x: 1021, startPoint y: 449, endPoint x: 1019, endPoint y: 472, distance: 23.1
click at [1019, 472] on div "Looking for an experienced AI photo/video editor who can take reference photos …" at bounding box center [868, 537] width 589 height 244
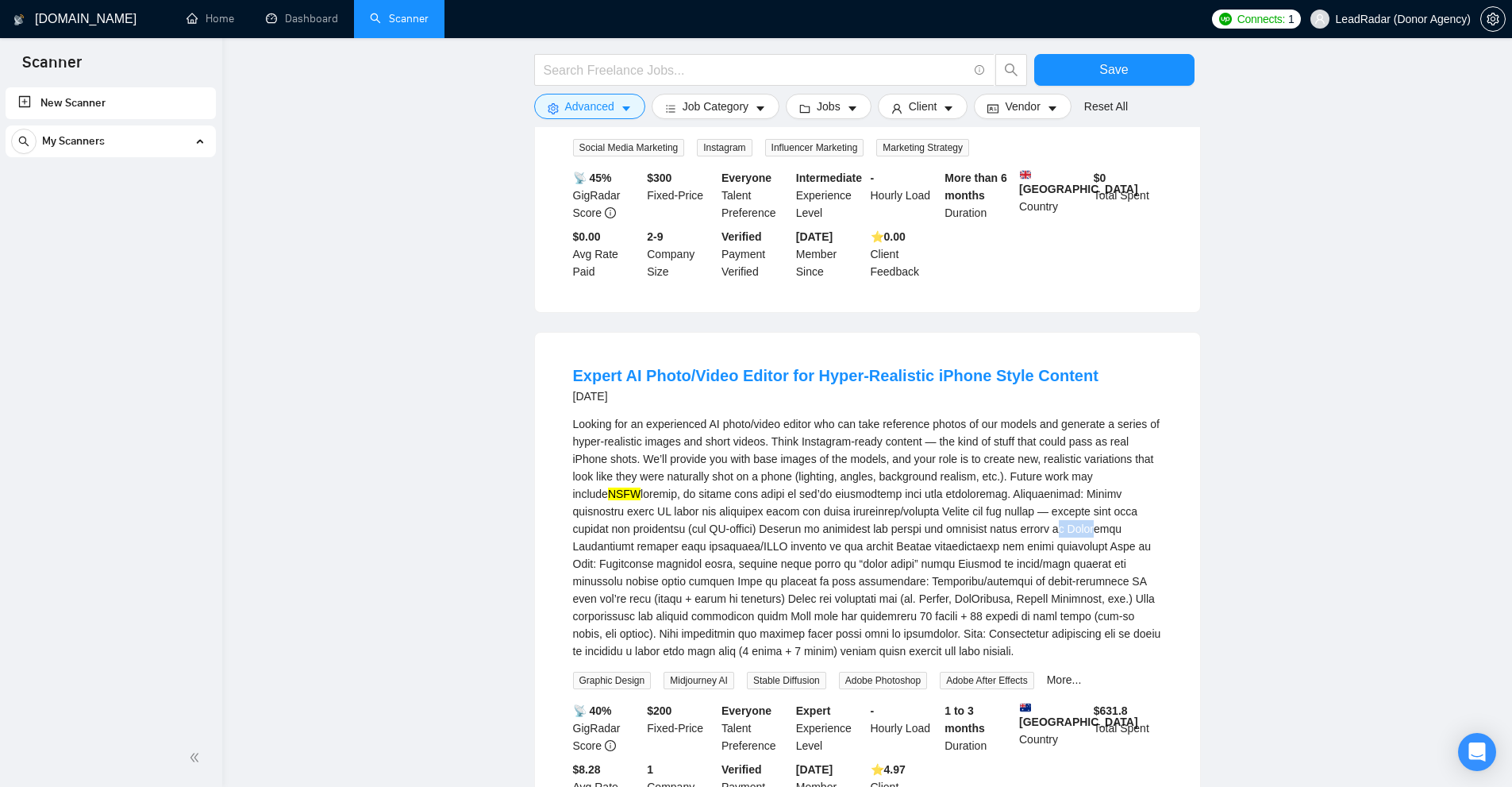
drag, startPoint x: 938, startPoint y: 501, endPoint x: 753, endPoint y: 538, distance: 188.7
click at [902, 510] on div "Looking for an experienced AI photo/video editor who can take reference photos …" at bounding box center [868, 537] width 589 height 244
click at [589, 519] on div "Looking for an experienced AI photo/video editor who can take reference photos …" at bounding box center [868, 537] width 589 height 244
copy div "sensitive"
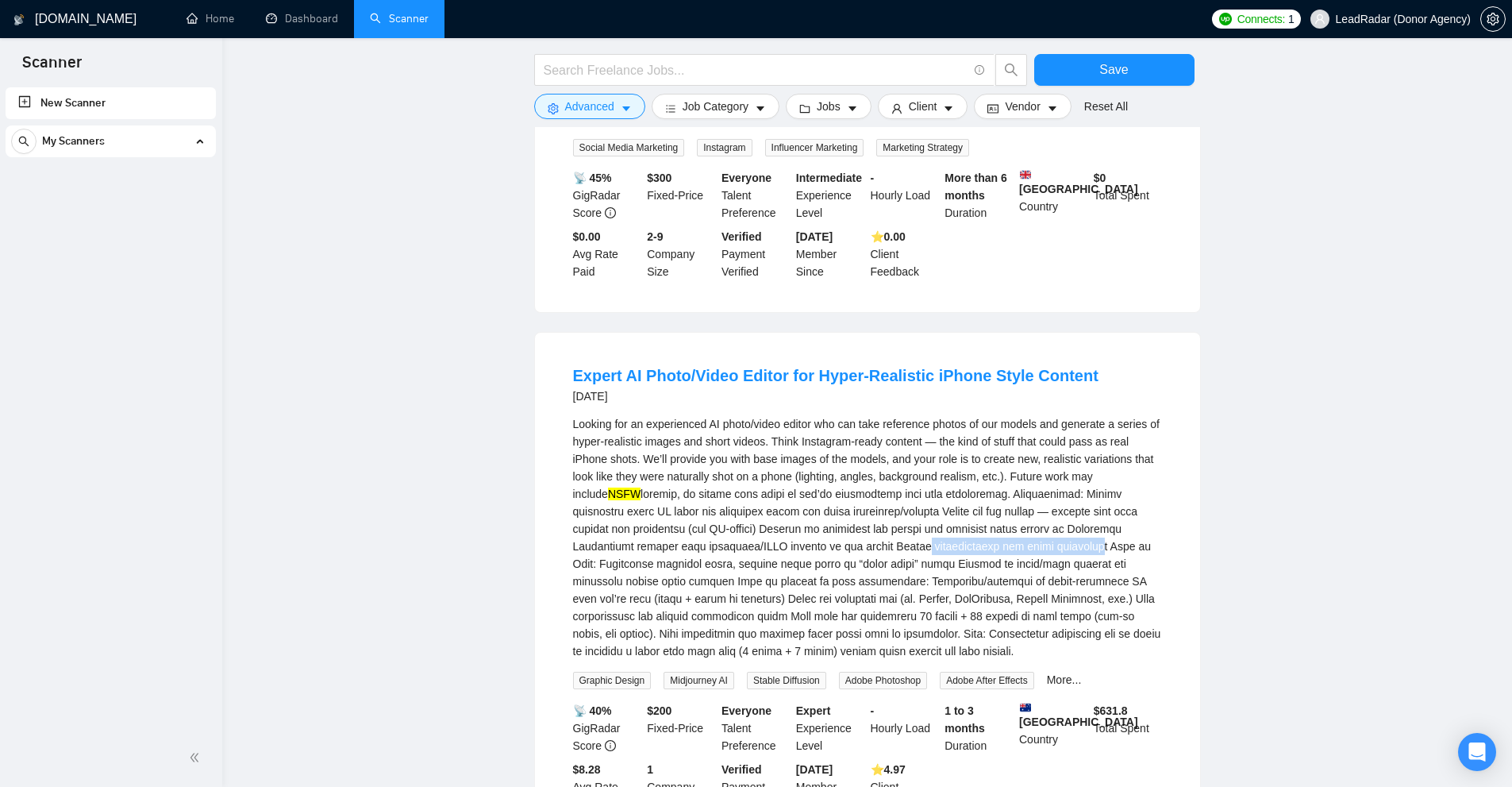
drag, startPoint x: 782, startPoint y: 516, endPoint x: 980, endPoint y: 519, distance: 198.0
click at [975, 519] on div "Looking for an experienced AI photo/video editor who can take reference photos …" at bounding box center [868, 537] width 589 height 244
click at [1021, 529] on div "Looking for an experienced AI photo/video editor who can take reference photos …" at bounding box center [868, 537] width 589 height 244
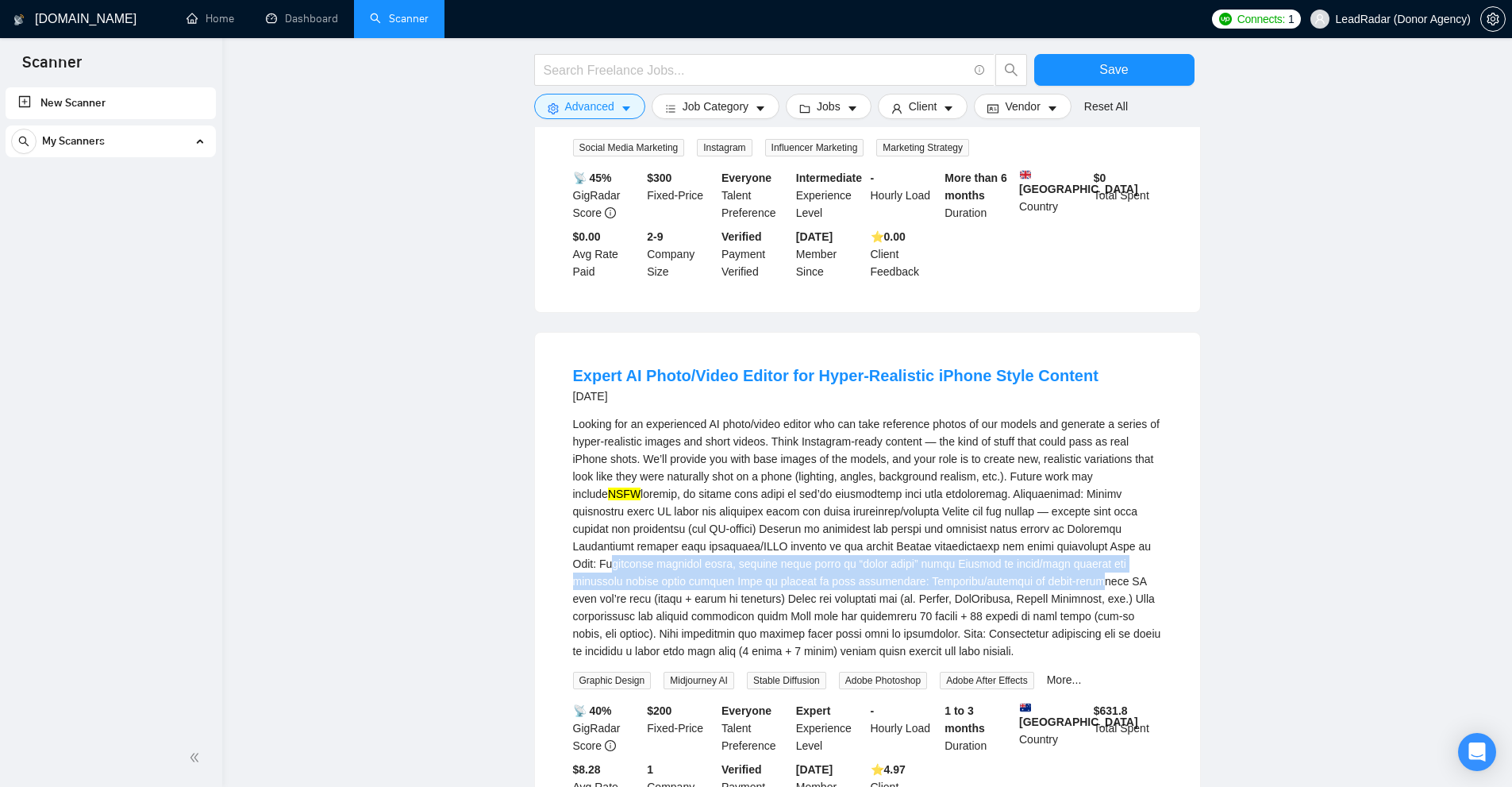
drag, startPoint x: 1053, startPoint y: 523, endPoint x: 962, endPoint y: 559, distance: 97.9
click at [906, 564] on div "Looking for an experienced AI photo/video editor who can take reference photos …" at bounding box center [868, 537] width 589 height 244
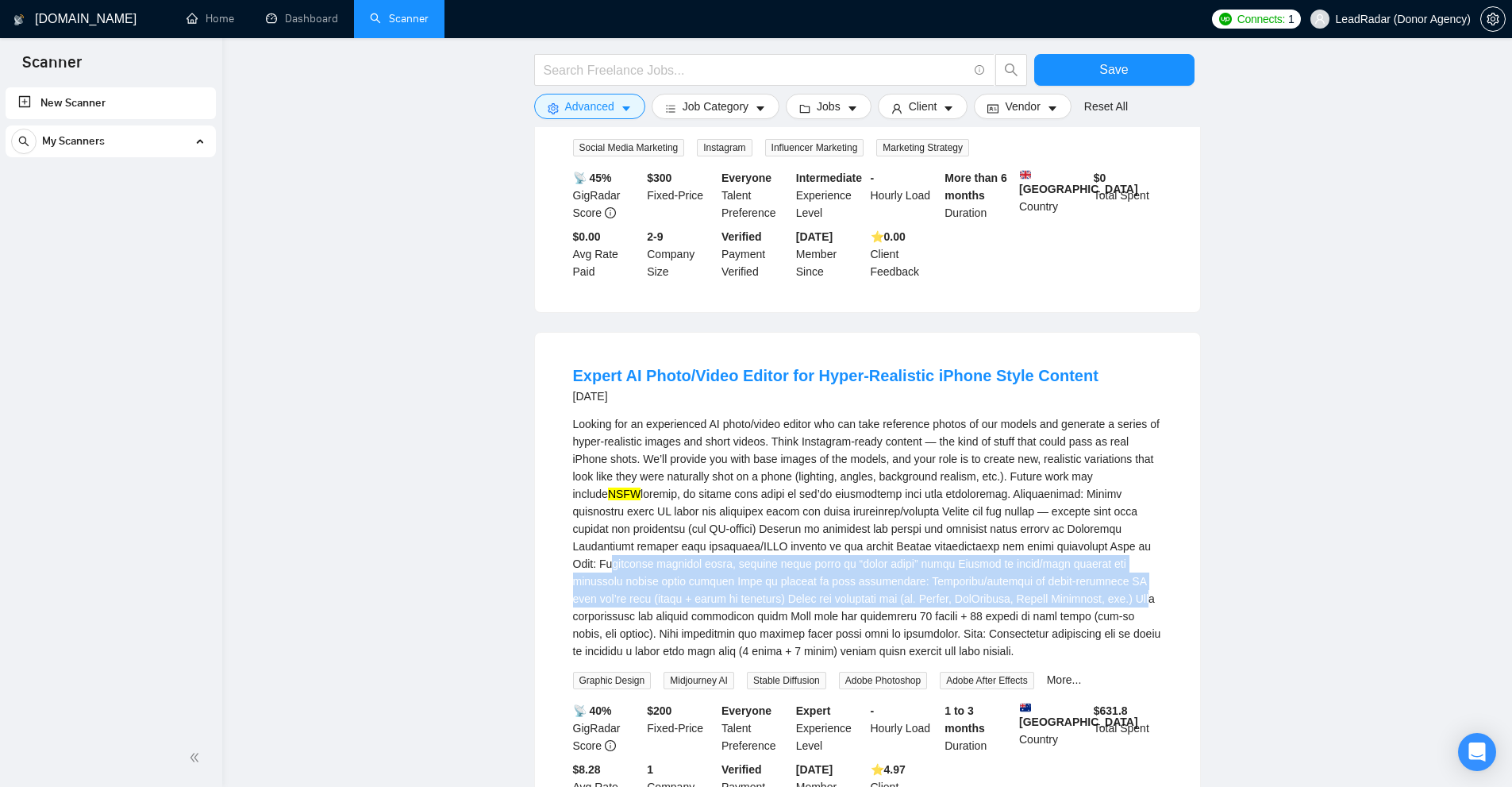
scroll to position [4980, 0]
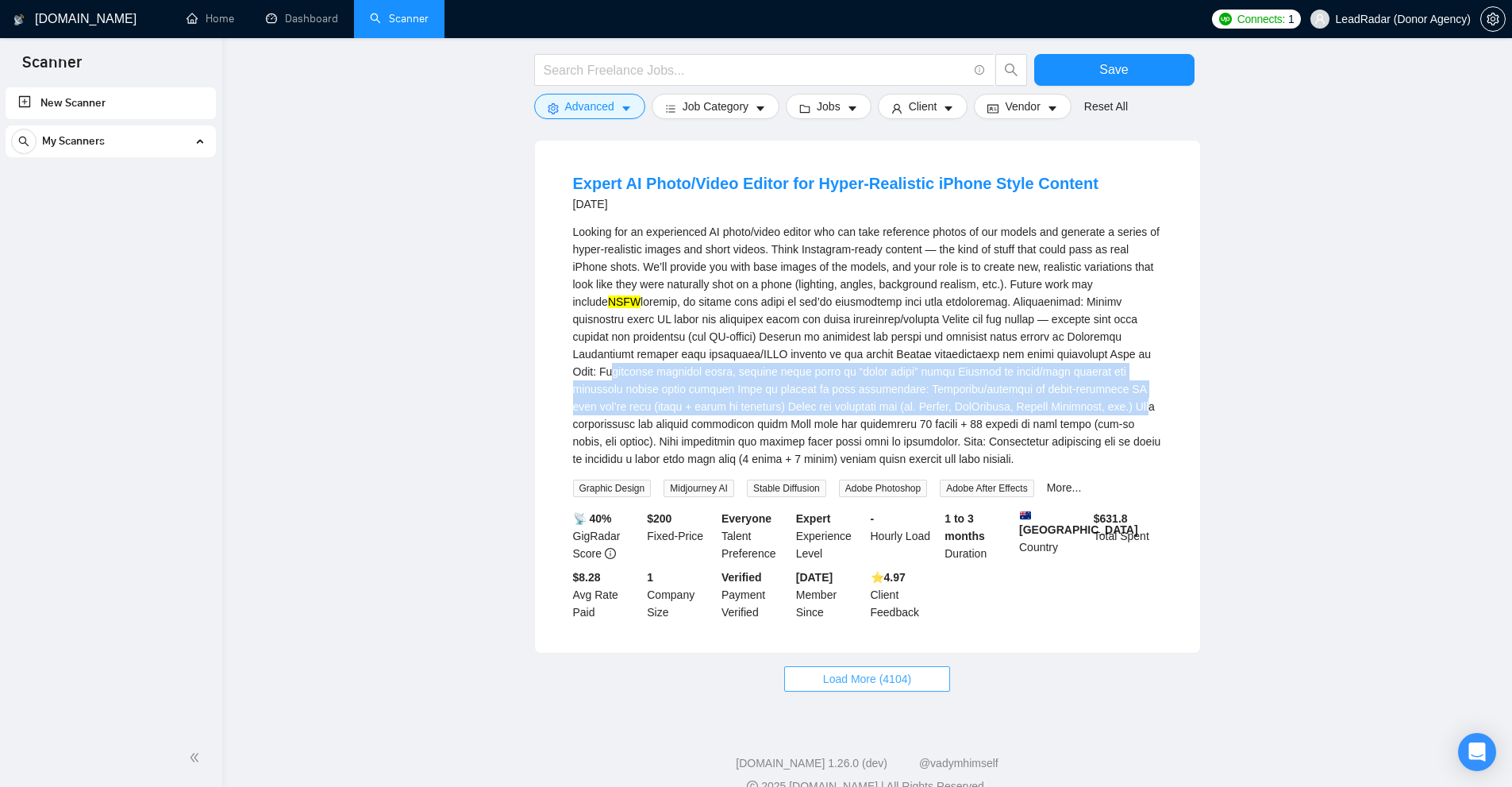
click at [903, 670] on span "Load More (4104)" at bounding box center [866, 679] width 88 height 17
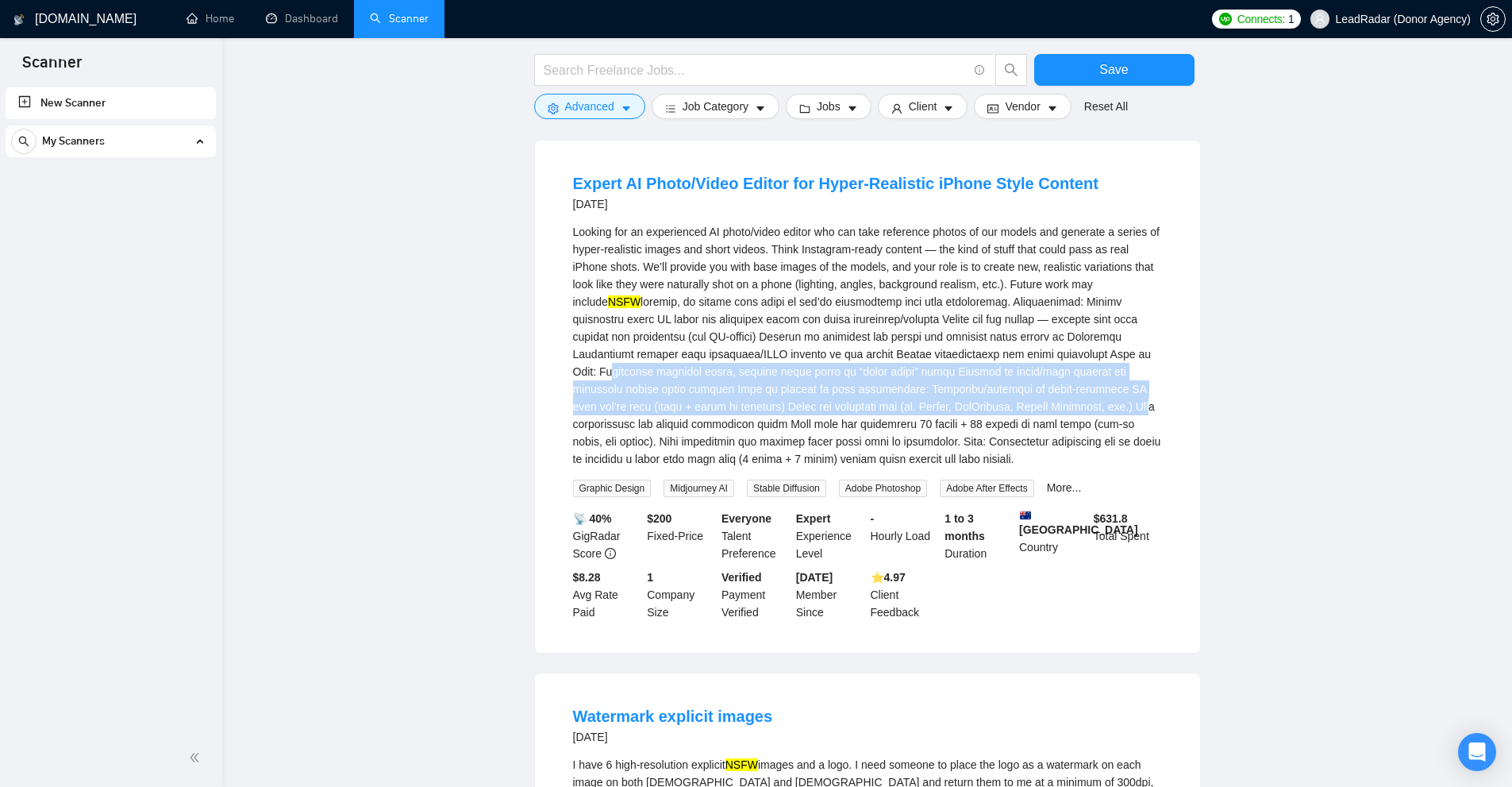
scroll to position [5377, 0]
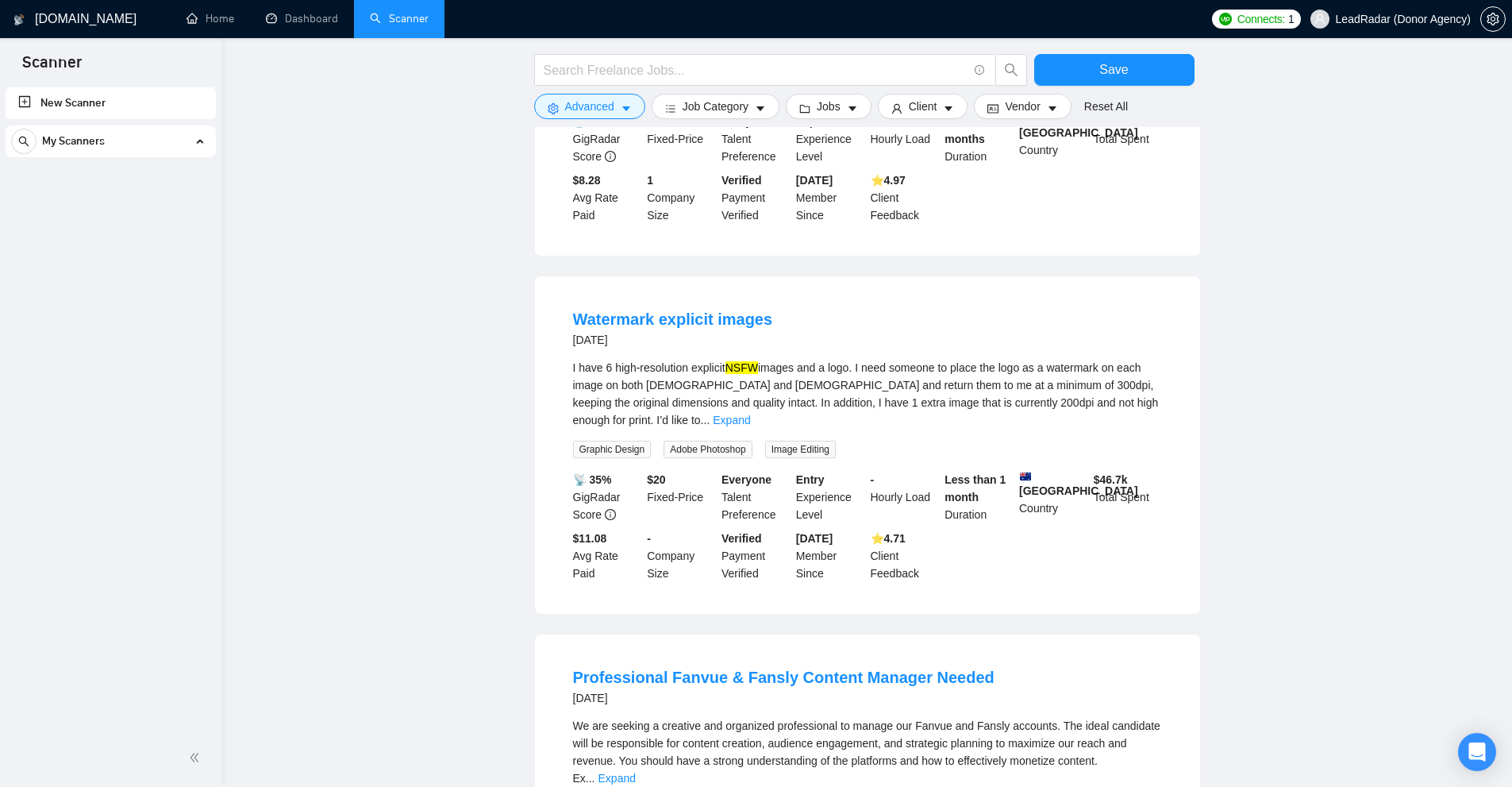
click at [1123, 377] on div "I have 6 high-resolution explicit NSFW images and a logo. I need someone to pla…" at bounding box center [868, 394] width 589 height 70
click at [750, 413] on link "Expand" at bounding box center [731, 419] width 38 height 13
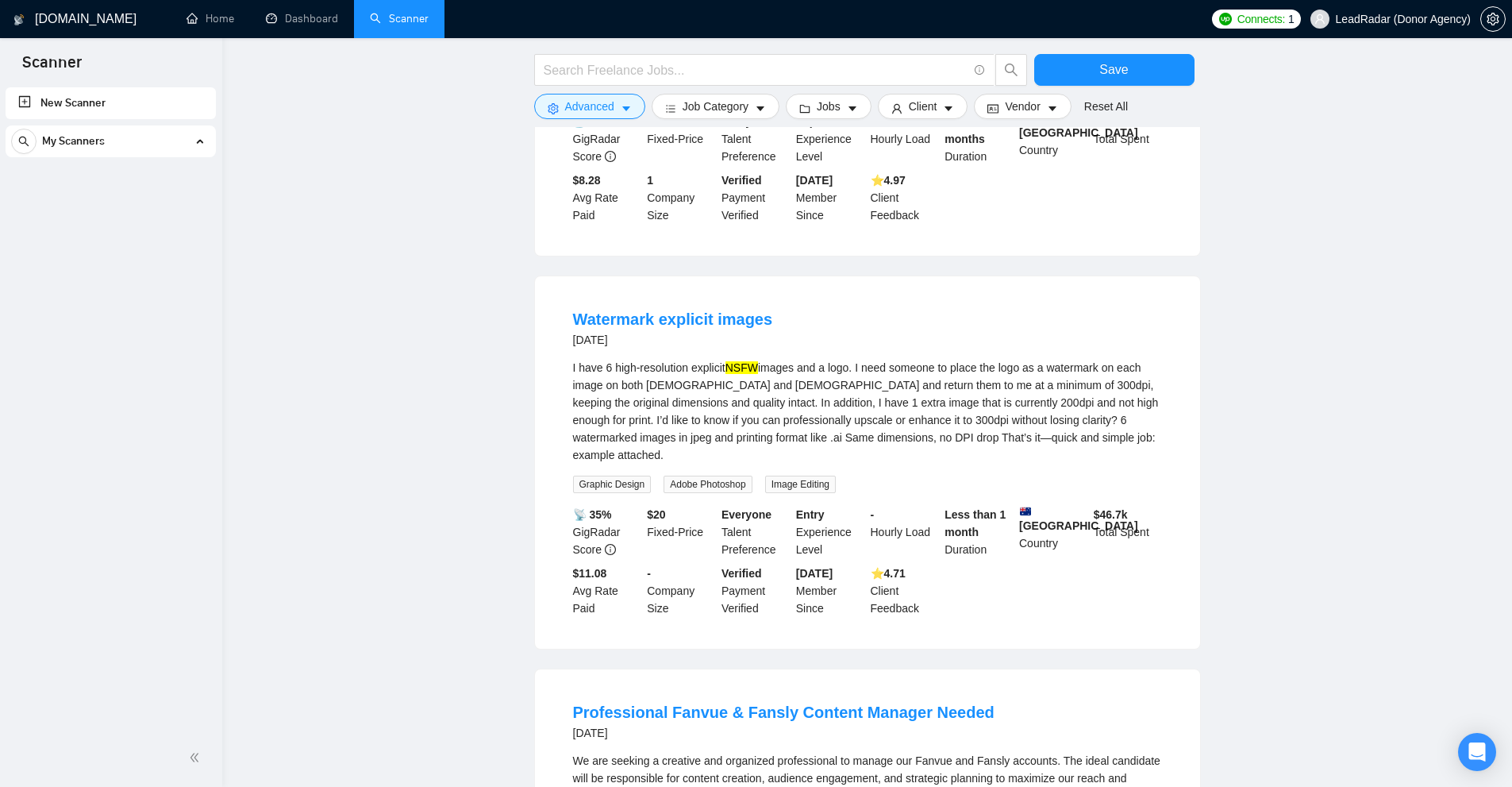
click at [711, 359] on div "I have 6 high-resolution explicit NSFW images and a logo. I need someone to pla…" at bounding box center [868, 411] width 589 height 105
copy div "explicit"
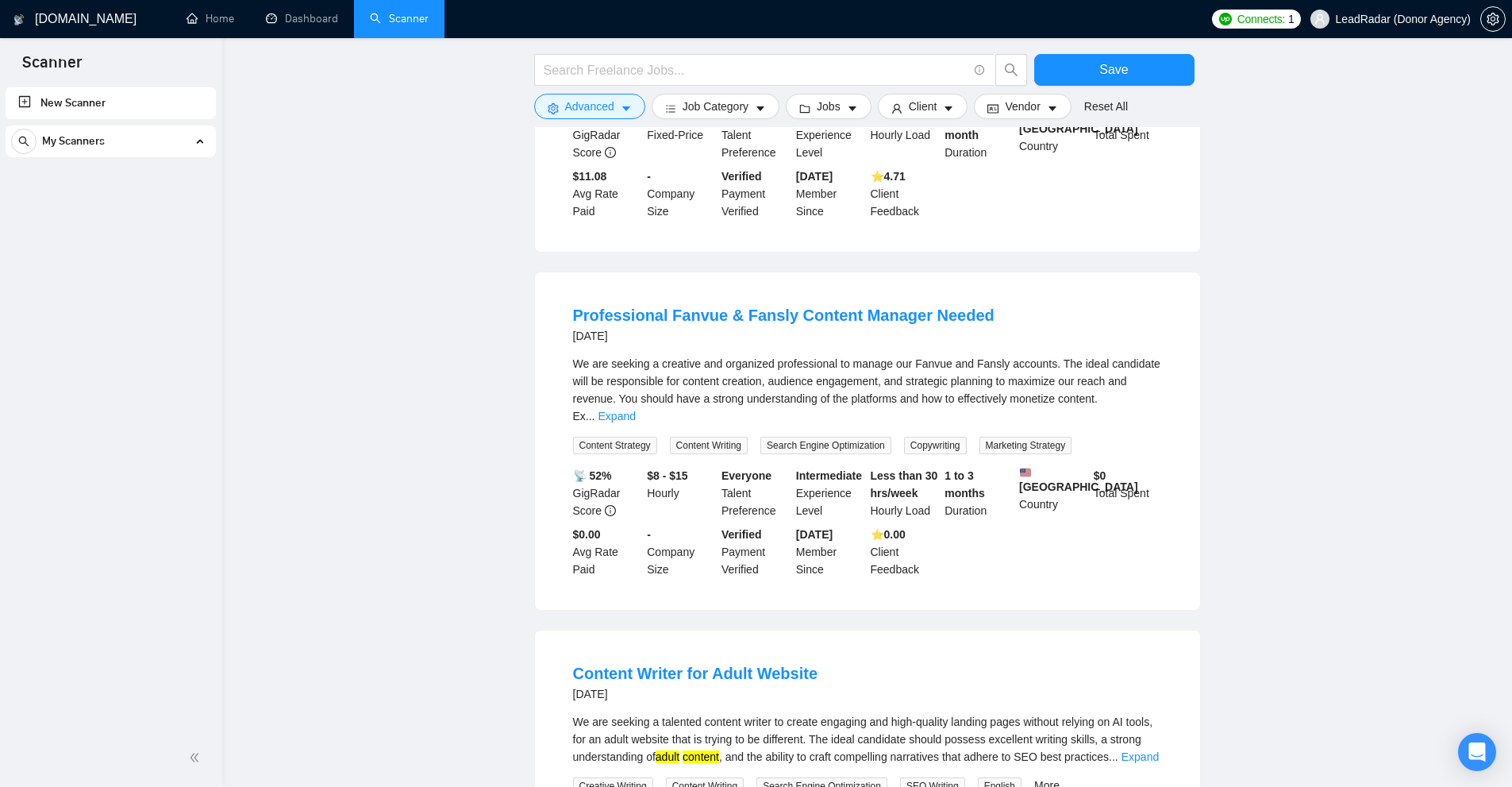
click at [1166, 361] on li "Professional Fanvue & Fansly Content Manager Needed [DATE] We are seeking a cre…" at bounding box center [867, 441] width 627 height 299
click at [635, 409] on link "Expand" at bounding box center [617, 415] width 38 height 13
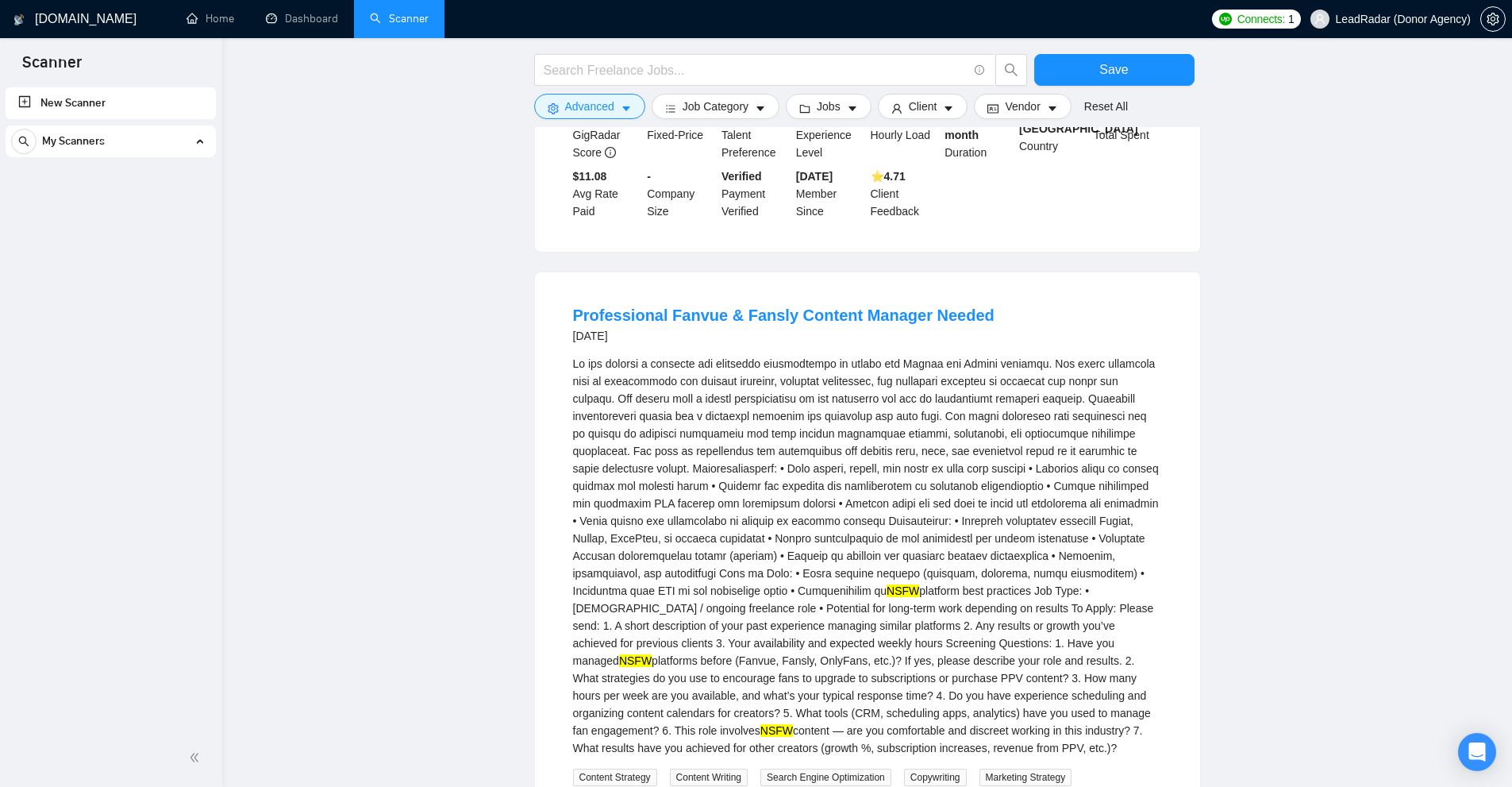
click at [798, 545] on div "NSFW platform best practices Job Type: • [DEMOGRAPHIC_DATA] / ongoing freelance…" at bounding box center [868, 555] width 589 height 402
drag, startPoint x: 798, startPoint y: 545, endPoint x: 1026, endPoint y: 542, distance: 228.0
click at [946, 544] on div "NSFW platform best practices Job Type: • [DEMOGRAPHIC_DATA] / ongoing freelance…" at bounding box center [868, 555] width 589 height 402
drag, startPoint x: 1042, startPoint y: 538, endPoint x: 1048, endPoint y: 528, distance: 11.7
click at [1046, 533] on div "NSFW platform best practices Job Type: • [DEMOGRAPHIC_DATA] / ongoing freelance…" at bounding box center [868, 555] width 589 height 402
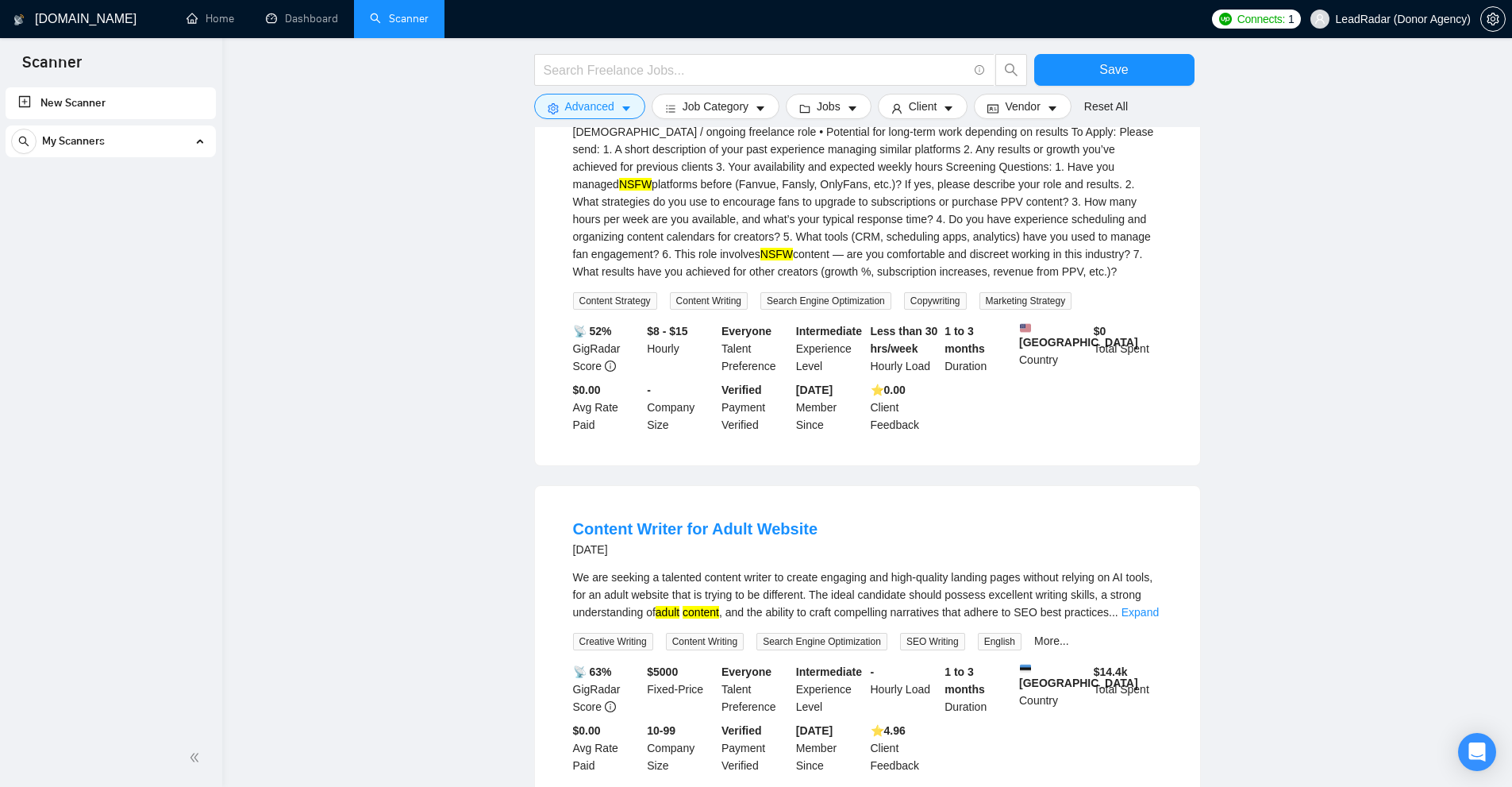
scroll to position [6408, 0]
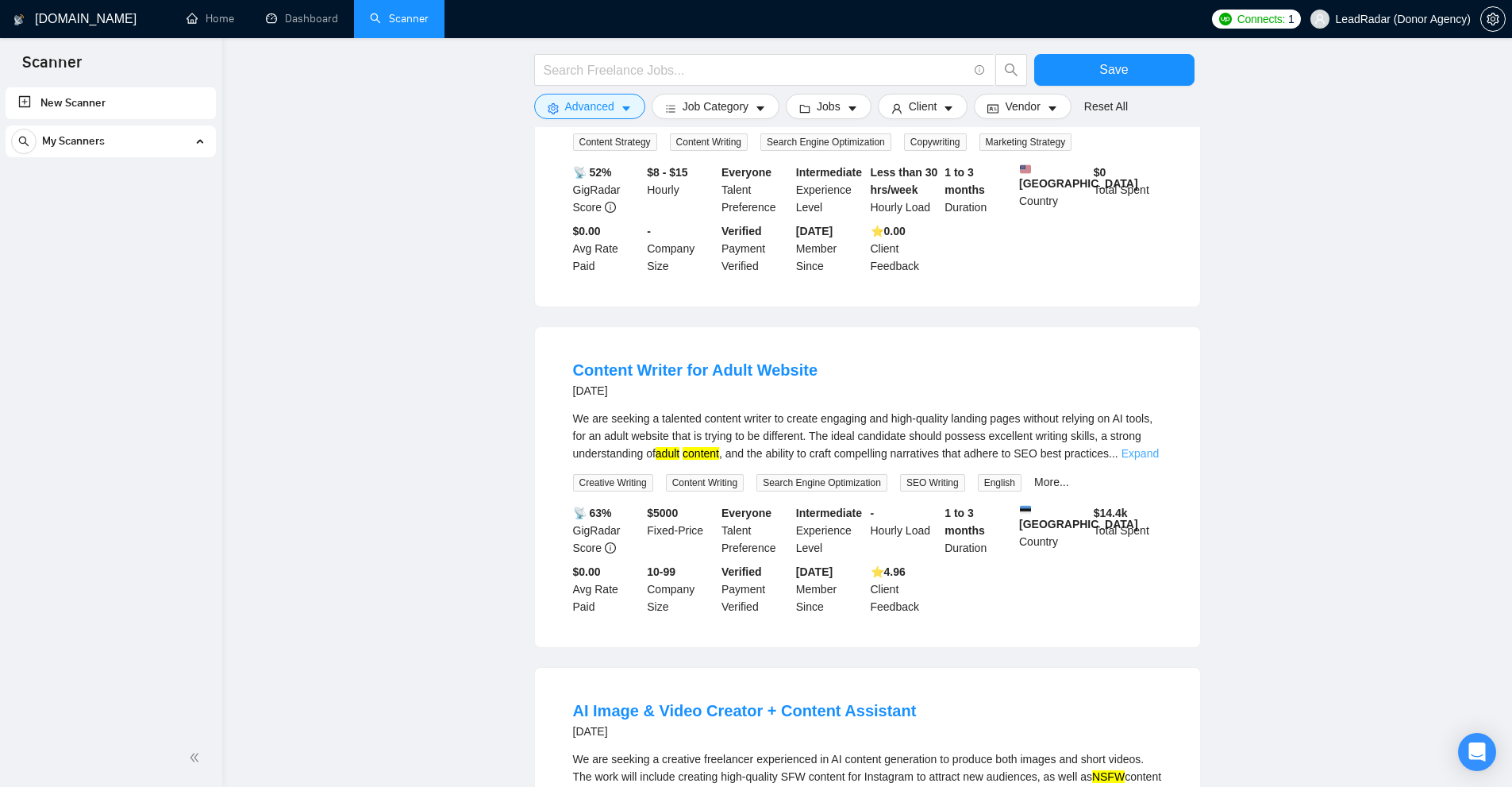
click at [1137, 447] on link "Expand" at bounding box center [1140, 453] width 38 height 13
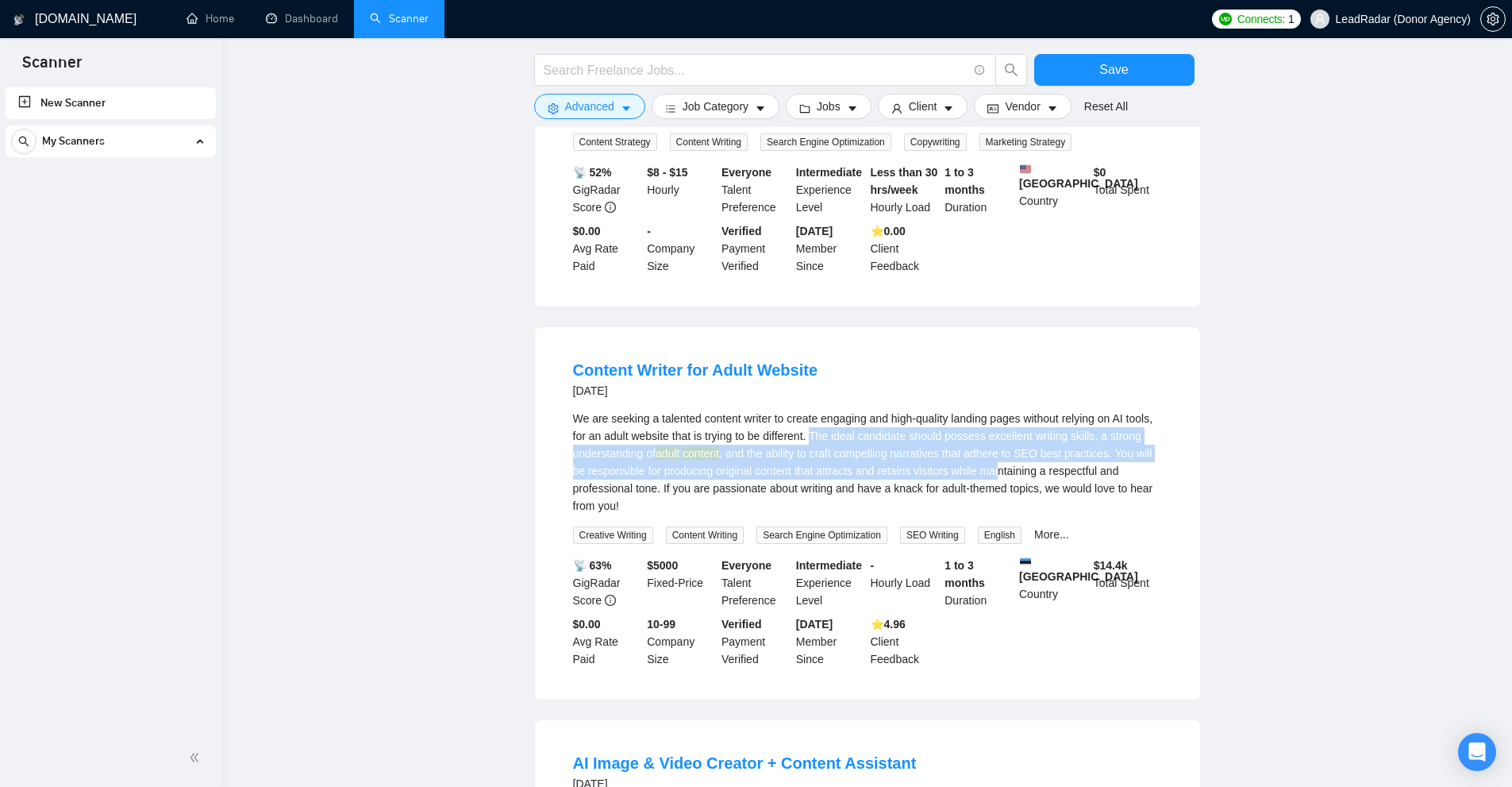
drag, startPoint x: 869, startPoint y: 409, endPoint x: 1028, endPoint y: 434, distance: 161.0
click at [1027, 434] on div "We are seeking a talented content writer to create engaging and high-quality la…" at bounding box center [868, 462] width 589 height 105
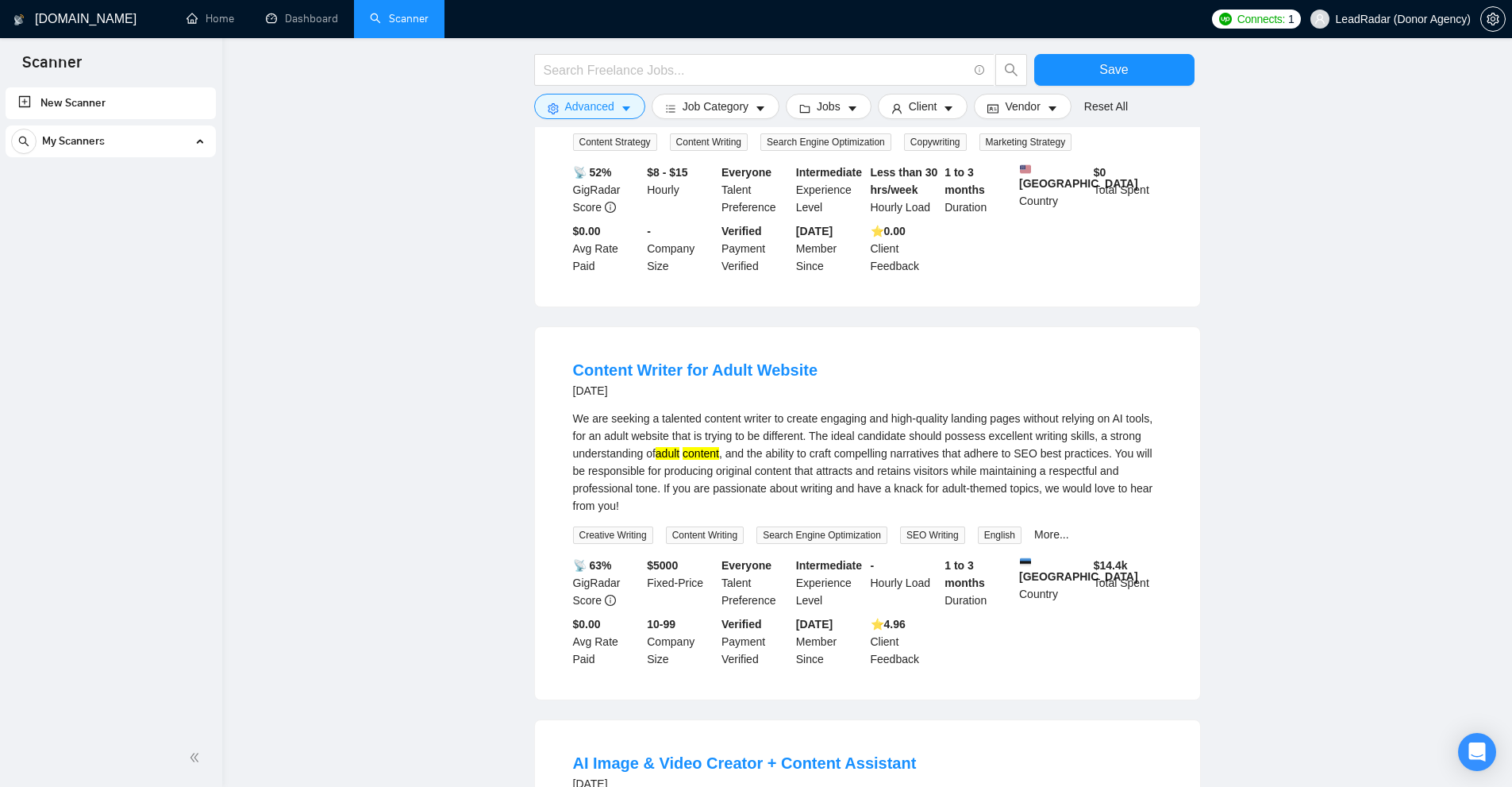
click at [1039, 434] on div "We are seeking a talented content writer to create engaging and high-quality la…" at bounding box center [868, 462] width 589 height 105
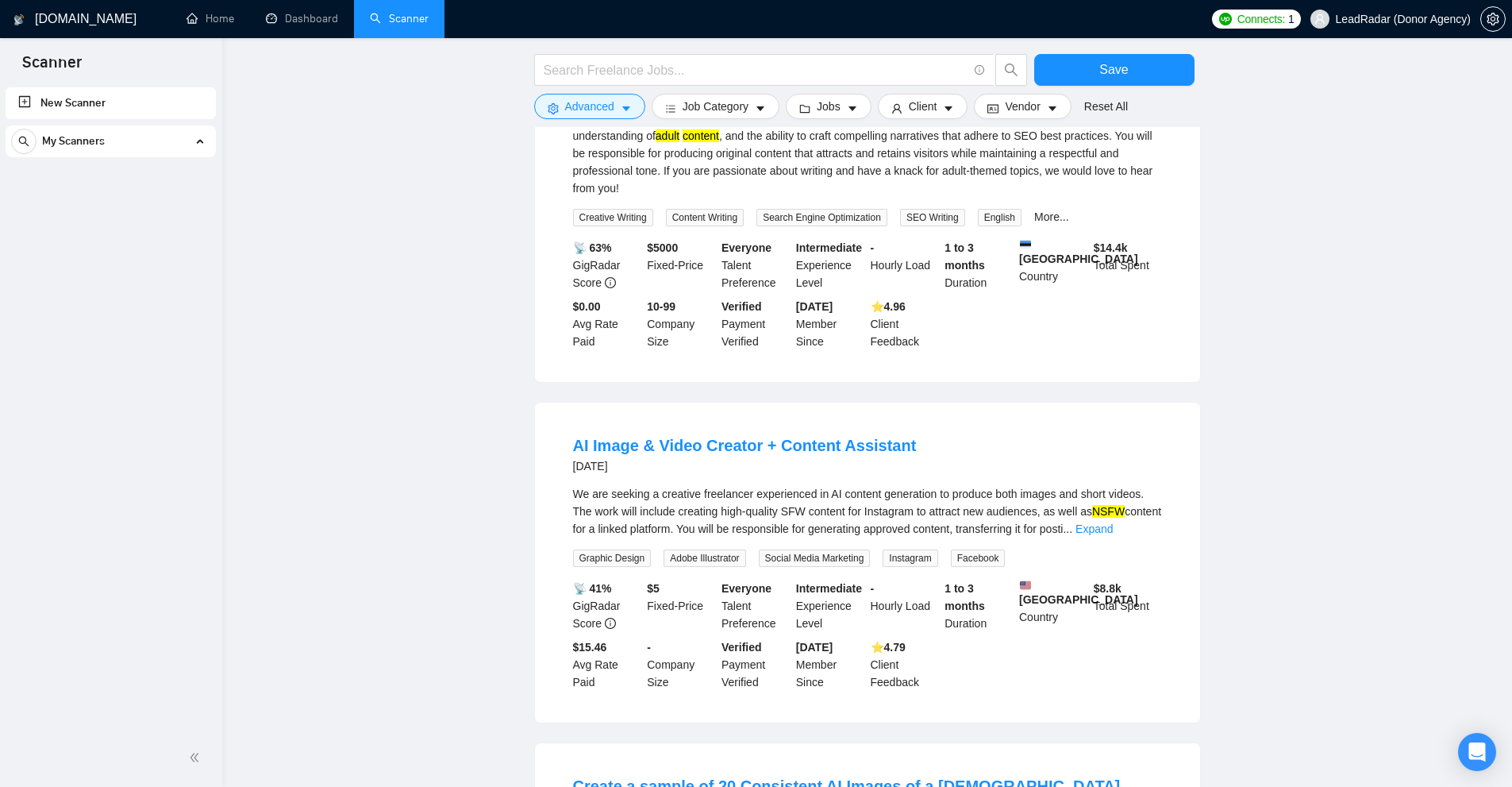
scroll to position [6805, 0]
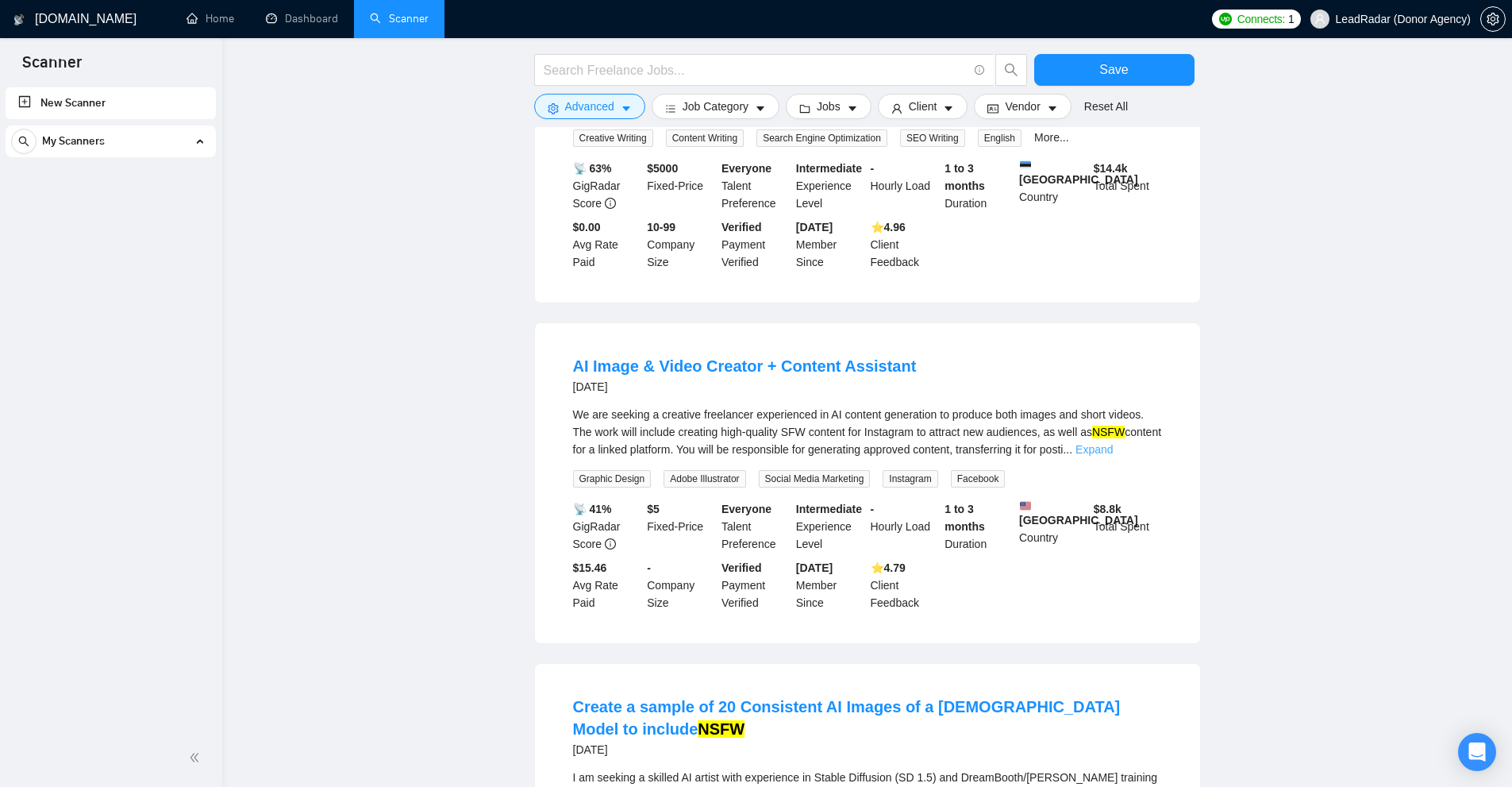
click at [1112, 443] on link "Expand" at bounding box center [1094, 449] width 38 height 13
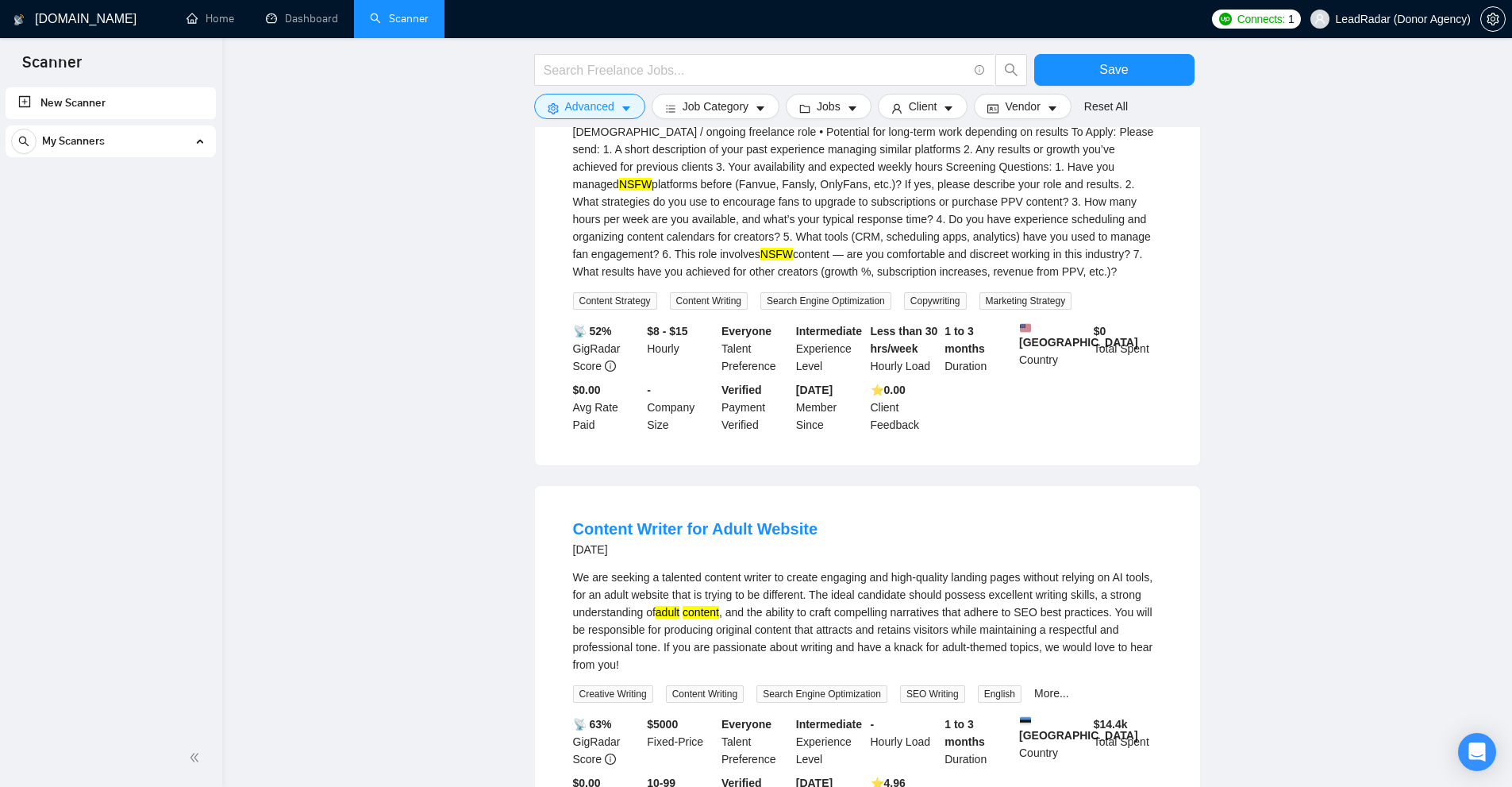
scroll to position [5774, 0]
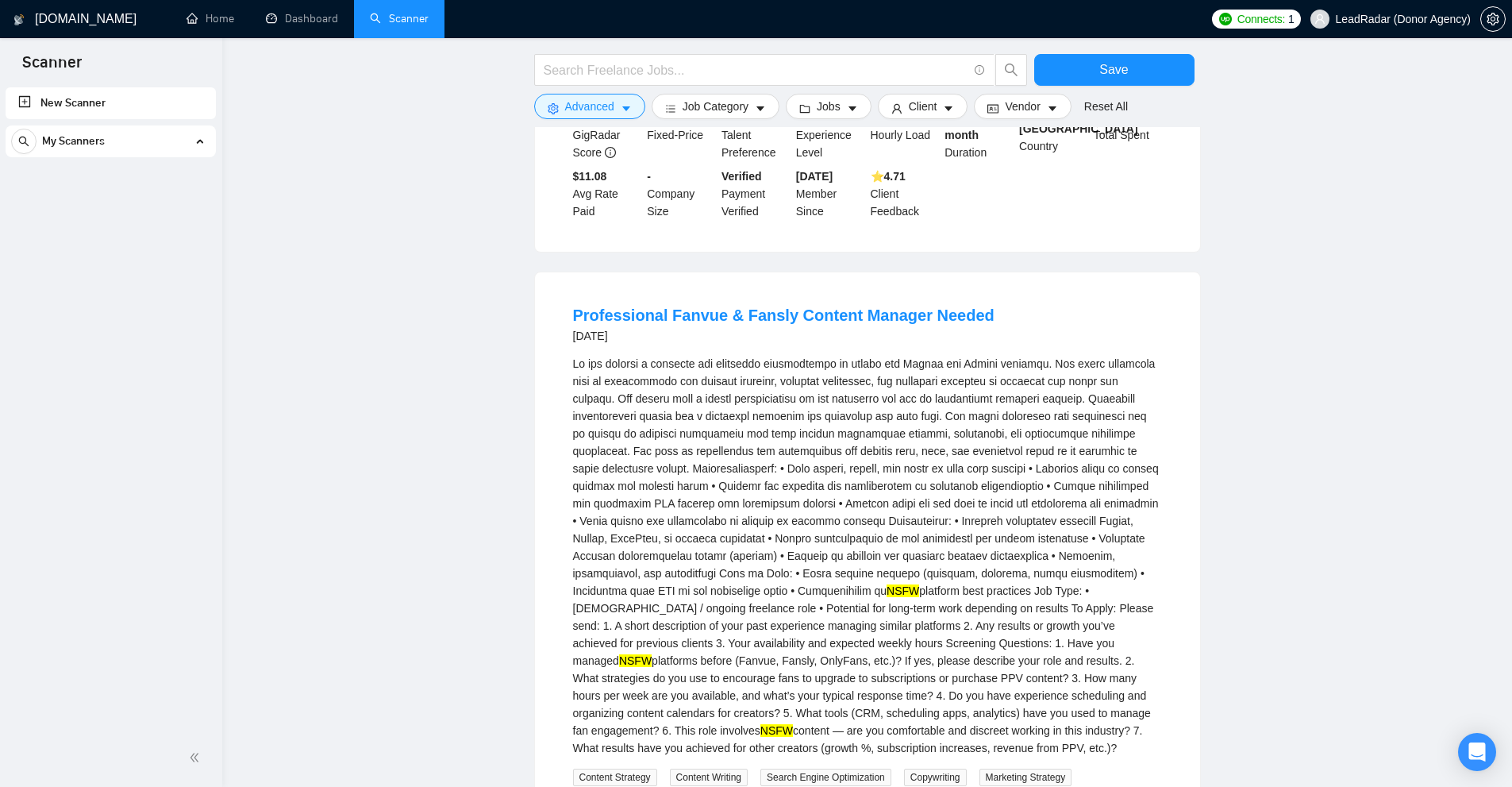
click at [635, 616] on div "NSFW platform best practices Job Type: • [DEMOGRAPHIC_DATA] / ongoing freelance…" at bounding box center [868, 555] width 589 height 402
drag, startPoint x: 635, startPoint y: 616, endPoint x: 1110, endPoint y: 599, distance: 475.3
click at [1110, 599] on div "NSFW platform best practices Job Type: • [DEMOGRAPHIC_DATA] / ongoing freelance…" at bounding box center [868, 555] width 589 height 402
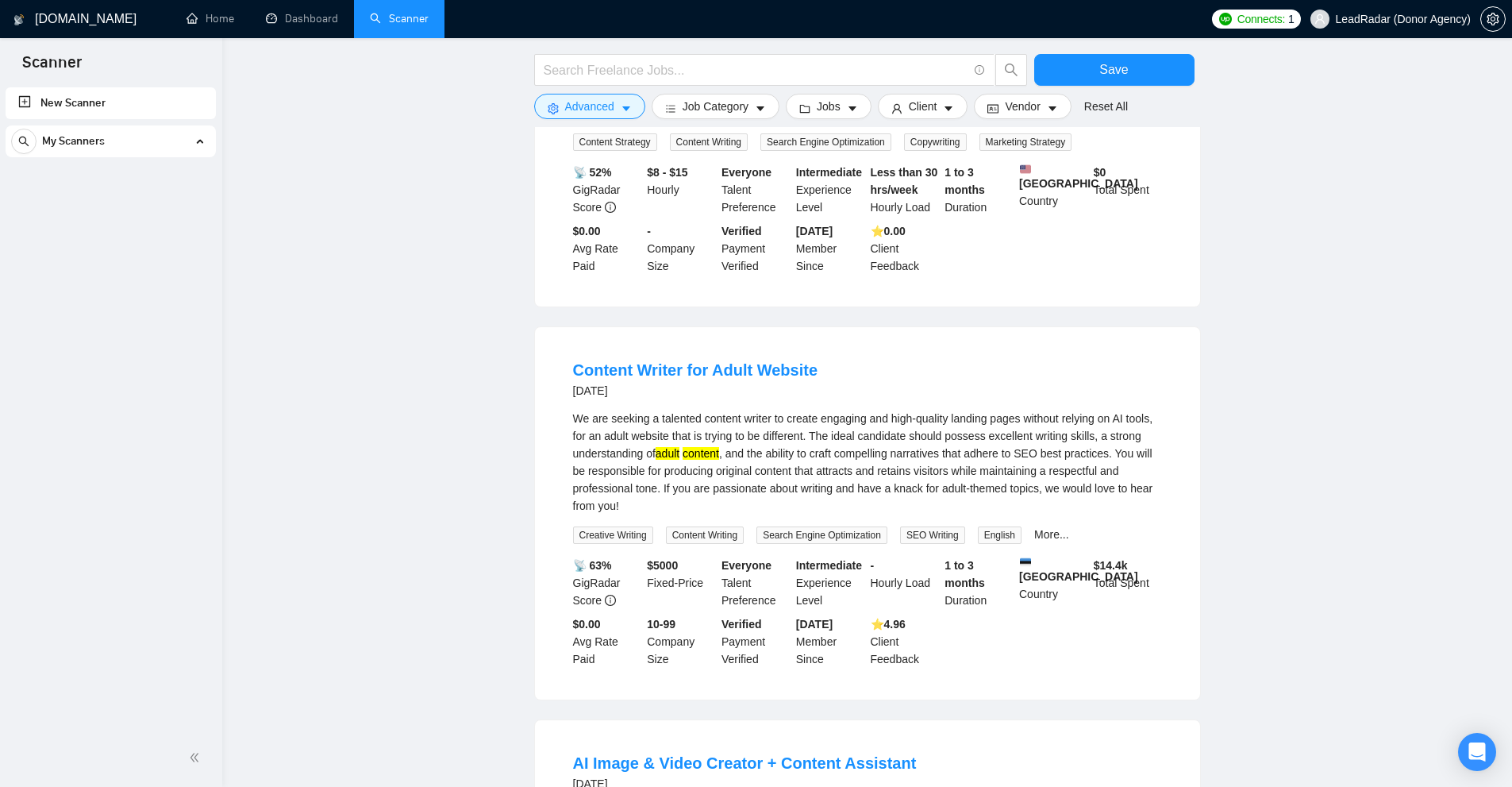
scroll to position [6487, 0]
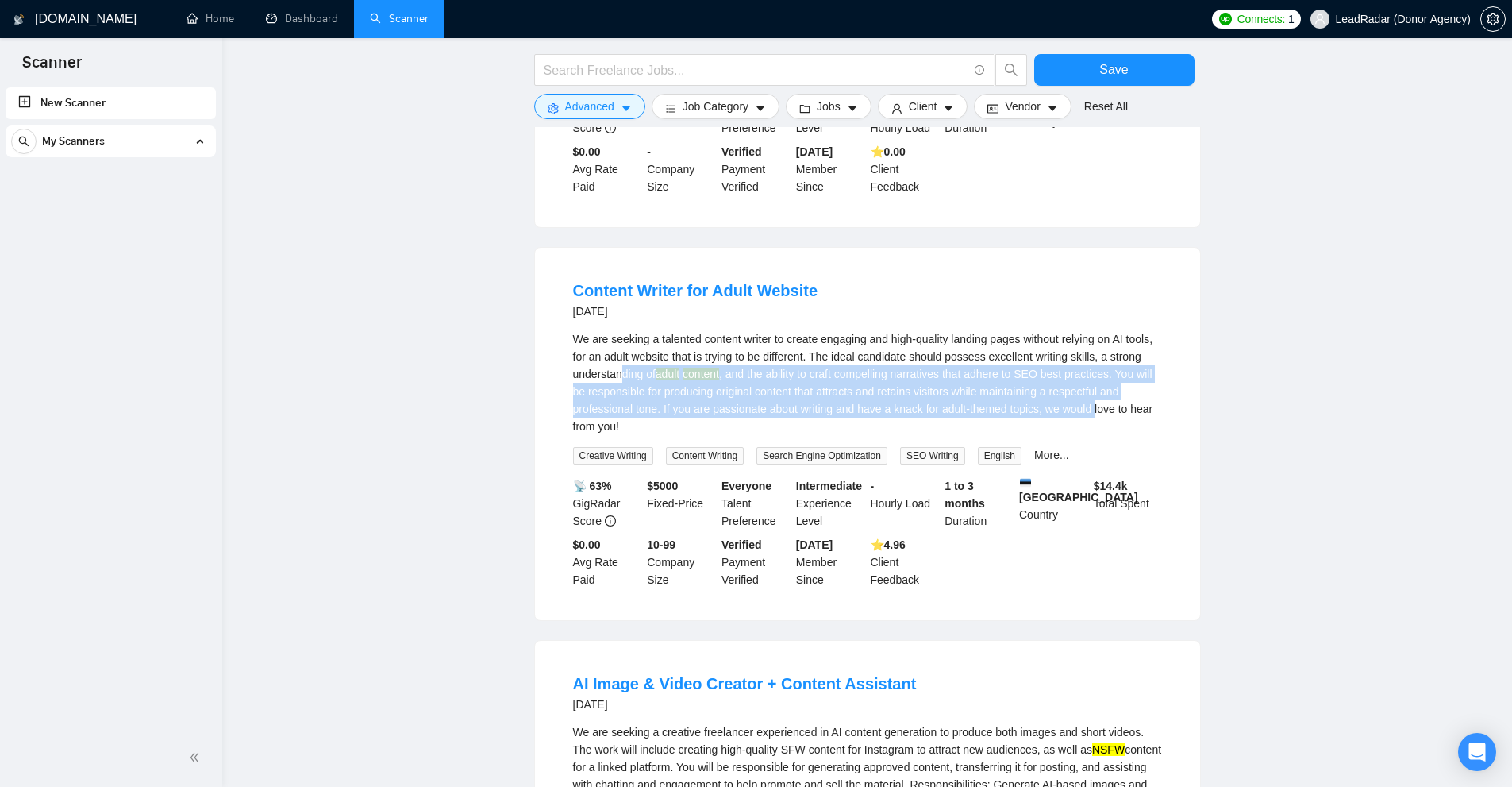
drag, startPoint x: 643, startPoint y: 336, endPoint x: 1095, endPoint y: 367, distance: 453.1
click at [1095, 367] on div "We are seeking a talented content writer to create engaging and high-quality la…" at bounding box center [868, 382] width 589 height 105
click at [1097, 373] on div "We are seeking a talented content writer to create engaging and high-quality la…" at bounding box center [868, 382] width 589 height 105
drag, startPoint x: 1139, startPoint y: 375, endPoint x: 1022, endPoint y: 343, distance: 121.3
click at [1022, 343] on div "We are seeking a talented content writer to create engaging and high-quality la…" at bounding box center [868, 382] width 589 height 105
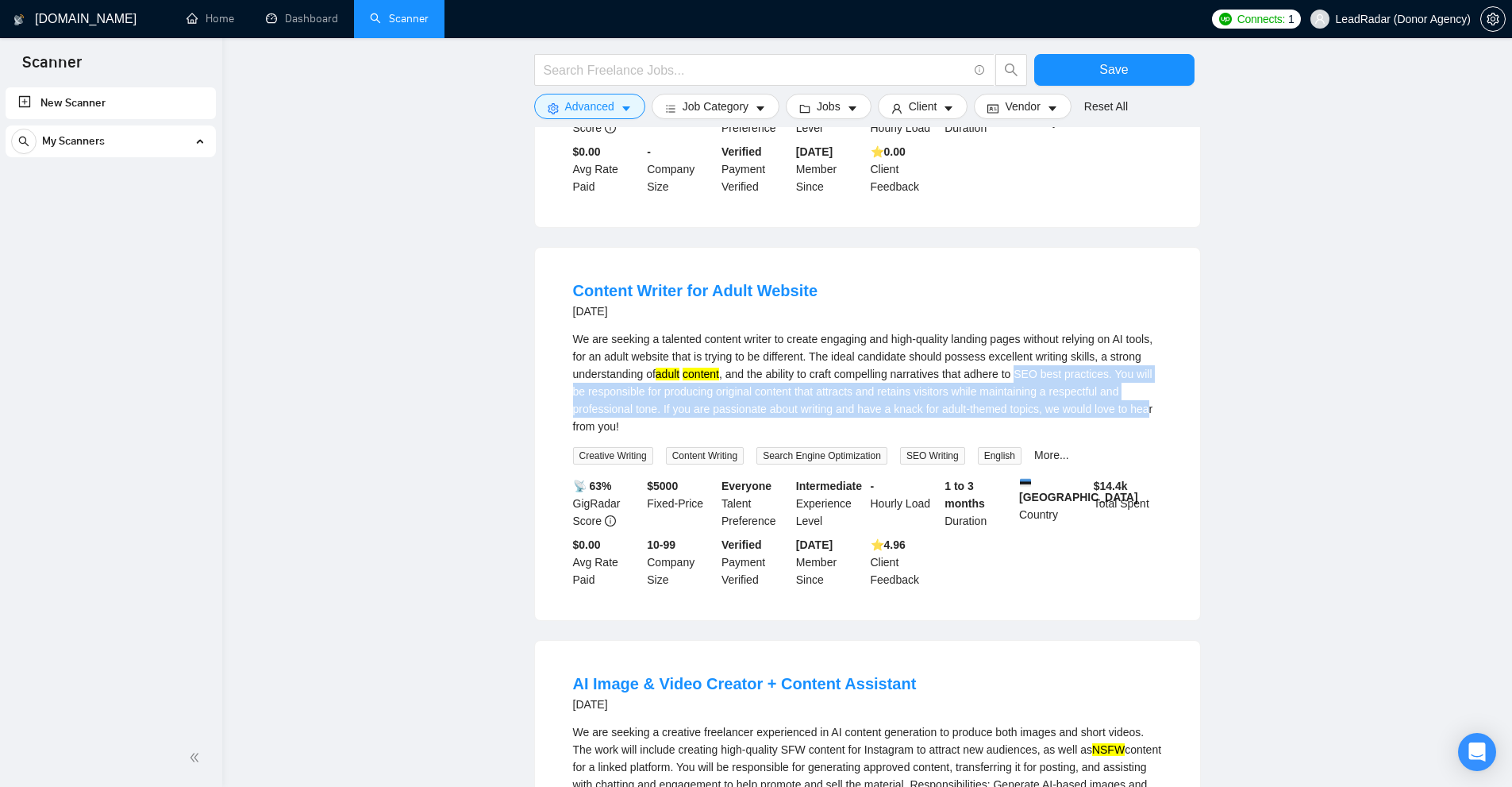
click at [1022, 343] on div "We are seeking a talented content writer to create engaging and high-quality la…" at bounding box center [868, 382] width 589 height 105
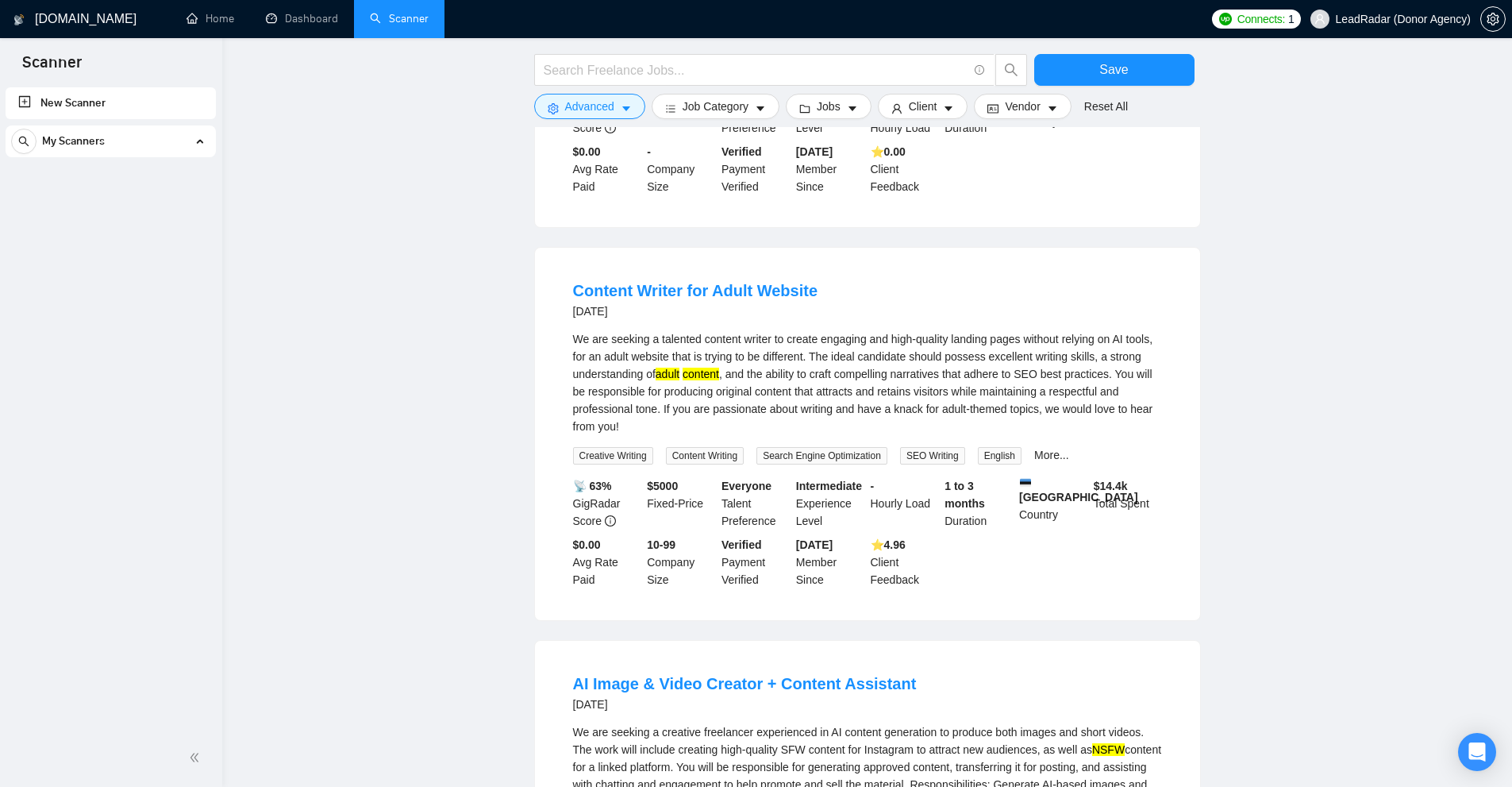
scroll to position [6805, 0]
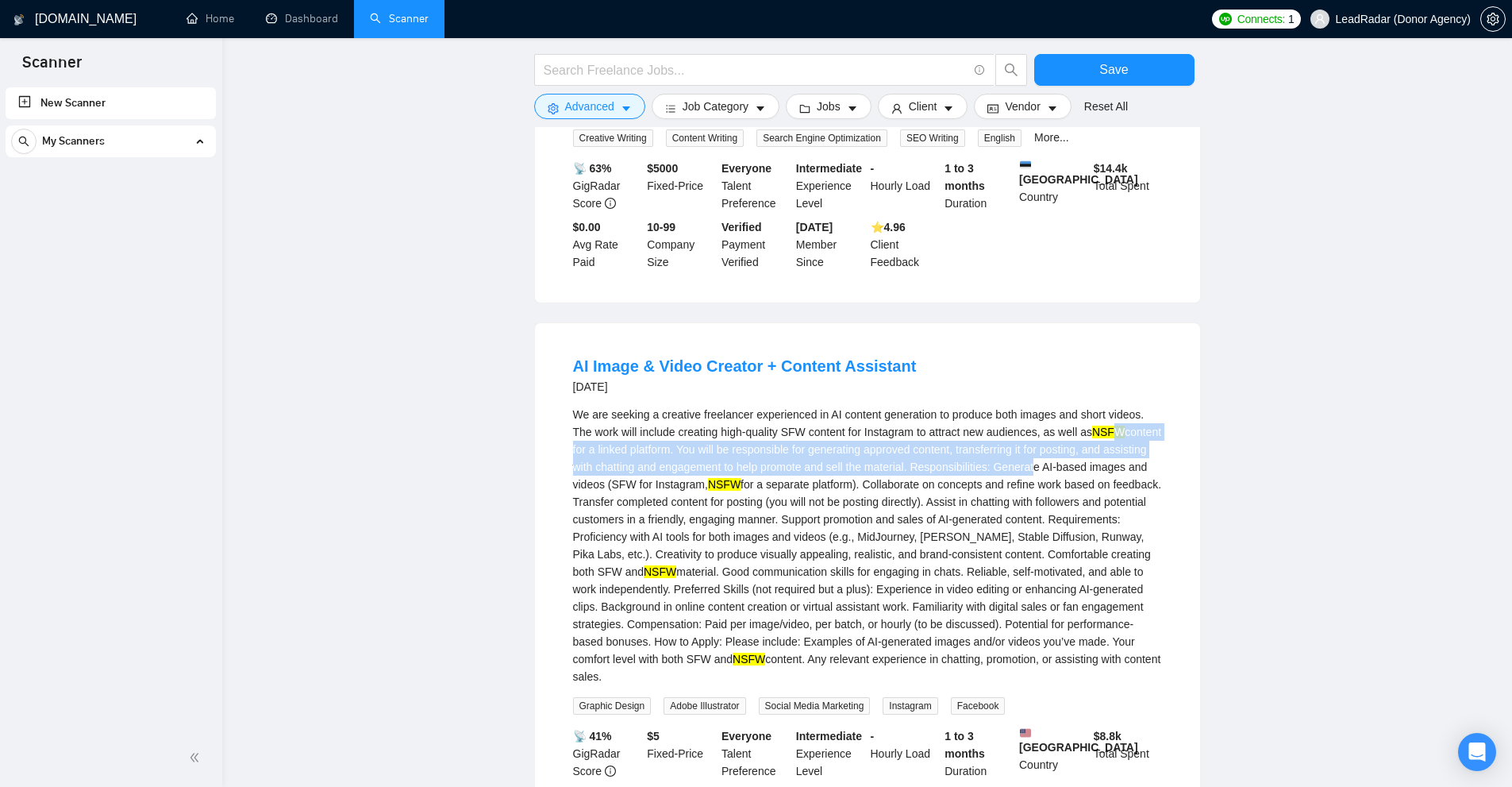
drag, startPoint x: 1109, startPoint y: 400, endPoint x: 1053, endPoint y: 448, distance: 73.8
click at [1064, 442] on div "We are seeking a creative freelancer experienced in AI content generation to pr…" at bounding box center [868, 545] width 589 height 279
click at [1053, 448] on div "We are seeking a creative freelancer experienced in AI content generation to pr…" at bounding box center [868, 545] width 589 height 279
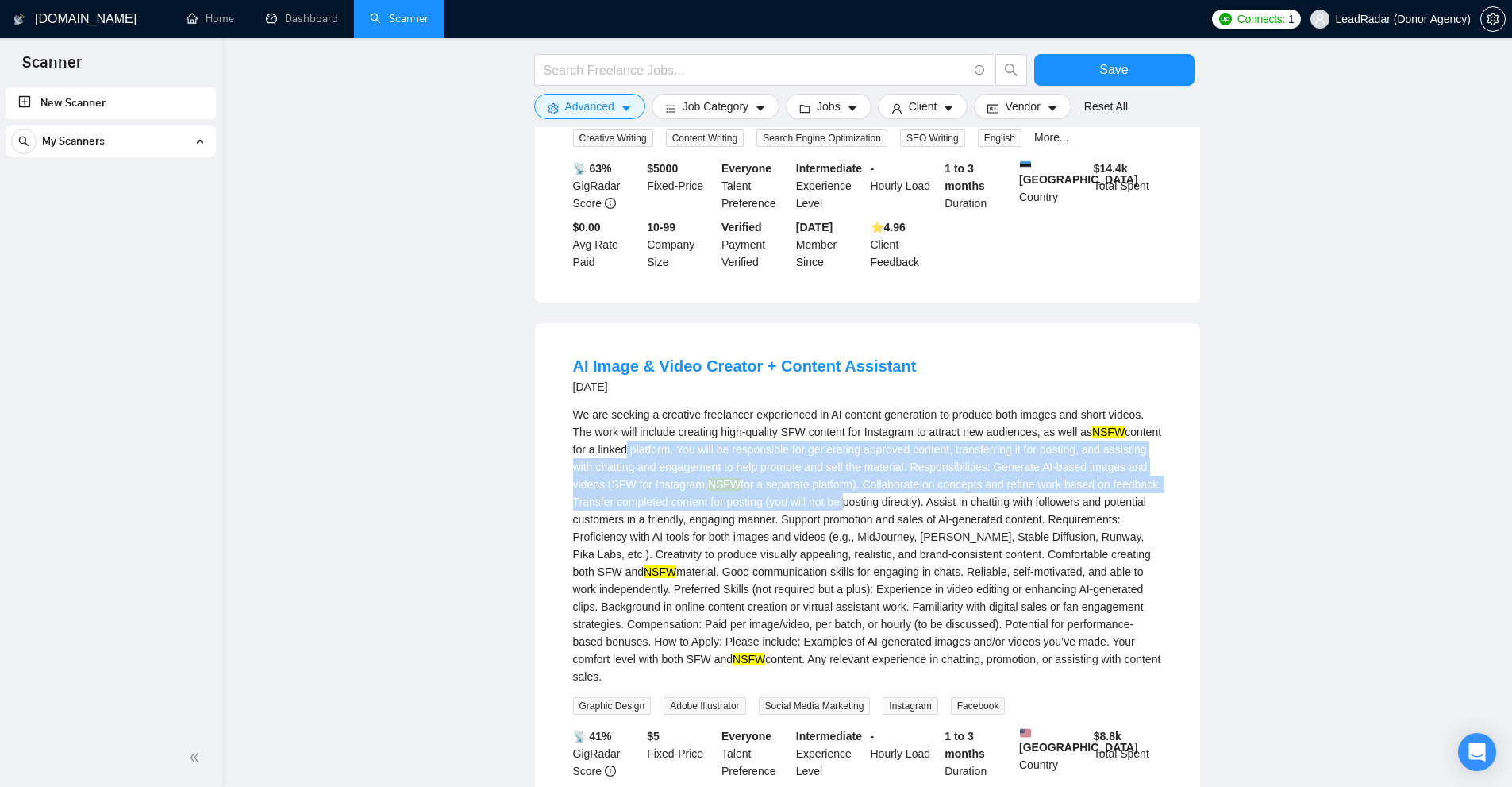
drag, startPoint x: 858, startPoint y: 464, endPoint x: 665, endPoint y: 413, distance: 199.6
click at [665, 413] on div "We are seeking a creative freelancer experienced in AI content generation to pr…" at bounding box center [868, 545] width 589 height 279
click at [664, 412] on div "We are seeking a creative freelancer experienced in AI content generation to pr…" at bounding box center [868, 545] width 589 height 279
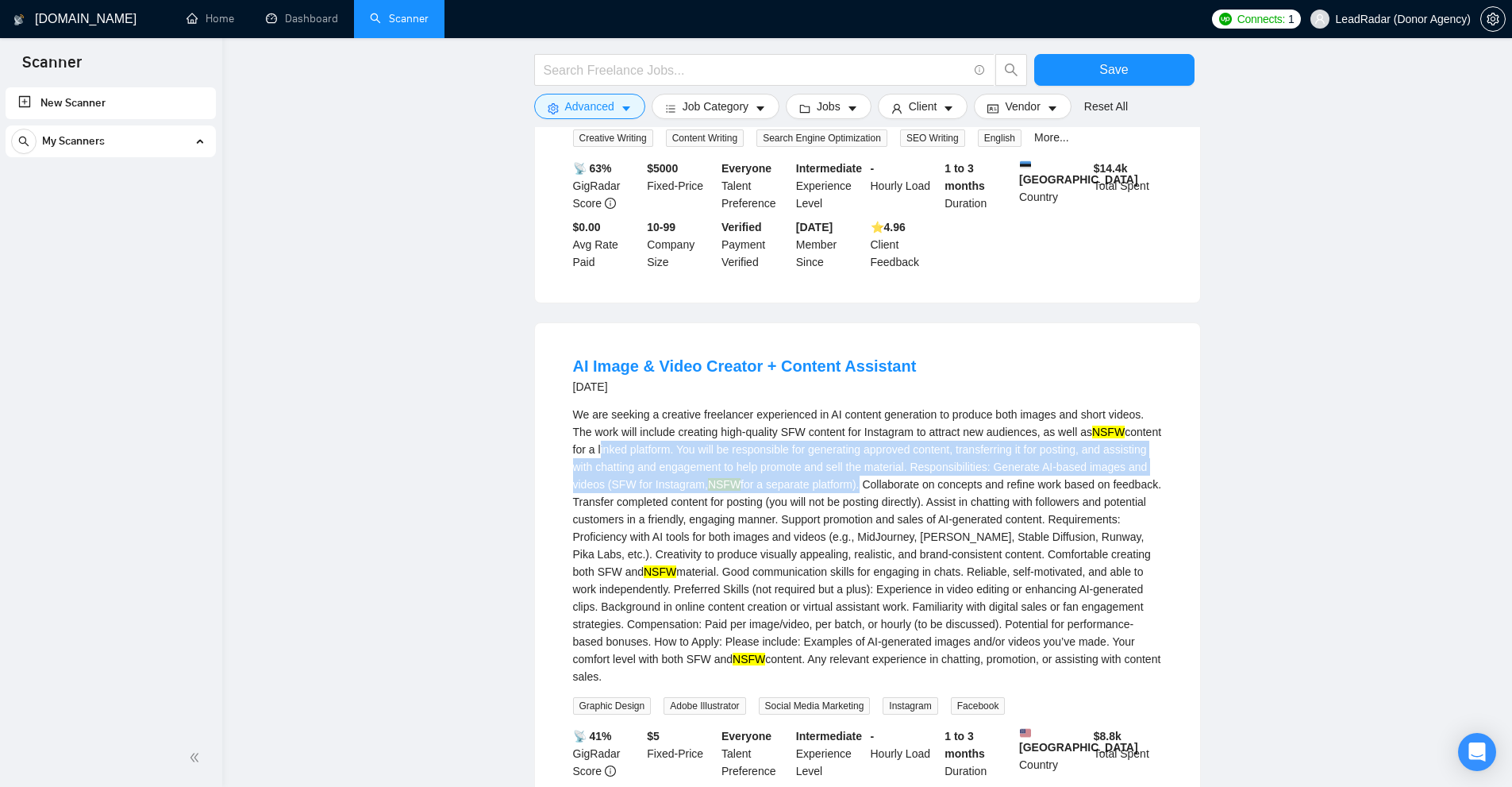
drag, startPoint x: 664, startPoint y: 412, endPoint x: 940, endPoint y: 464, distance: 280.9
click at [920, 458] on div "We are seeking a creative freelancer experienced in AI content generation to pr…" at bounding box center [868, 545] width 589 height 279
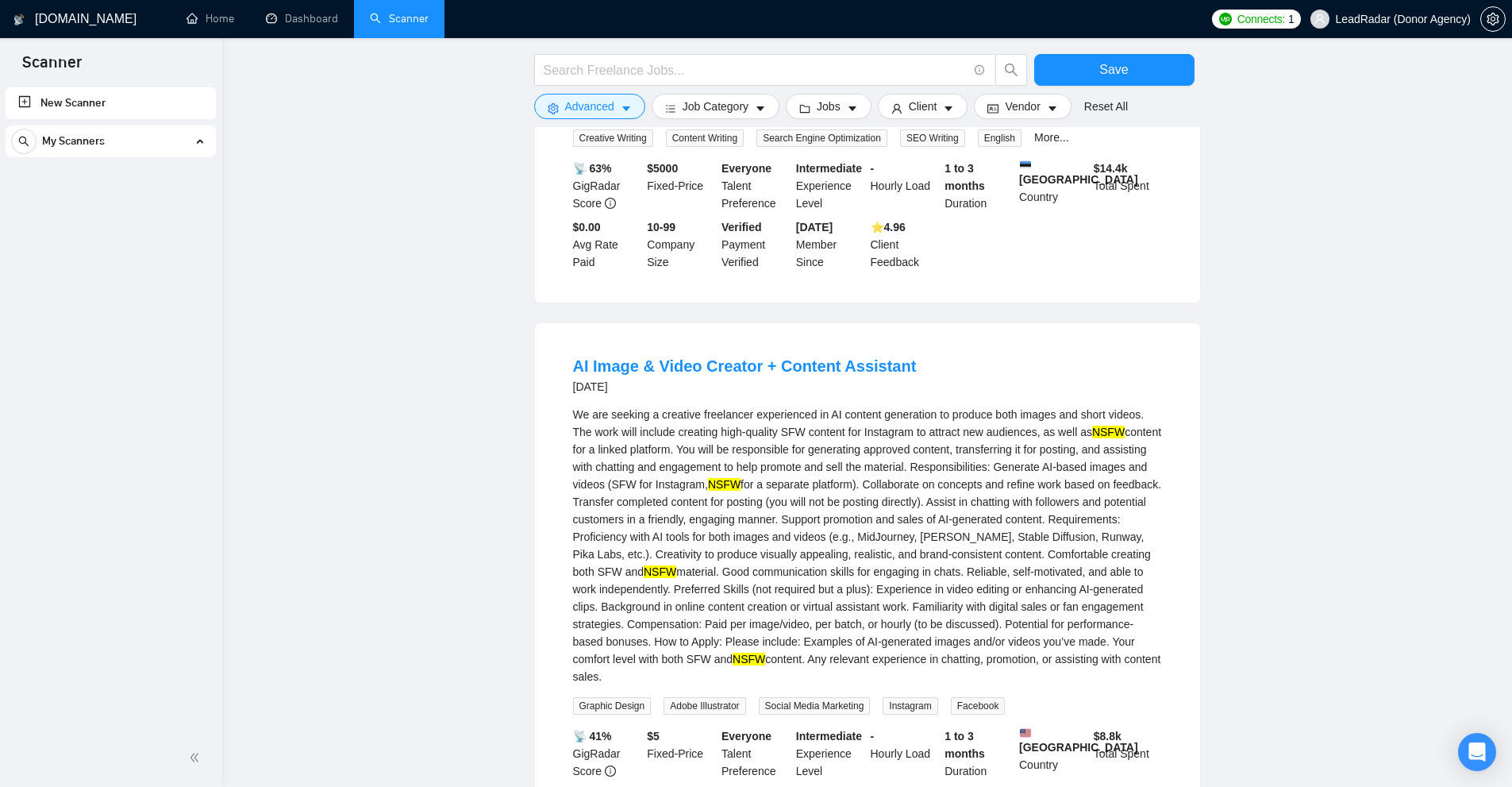
click at [954, 467] on div "We are seeking a creative freelancer experienced in AI content generation to pr…" at bounding box center [868, 545] width 589 height 279
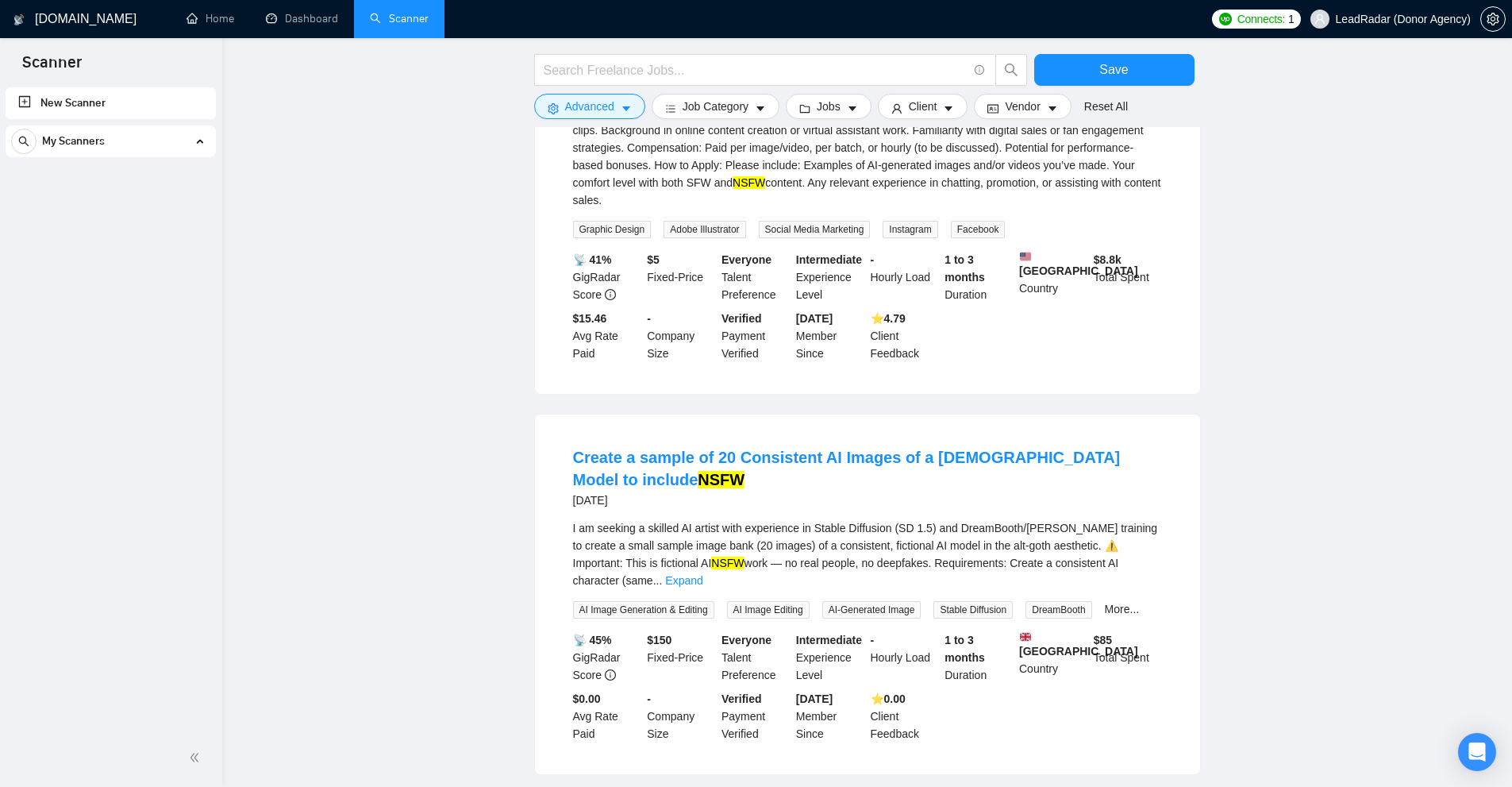
scroll to position [7375, 0]
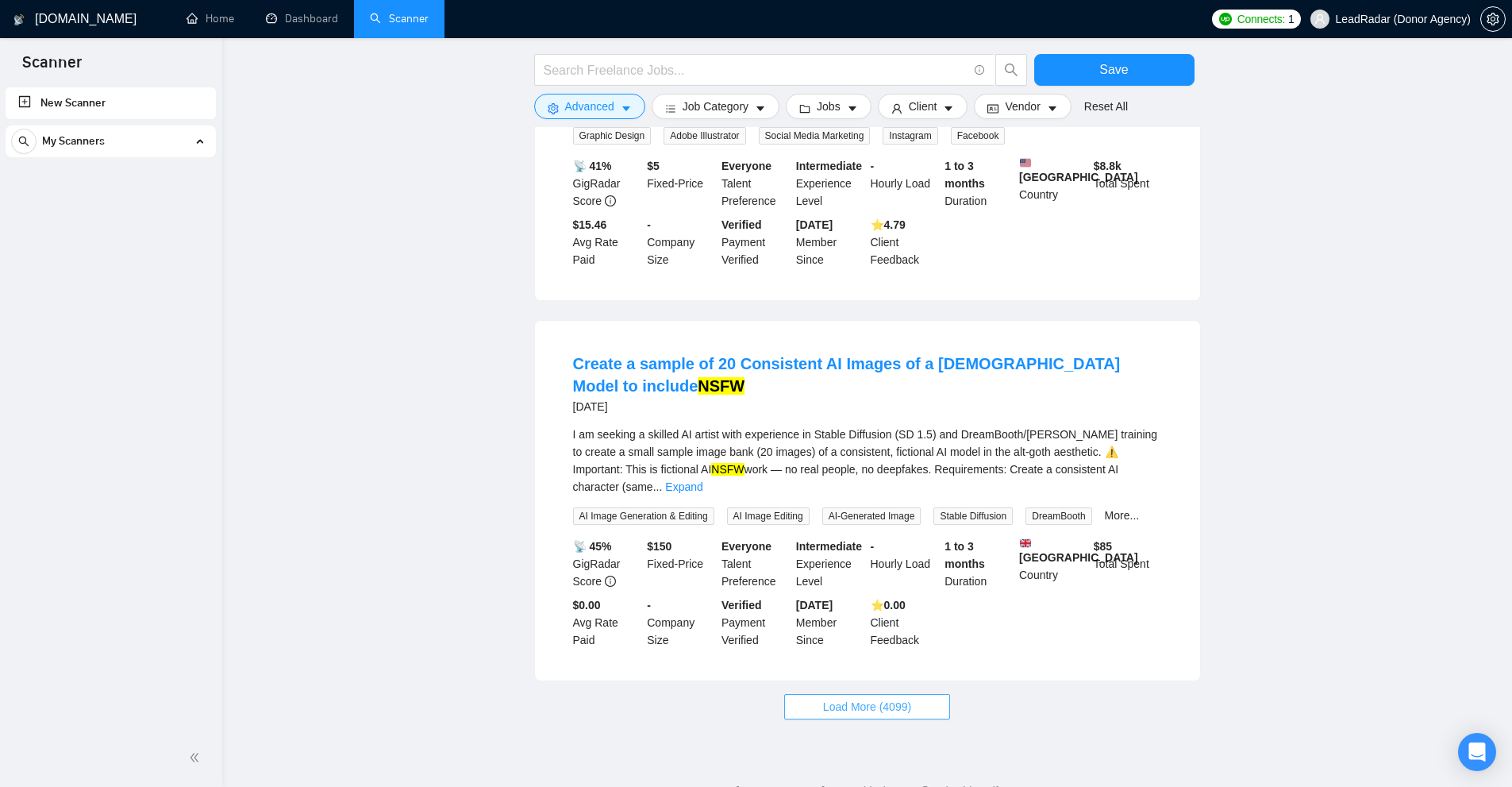
click at [861, 693] on button "Load More (4099)" at bounding box center [867, 706] width 166 height 25
click at [866, 698] on span "Loading..." at bounding box center [867, 707] width 60 height 17
drag, startPoint x: 639, startPoint y: 422, endPoint x: 716, endPoint y: 422, distance: 77.0
click at [715, 426] on div "I am seeking a skilled AI artist with experience in Stable Diffusion (SD 1.5) a…" at bounding box center [868, 461] width 589 height 70
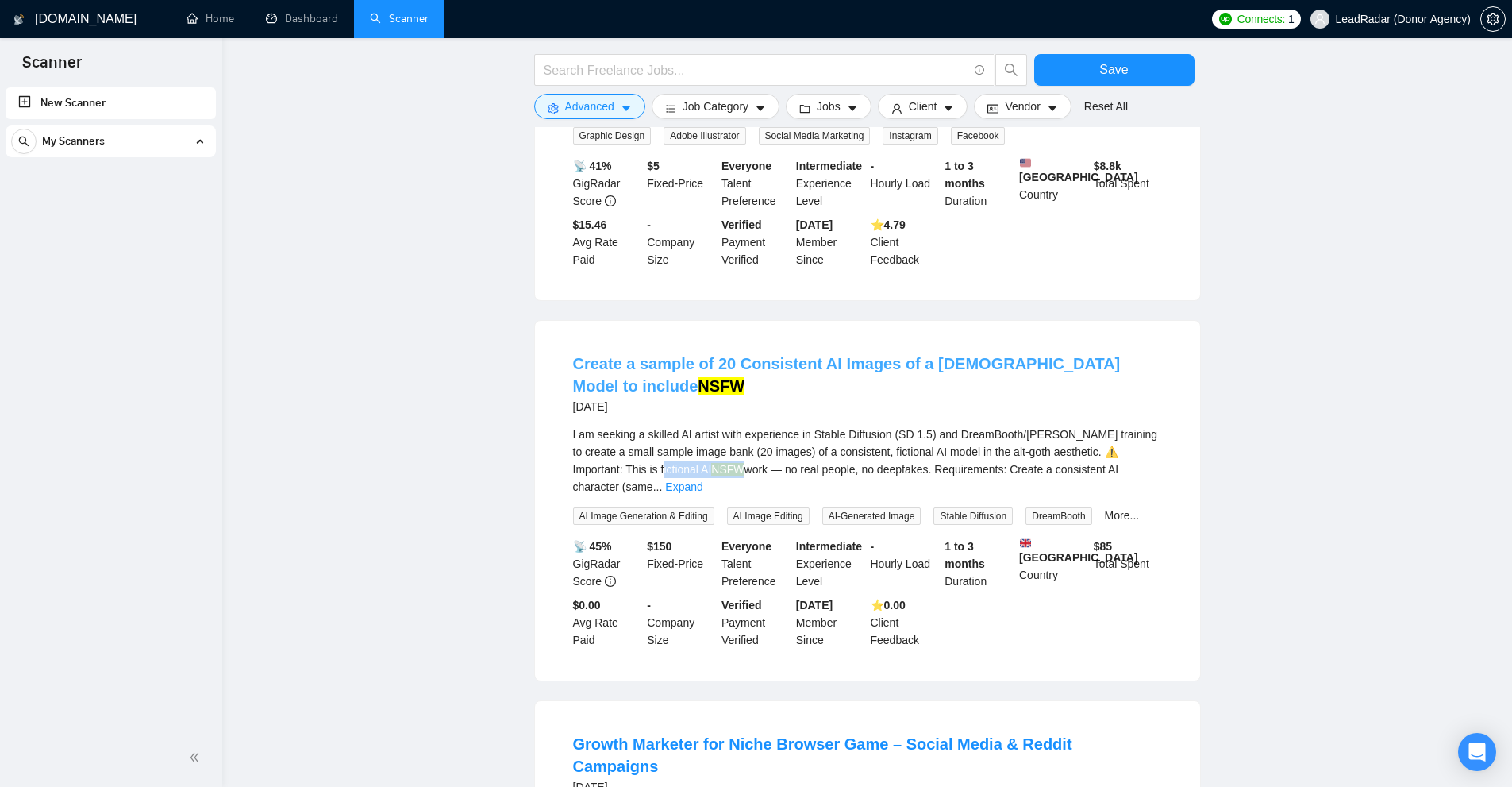
scroll to position [7852, 0]
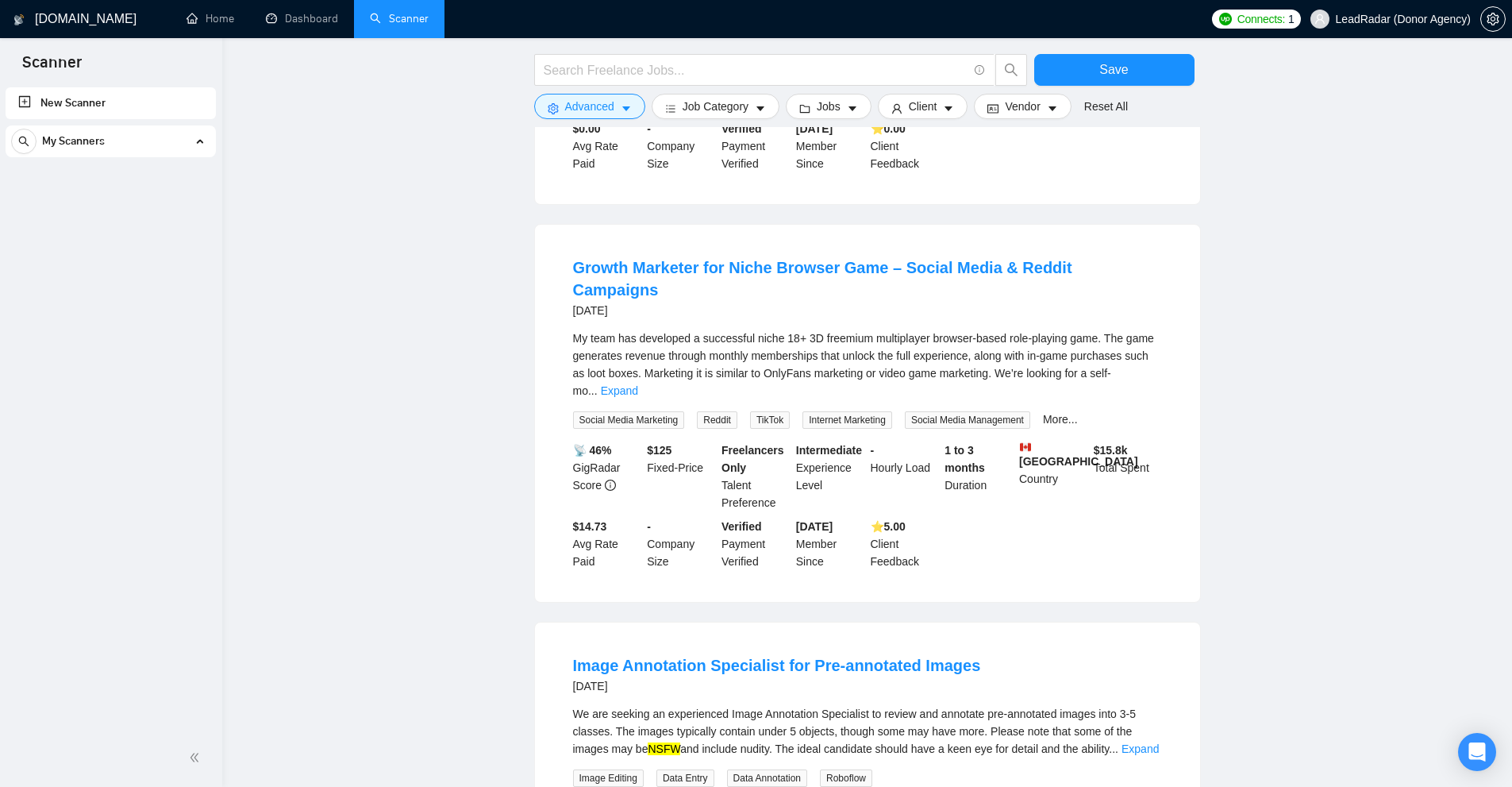
drag, startPoint x: 761, startPoint y: 282, endPoint x: 778, endPoint y: 289, distance: 18.4
click at [761, 329] on div "My team has developed a successful niche 18+ 3D freemium multiplayer browser-ba…" at bounding box center [868, 364] width 589 height 70
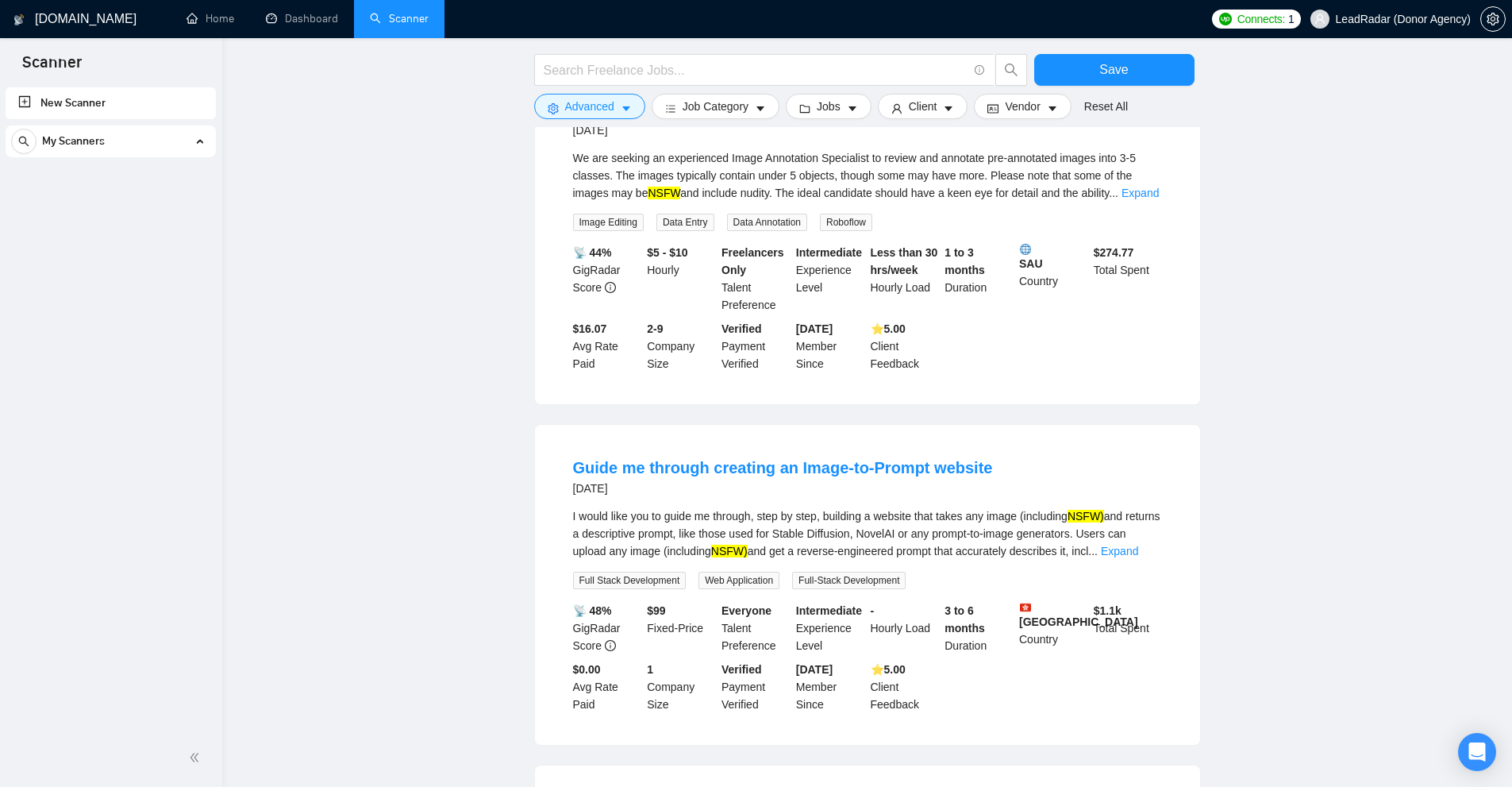
scroll to position [9154, 0]
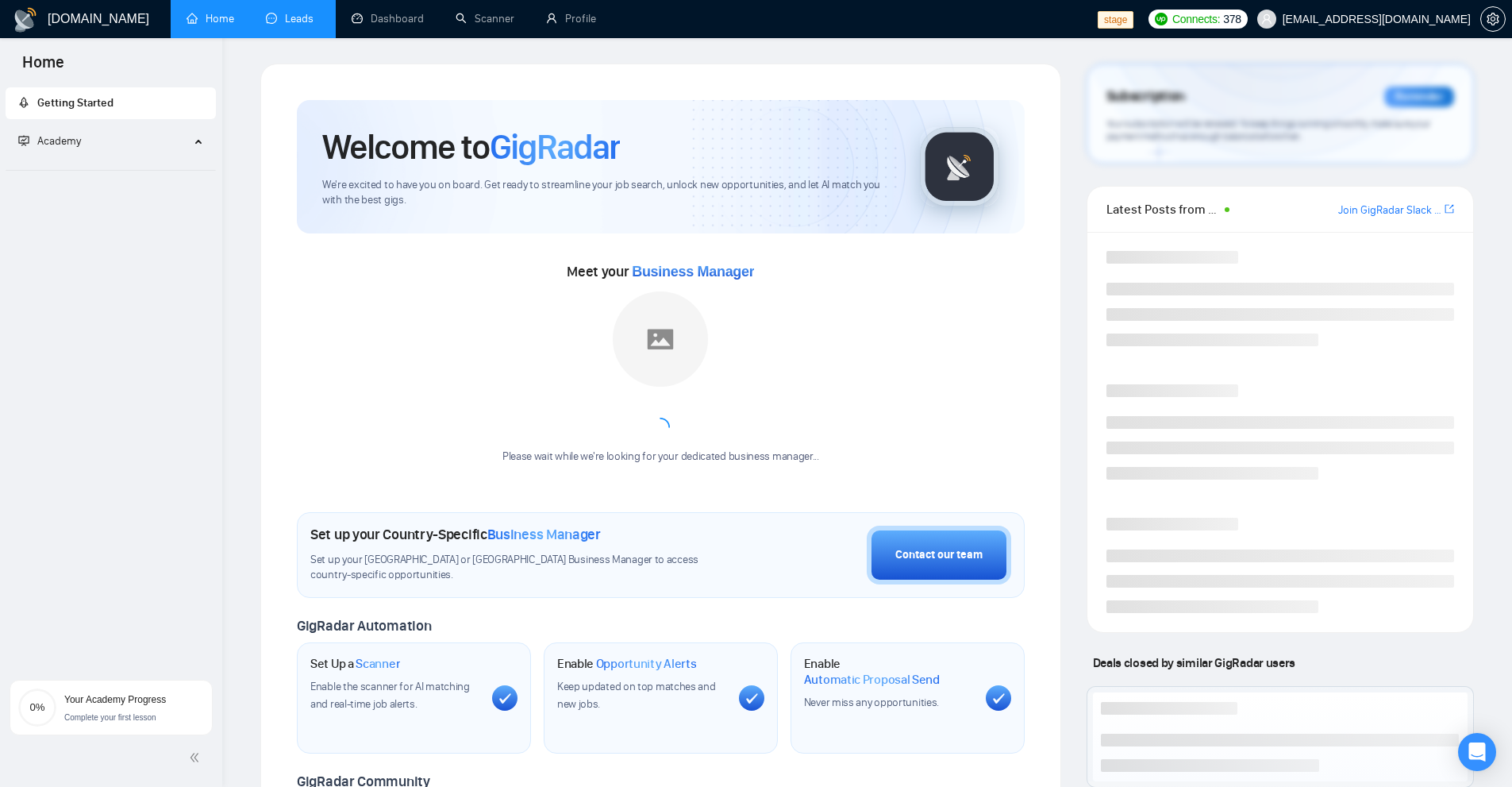
click at [296, 24] on link "Leads" at bounding box center [293, 18] width 54 height 14
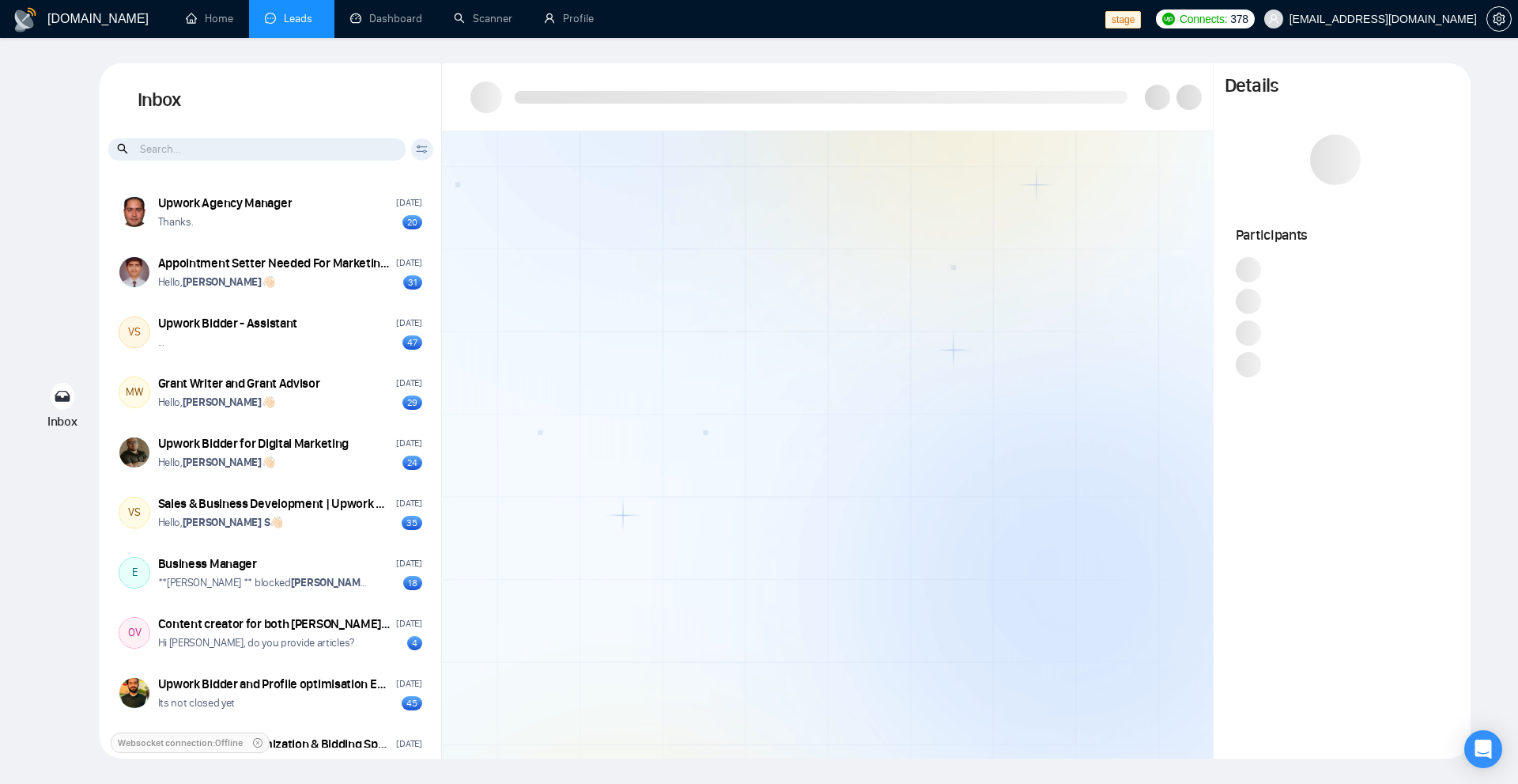
click at [419, 140] on div "Client Reset Date Reset Reset Apply" at bounding box center [421, 149] width 22 height 22
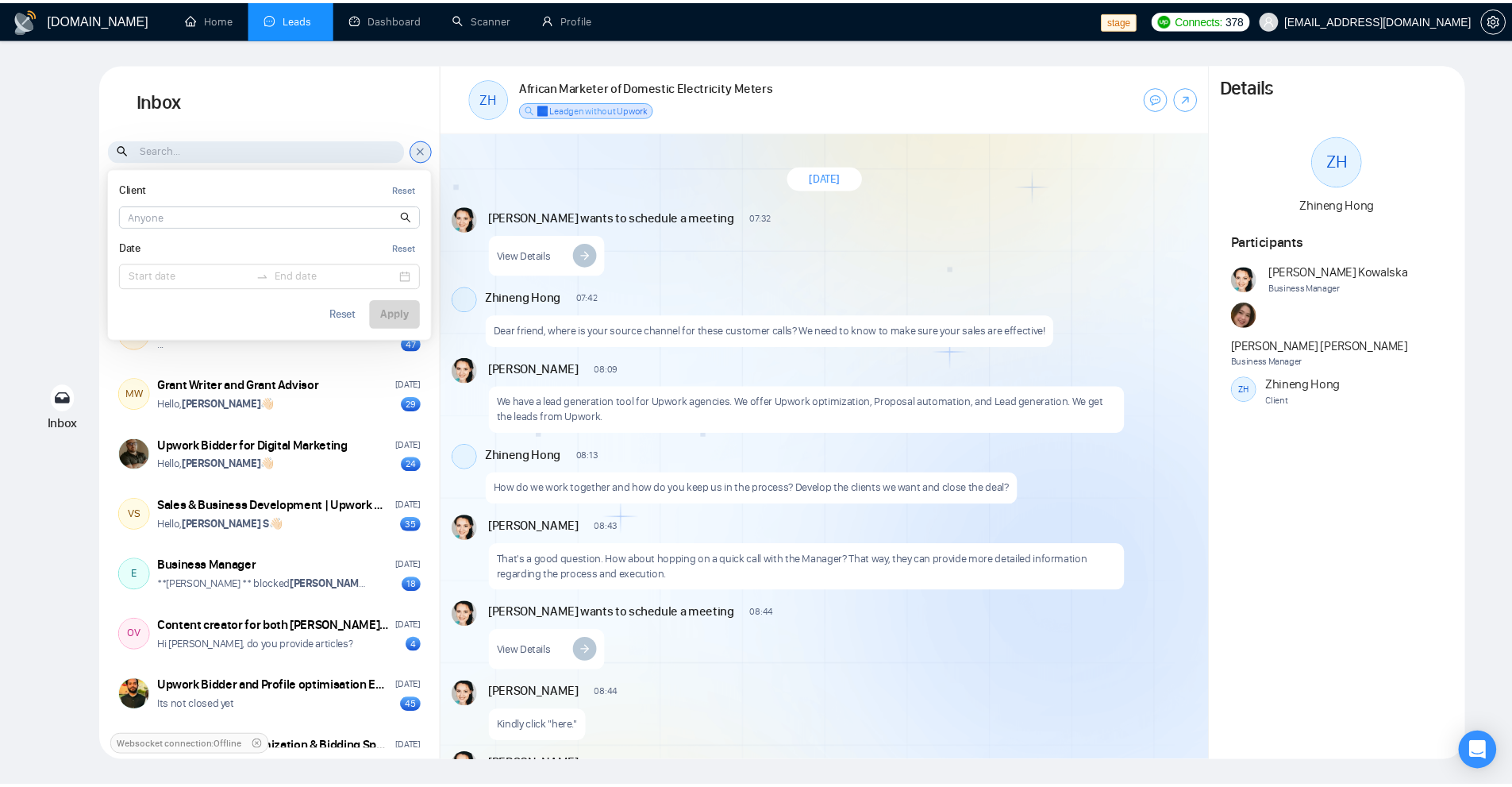
scroll to position [1581, 0]
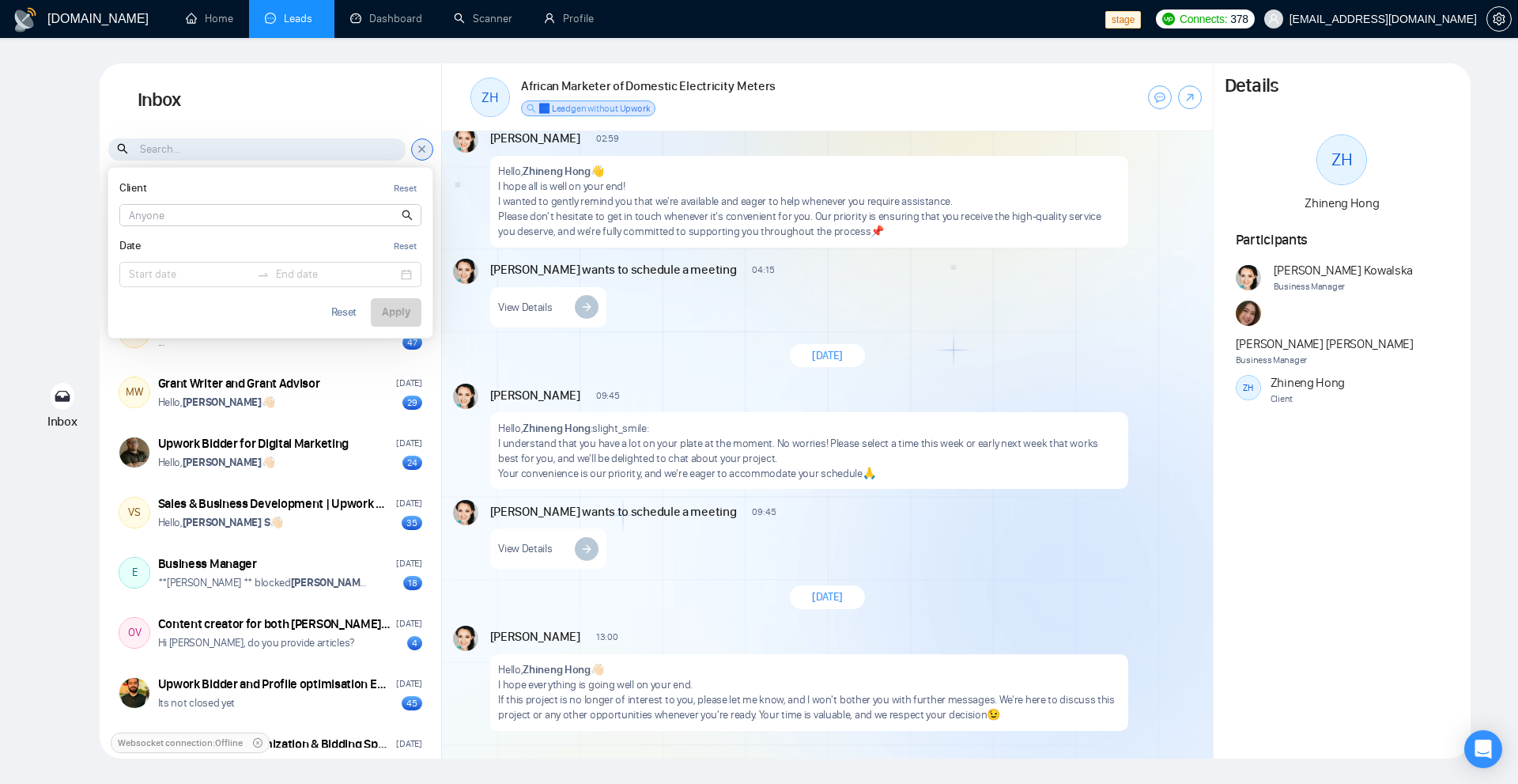
click at [394, 107] on h1 "Inbox" at bounding box center [271, 100] width 342 height 74
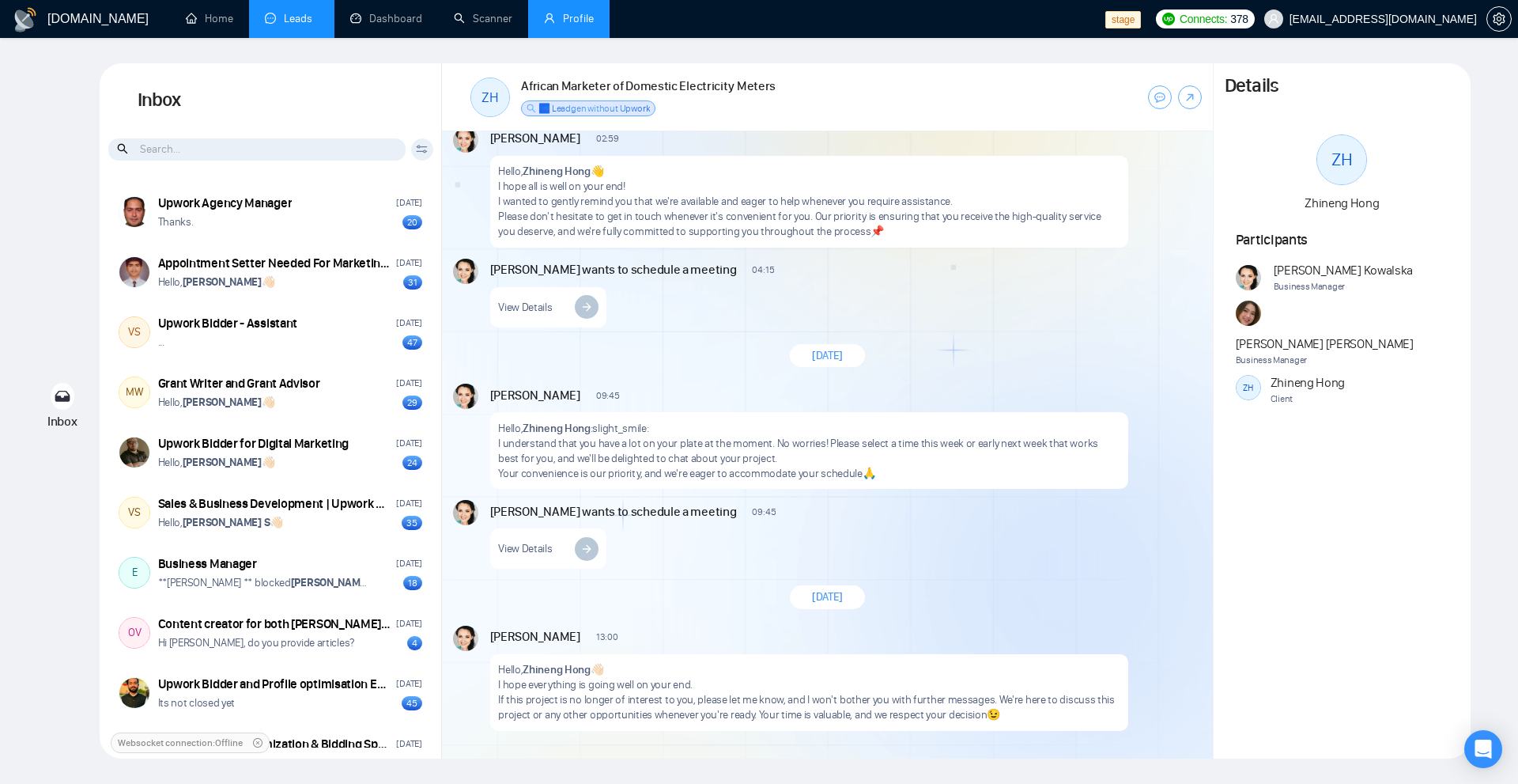
click at [583, 14] on link "Profile" at bounding box center [569, 18] width 50 height 13
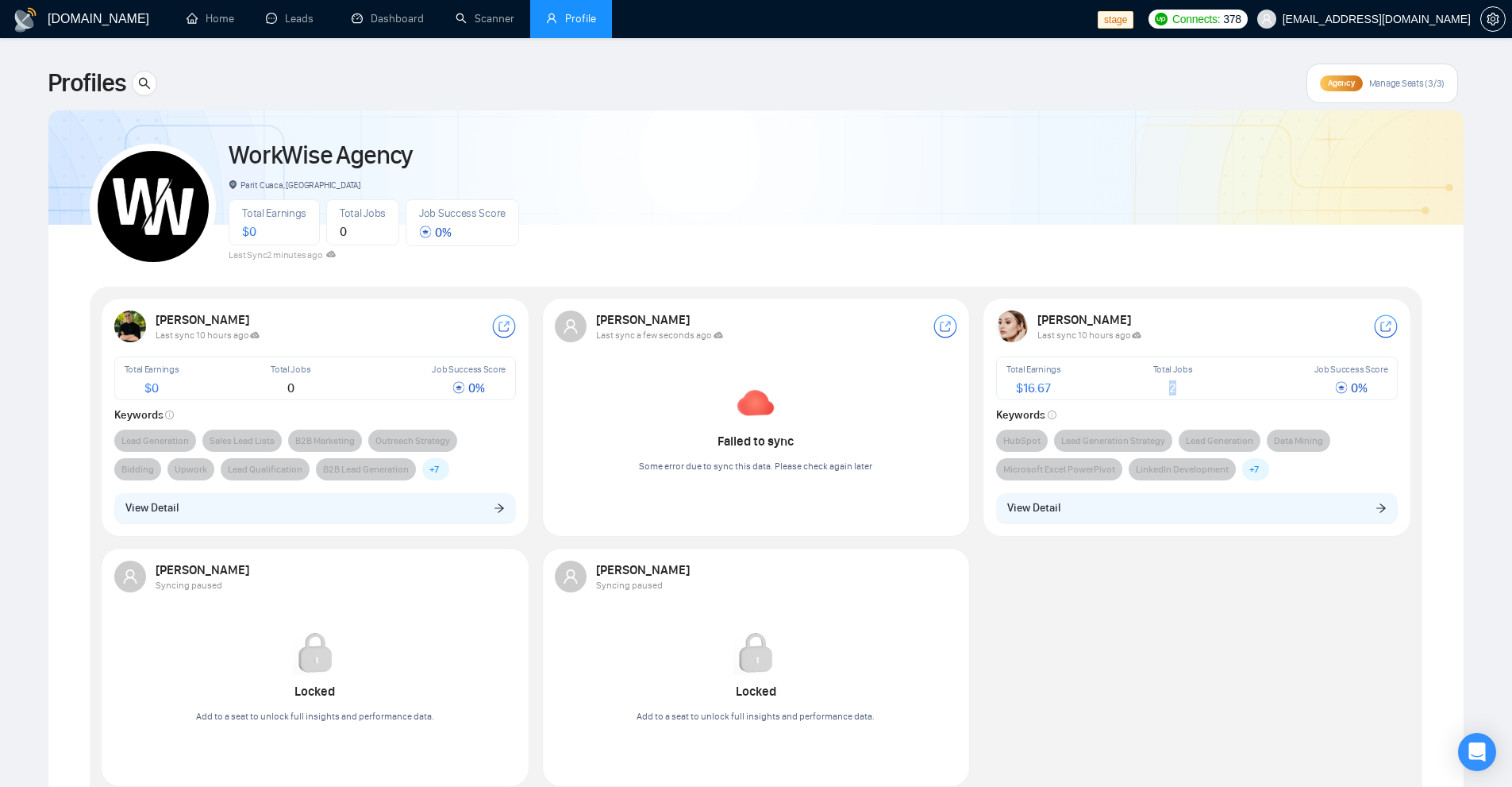
drag, startPoint x: 1161, startPoint y: 390, endPoint x: 1236, endPoint y: 392, distance: 75.0
click at [1201, 388] on div "2" at bounding box center [1173, 387] width 91 height 13
drag, startPoint x: 1359, startPoint y: 390, endPoint x: 1385, endPoint y: 389, distance: 26.0
click at [1381, 388] on div "0 %" at bounding box center [1351, 388] width 73 height 14
click at [1365, 406] on div "Total Earnings $ 16.67 Total Jobs 2 Job Success Score 0 % Keywords HubSpot Lead…" at bounding box center [1197, 418] width 403 height 124
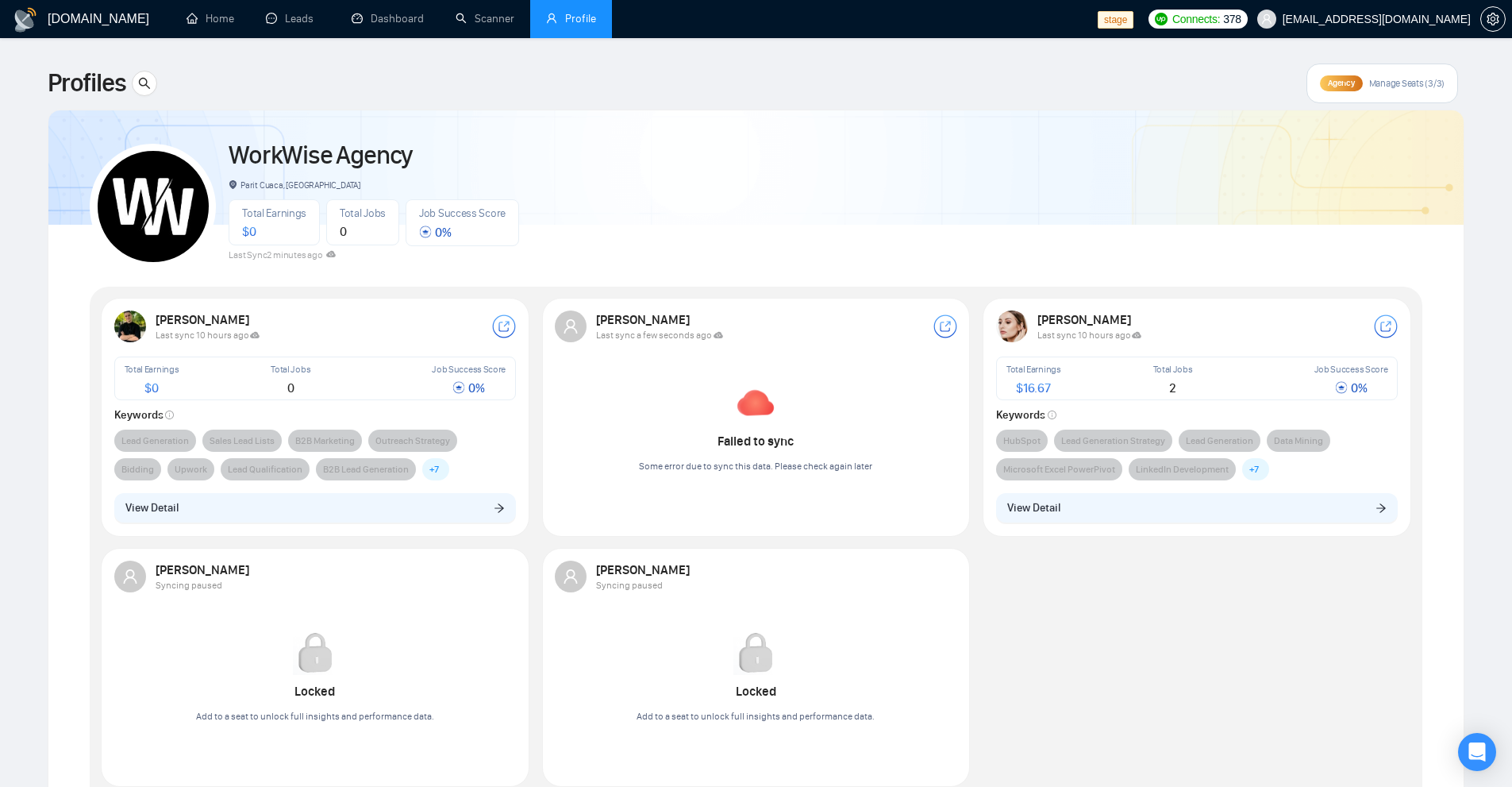
click at [1253, 466] on span "+ 7" at bounding box center [1254, 469] width 10 height 15
click at [1251, 523] on div "Mariia Ivanovna Last sync 10 hours ago Total Earnings $ 16.67 Total Jobs 2 Job …" at bounding box center [1197, 416] width 421 height 231
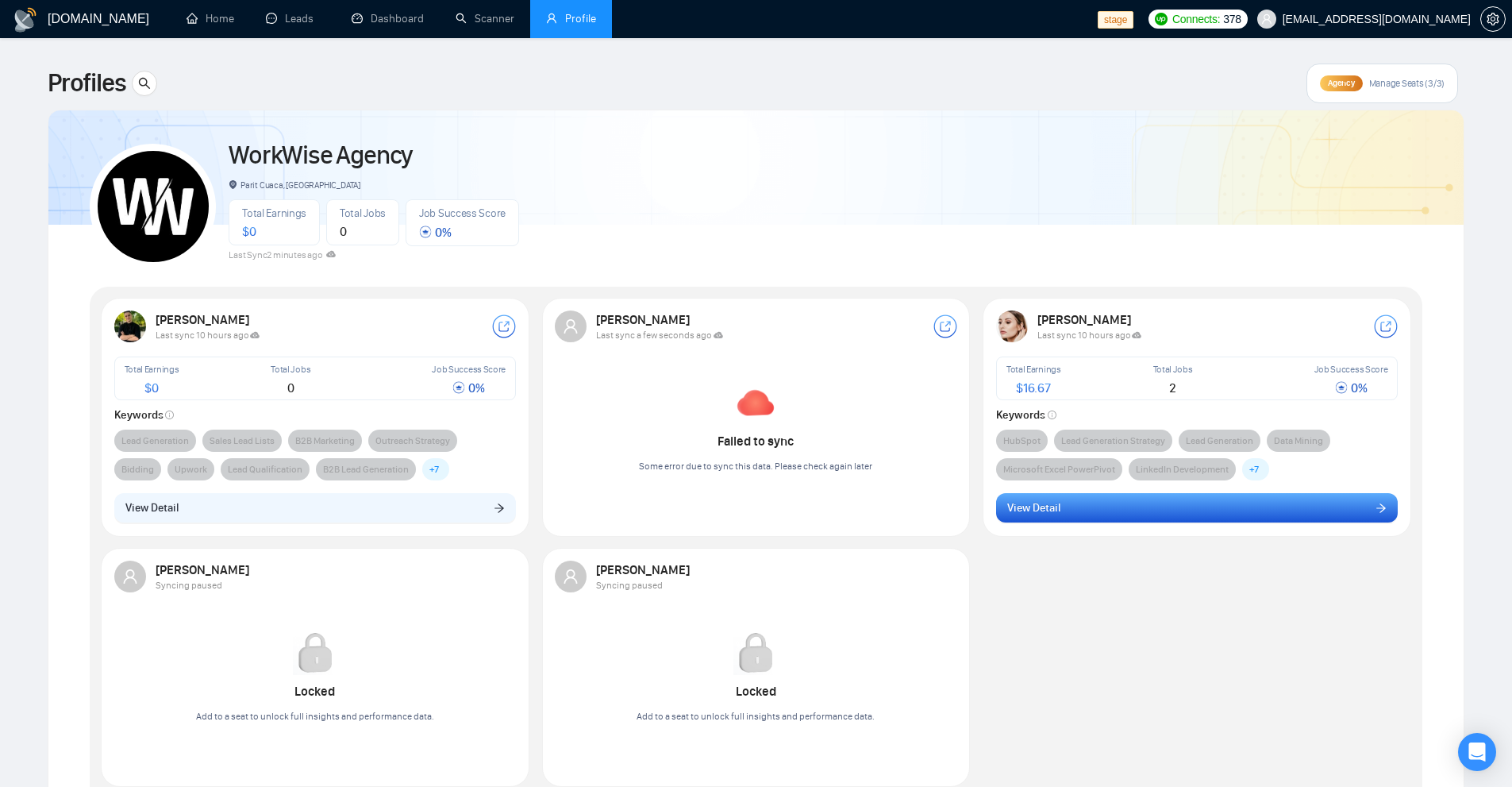
click at [1258, 511] on button "View Detail" at bounding box center [1197, 507] width 403 height 30
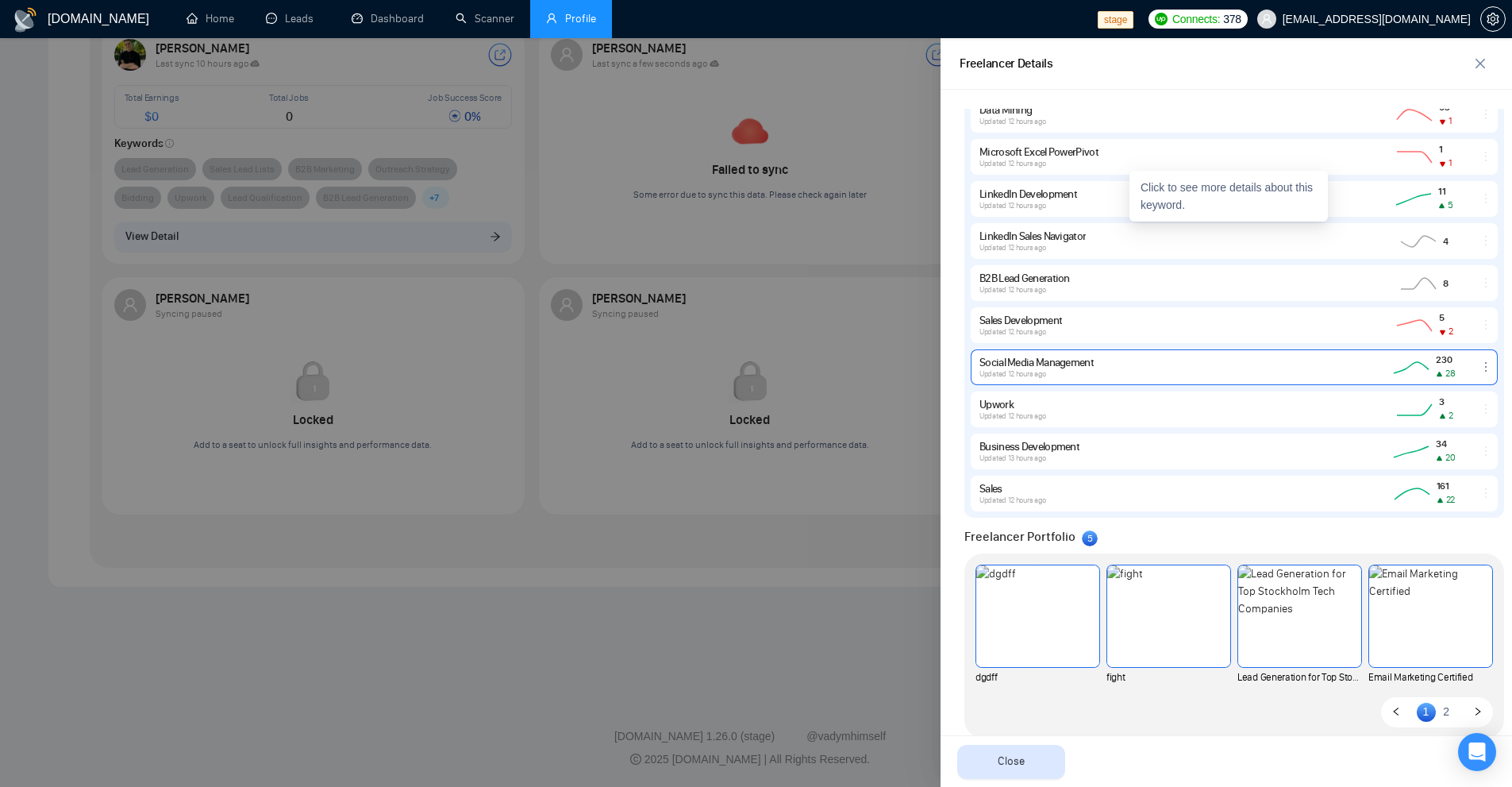
scroll to position [899, 0]
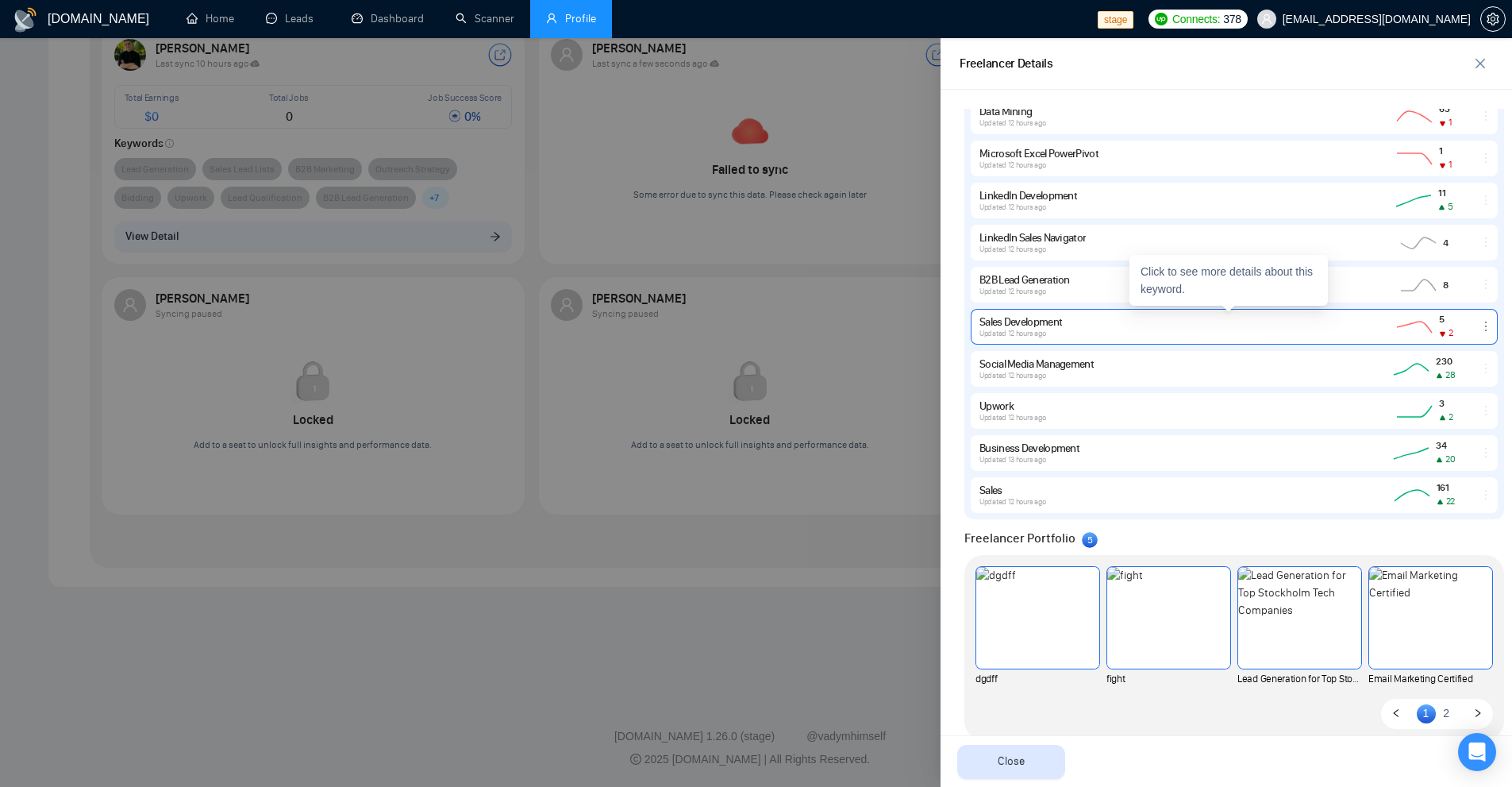
click at [1439, 332] on icon at bounding box center [1442, 333] width 7 height 7
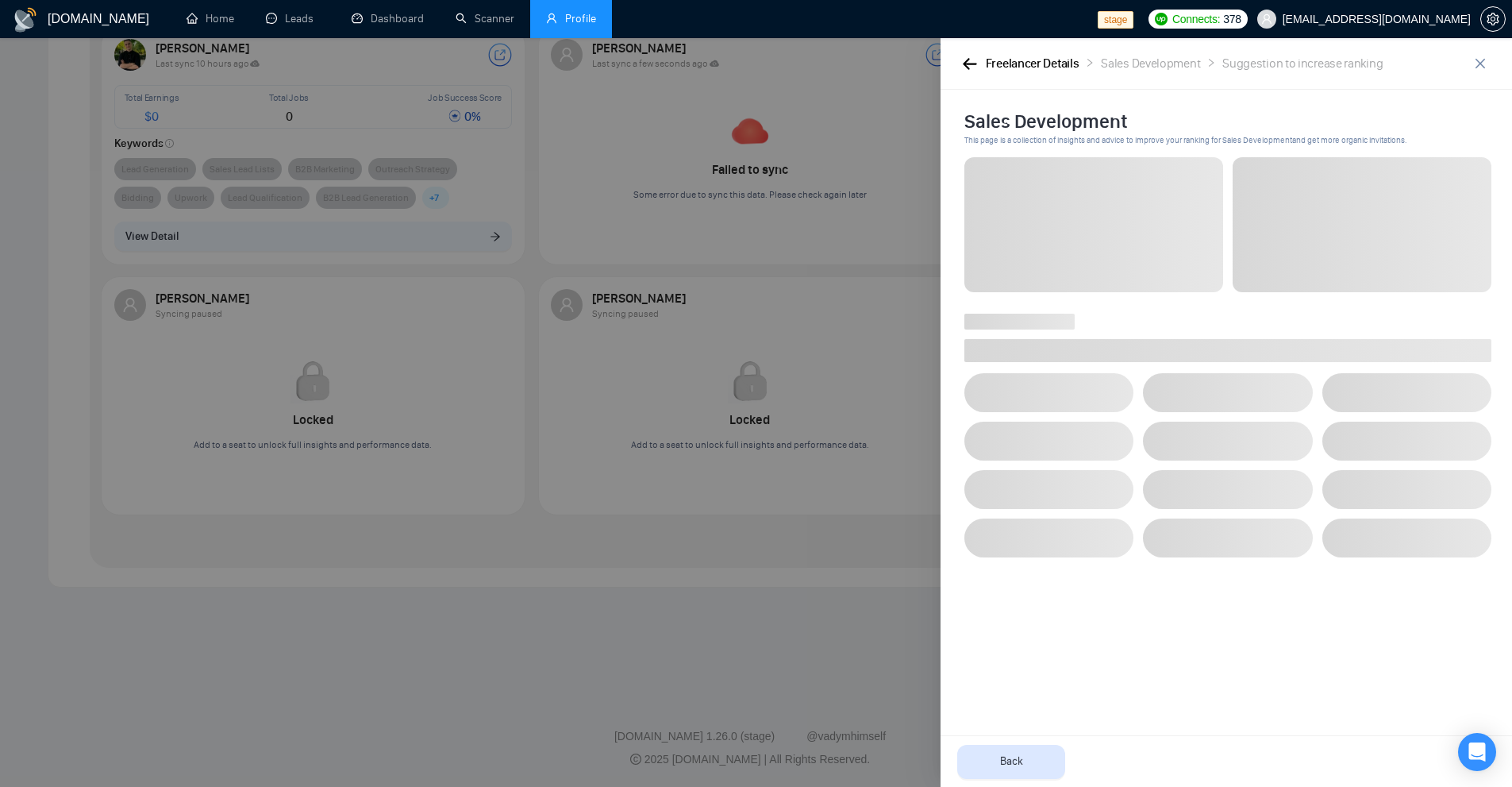
scroll to position [0, 0]
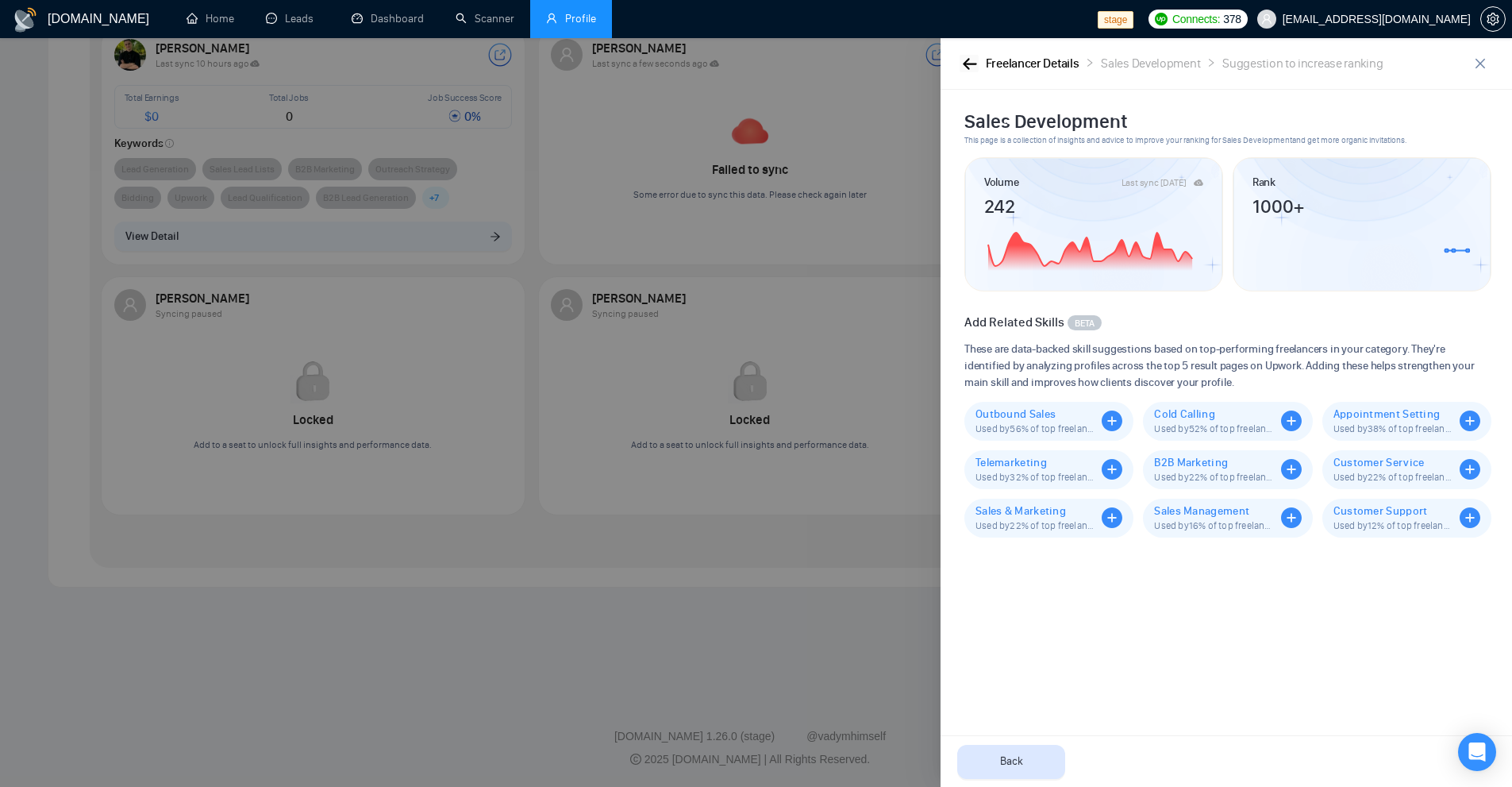
click at [967, 68] on icon "button" at bounding box center [969, 64] width 14 height 12
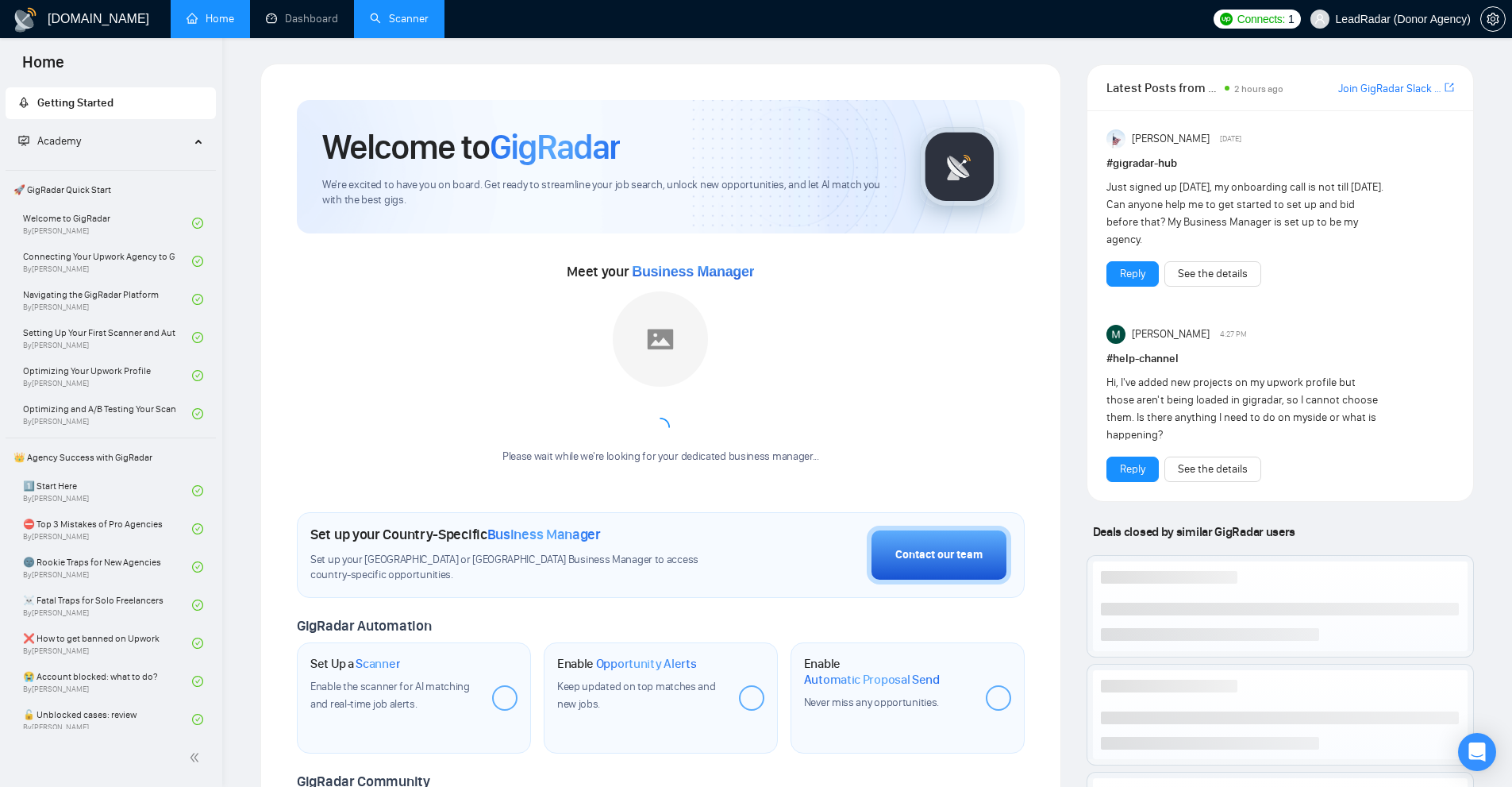
click at [382, 25] on link "Scanner" at bounding box center [399, 18] width 59 height 14
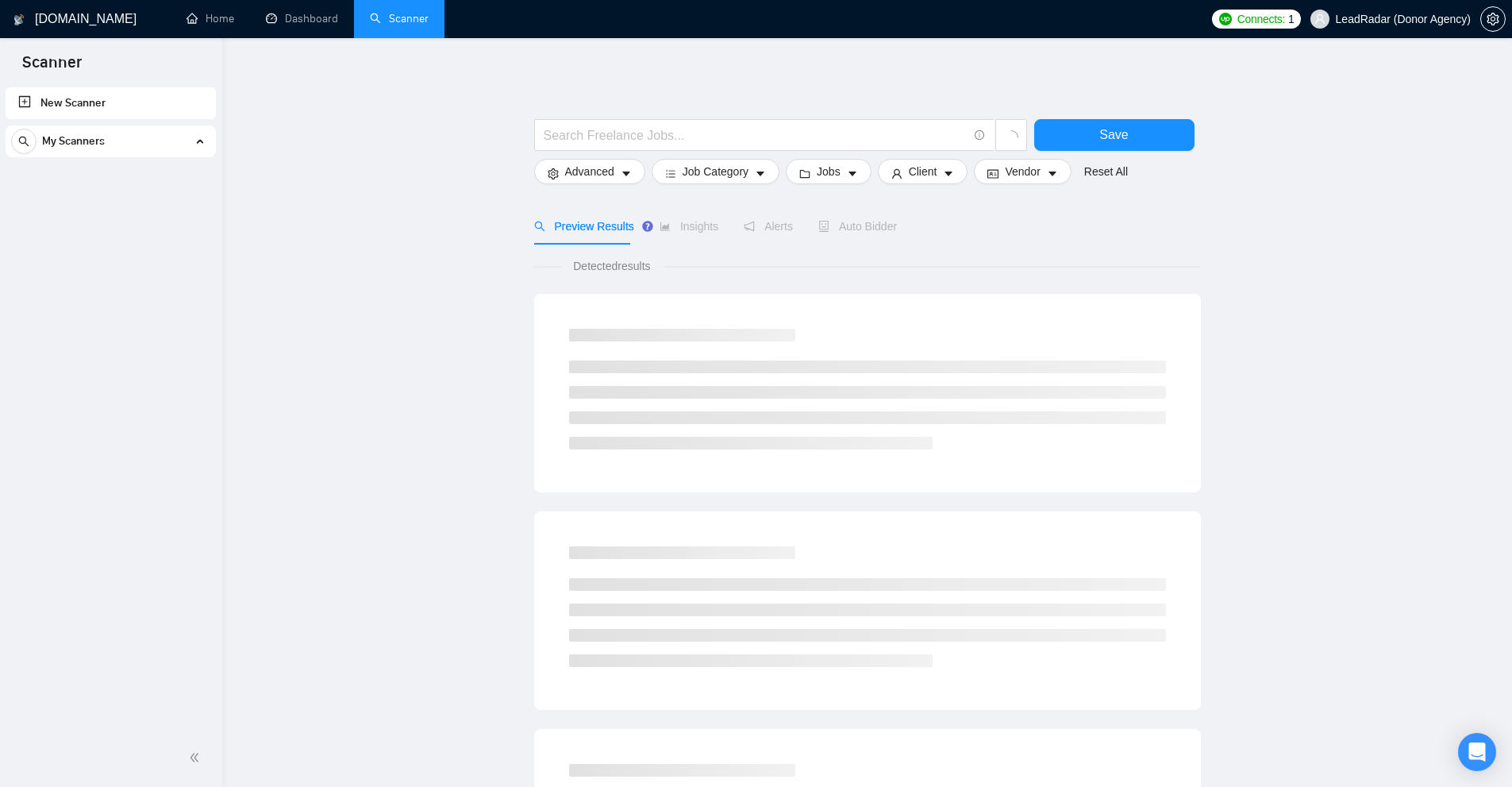
click at [131, 107] on link "New Scanner" at bounding box center [111, 102] width 185 height 32
click at [635, 140] on input "text" at bounding box center [755, 135] width 424 height 20
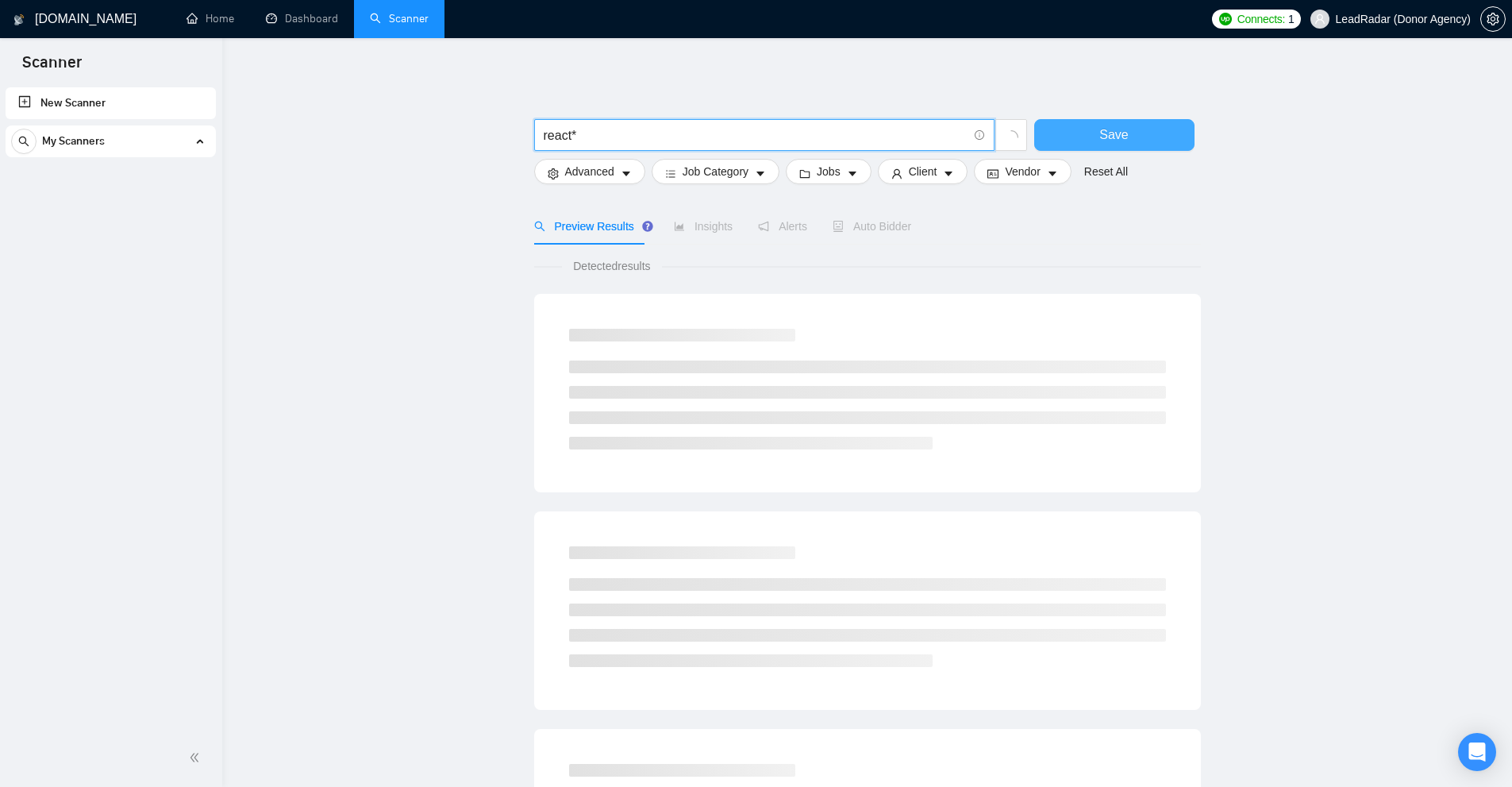
type input "react*"
click at [1122, 126] on span "Save" at bounding box center [1114, 134] width 29 height 20
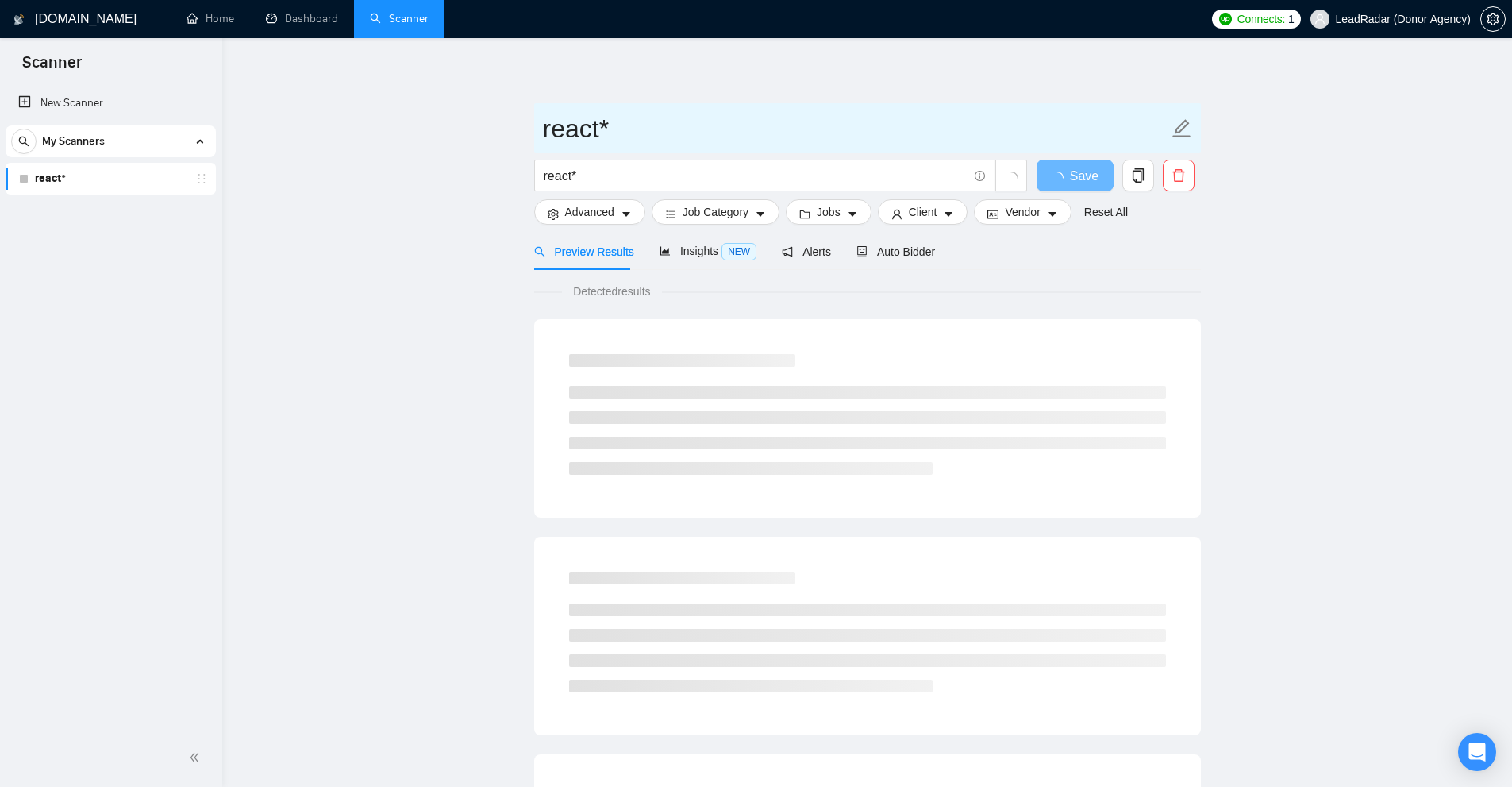
drag, startPoint x: 623, startPoint y: 138, endPoint x: 477, endPoint y: 127, distance: 146.4
click at [477, 127] on main "react* react* Save Advanced Job Category Jobs Client Vendor Reset All Preview R…" at bounding box center [866, 725] width 1239 height 1324
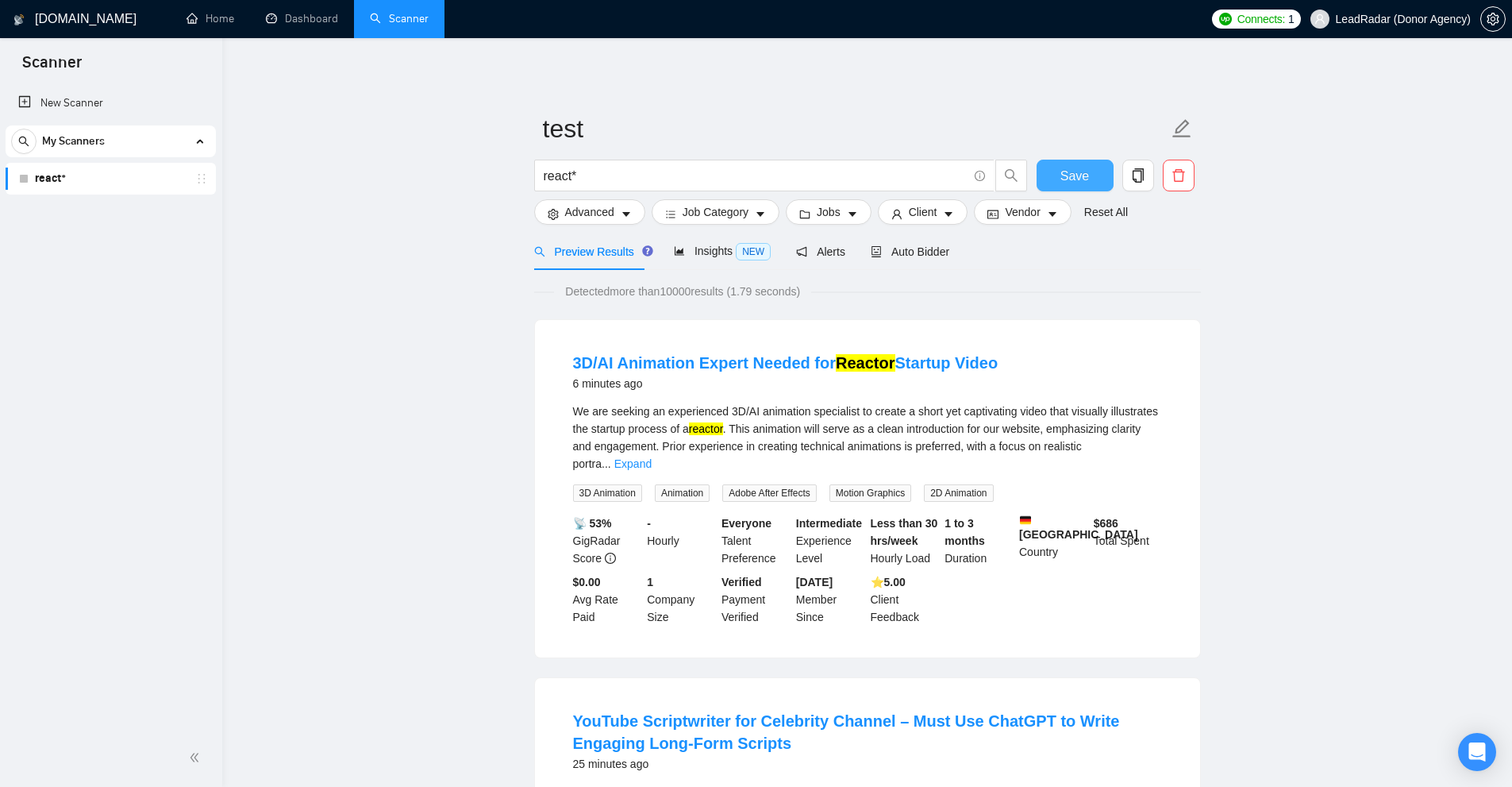
click at [1086, 176] on span "Save" at bounding box center [1075, 176] width 29 height 20
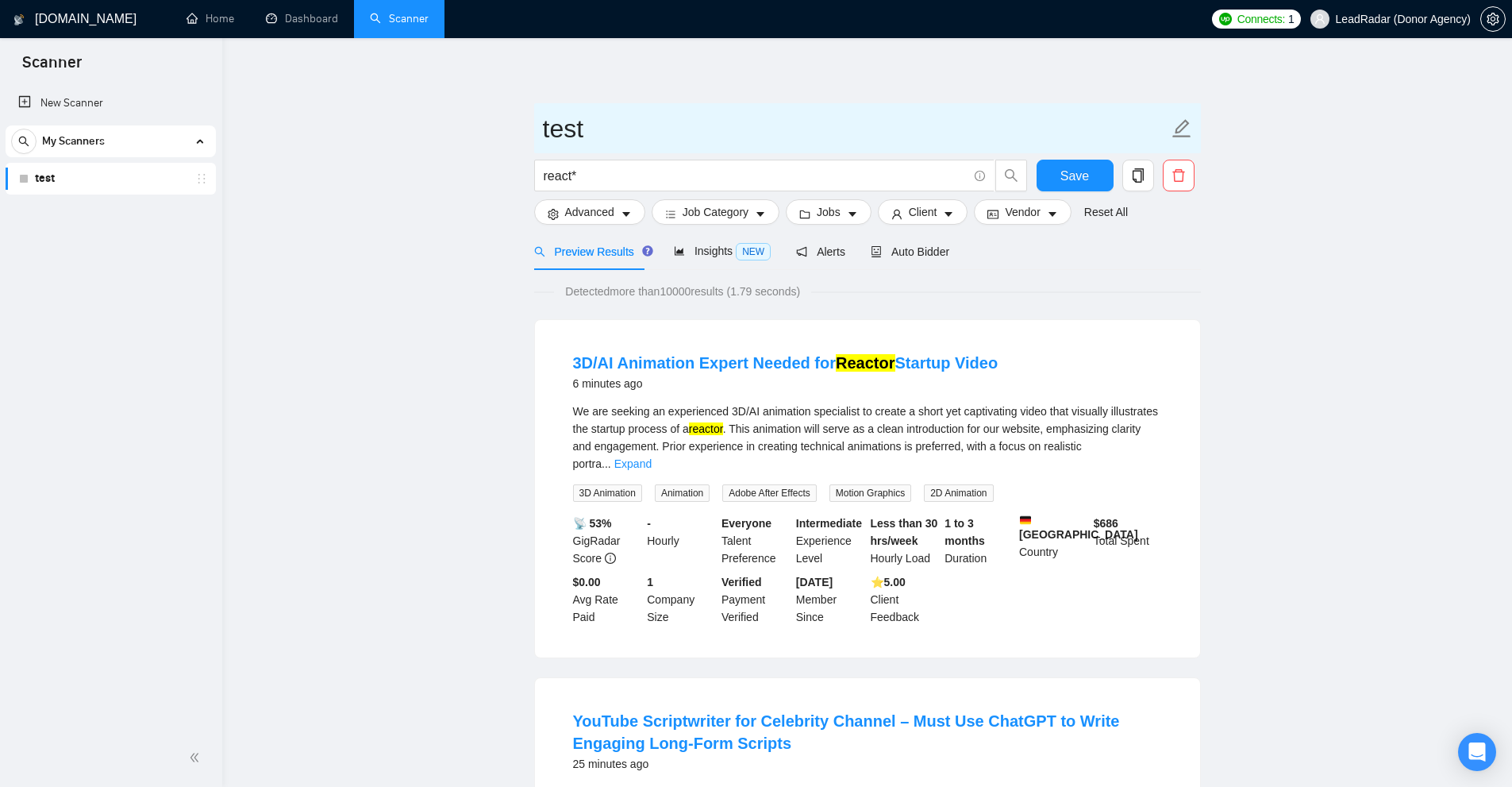
click at [614, 127] on input "test" at bounding box center [855, 128] width 626 height 40
type input "test #te"
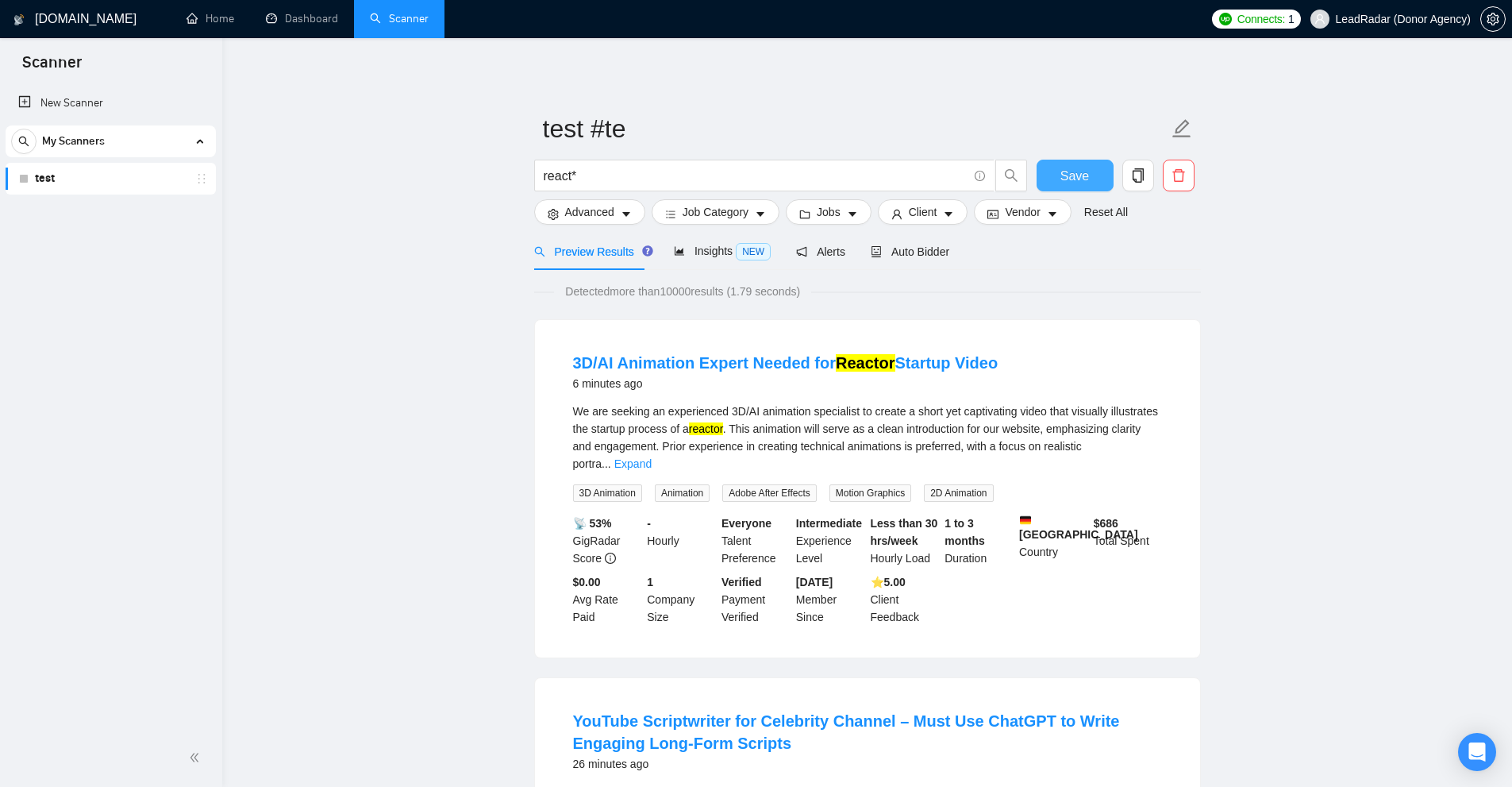
click at [1082, 167] on span "Save" at bounding box center [1075, 176] width 29 height 20
click at [1187, 176] on span "delete" at bounding box center [1178, 175] width 30 height 14
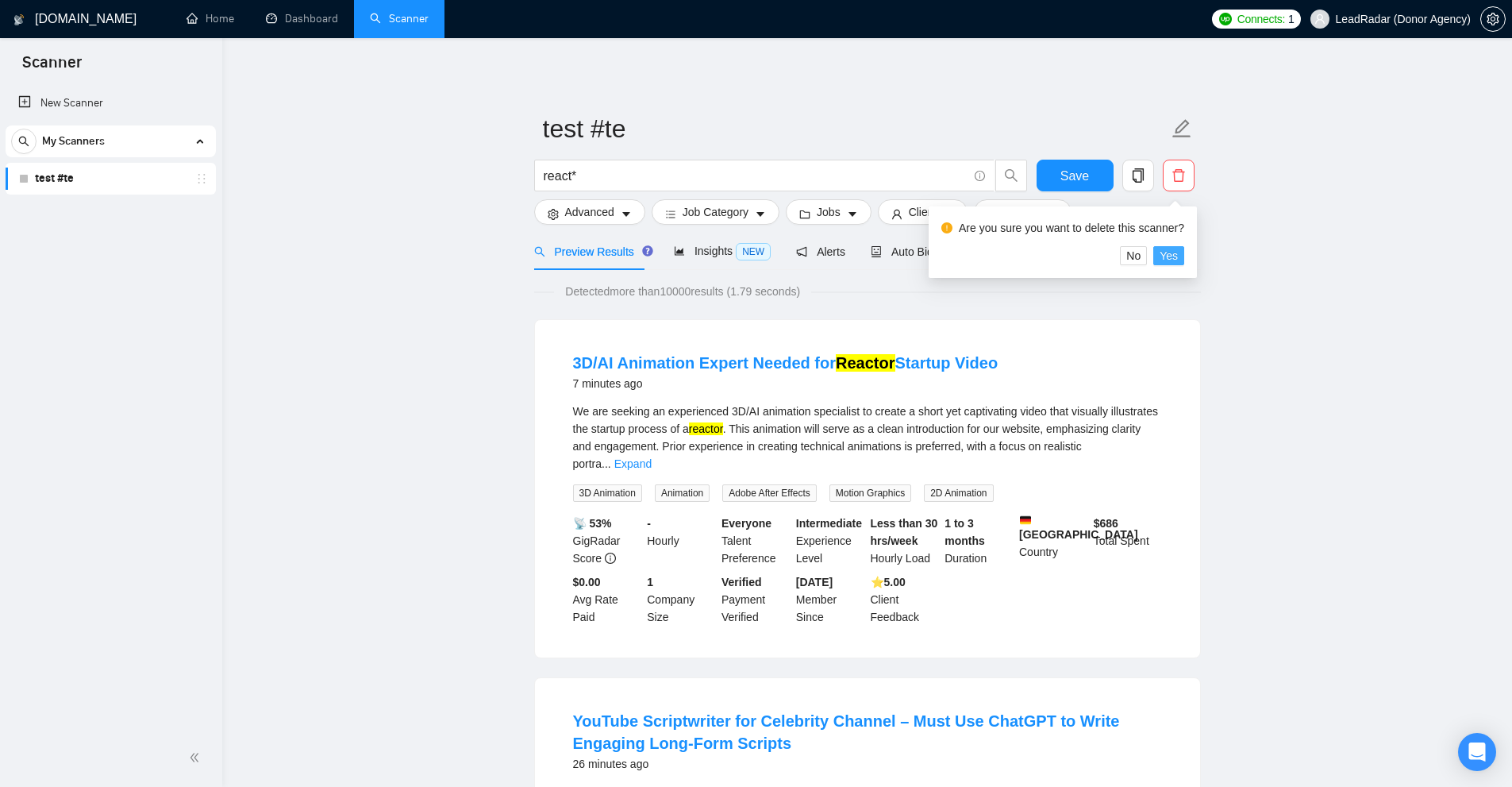
click at [1174, 253] on span "Yes" at bounding box center [1168, 256] width 18 height 17
